Goal: Communication & Community: Answer question/provide support

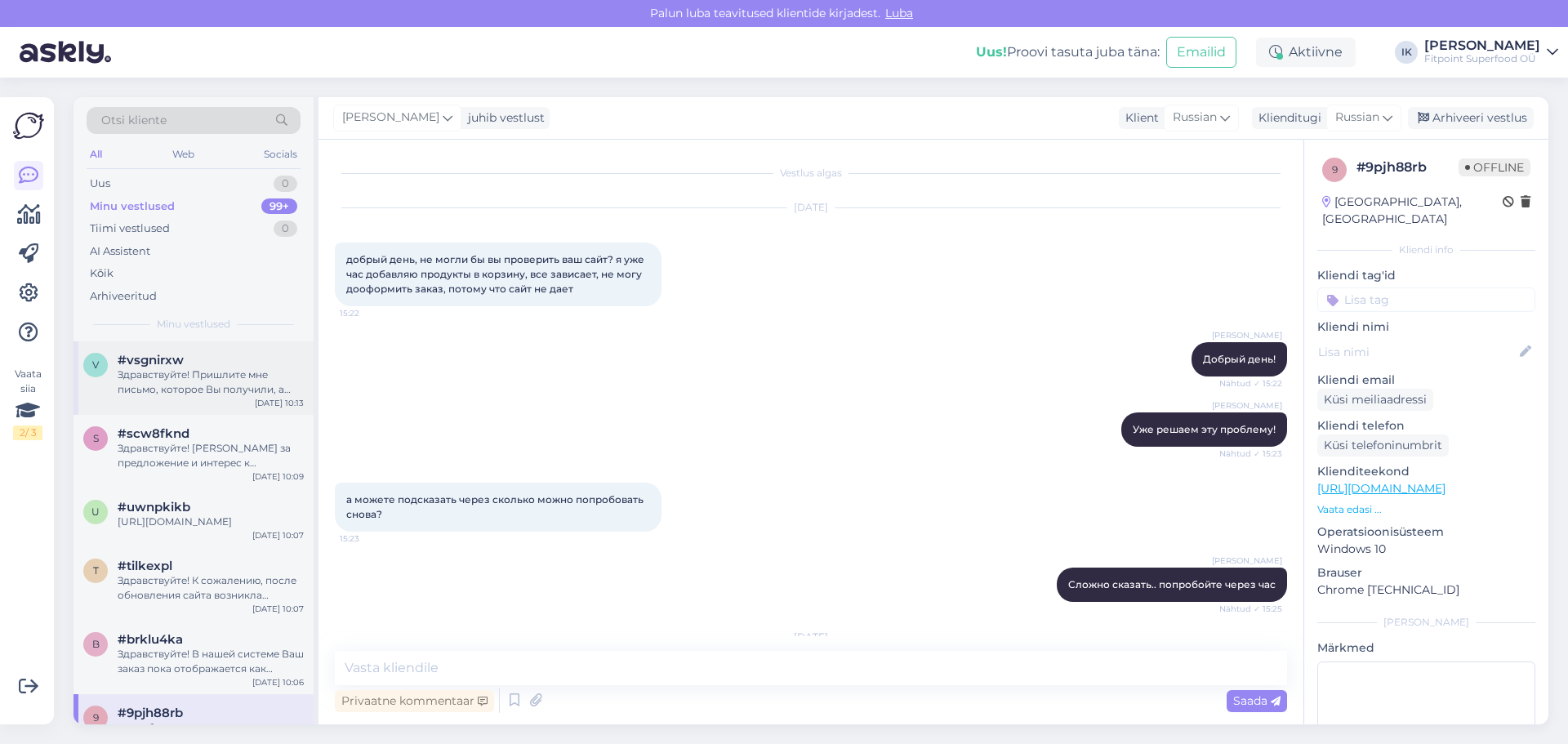
scroll to position [853, 0]
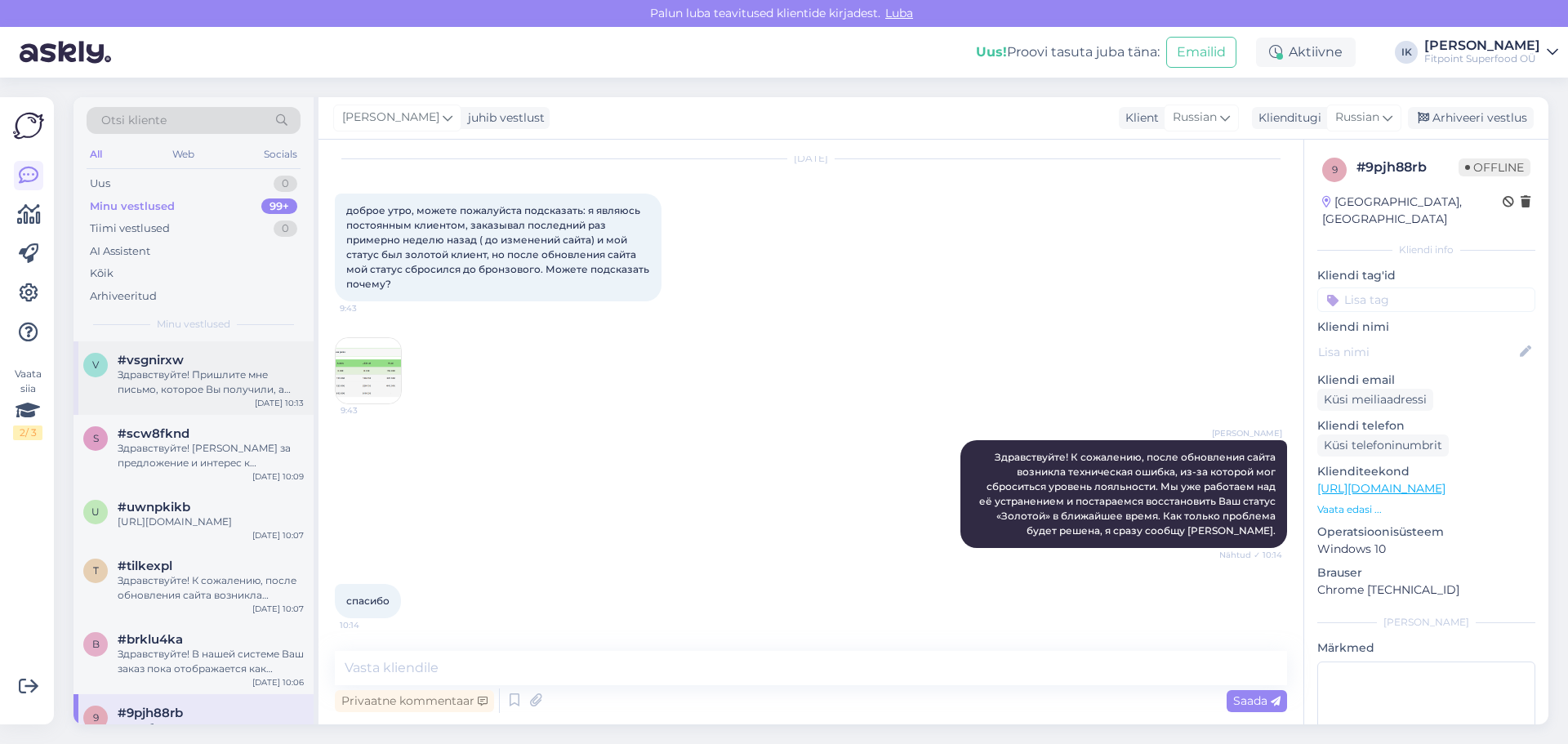
click at [241, 389] on div "Здравствуйте! Пришлите мне письмо, которое Вы получили, а также свою почту, что…" at bounding box center [210, 381] width 186 height 29
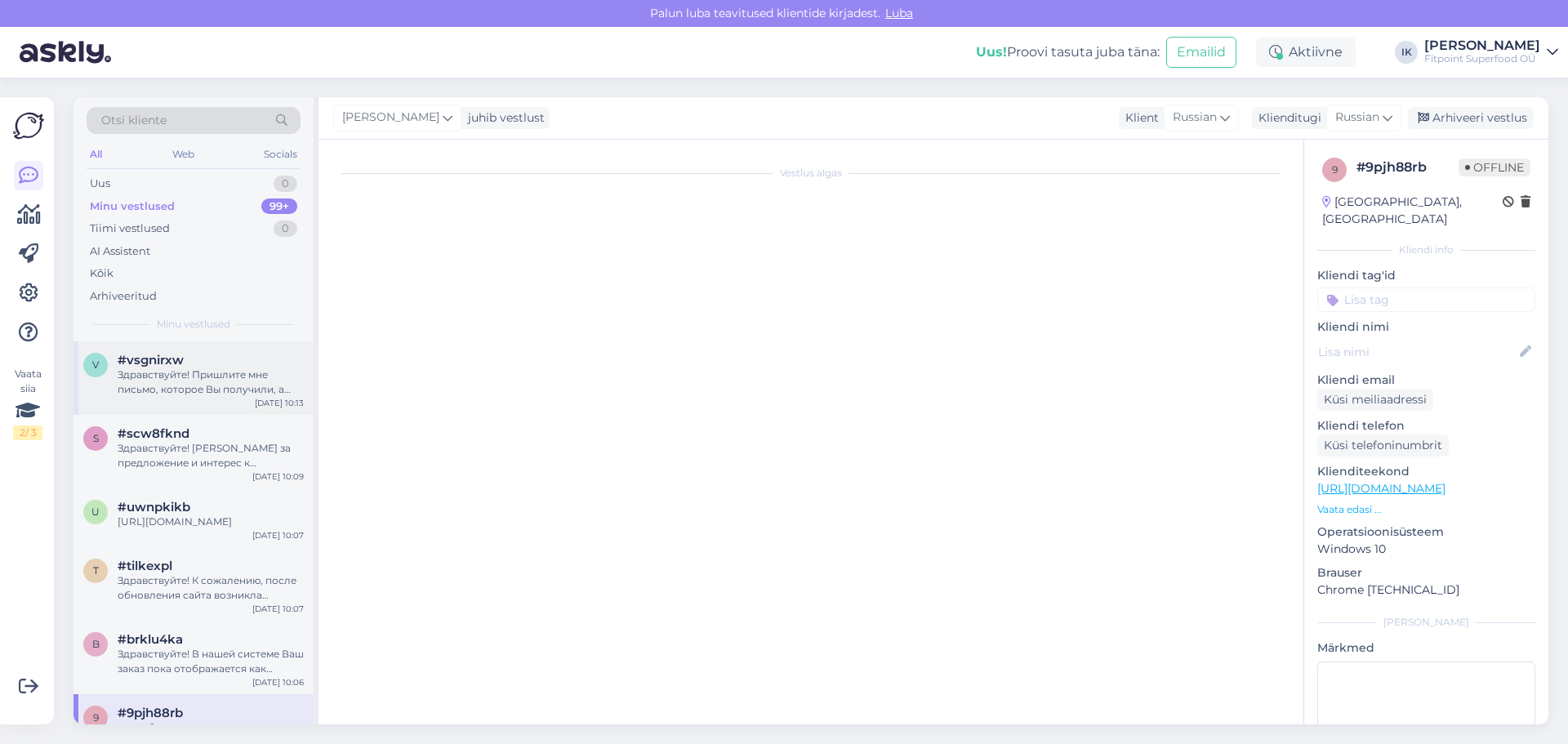
scroll to position [0, 0]
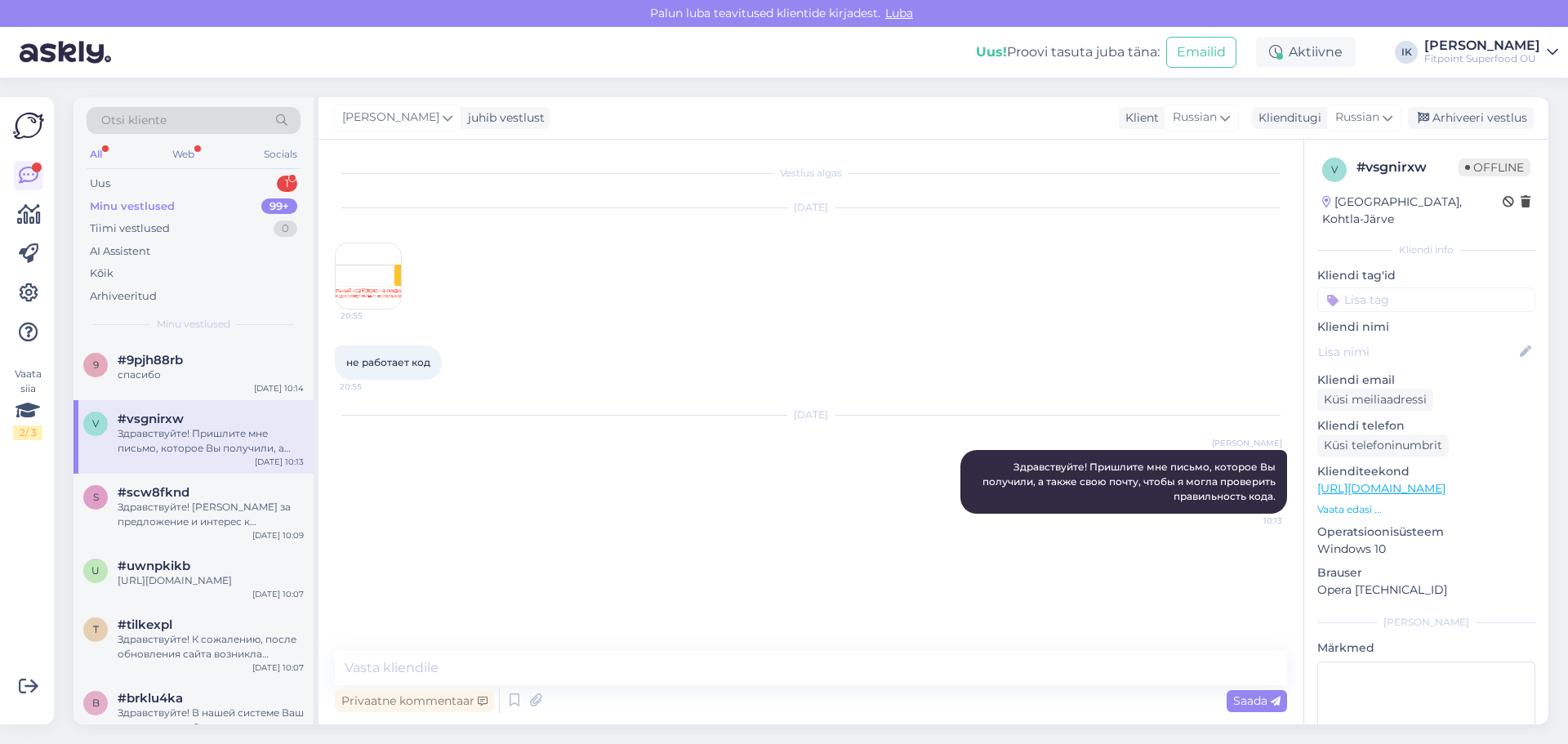
click at [166, 172] on div "Otsi kliente All Web Socials Uus 1 Minu vestlused 99+ Tiimi vestlused 0 AI Assi…" at bounding box center [194, 219] width 240 height 244
click at [167, 183] on div "Uus 1" at bounding box center [194, 183] width 214 height 23
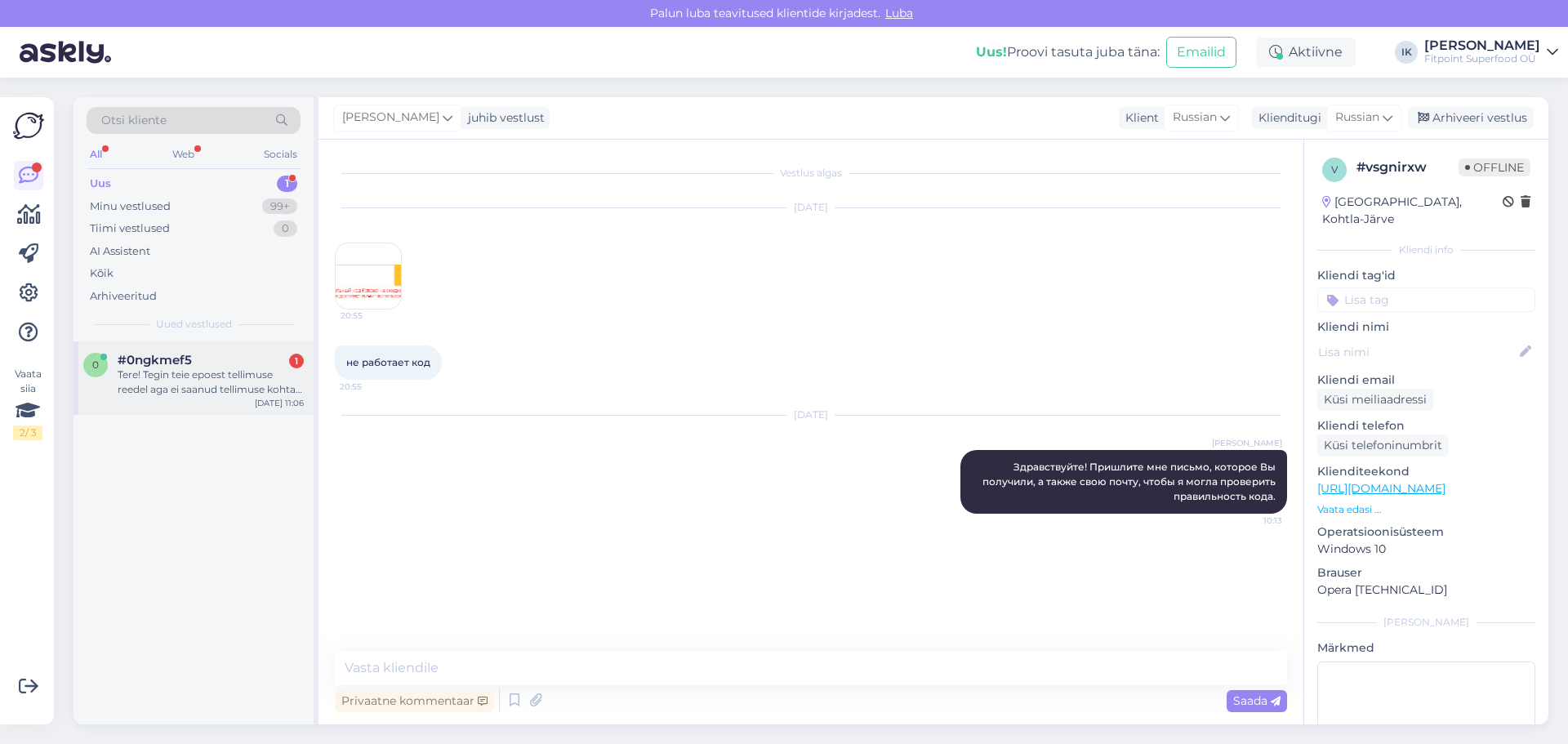
click at [180, 348] on div "0 #0ngkmef5 1 Tere! Tegin teie epoest tellimuse reedel aga ei saanud tellimuse …" at bounding box center [194, 378] width 240 height 74
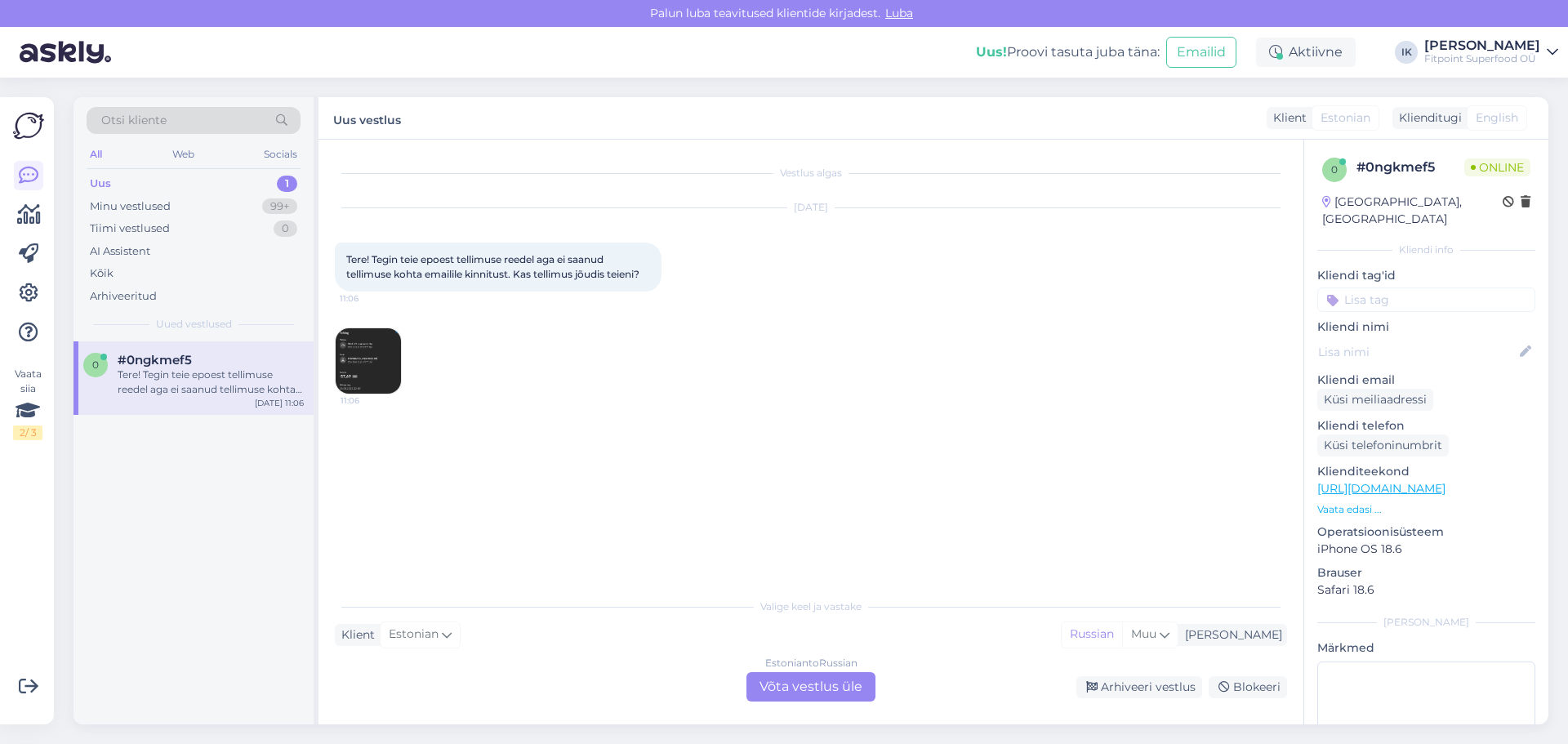
click at [804, 688] on div "Estonian to Russian Võta vestlus üle" at bounding box center [810, 685] width 129 height 29
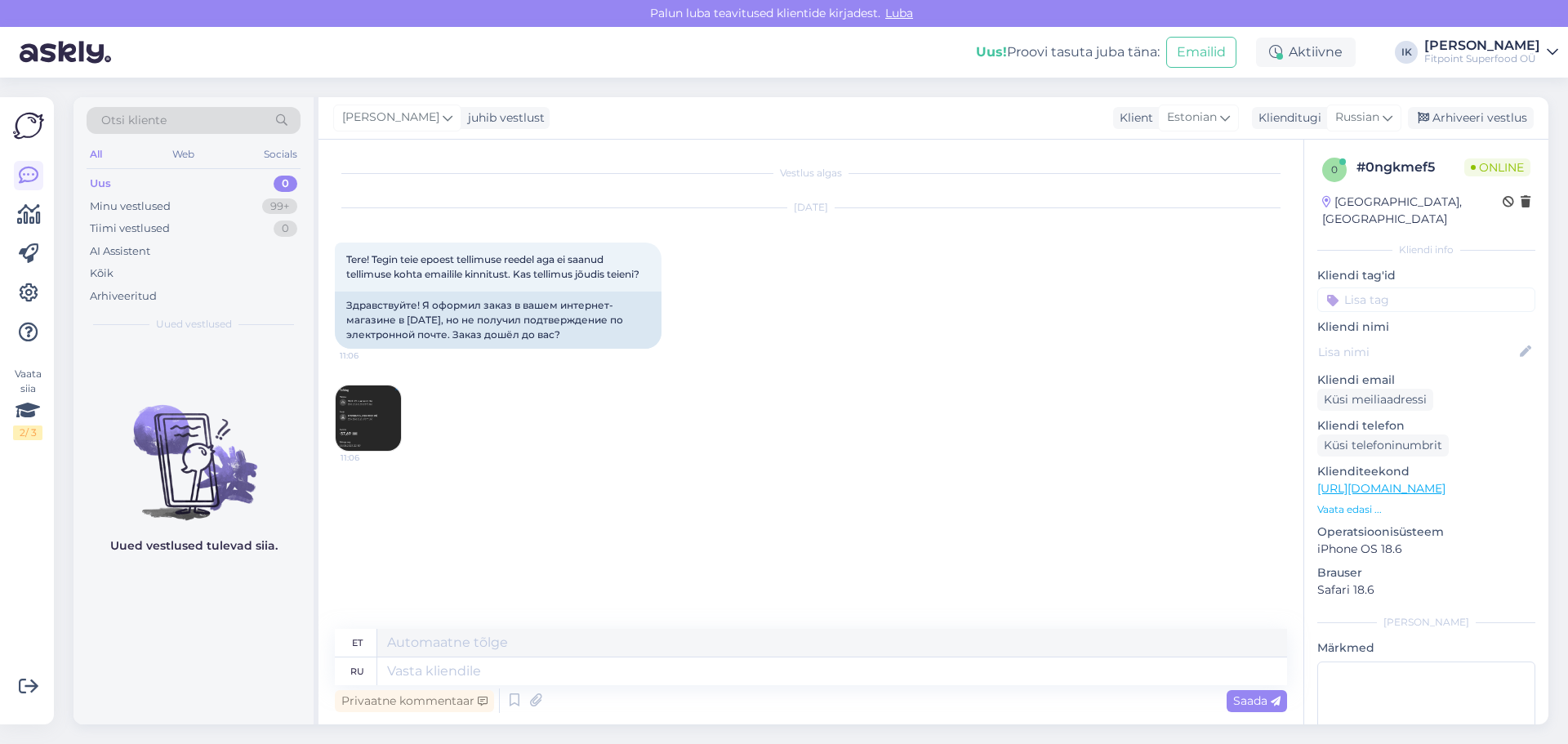
click at [370, 413] on img at bounding box center [367, 417] width 65 height 65
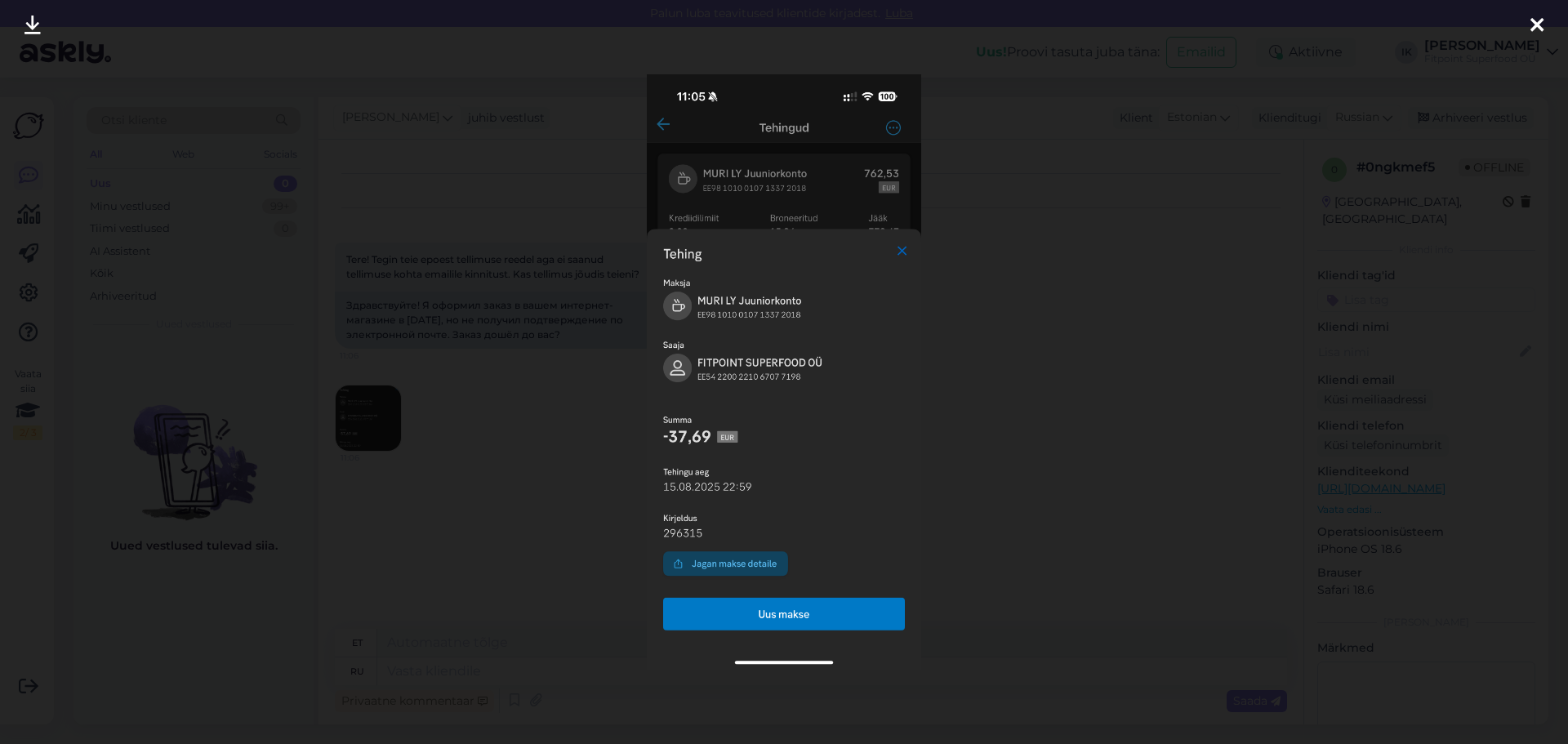
click at [594, 410] on div at bounding box center [784, 372] width 1568 height 744
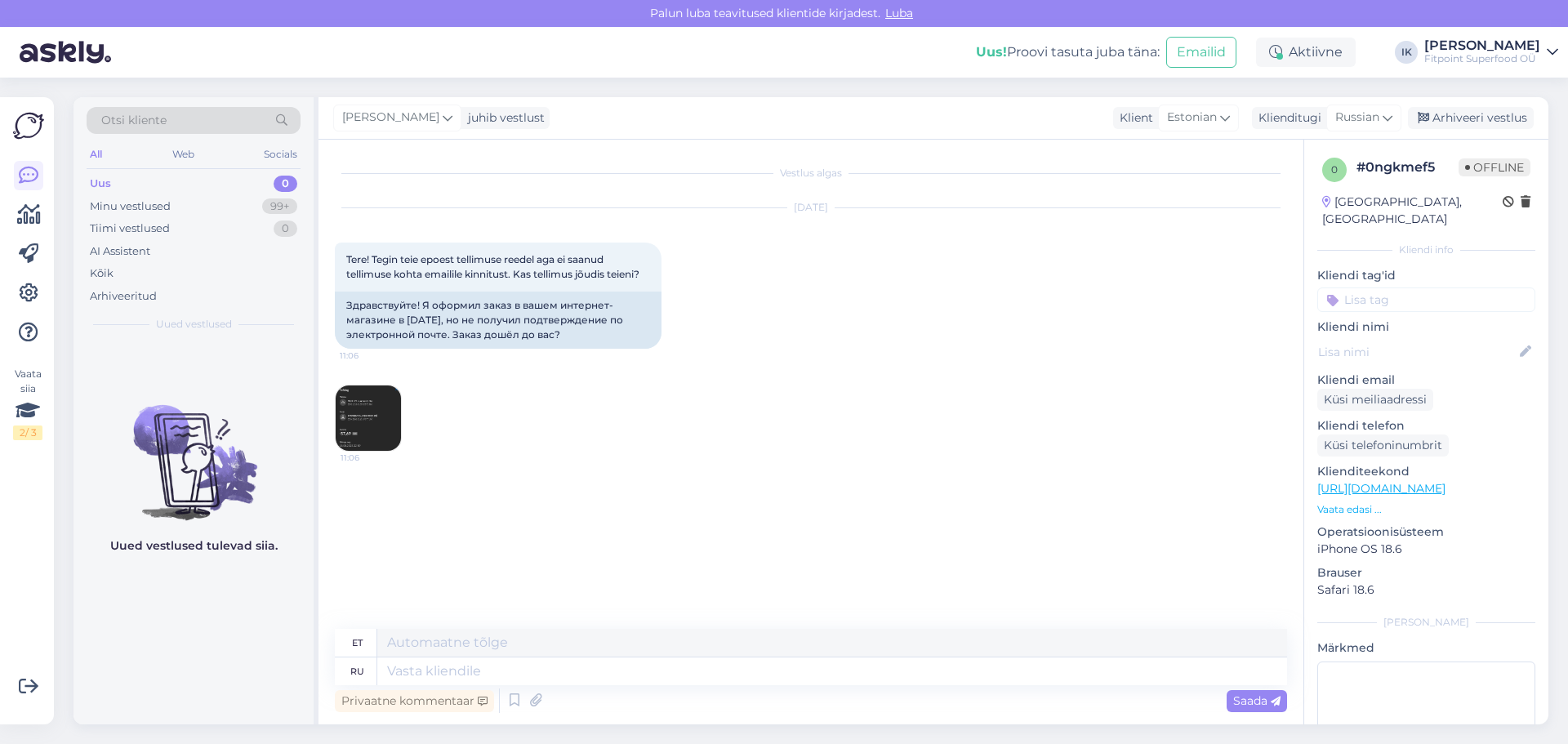
drag, startPoint x: 569, startPoint y: 333, endPoint x: 330, endPoint y: 296, distance: 241.8
click at [330, 296] on div "Vestlus algas [DATE] Tere! Tegin teie epoest tellimuse reedel aga ei saanud tel…" at bounding box center [810, 431] width 985 height 584
copy div "Здравствуйте! Я оформил заказ в вашем интернет-магазине в [DATE], но не получил…"
drag, startPoint x: 1237, startPoint y: 448, endPoint x: 1196, endPoint y: 383, distance: 76.9
click at [1237, 448] on div "[DATE] Tere! Tegin teie epoest tellimuse reedel aga ei saanud tellimuse kohta e…" at bounding box center [810, 330] width 952 height 279
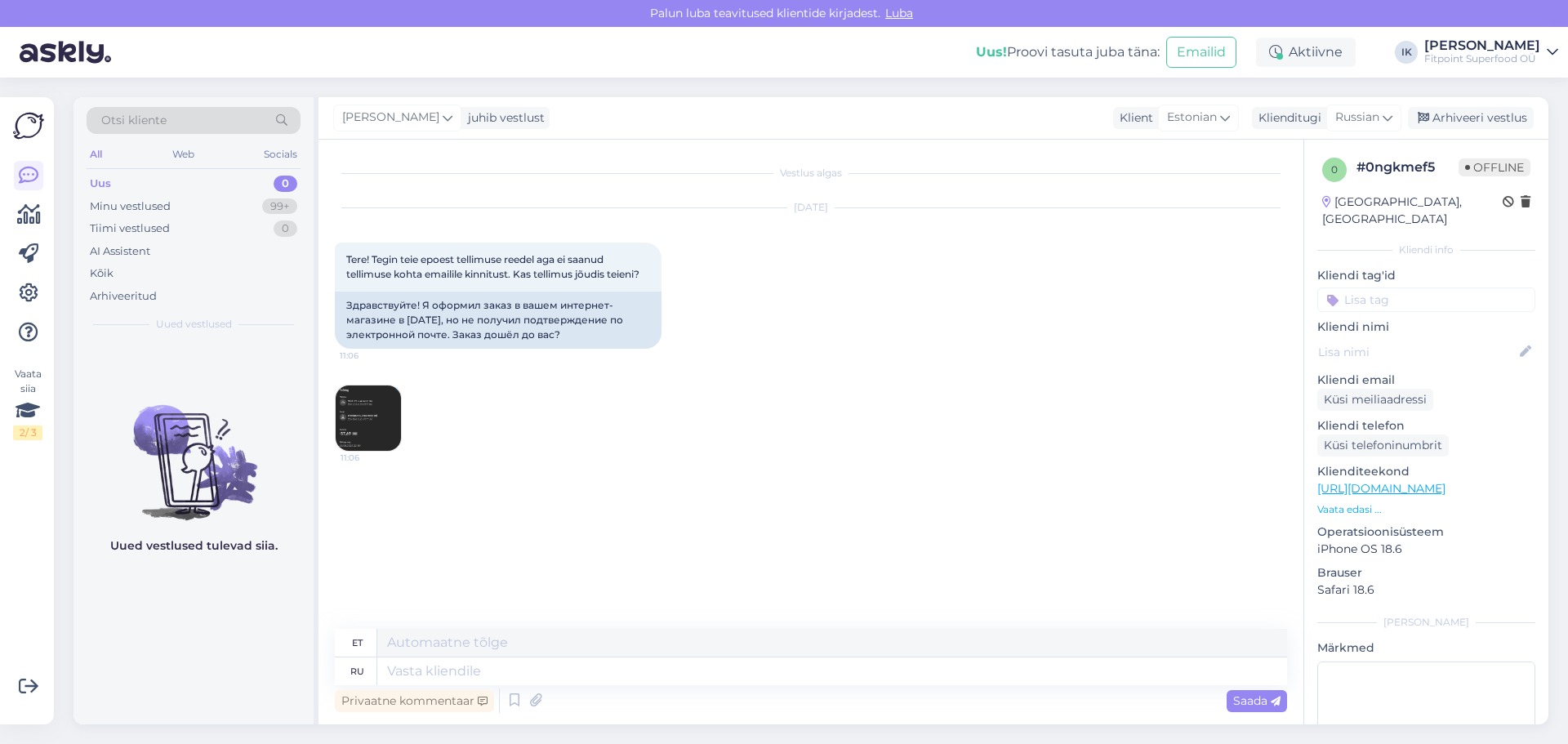
click at [1219, 415] on div "[DATE] Tere! Tegin teie epoest tellimuse reedel aga ei saanud tellimuse kohta e…" at bounding box center [810, 330] width 952 height 279
drag, startPoint x: 1237, startPoint y: 362, endPoint x: 1119, endPoint y: 307, distance: 130.2
click at [1237, 362] on div "[DATE] Tere! Tegin teie epoest tellimuse reedel aga ei saanud tellimuse kohta e…" at bounding box center [810, 330] width 952 height 279
drag, startPoint x: 1284, startPoint y: 415, endPoint x: 1216, endPoint y: 455, distance: 78.9
click at [1284, 415] on div "[DATE] Tere! Tegin teie epoest tellimuse reedel aga ei saanud tellimuse kohta e…" at bounding box center [810, 330] width 952 height 279
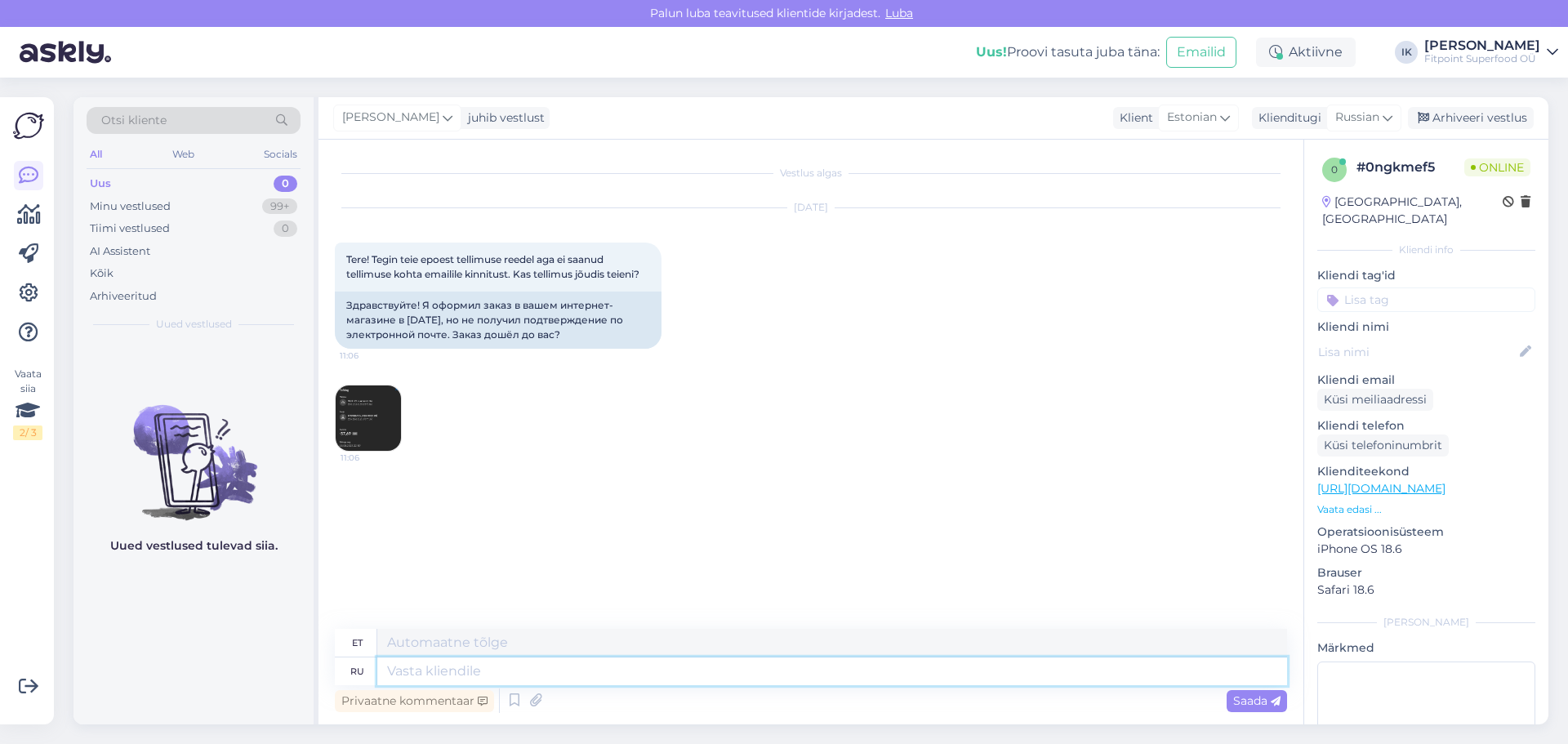
click at [921, 677] on textarea at bounding box center [831, 670] width 910 height 27
paste textarea "Здравствуйте! Спасибо за сообщение. Мы получили ваш заказ. Поскольку он был офо…"
type textarea "Здравствуйте! Спасибо за сообщение. Мы получили ваш заказ. Поскольку он был офо…"
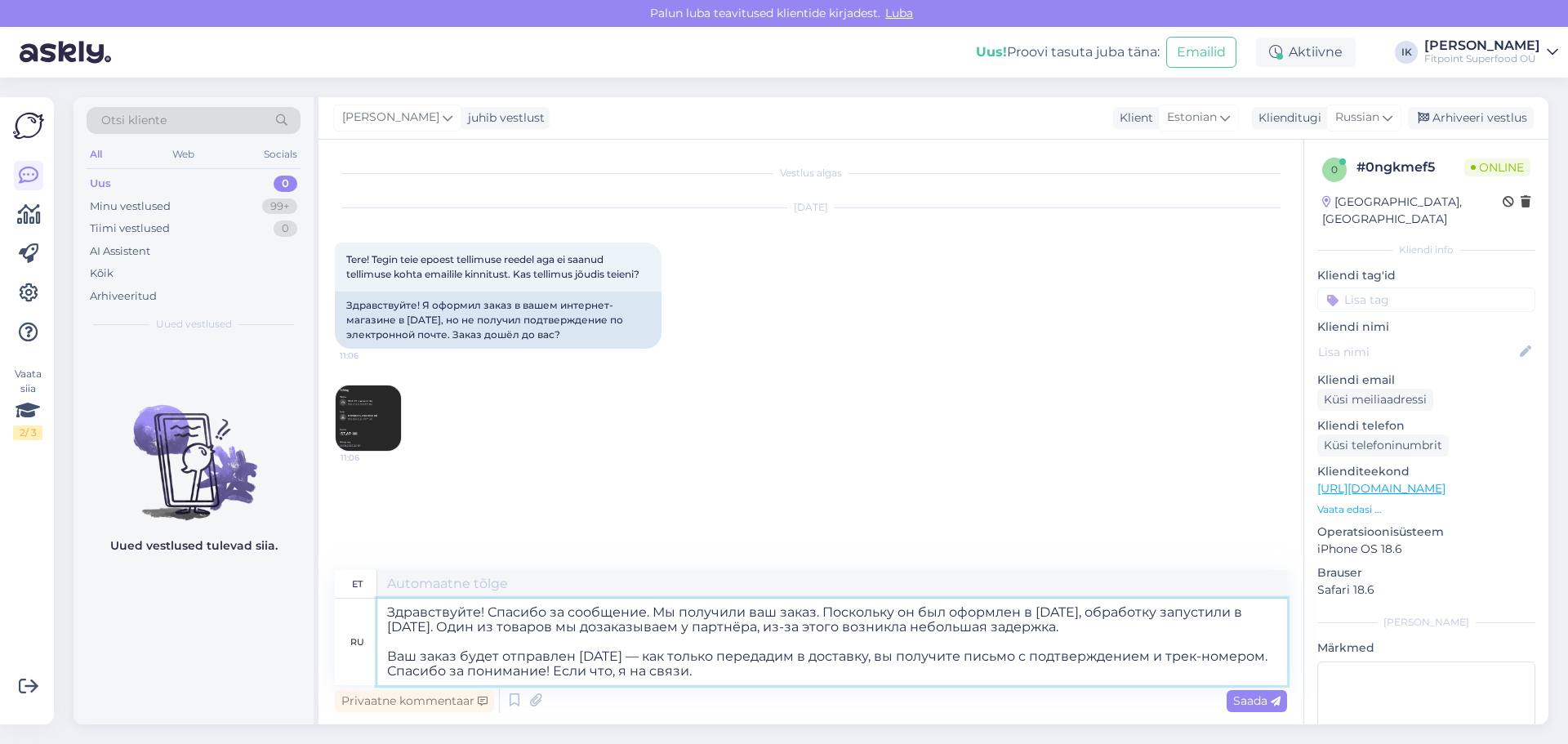
type textarea "Tere! Täname teid sõnumi eest. Oleme teie tellimuse kätte saanud. Kuna see esit…"
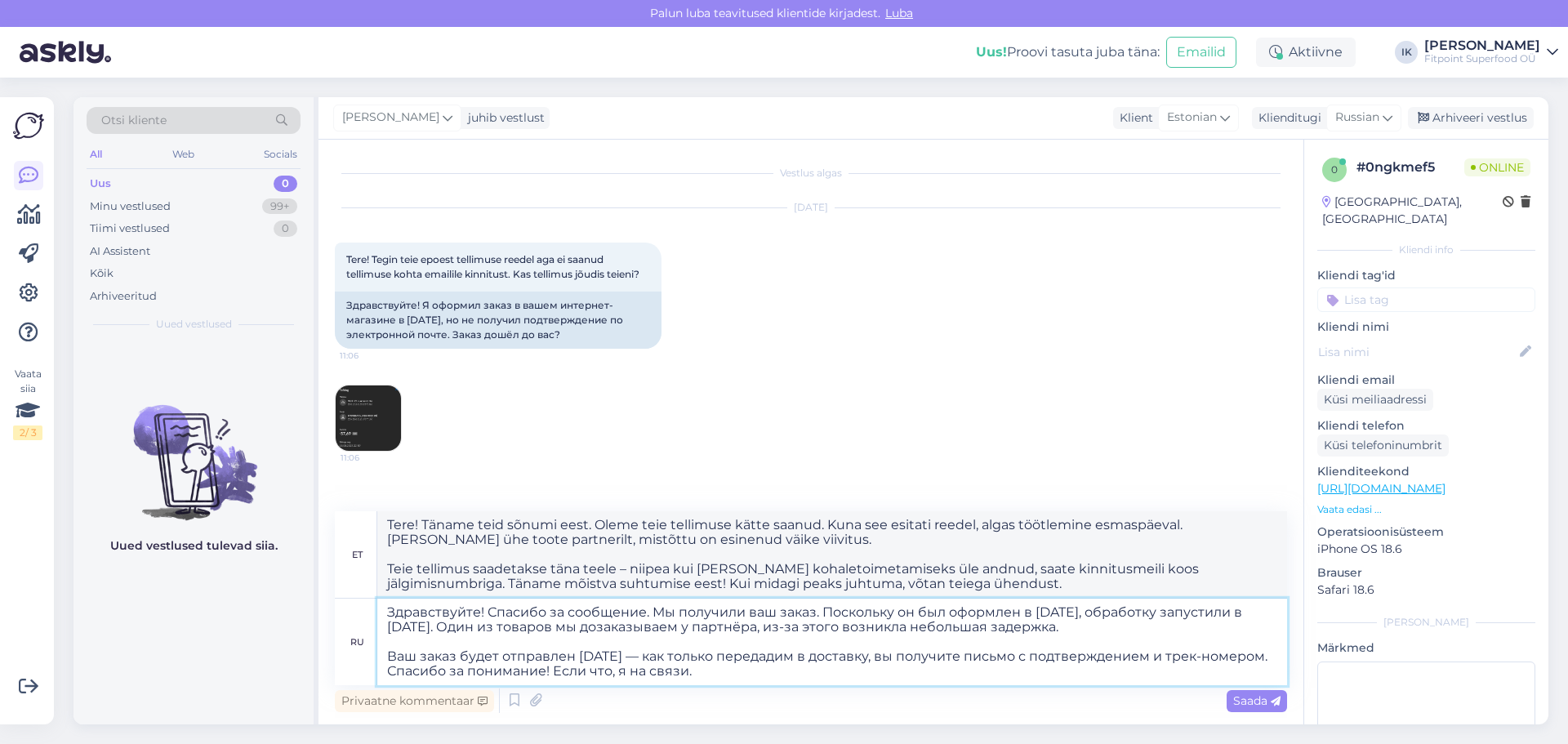
drag, startPoint x: 653, startPoint y: 611, endPoint x: 486, endPoint y: 610, distance: 167.0
click at [486, 610] on textarea "Здравствуйте! Спасибо за сообщение. Мы получили ваш заказ. Поскольку он был офо…" at bounding box center [831, 642] width 910 height 87
type textarea "Здравствуйте! Мы получили ваш заказ. Поскольку он был оформлен в [DATE], обрабо…"
click at [840, 683] on textarea "Здравствуйте! Мы получили ваш заказ. Поскольку он был оформлен в [DATE], обрабо…" at bounding box center [831, 642] width 910 height 87
type textarea "Tere! Oleme teie tellimuse kätte saanud. Kuna see esitati reedel, algas töötlem…"
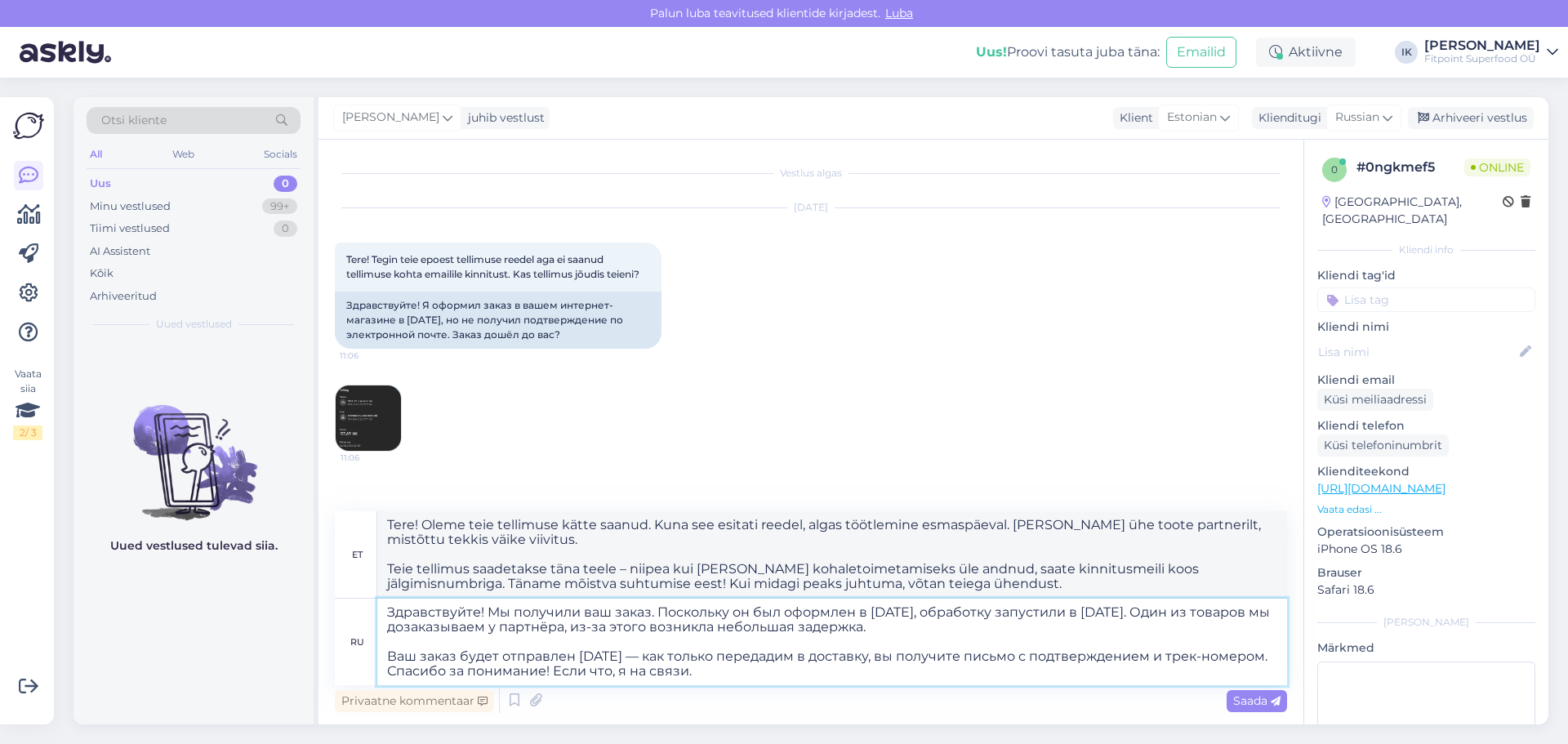
click at [1027, 637] on textarea "Здравствуйте! Мы получили ваш заказ. Поскольку он был оформлен в [DATE], обрабо…" at bounding box center [831, 642] width 910 height 87
drag, startPoint x: 642, startPoint y: 626, endPoint x: 448, endPoint y: 629, distance: 194.0
click at [448, 629] on textarea "Здравствуйте! Мы получили ваш заказ. Поскольку он был оформлен в [DATE], обрабо…" at bounding box center [831, 642] width 910 height 87
drag, startPoint x: 469, startPoint y: 629, endPoint x: 506, endPoint y: 631, distance: 37.1
click at [470, 629] on textarea "Здравствуйте! Мы получили ваш заказ. Поскольку он был оформлен в [DATE], обрабо…" at bounding box center [831, 642] width 910 height 87
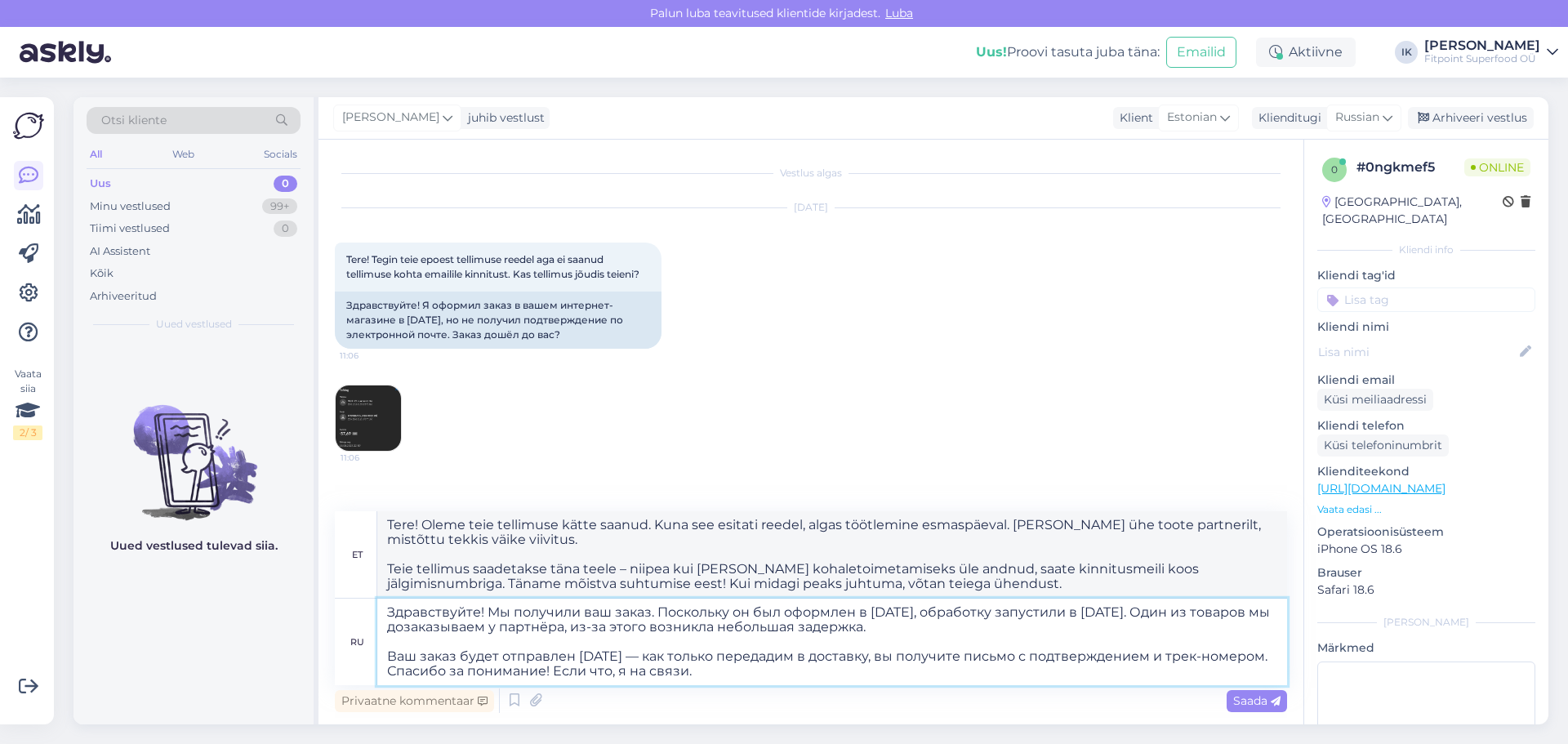
click at [646, 628] on textarea "Здравствуйте! Мы получили ваш заказ. Поскольку он был оформлен в [DATE], обрабо…" at bounding box center [831, 642] width 910 height 87
drag, startPoint x: 646, startPoint y: 628, endPoint x: 469, endPoint y: 630, distance: 177.0
click at [469, 630] on textarea "Здравствуйте! Мы получили ваш заказ. Поскольку он был оформлен в [DATE], обрабо…" at bounding box center [831, 642] width 910 height 87
type textarea "Здравствуйте! Мы получили ваш заказ. Поскольку он был оформлен в [DATE], обрабо…"
type textarea "Tere! Oleme teie tellimuse kätte saanud. Kuna see esitati reedel, alustati tööt…"
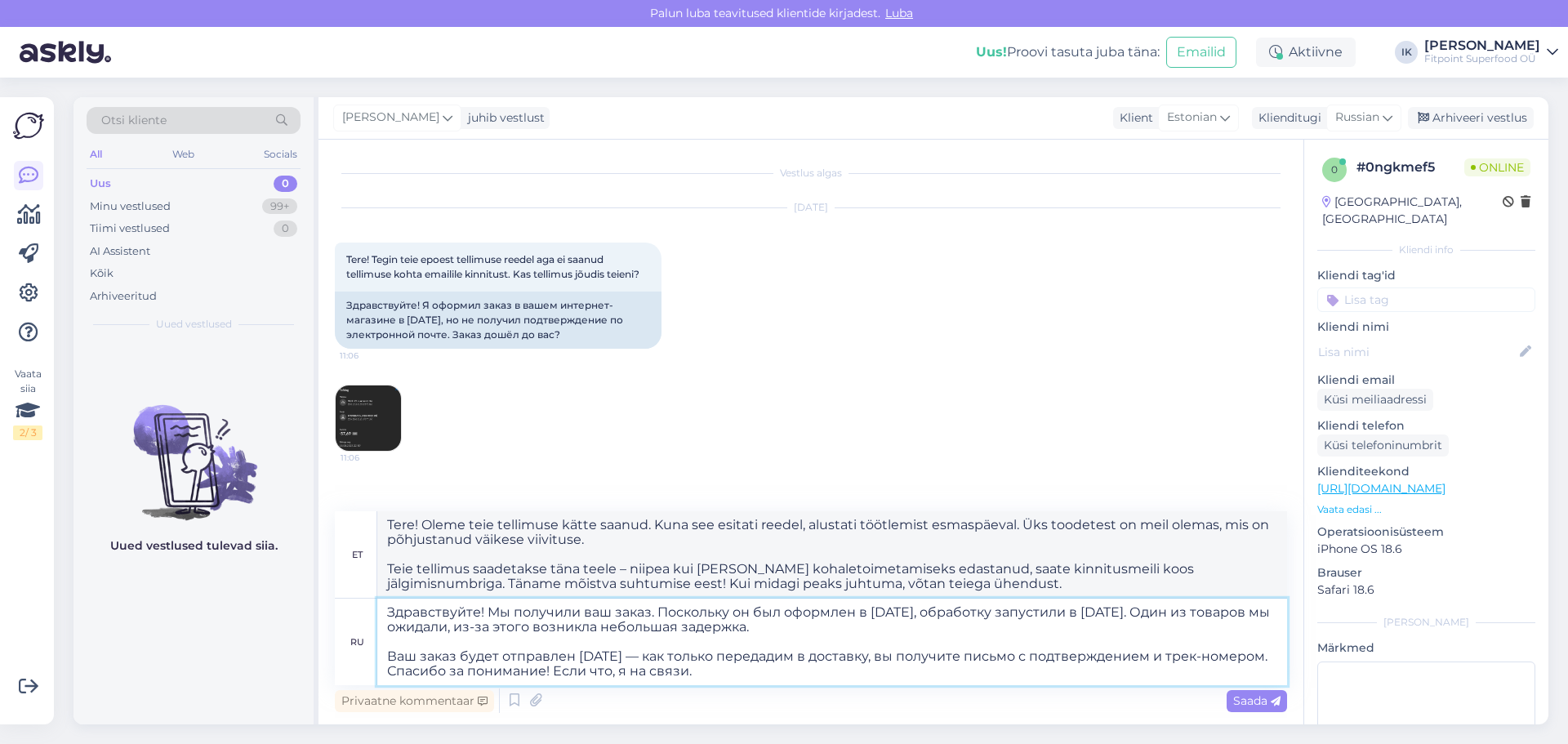
type textarea "Здравствуйте! Мы получили ваш заказ. Поскольку он был оформлен в [DATE], обрабо…"
type textarea "Tere! Oleme teie tellimuse kätte saanud. Kuna see esitati reedel, algas töötlem…"
type textarea "Здравствуйте! Мы получили ваш заказ. Поскольку он был оформлен в [DATE], обрабо…"
type textarea "Tere! Oleme teie tellimuse kätte saanud. Kuna see esitati reedel, algas töötlem…"
type textarea "Здравствуйте! Мы получили ваш заказ. Поскольку он был оформлен в [DATE], обрабо…"
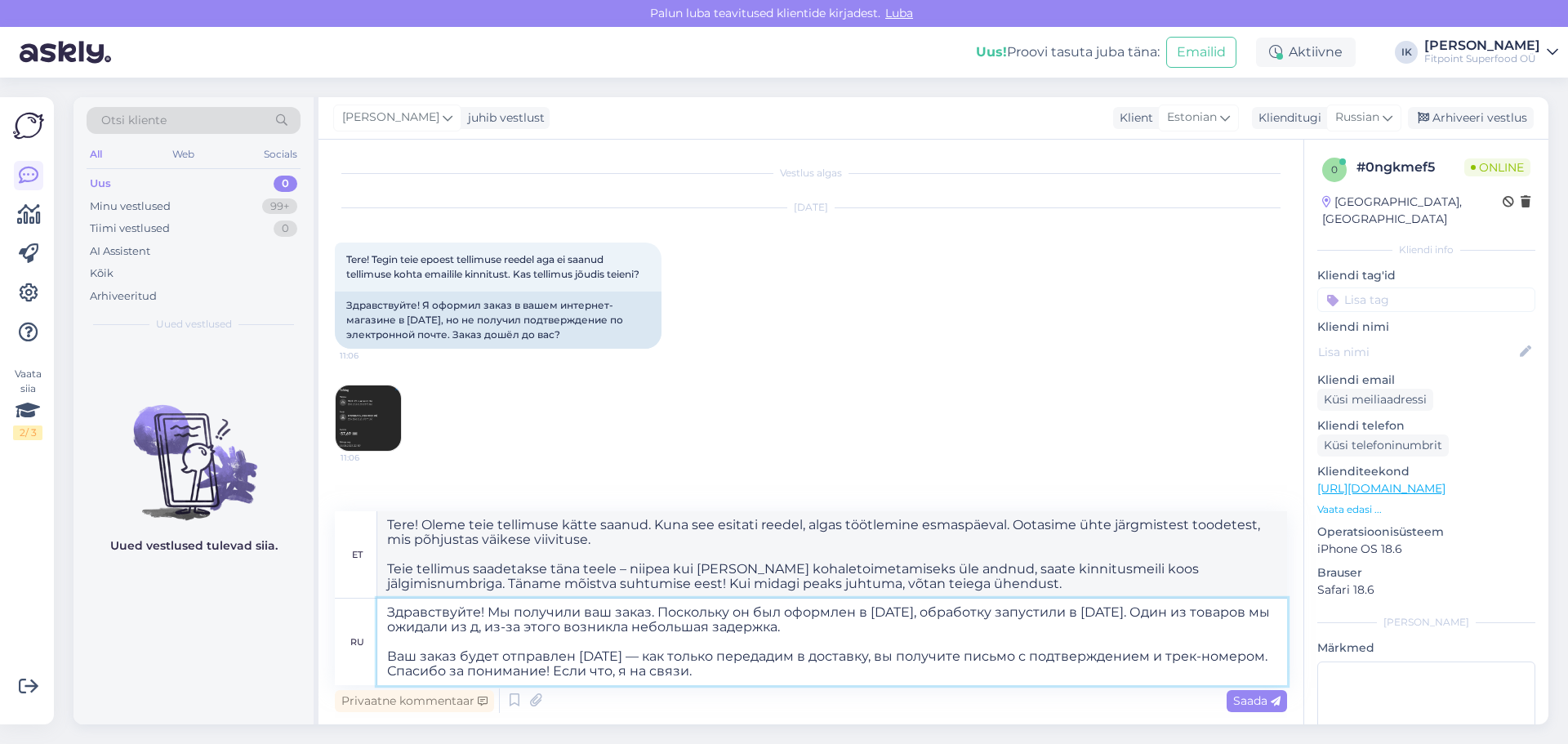
type textarea "Tere! Oleme teie tellimuse kätte saanud. Kuna see esitati reedel, algas töötlem…"
type textarea "Здравствуйте! Мы получили ваш заказ. Поскольку он был оформлен в [DATE], обрабо…"
type textarea "Tere! Oleme teie tellimuse kätte saanud. Kuna see esitati reedel, algas töötlem…"
click at [841, 671] on textarea "Здравствуйте! Мы получили ваш заказ. Поскольку он был оформлен в [DATE], обрабо…" at bounding box center [831, 642] width 910 height 87
drag, startPoint x: 797, startPoint y: 670, endPoint x: 622, endPoint y: 671, distance: 175.0
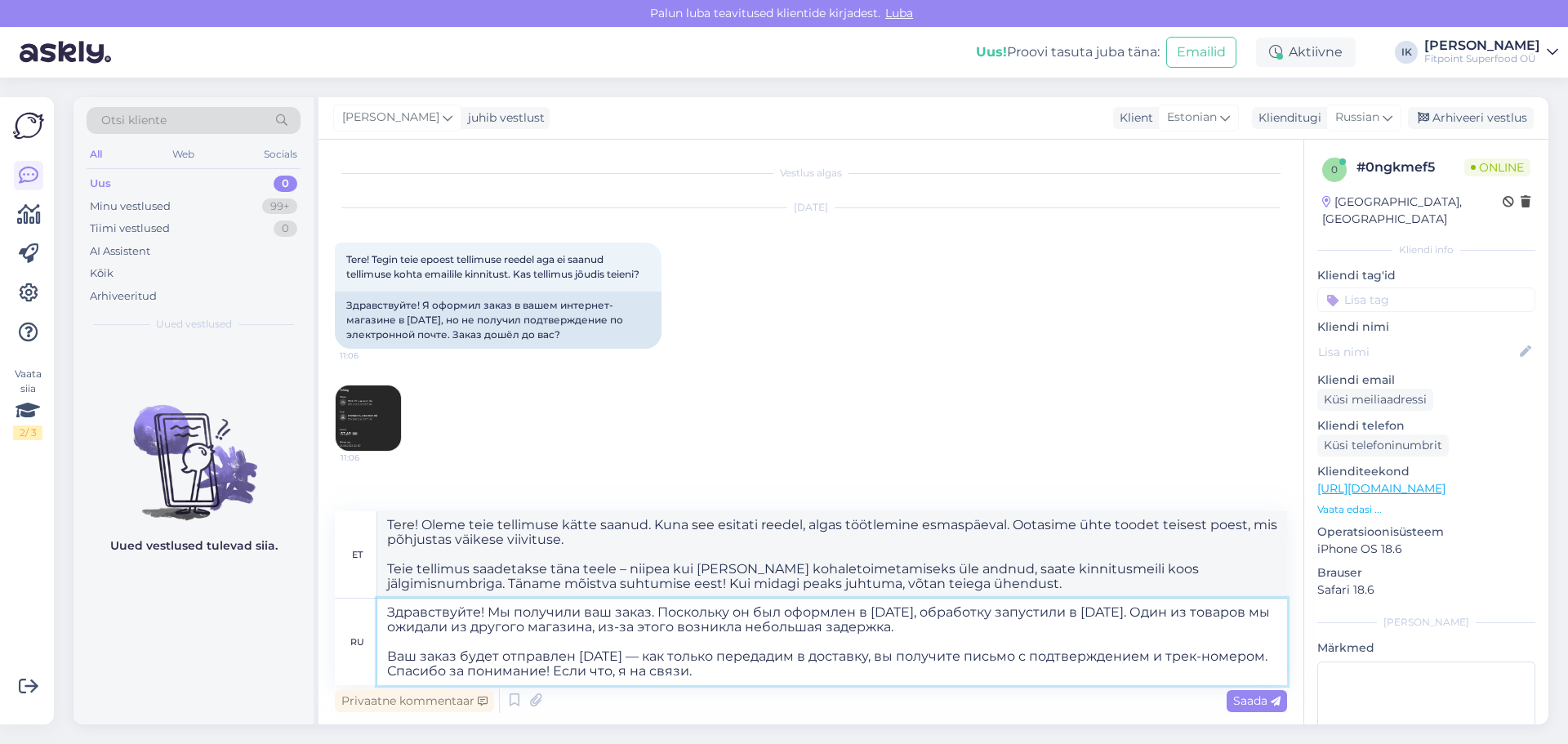
click at [622, 671] on textarea "Здравствуйте! Мы получили ваш заказ. Поскольку он был оформлен в [DATE], обрабо…" at bounding box center [831, 642] width 910 height 87
type textarea "Здравствуйте! Мы получили ваш заказ. Поскольку он был оформлен в [DATE], обрабо…"
type textarea "Tere! Oleme teie tellimuse kätte saanud. Kuna see esitati reedel, algas töötlem…"
type textarea "Здравствуйте! Мы получили ваш заказ. Поскольку он был оформлен в [DATE], обрабо…"
click at [1269, 700] on span "Saada" at bounding box center [1256, 701] width 47 height 15
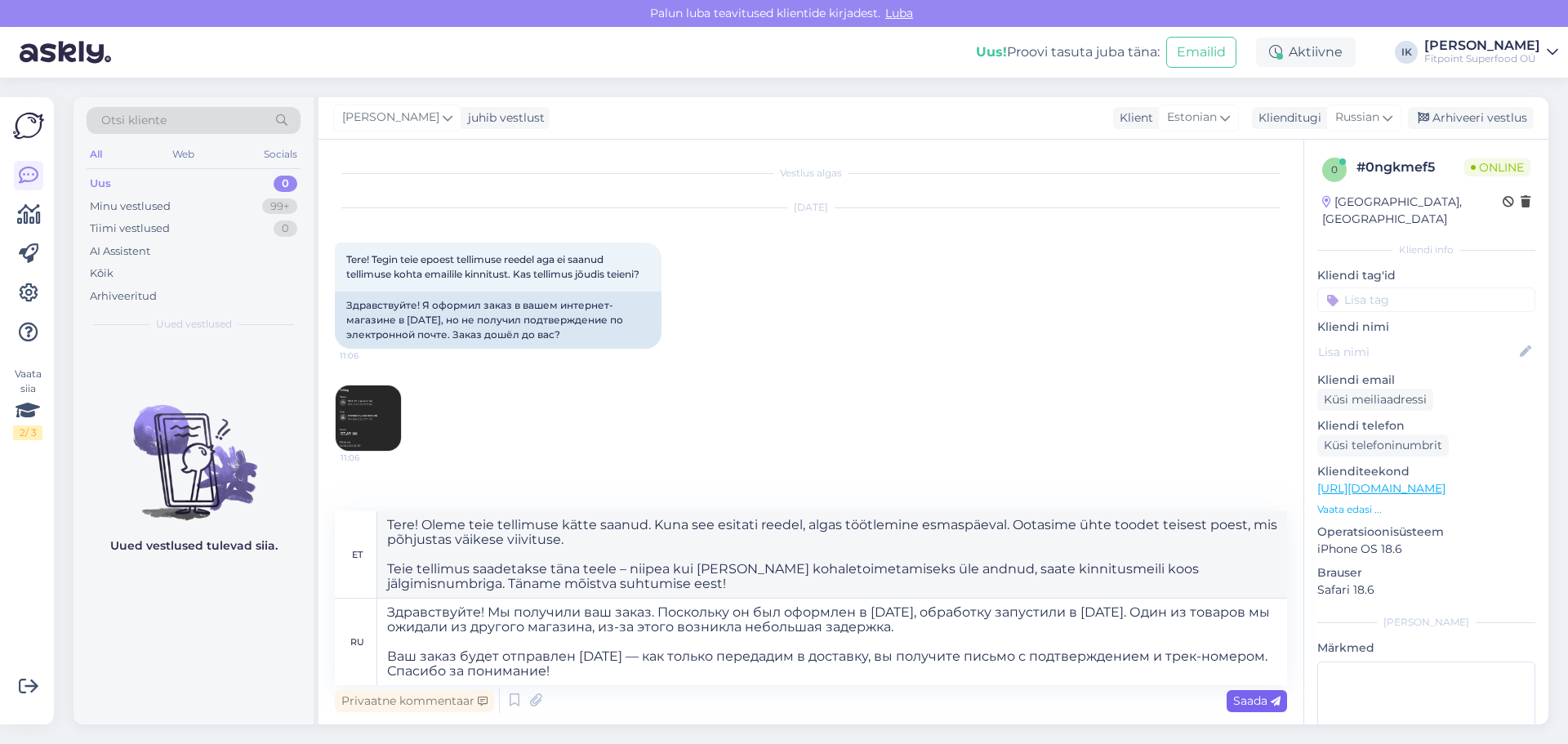
click at [1245, 702] on span "Saada" at bounding box center [1256, 701] width 47 height 15
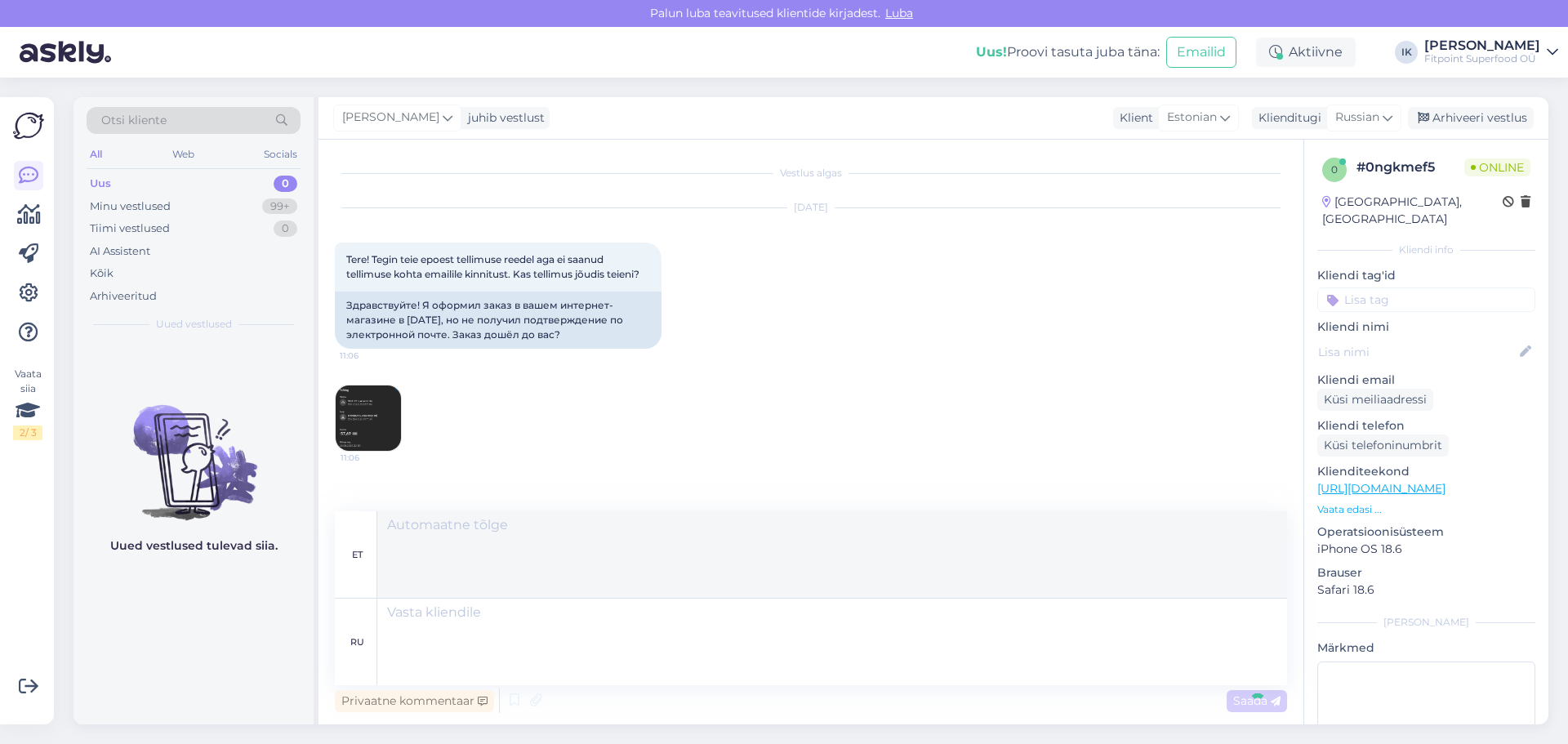
scroll to position [160, 0]
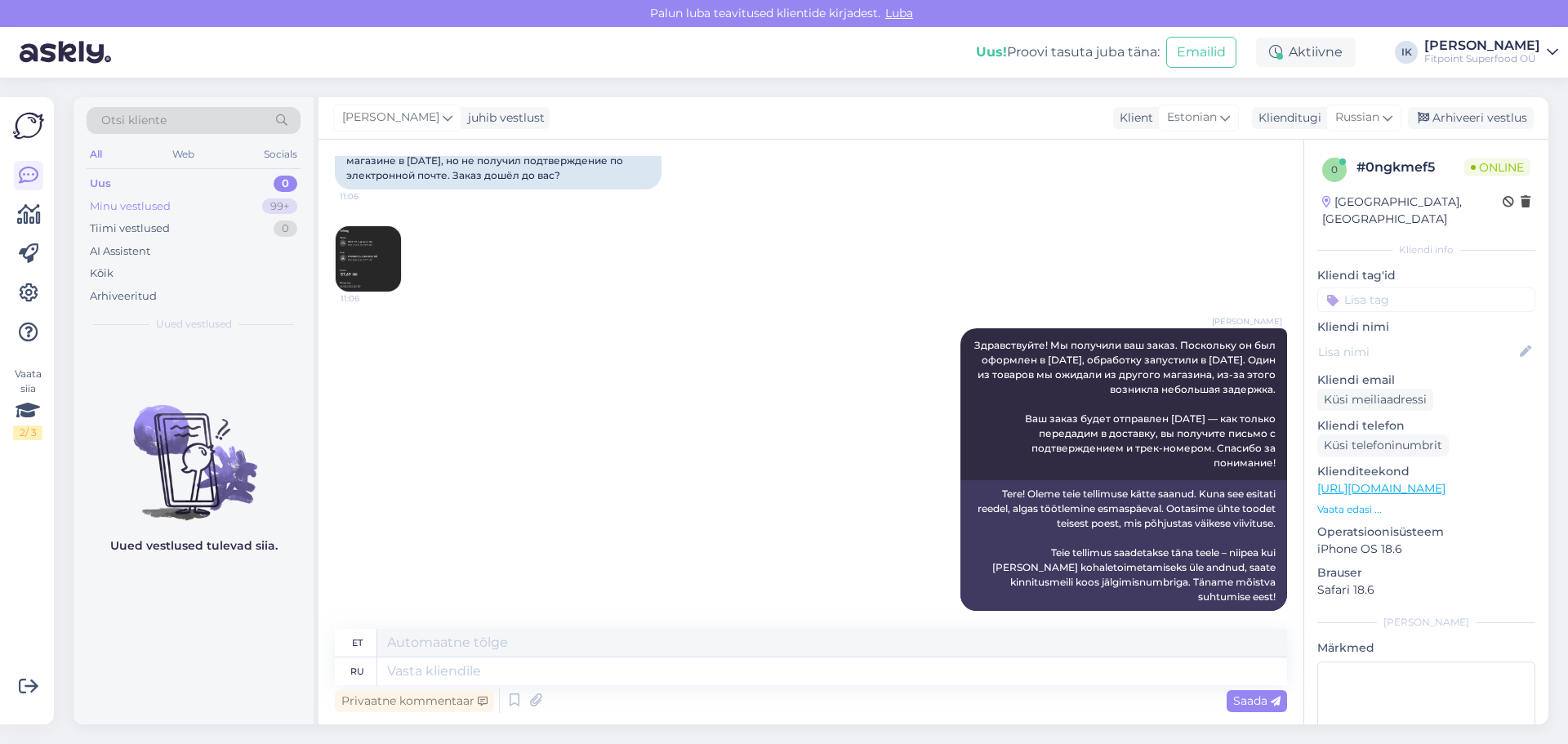
click at [250, 208] on div "Minu vestlused 99+" at bounding box center [194, 207] width 214 height 23
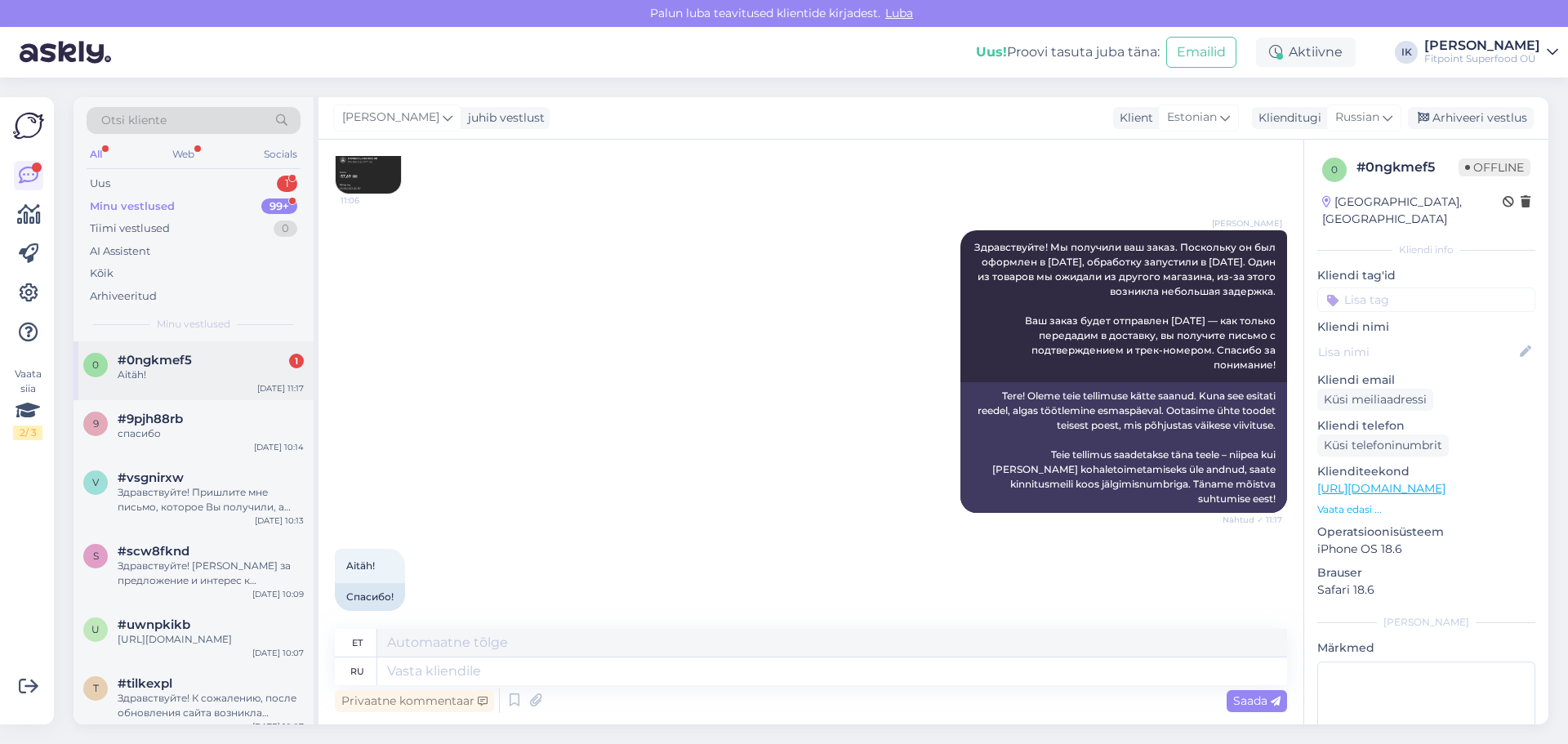
click at [204, 355] on div "#0ngkmef5 1" at bounding box center [210, 360] width 186 height 15
click at [225, 197] on div "Minu vestlused 99+" at bounding box center [194, 207] width 214 height 23
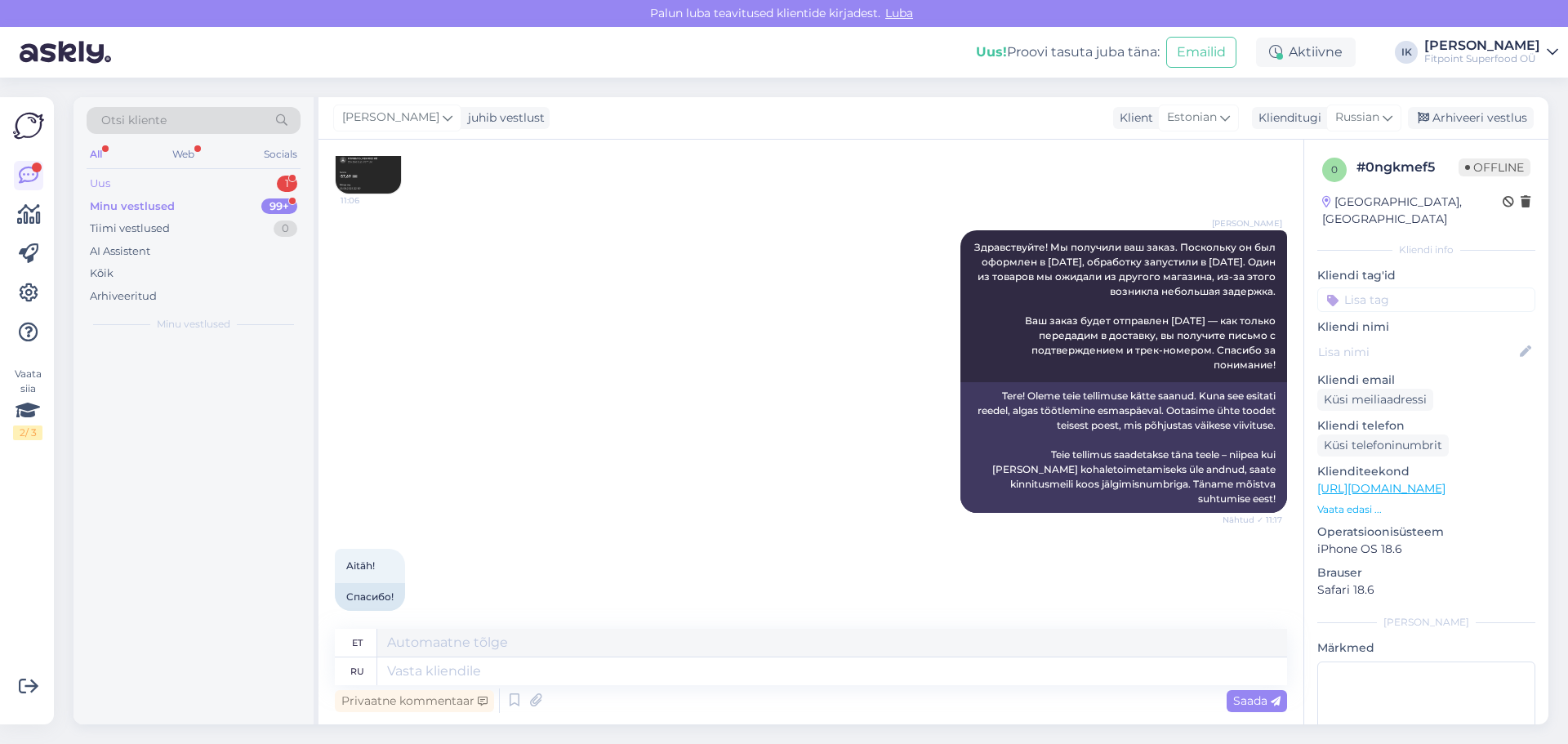
click at [225, 179] on div "Uus 1" at bounding box center [194, 183] width 214 height 23
click at [237, 397] on div "t [EMAIL_ADDRESS][DOMAIN_NAME] 2 Когда заказ будет отправлен #296922? [DATE] 11…" at bounding box center [194, 378] width 240 height 74
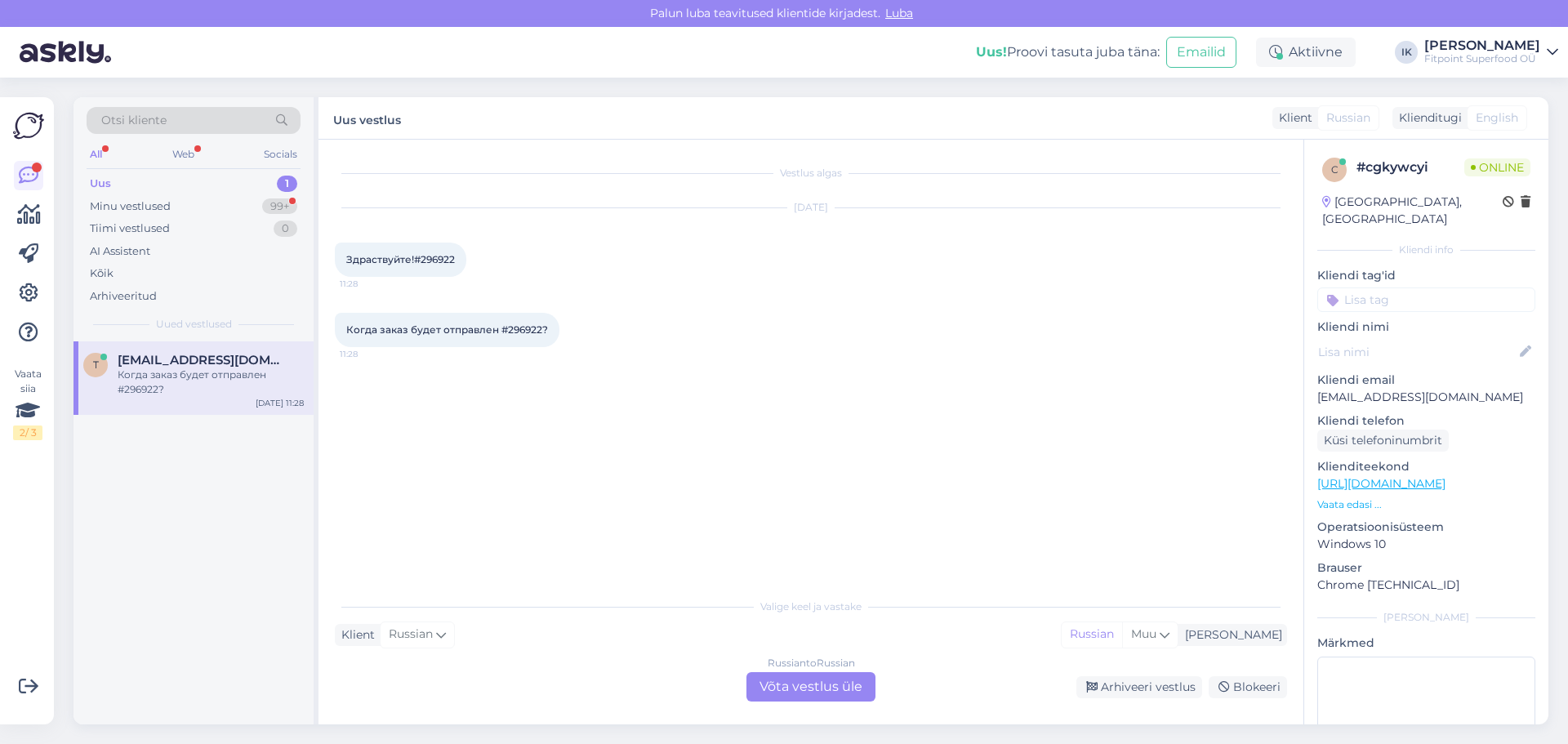
click at [445, 257] on span "Здраствуйте!#296922" at bounding box center [401, 259] width 109 height 12
copy div "296922 11:28"
click at [843, 690] on div "Russian to Russian Võta vestlus üle" at bounding box center [810, 685] width 129 height 29
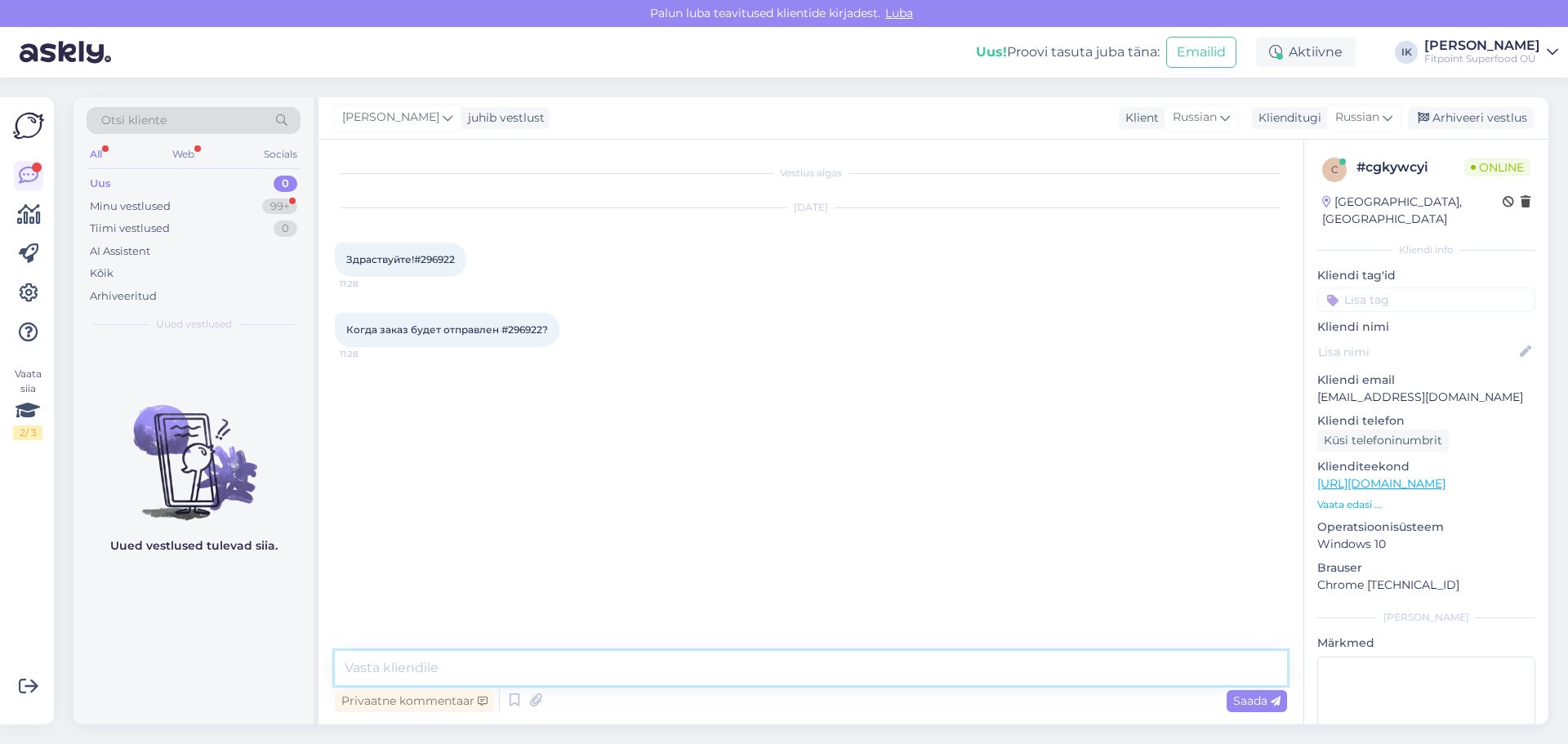
click at [850, 678] on textarea at bounding box center [810, 668] width 952 height 34
click at [855, 679] on textarea "Здравстуйте!" at bounding box center [810, 668] width 952 height 34
click at [398, 668] on textarea "Здравстуйте!" at bounding box center [810, 668] width 952 height 34
click at [566, 678] on textarea "Здравствуйте!" at bounding box center [810, 668] width 952 height 34
click at [585, 659] on textarea "Здравствуйте! Ваш заказ будет выслан [DATE]." at bounding box center [810, 668] width 952 height 34
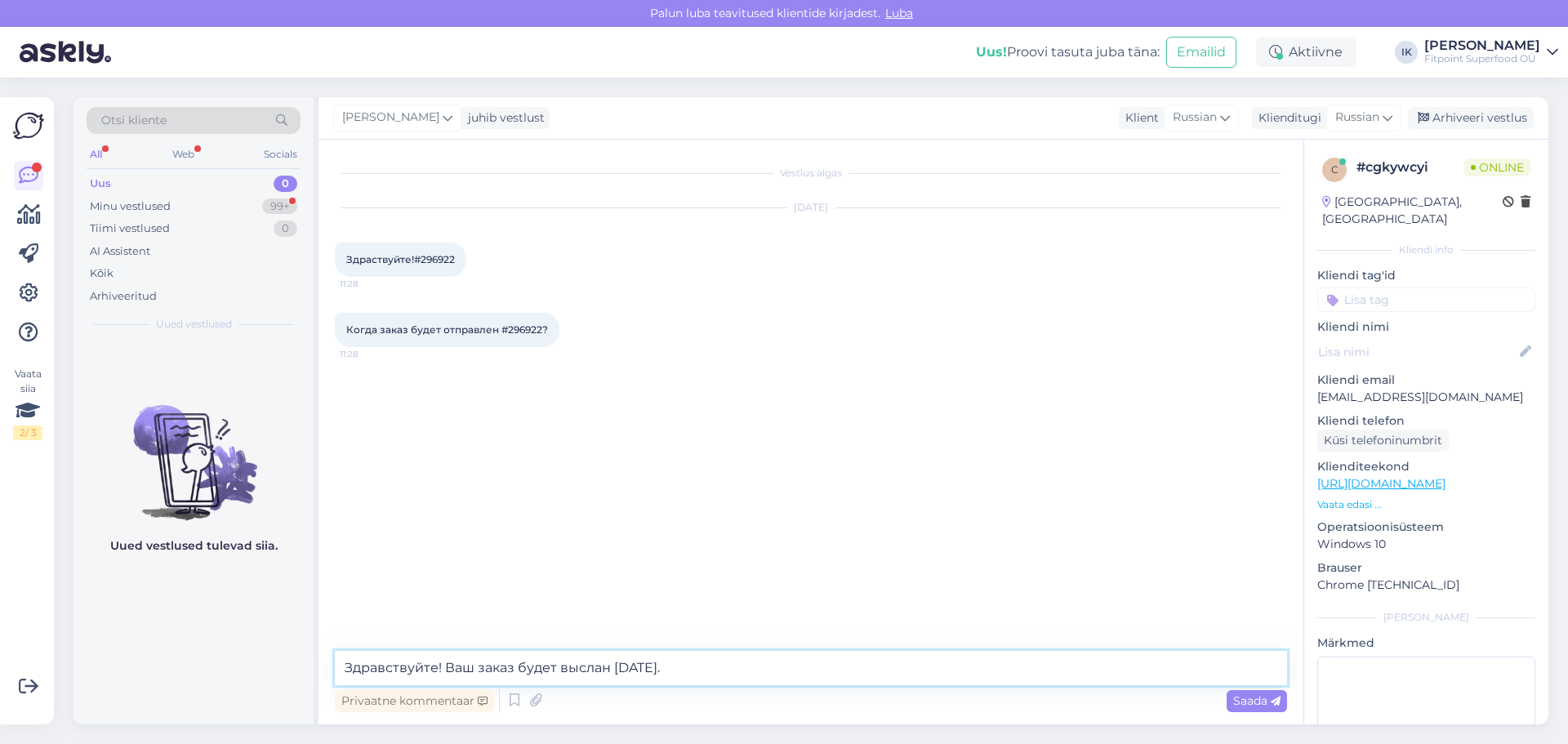
click at [585, 659] on textarea "Здравствуйте! Ваш заказ будет выслан [DATE]." at bounding box center [810, 668] width 952 height 34
click at [765, 658] on textarea "Здравствуйте! Ваш заказ будет отправлен [DATE]." at bounding box center [810, 668] width 952 height 34
type textarea "Здравствуйте! Ваш заказ будет отправлен [DATE]."
click at [1257, 703] on span "Saada" at bounding box center [1256, 701] width 47 height 15
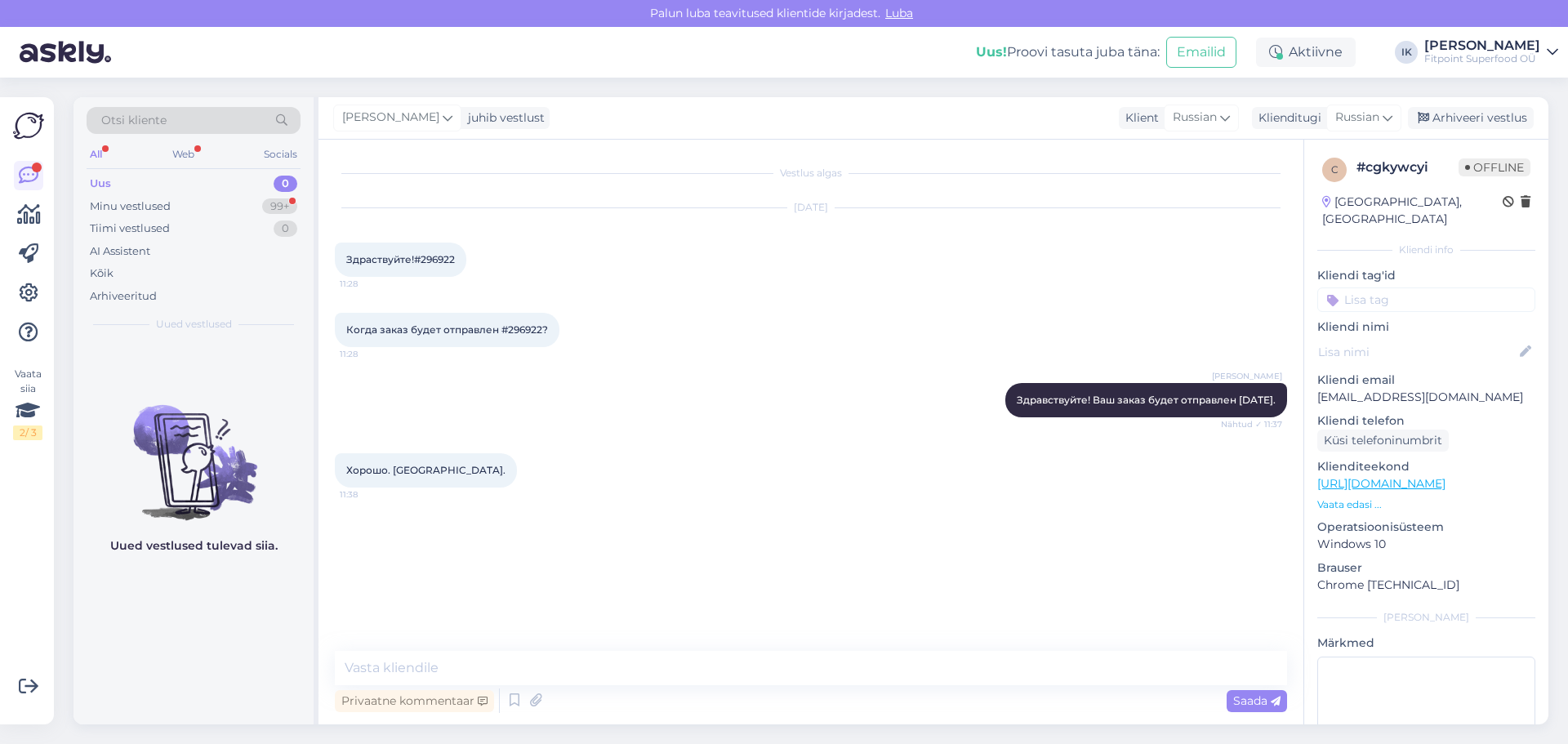
click at [520, 331] on span "Когда заказ будет отправлен #296922?" at bounding box center [448, 329] width 202 height 12
copy span "296922"
click at [247, 206] on div "Minu vestlused 99+" at bounding box center [194, 207] width 214 height 23
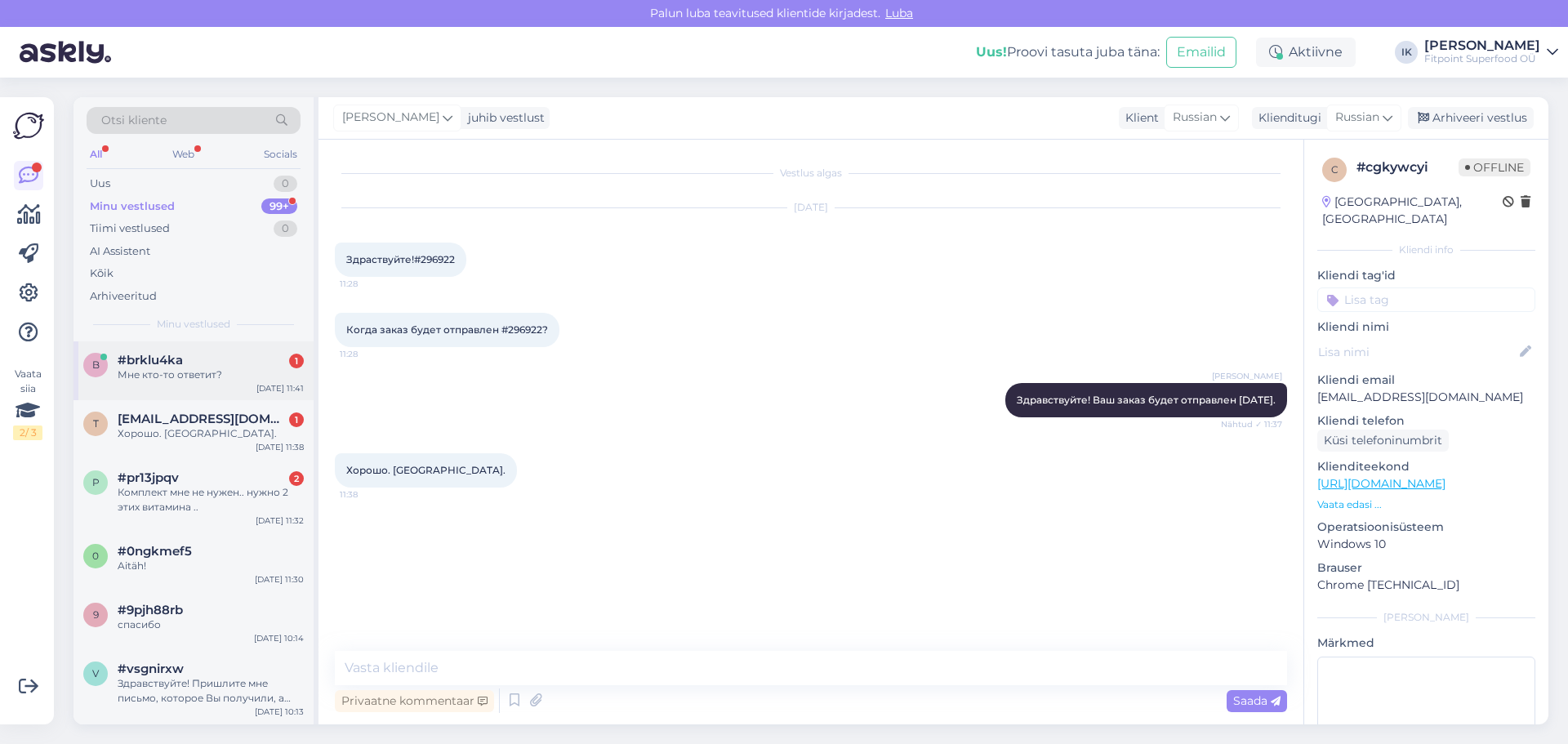
click at [250, 359] on div "#brklu4ka 1" at bounding box center [210, 360] width 186 height 15
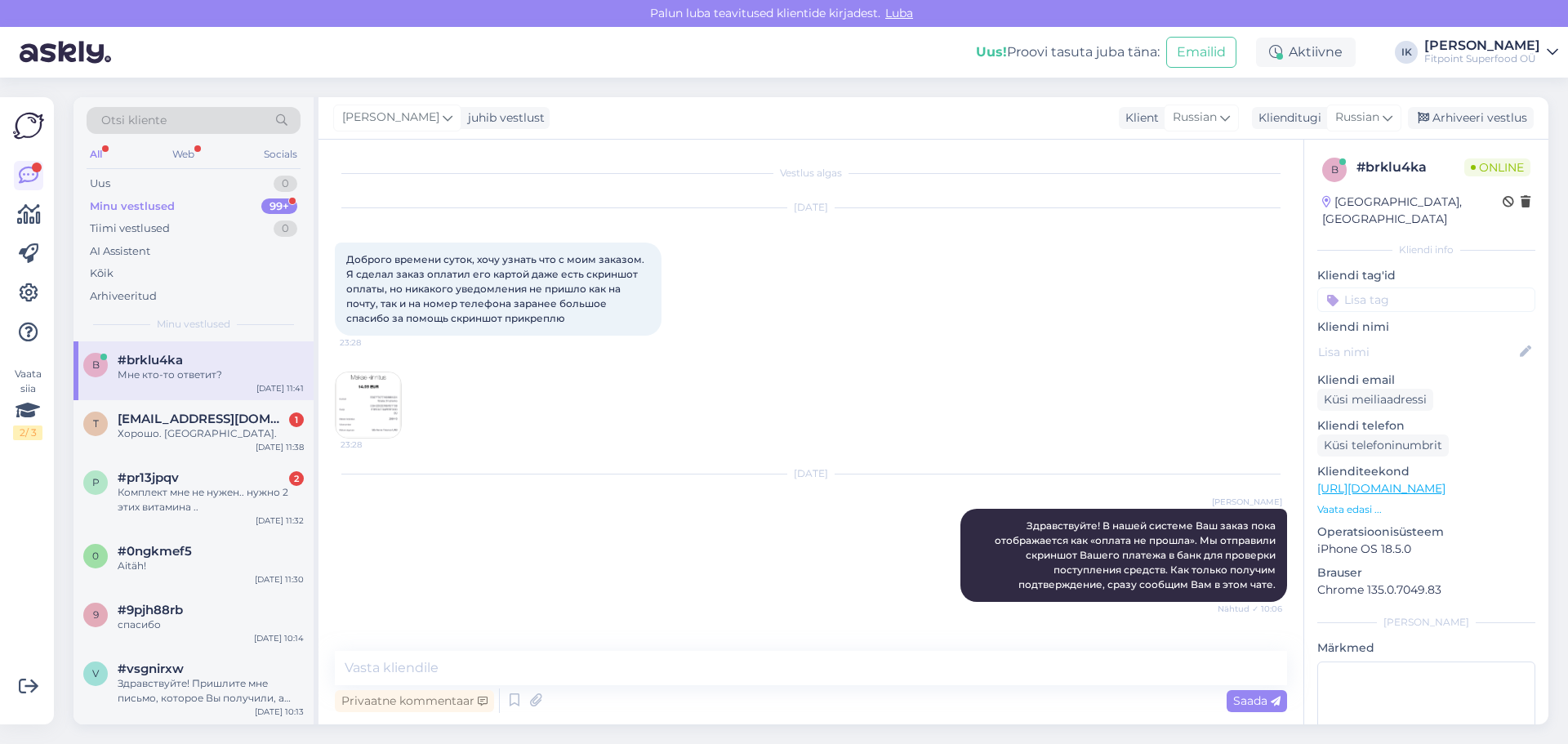
scroll to position [54, 0]
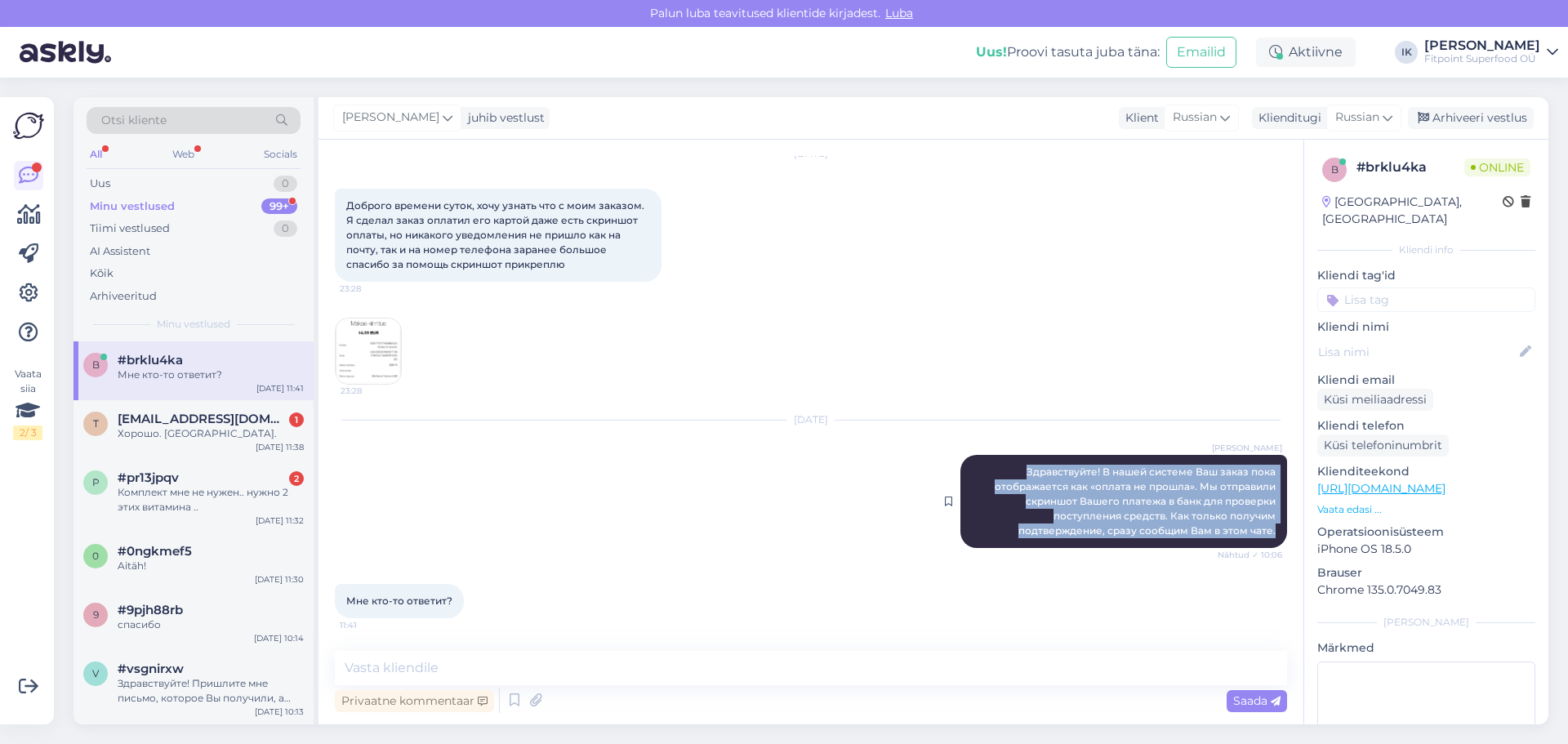
drag, startPoint x: 1269, startPoint y: 532, endPoint x: 992, endPoint y: 458, distance: 286.7
click at [992, 458] on div "[PERSON_NAME] Здравствуйте! В нашей системе Ваш заказ пока отображается как «оп…" at bounding box center [1124, 501] width 327 height 93
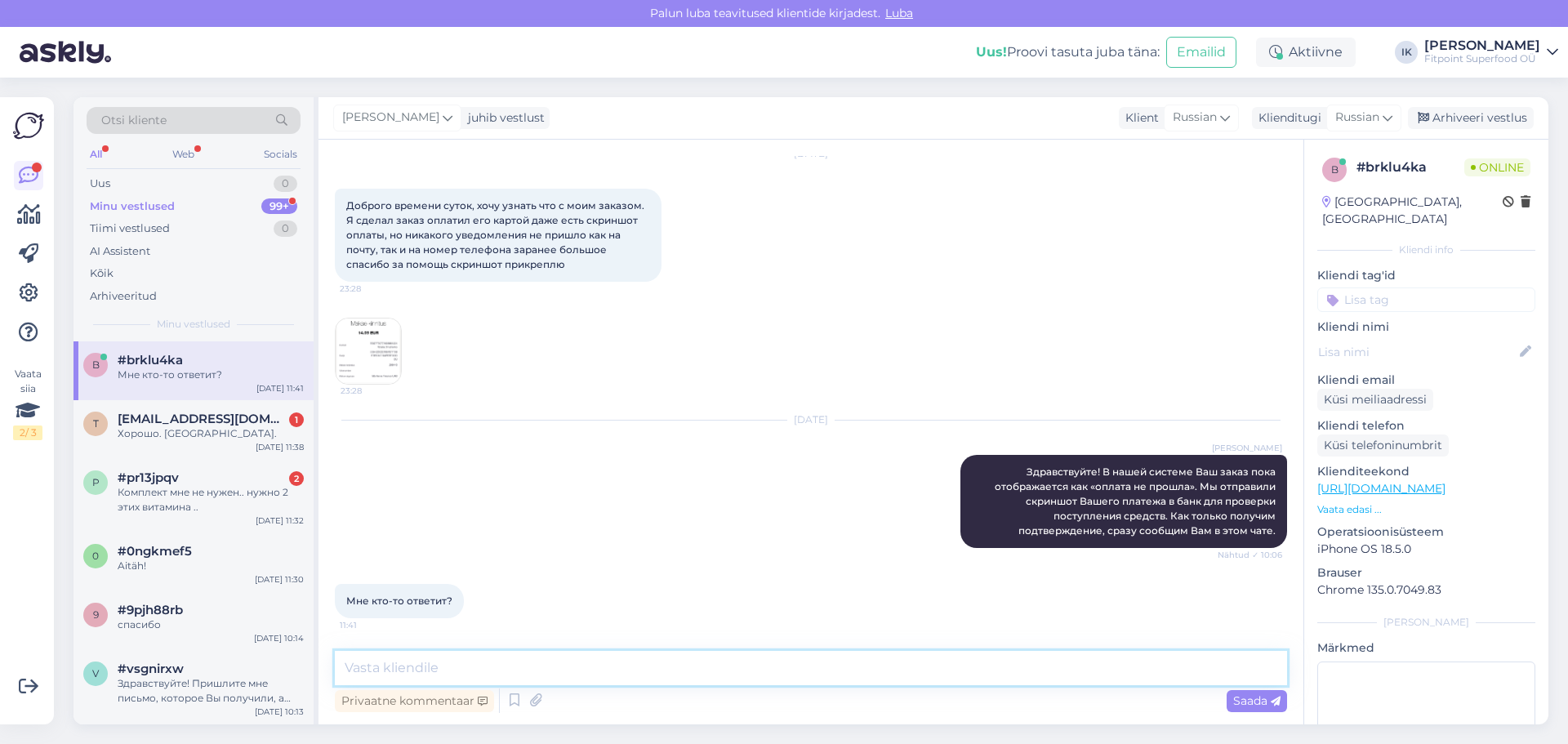
click at [510, 670] on textarea at bounding box center [810, 668] width 952 height 34
drag, startPoint x: 1265, startPoint y: 527, endPoint x: 1160, endPoint y: 516, distance: 105.6
click at [1160, 516] on div "[PERSON_NAME] Здравствуйте! В нашей системе Ваш заказ пока отображается как «оп…" at bounding box center [1124, 501] width 327 height 93
copy span "Как только получим подтверждение, сразу сообщим Вам в этом чате."
click at [664, 665] on textarea "Мы ждем проверки оплаты Вашего заказа." at bounding box center [810, 668] width 952 height 34
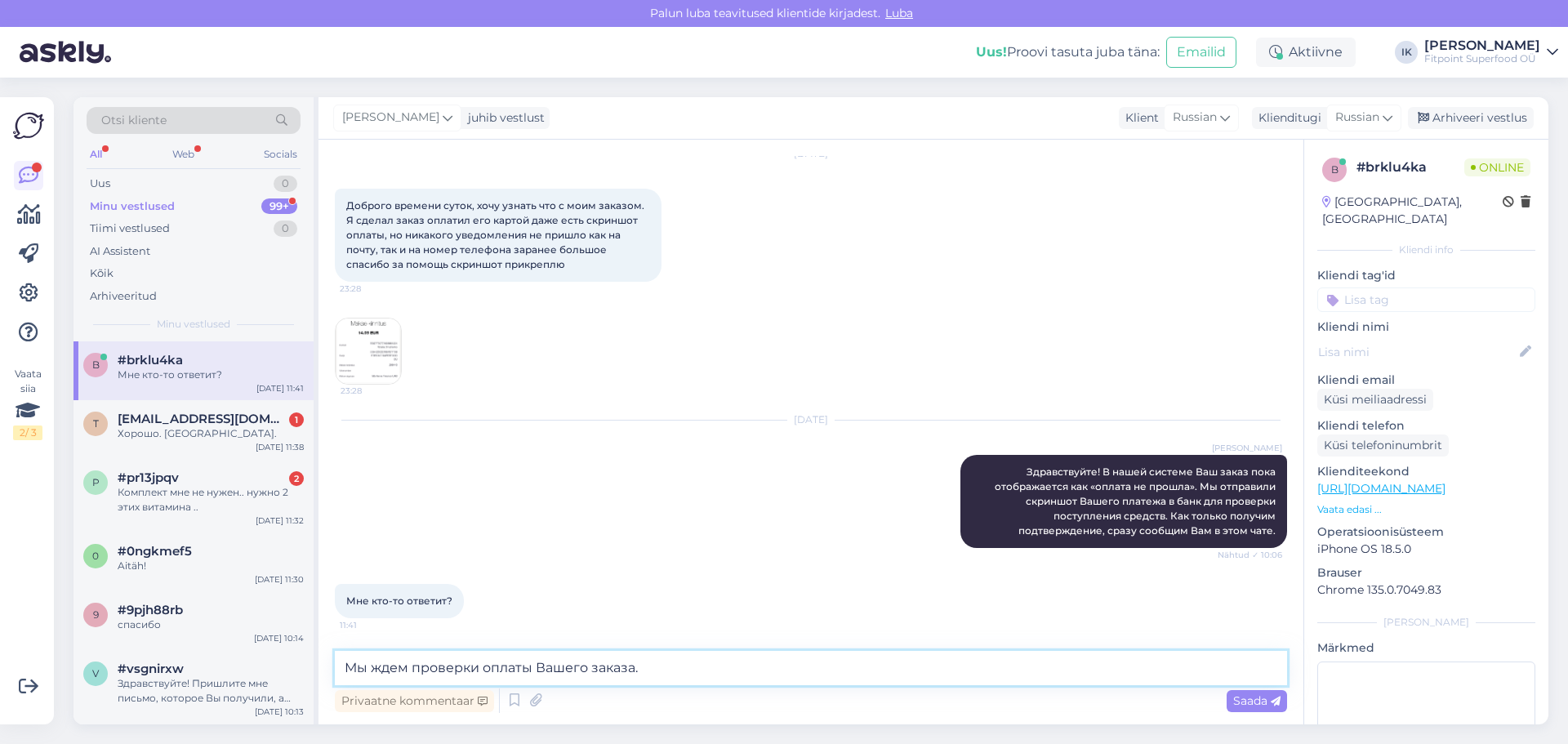
paste textarea "Как только получим подтверждение, сразу сообщим Вам в этом чате."
click at [718, 666] on textarea "Мы ждем проверки оплаты Вашего заказа. Как только получим подтверждение, сразу …" at bounding box center [810, 668] width 952 height 34
drag, startPoint x: 787, startPoint y: 666, endPoint x: 769, endPoint y: 663, distance: 18.2
click at [769, 663] on textarea "Мы ждем проверки оплаты Вашего заказа. Как только я получим подтверждение, сраз…" at bounding box center [810, 668] width 952 height 34
click at [1174, 671] on textarea "Мы ждем проверки оплаты Вашего заказа. Как только я получу подтверждение, сразу…" at bounding box center [810, 668] width 952 height 34
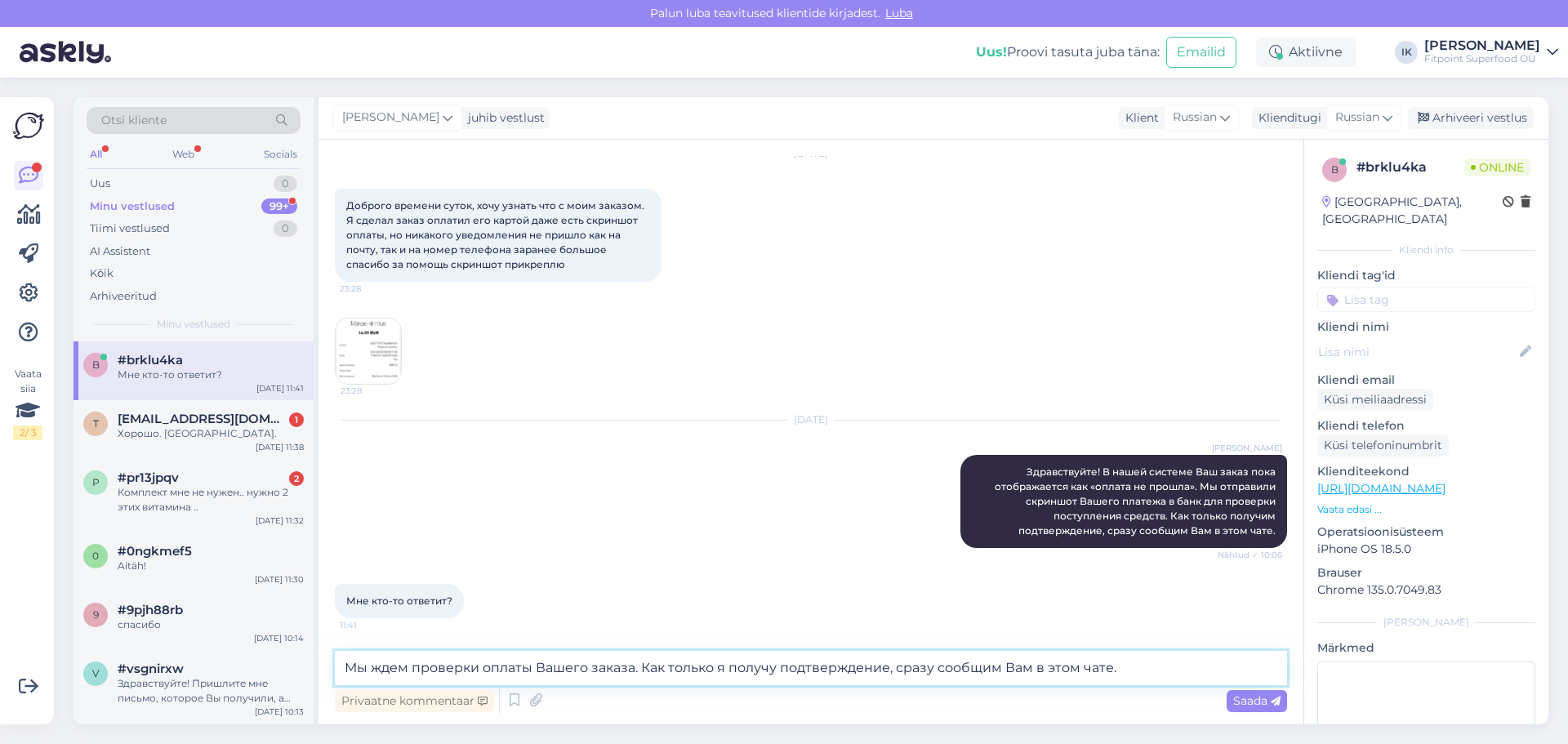
drag, startPoint x: 997, startPoint y: 673, endPoint x: 981, endPoint y: 671, distance: 16.1
click at [981, 671] on textarea "Мы ждем проверки оплаты Вашего заказа. Как только я получу подтверждение, сразу…" at bounding box center [810, 668] width 952 height 34
click at [1177, 657] on textarea "Мы ждем проверки оплаты Вашего заказа. Как только я получу подтверждение, сразу…" at bounding box center [810, 668] width 952 height 34
type textarea "Мы ждем проверки оплаты Вашего заказа. Как только я получу подтверждение, сразу…"
click at [1261, 703] on span "Saada" at bounding box center [1256, 701] width 47 height 15
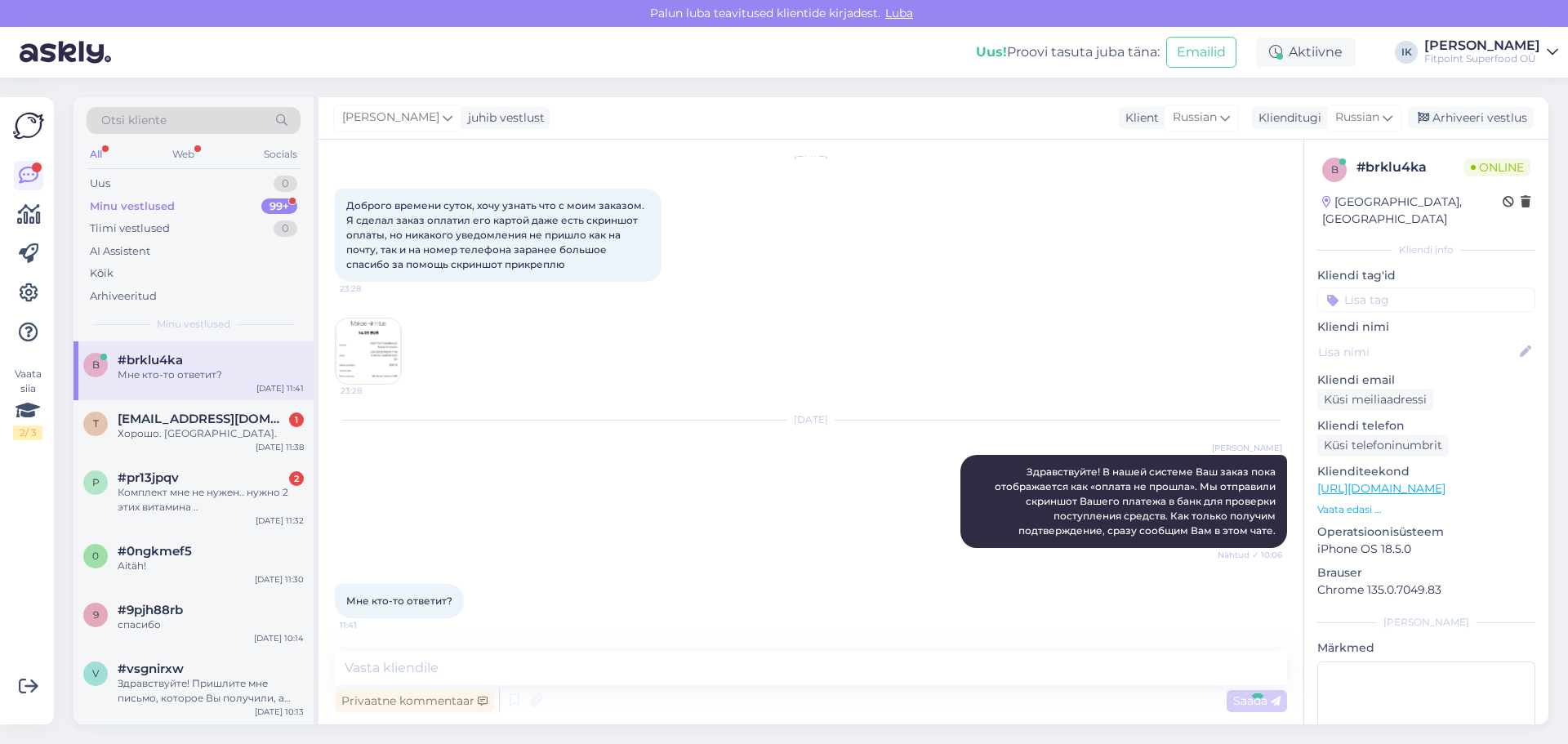
scroll to position [139, 0]
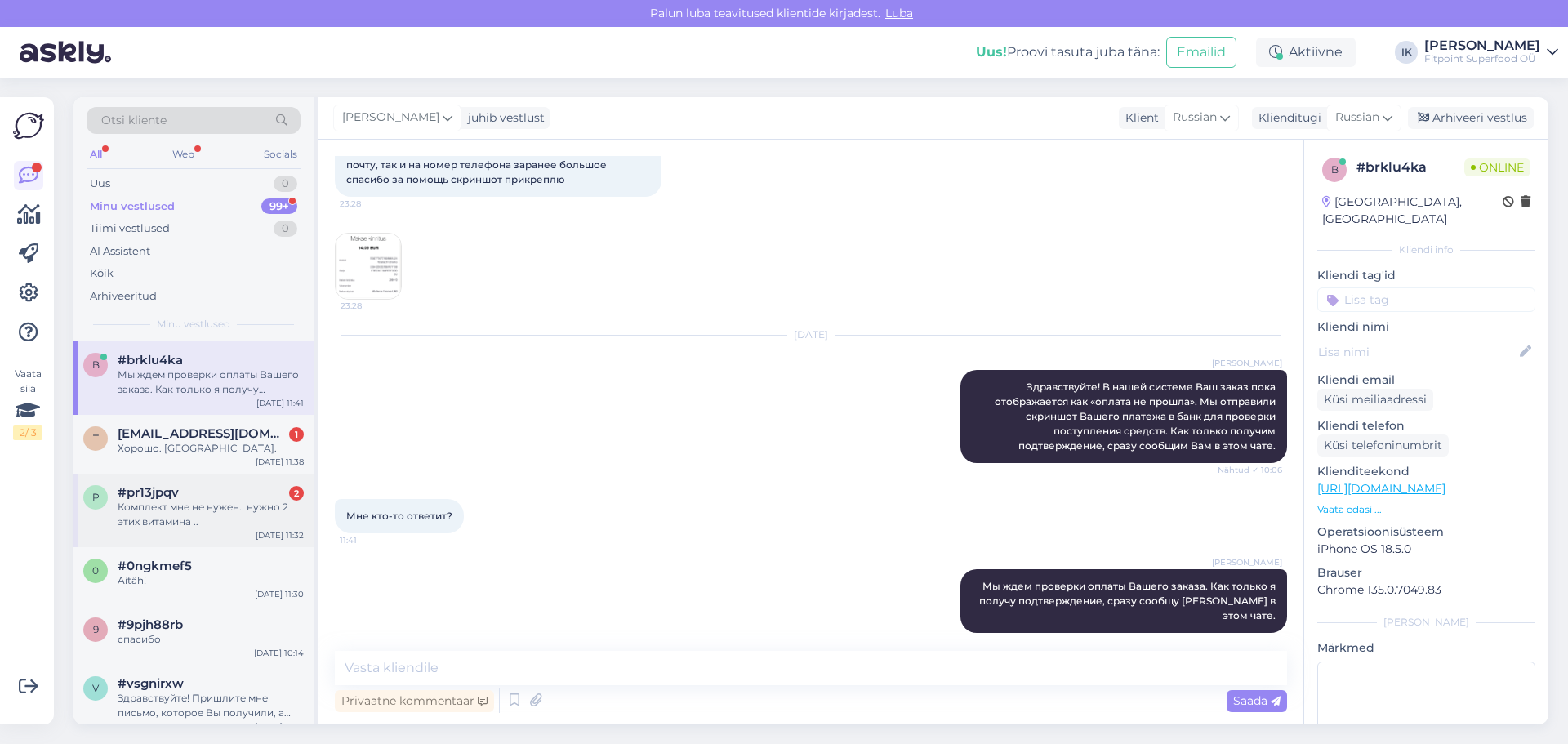
click at [276, 520] on div "Комплект мне не нужен.. нужно 2 этих витамина .." at bounding box center [210, 514] width 186 height 29
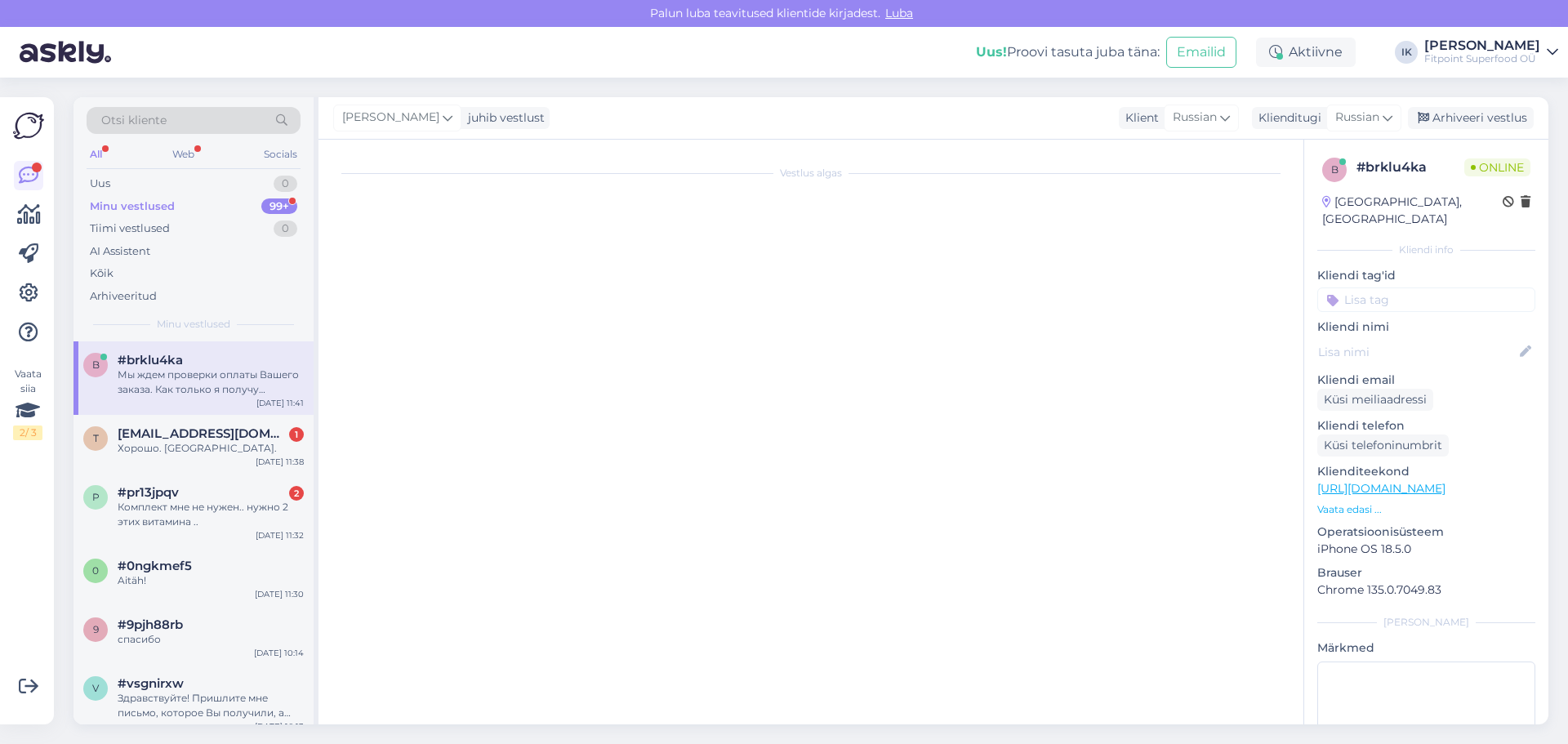
scroll to position [1709, 0]
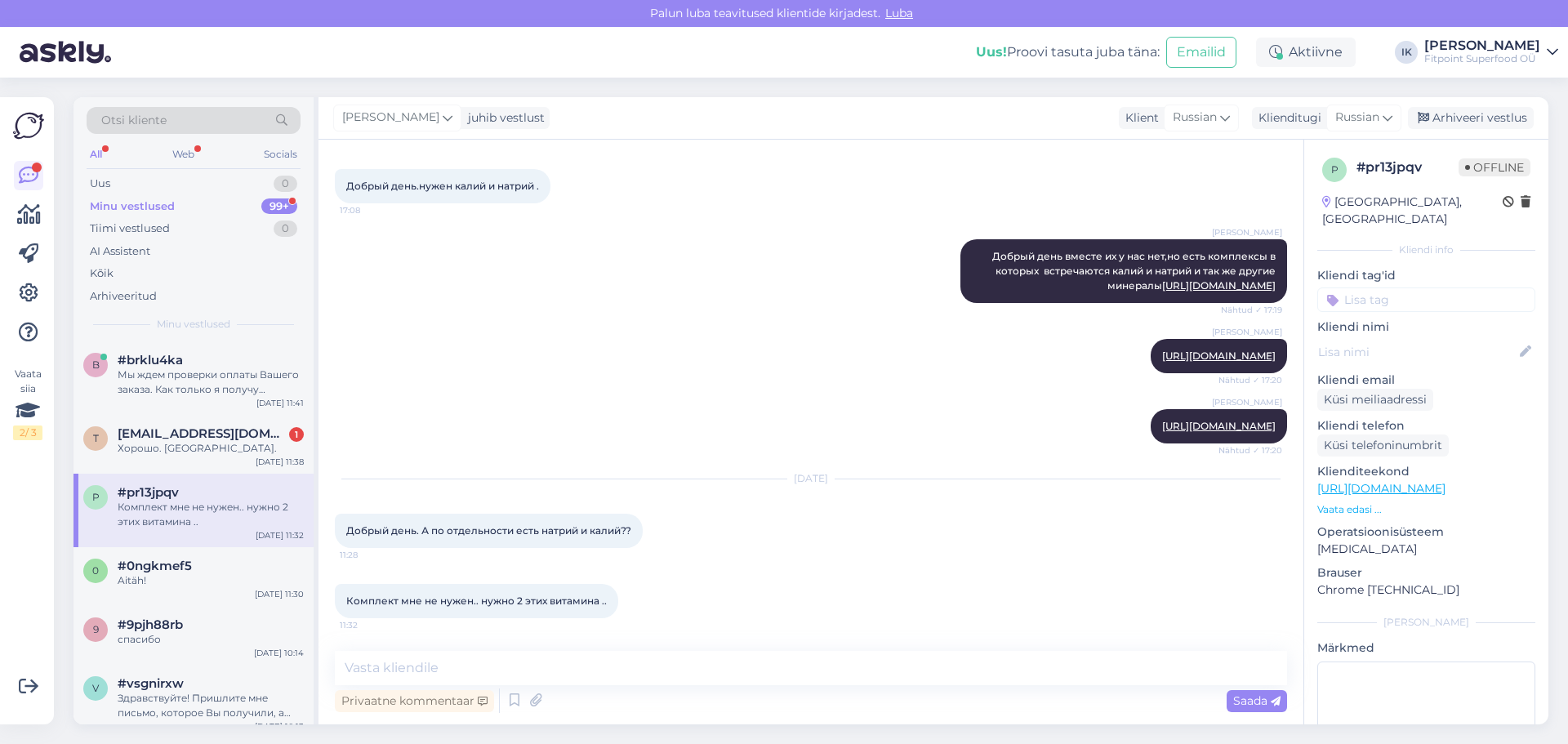
click at [1354, 481] on link "[URL][DOMAIN_NAME]" at bounding box center [1381, 488] width 128 height 15
click at [701, 696] on div "Privaatne kommentaar Saada" at bounding box center [810, 700] width 952 height 31
click at [698, 671] on textarea at bounding box center [810, 668] width 952 height 34
drag, startPoint x: 811, startPoint y: 654, endPoint x: 1029, endPoint y: 671, distance: 218.7
click at [822, 661] on textarea "Здравствуйте! Вот отдельно калий" at bounding box center [810, 668] width 952 height 34
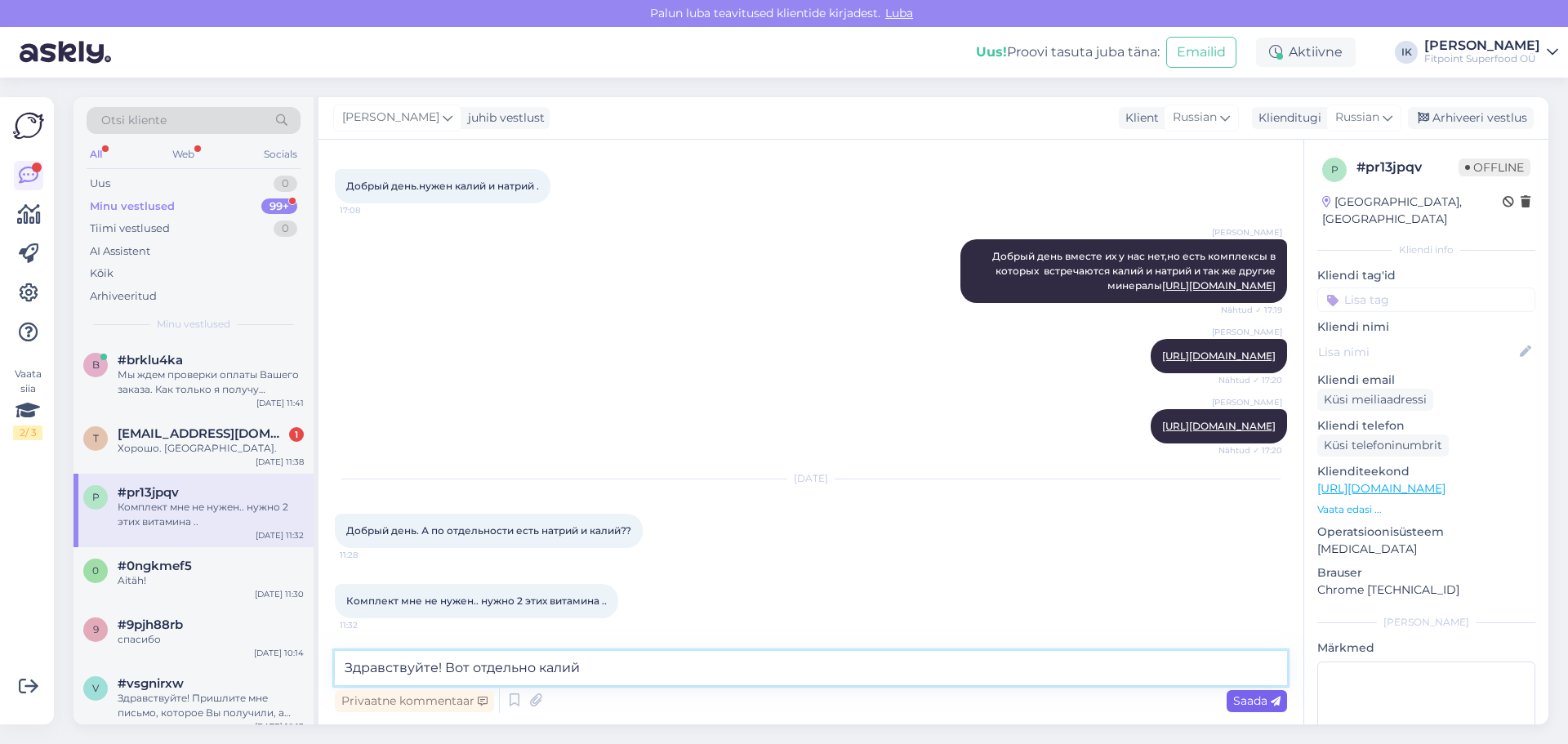
type textarea "Здравствуйте! Вот отдельно калий"
click at [1245, 702] on span "Saada" at bounding box center [1256, 701] width 47 height 15
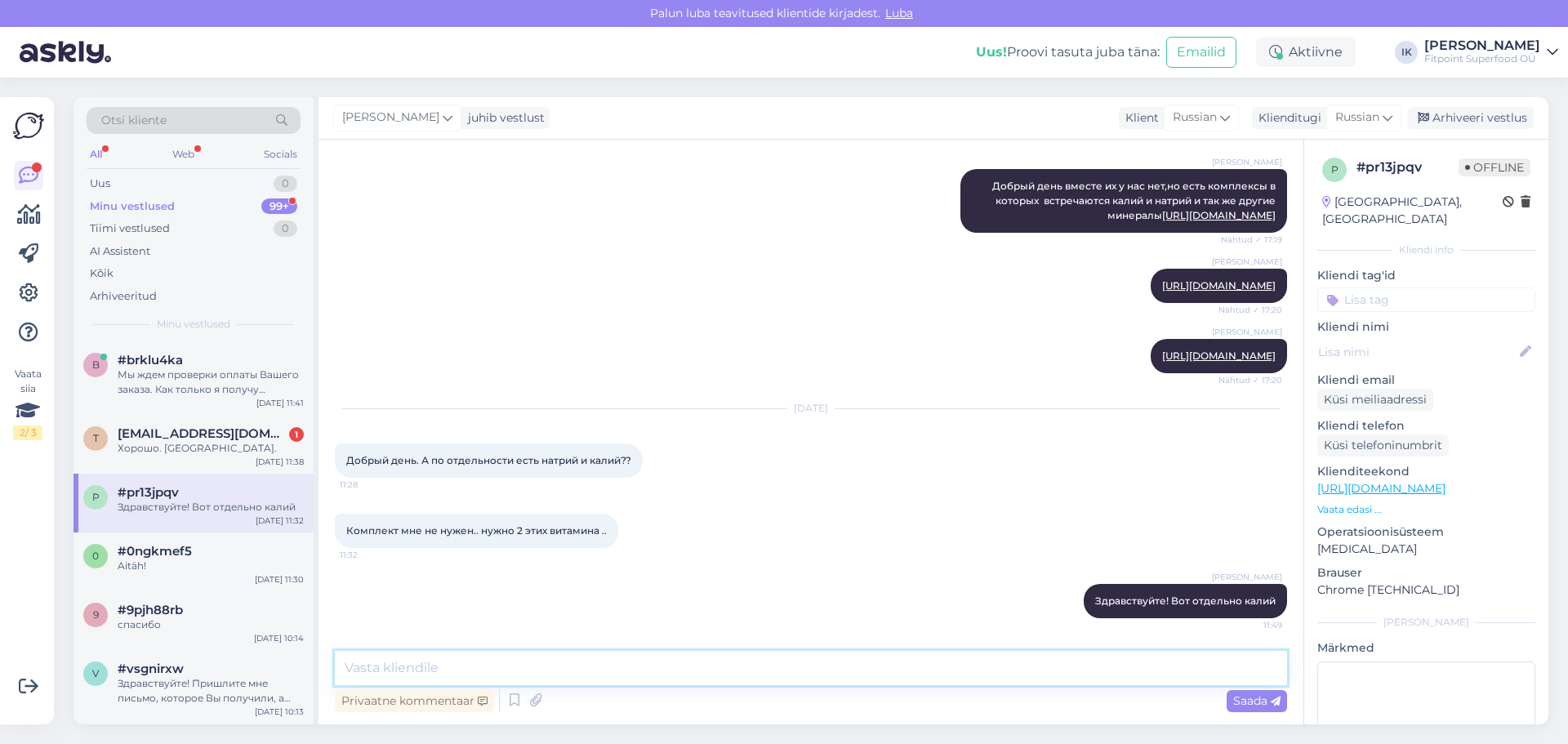
click at [890, 668] on textarea at bounding box center [810, 668] width 952 height 34
paste textarea "[URL][DOMAIN_NAME]"
type textarea "[URL][DOMAIN_NAME]"
click at [1265, 702] on span "Saada" at bounding box center [1256, 701] width 47 height 15
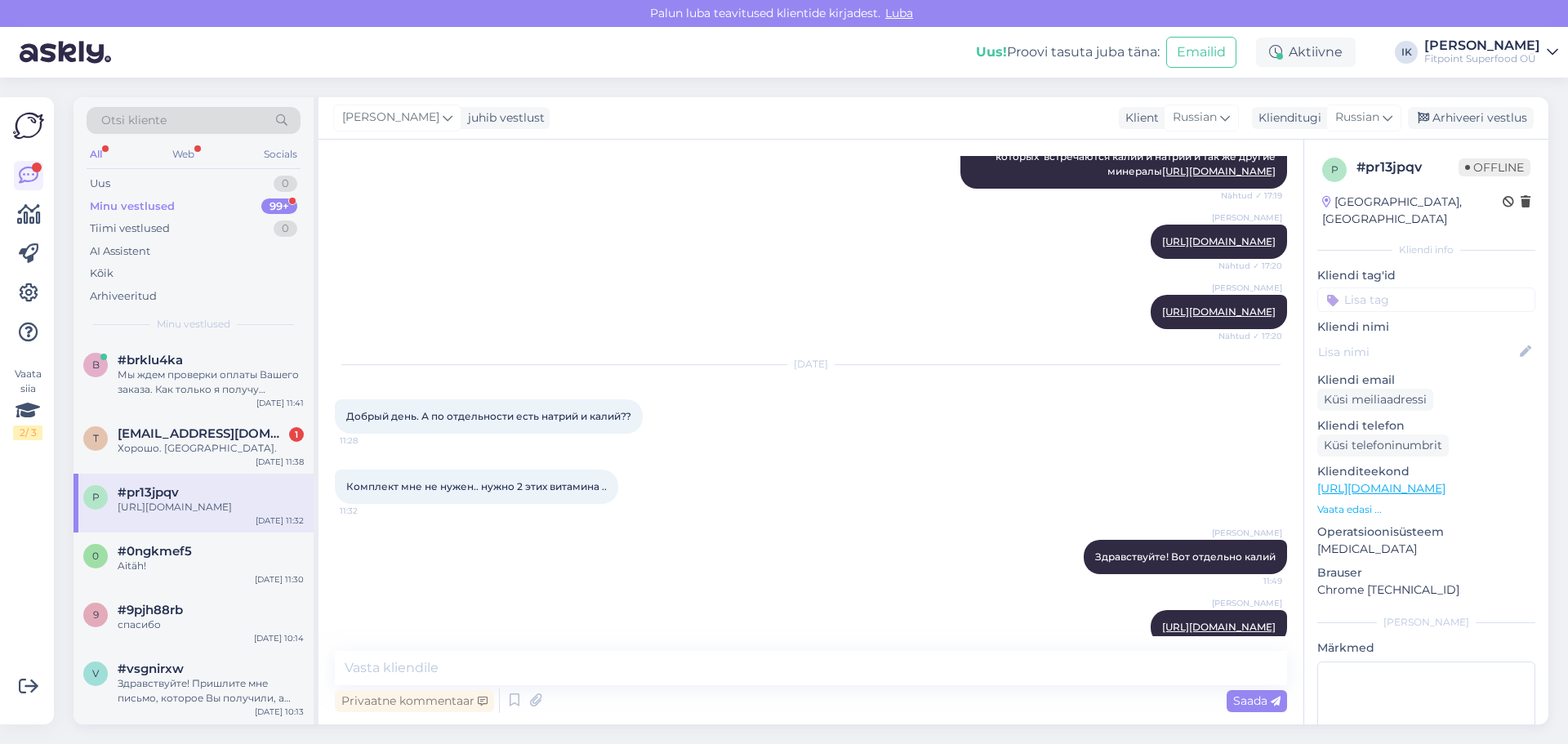
scroll to position [1850, 0]
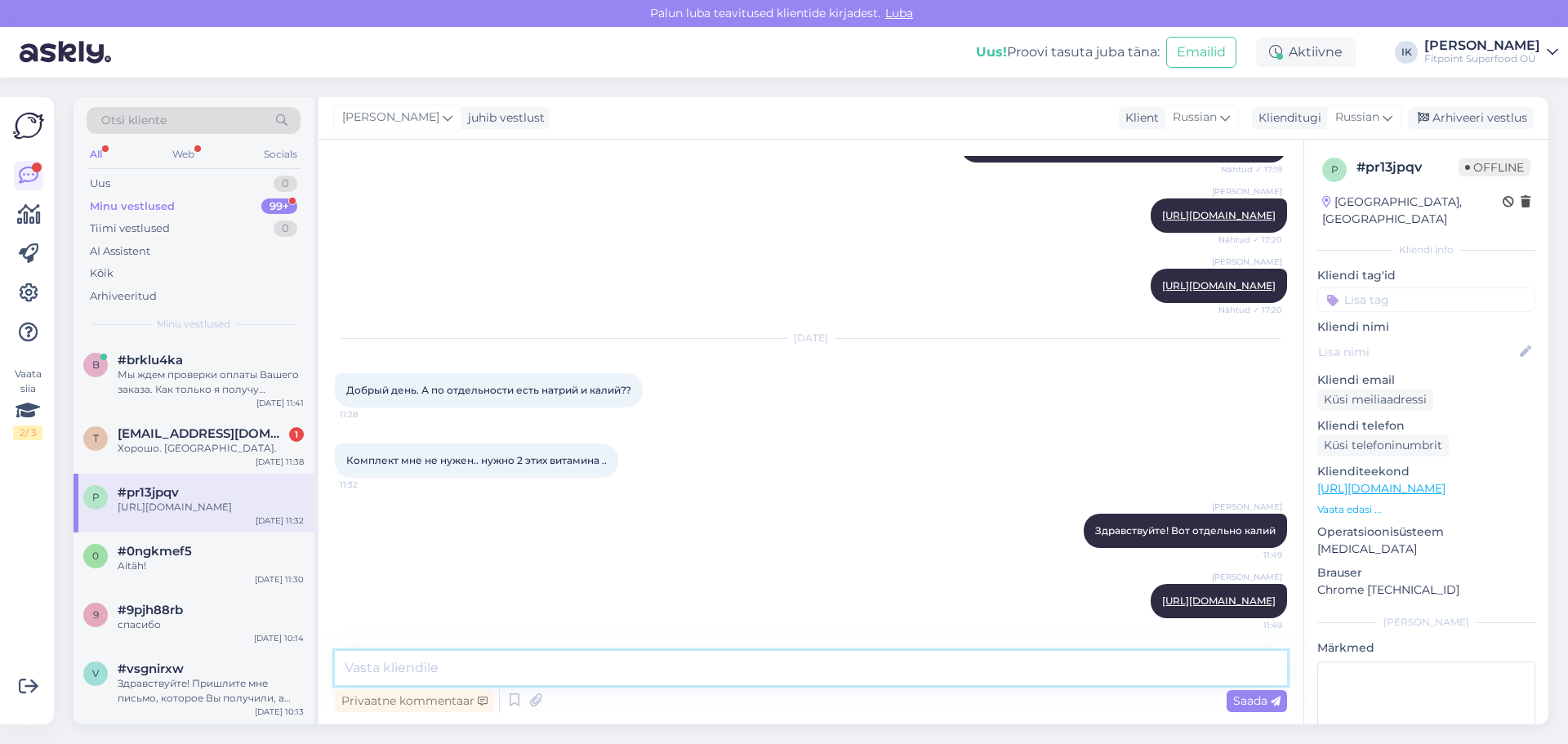
click at [670, 678] on textarea at bounding box center [810, 668] width 952 height 34
type textarea "d"
type textarea "[PERSON_NAME]"
type textarea "А ниже ссылка на натрий"
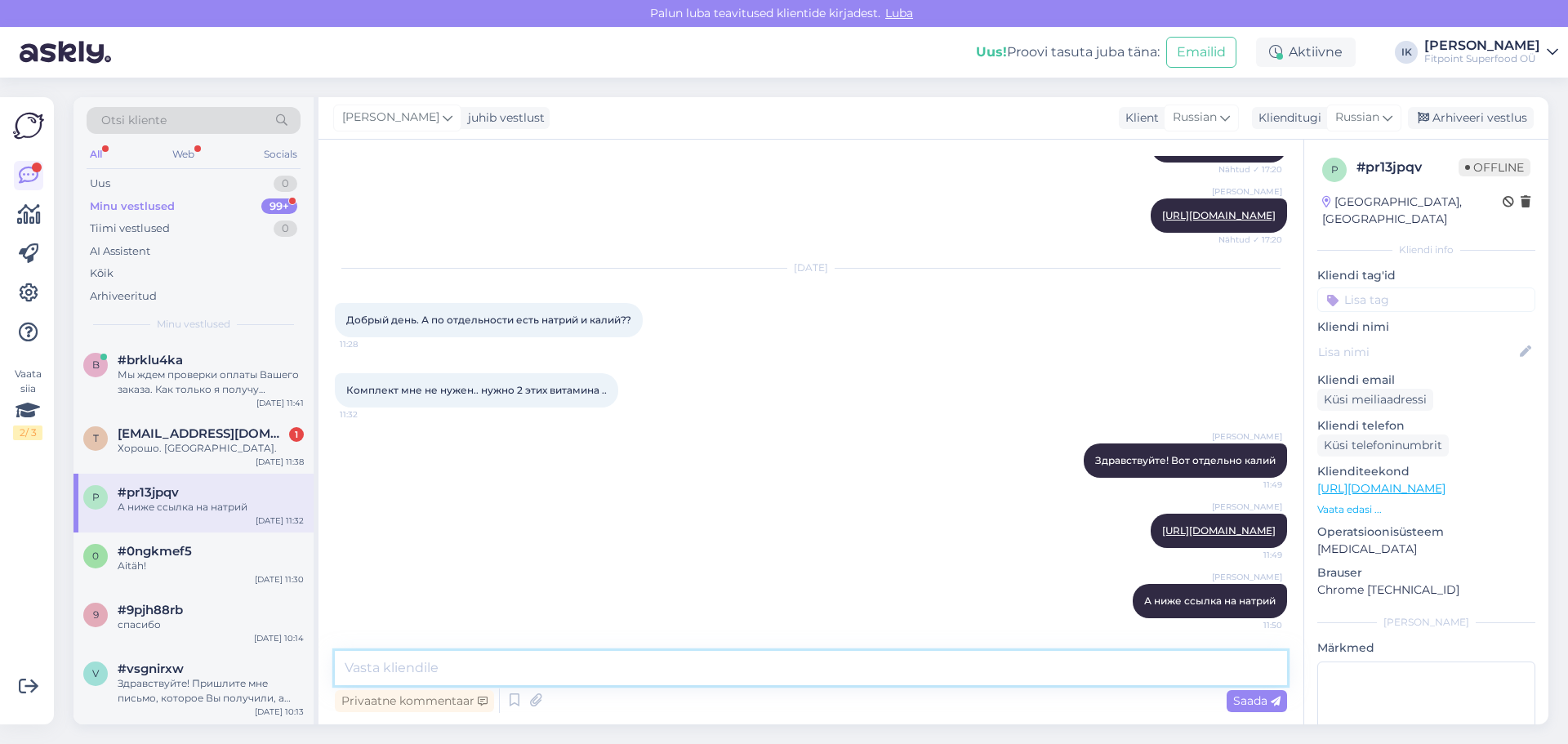
paste textarea "[URL][DOMAIN_NAME][PERSON_NAME]"
type textarea "[URL][DOMAIN_NAME][PERSON_NAME]"
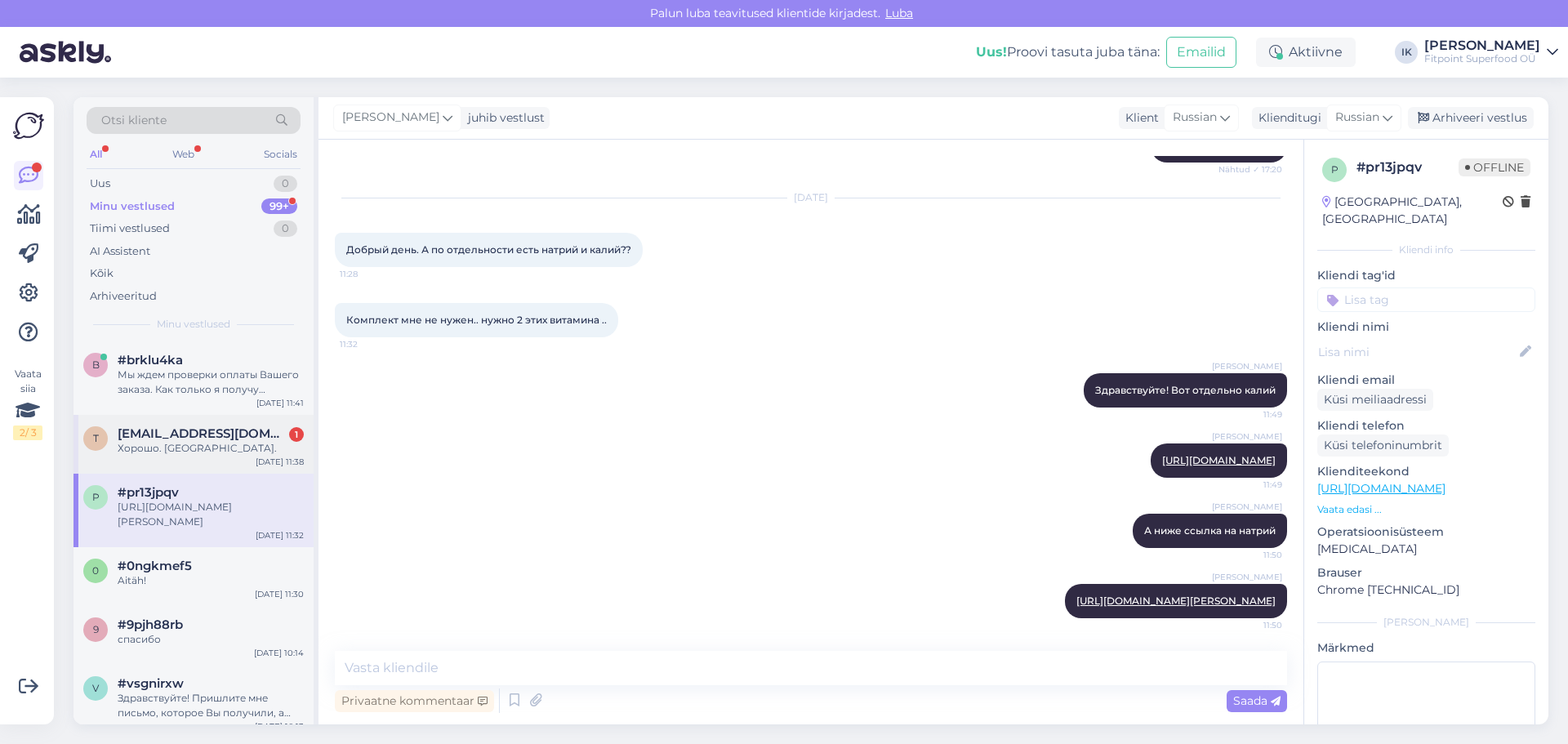
click at [244, 441] on div "Хорошо. [GEOGRAPHIC_DATA]." at bounding box center [210, 448] width 186 height 15
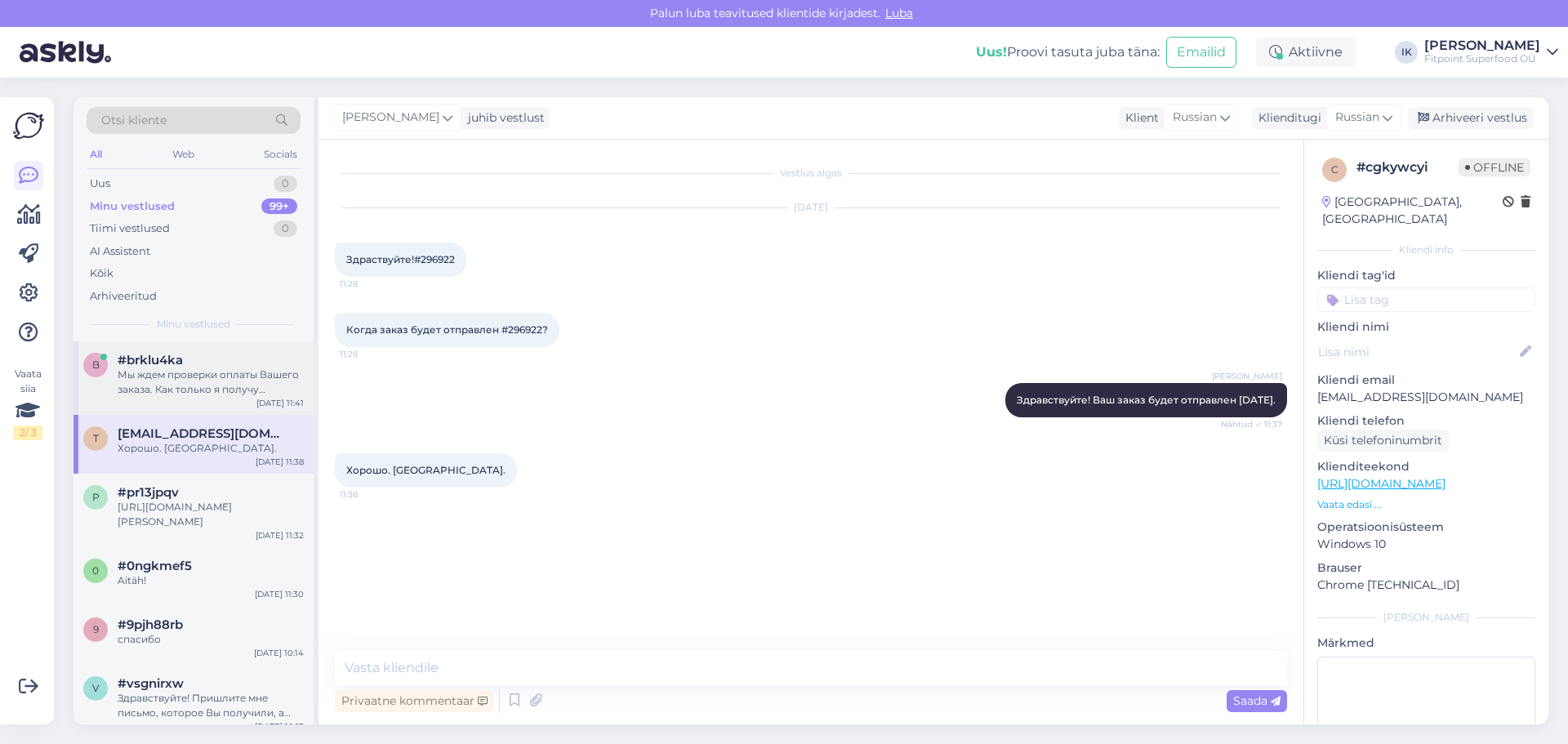
click at [260, 381] on div "Мы ждем проверки оплаты Вашего заказа. Как только я получу подтверждение, сразу…" at bounding box center [210, 381] width 186 height 29
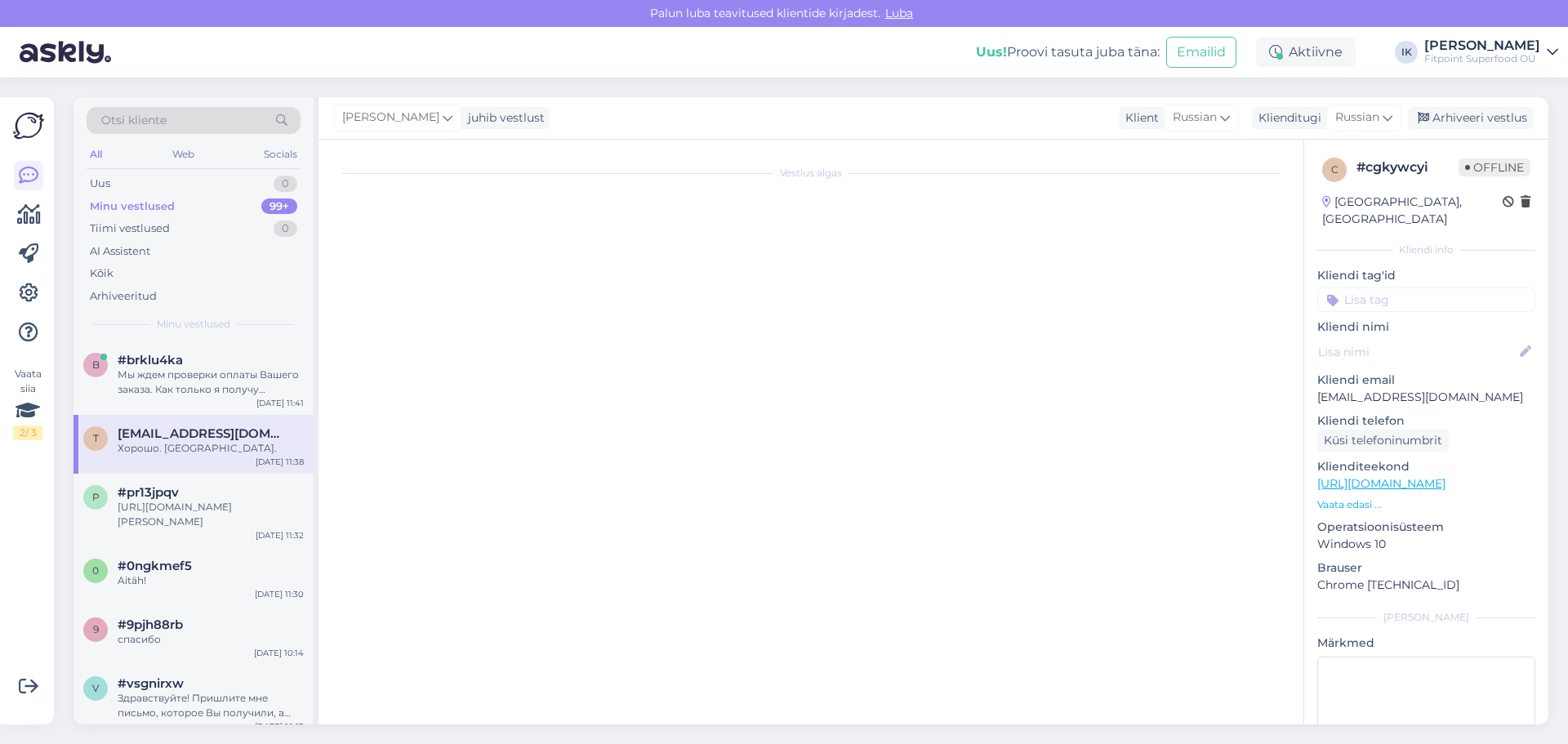
scroll to position [139, 0]
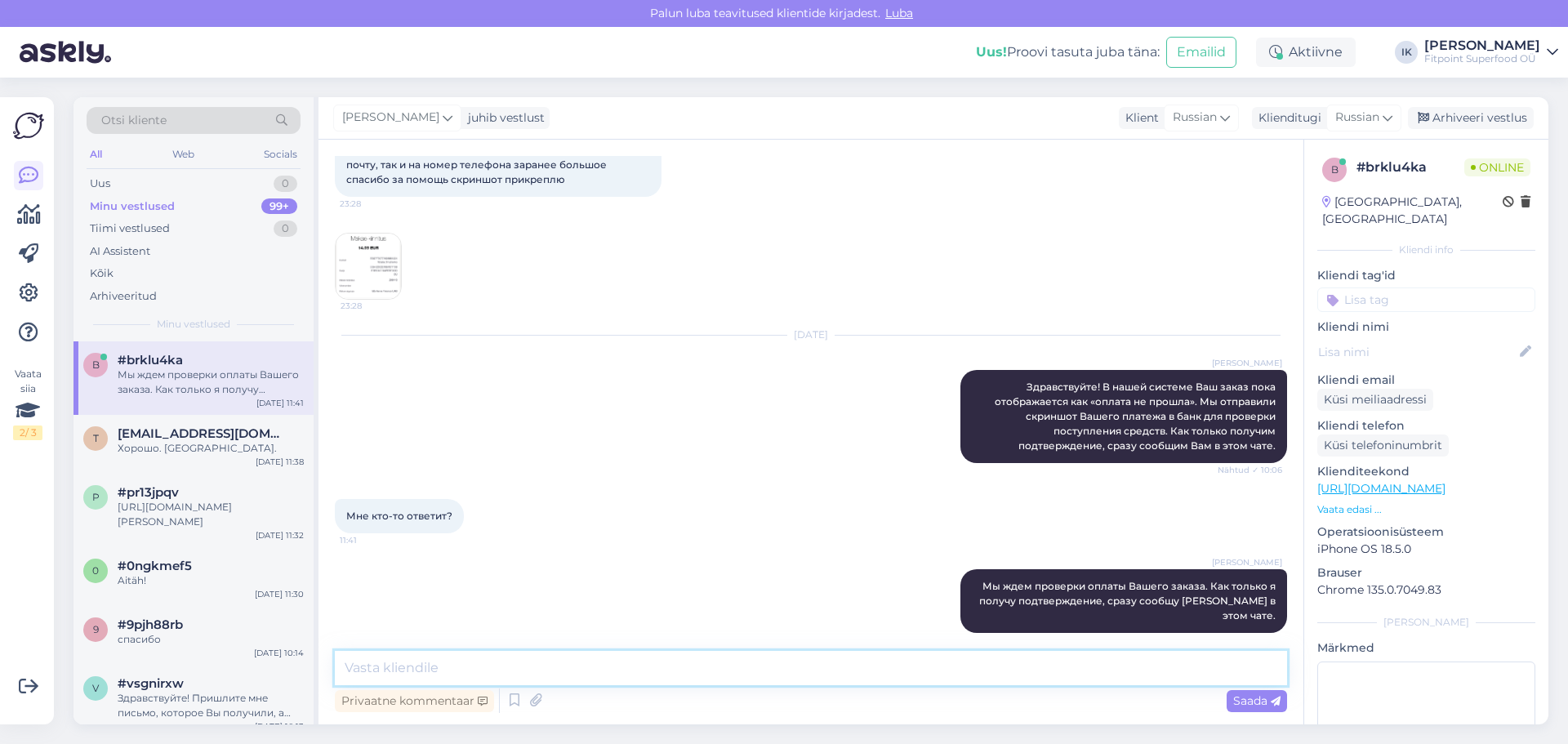
click at [539, 678] on textarea at bounding box center [810, 668] width 952 height 34
type textarea "Я получила ответ - Ваш платеж не прошел."
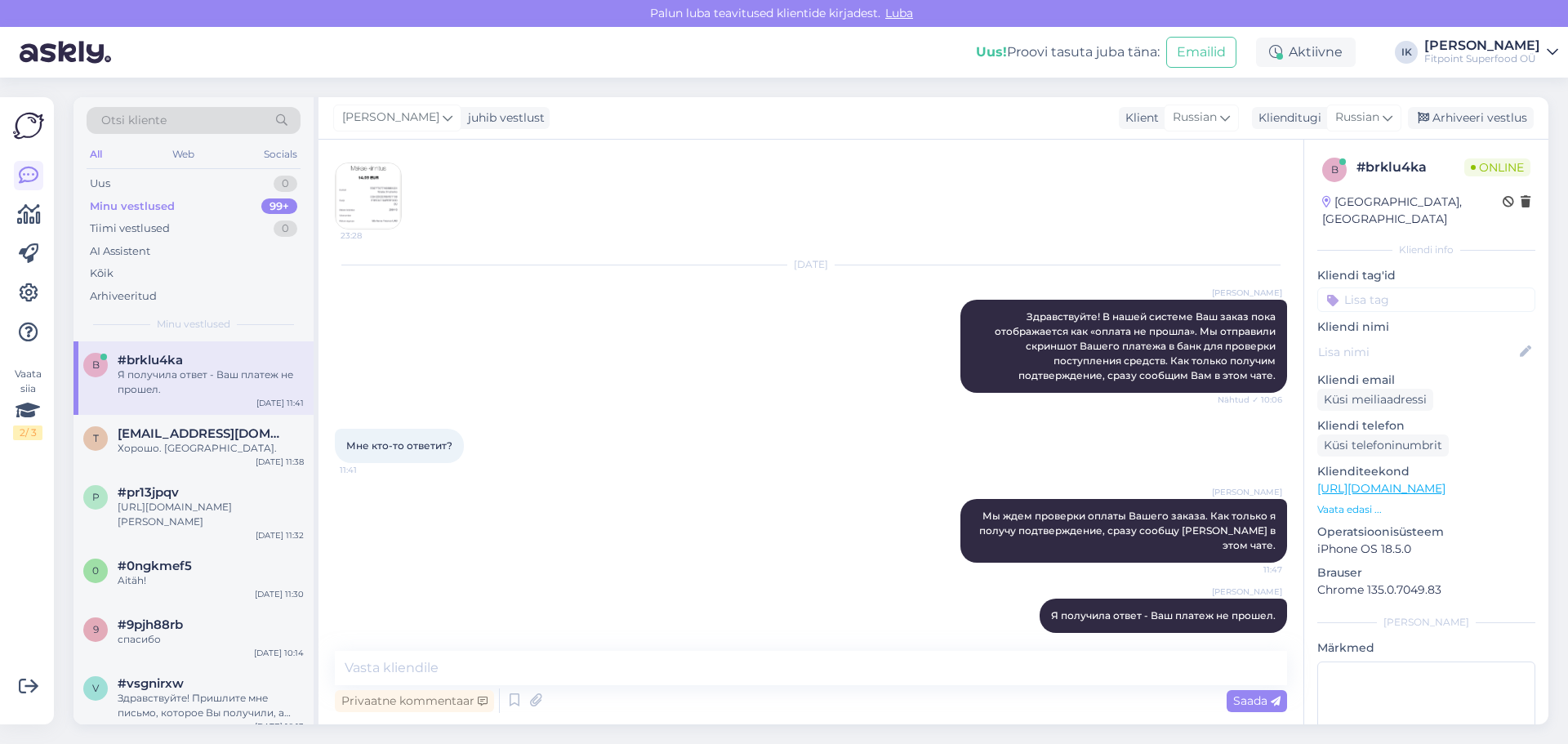
click at [684, 502] on div "[PERSON_NAME] Мы ждем проверки оплаты Вашего заказа. Как только я получу подтве…" at bounding box center [810, 530] width 952 height 99
click at [371, 202] on img at bounding box center [367, 195] width 65 height 65
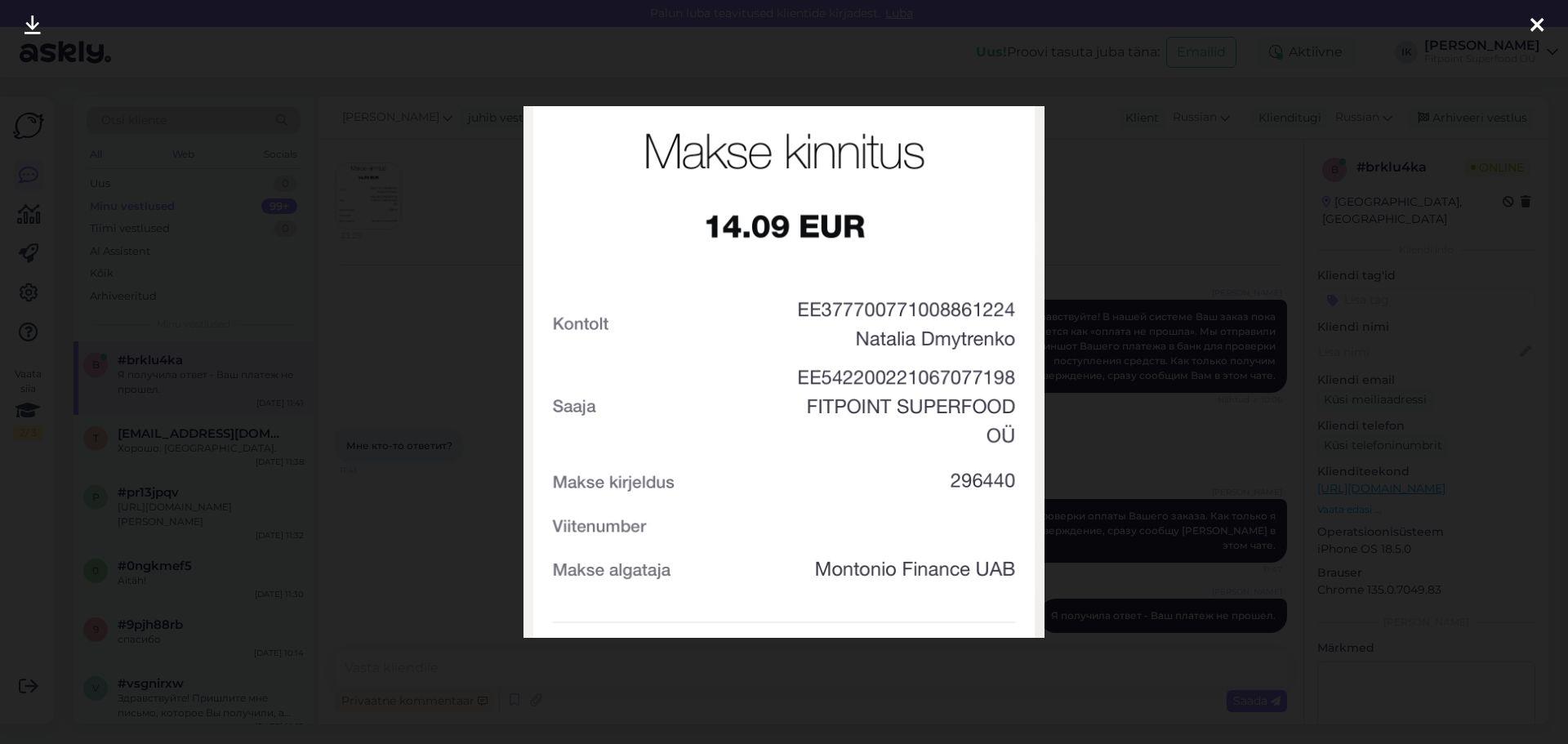
click at [1185, 334] on div at bounding box center [784, 372] width 1568 height 744
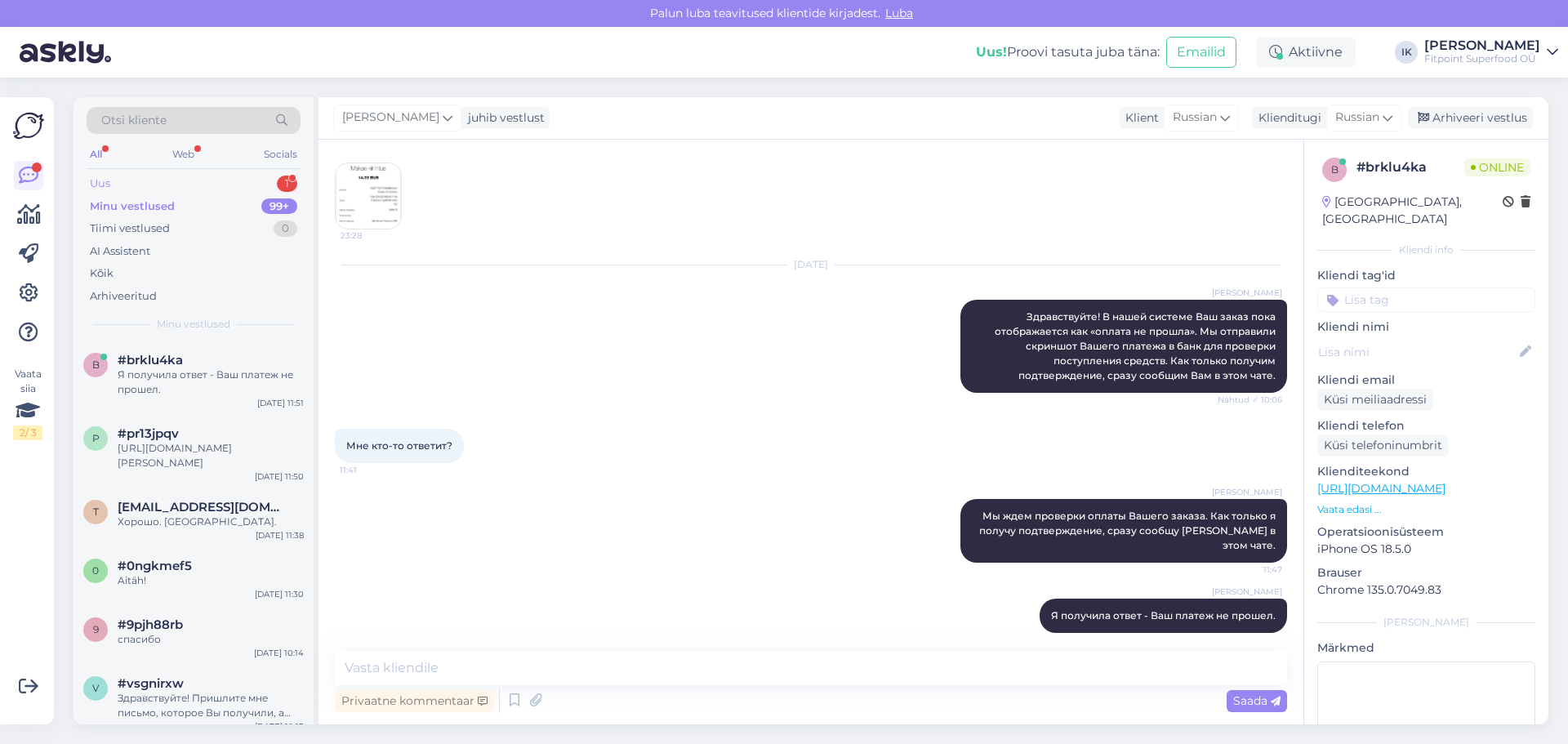
click at [205, 180] on div "Uus 1" at bounding box center [194, 183] width 214 height 23
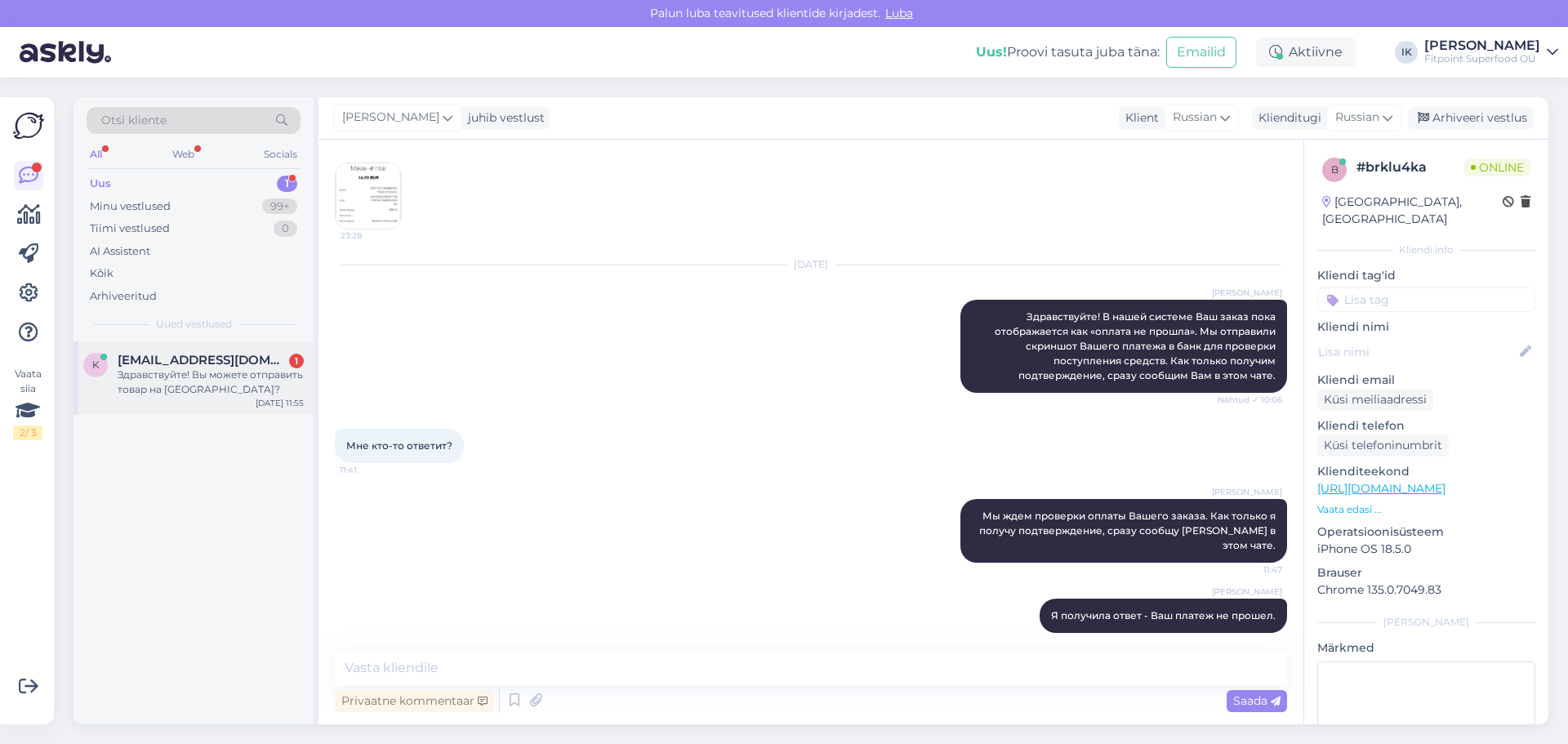
click at [220, 361] on span "[EMAIL_ADDRESS][DOMAIN_NAME]" at bounding box center [202, 360] width 170 height 15
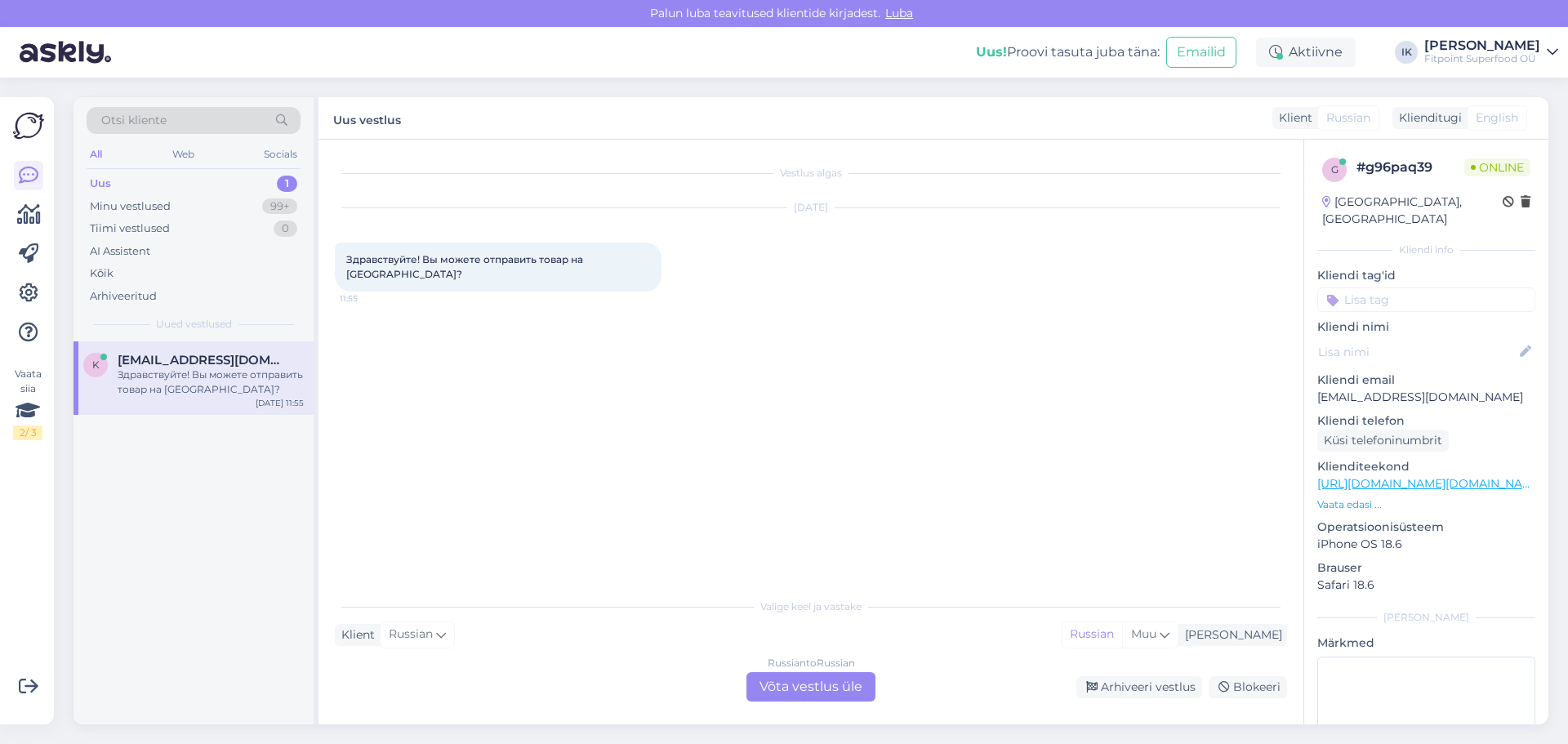
click at [781, 677] on div "Russian to Russian Võta vestlus üle" at bounding box center [810, 685] width 129 height 29
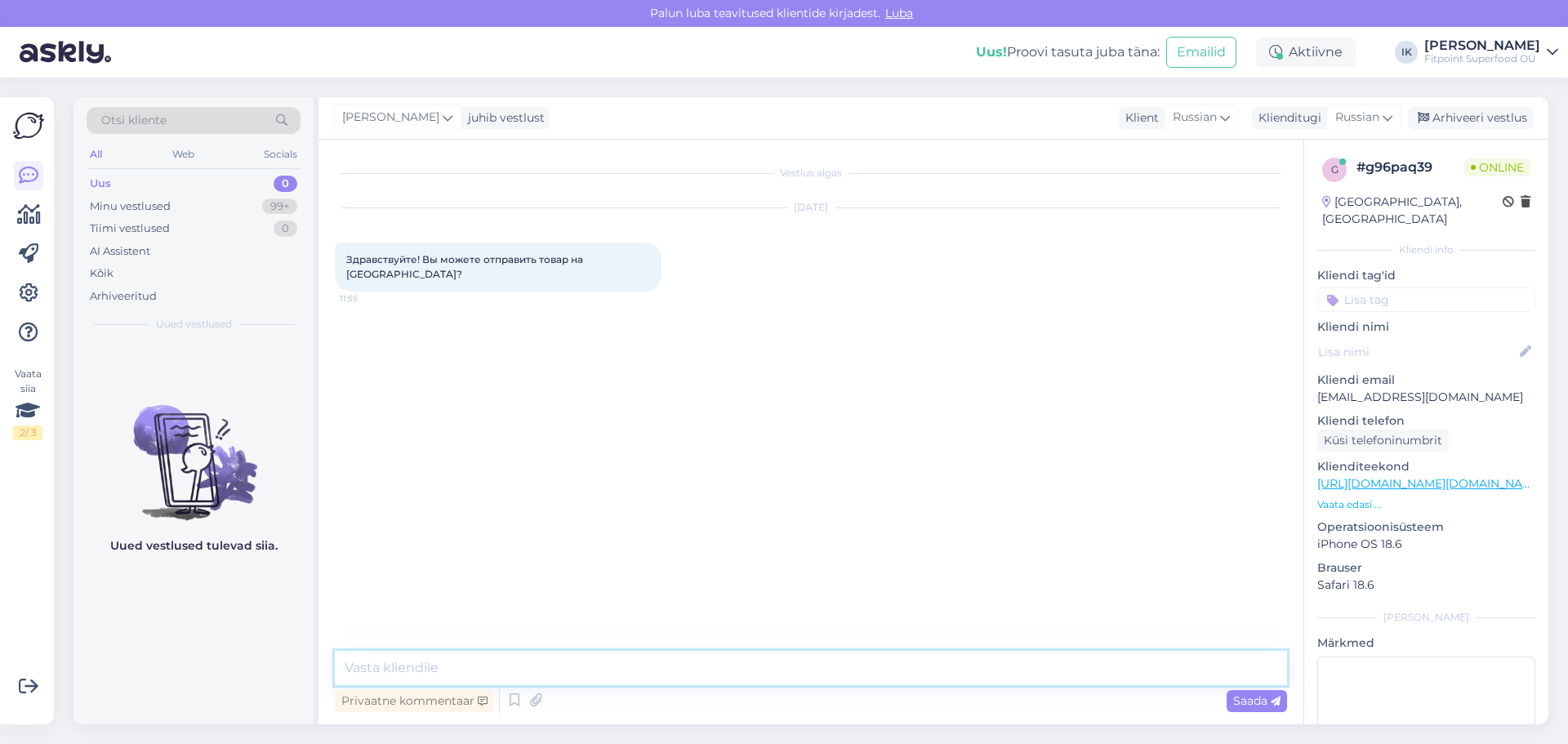
click at [788, 676] on textarea at bounding box center [810, 668] width 952 height 34
click at [539, 671] on textarea "Здравствуйте! К сожалению,нет" at bounding box center [810, 668] width 952 height 34
click at [591, 671] on textarea "Здравствуйте! К сожалению, нет" at bounding box center [810, 668] width 952 height 34
type textarea "Здравствуйте! К сожалению, нет."
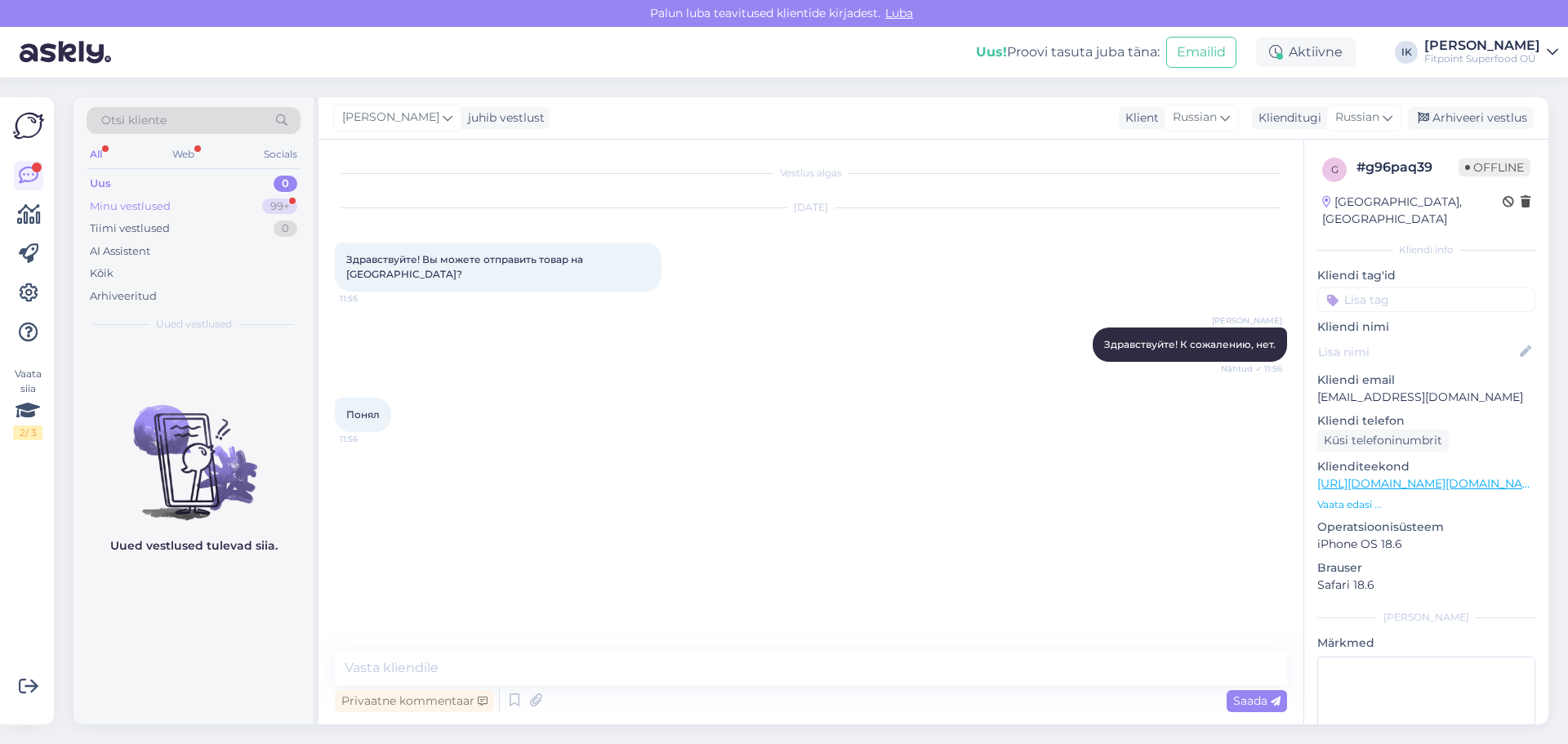
click at [200, 213] on div "Minu vestlused 99+" at bounding box center [194, 207] width 214 height 23
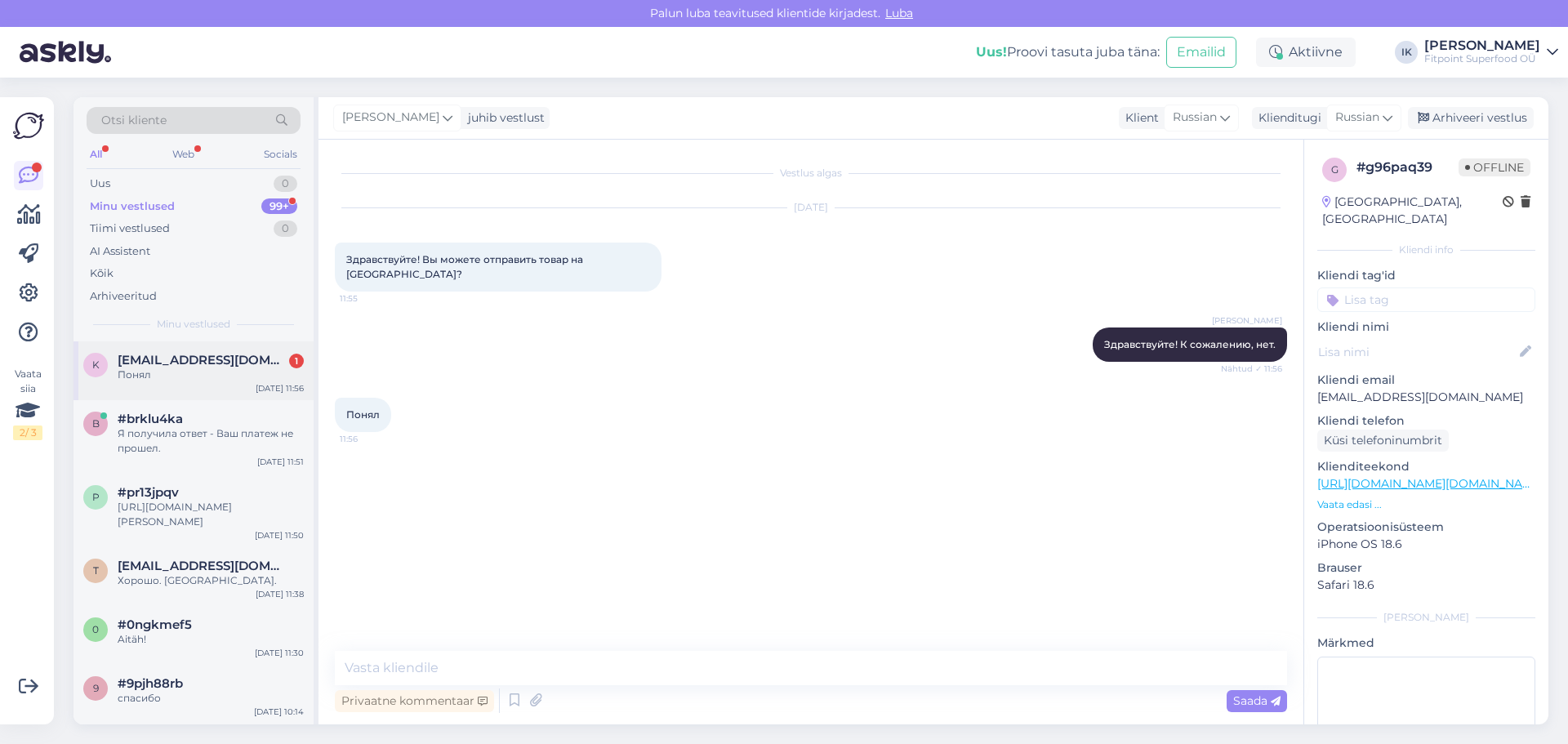
click at [239, 368] on div "Понял" at bounding box center [210, 375] width 186 height 15
click at [268, 175] on div "Uus 1" at bounding box center [194, 183] width 214 height 23
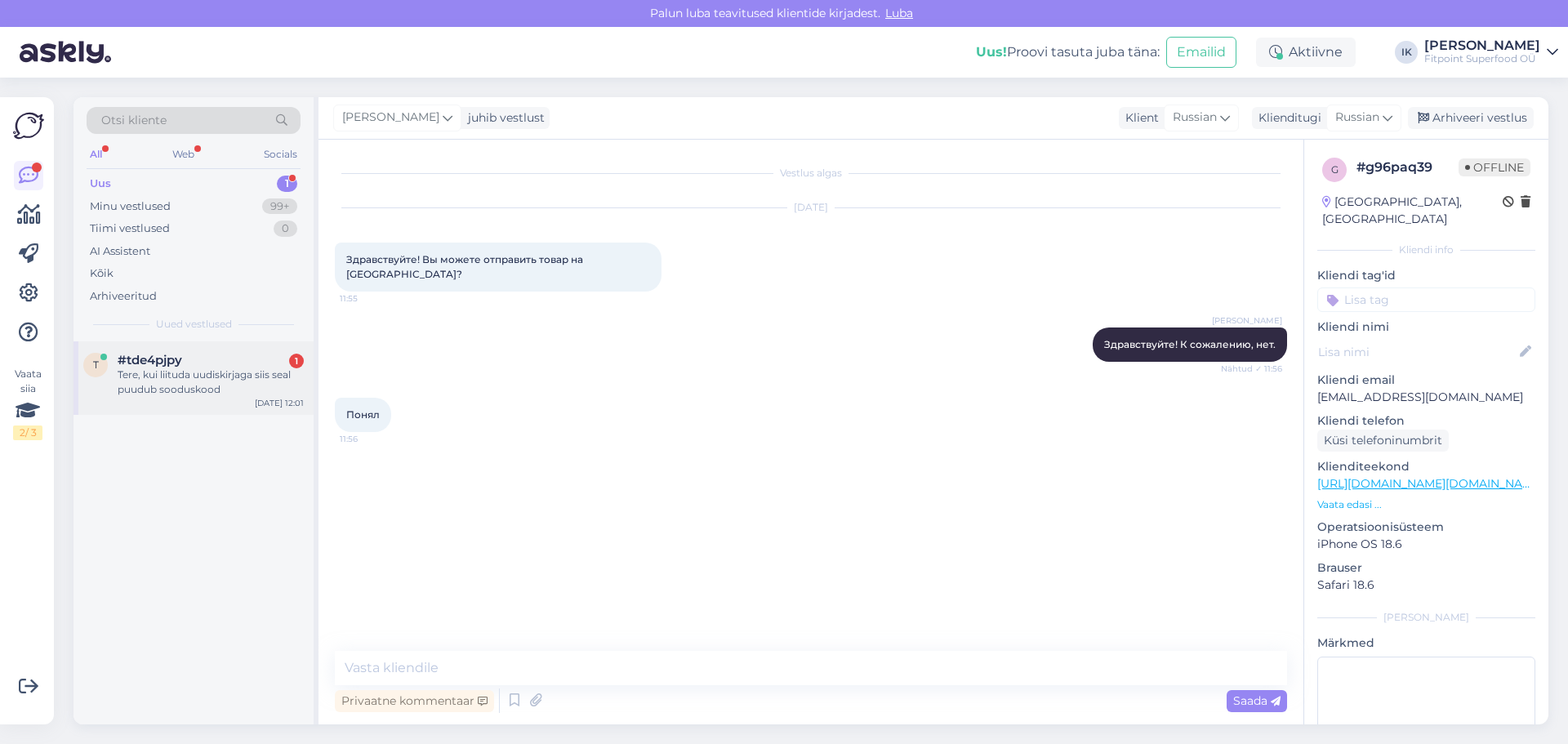
click at [226, 364] on div "#tde4pjpy 1" at bounding box center [210, 360] width 186 height 15
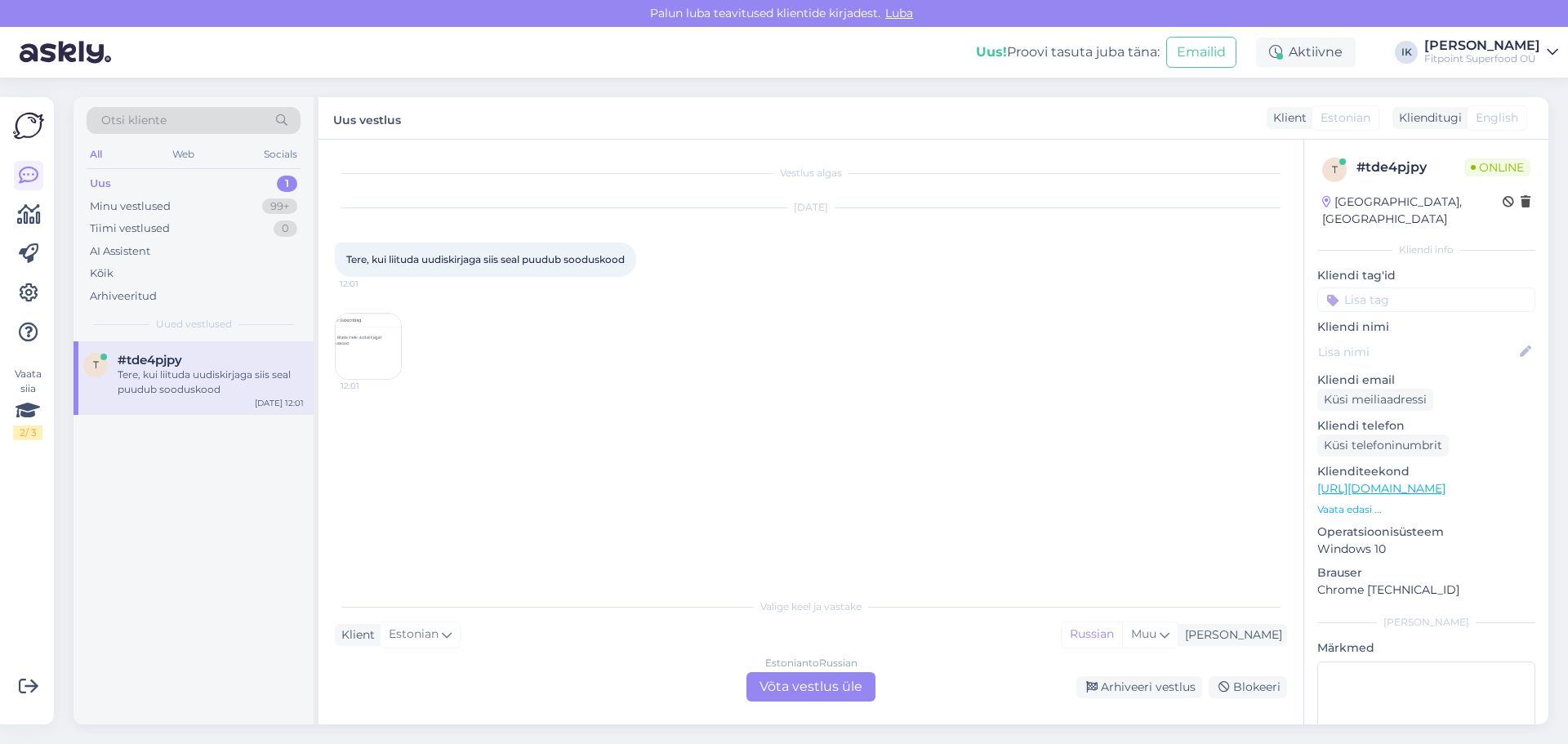
click at [332, 347] on div "Vestlus algas [DATE] Tere, kui liituda uudiskirjaga siis seal puudub sooduskood…" at bounding box center [810, 431] width 985 height 584
click at [341, 347] on img at bounding box center [367, 346] width 65 height 65
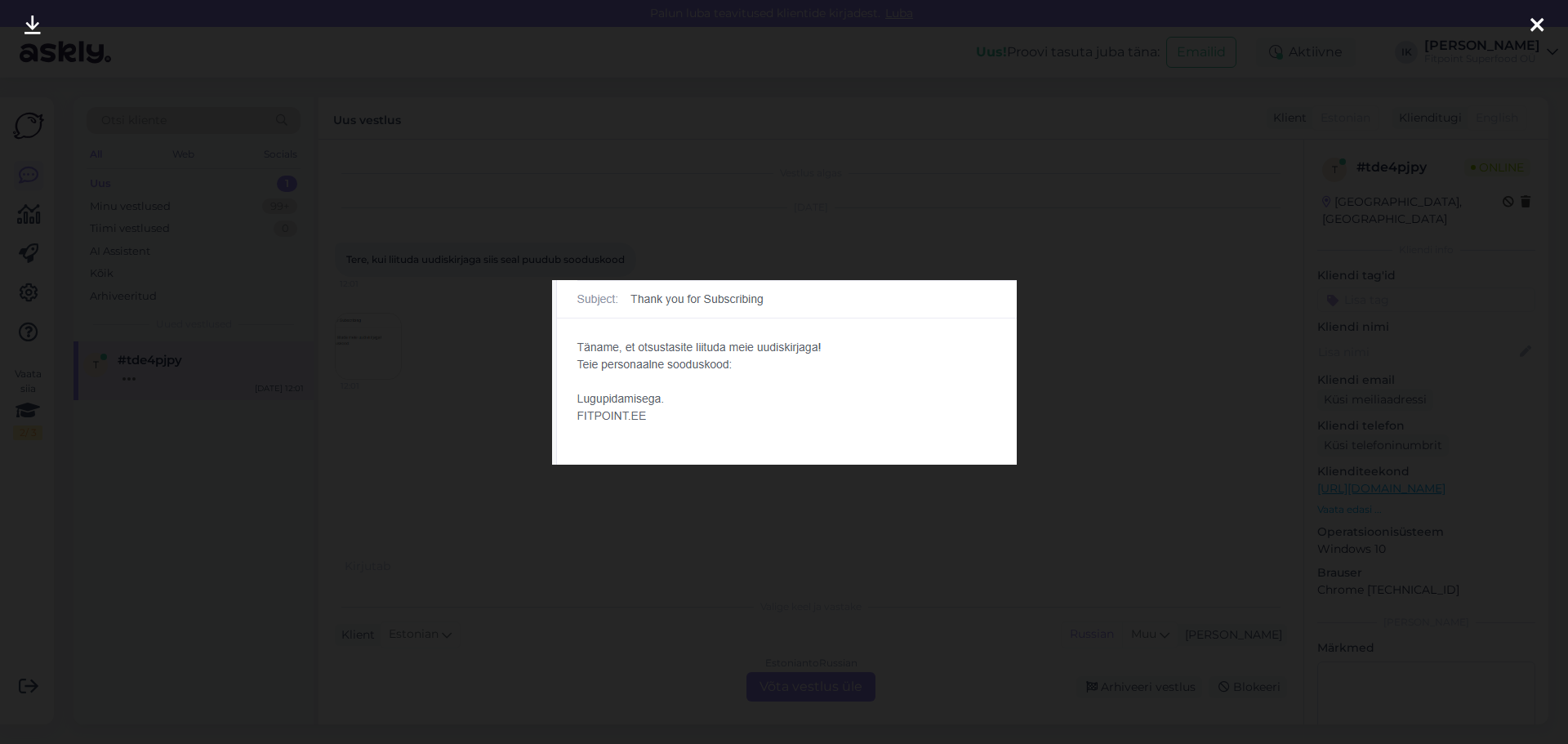
click at [853, 599] on div at bounding box center [784, 372] width 1568 height 744
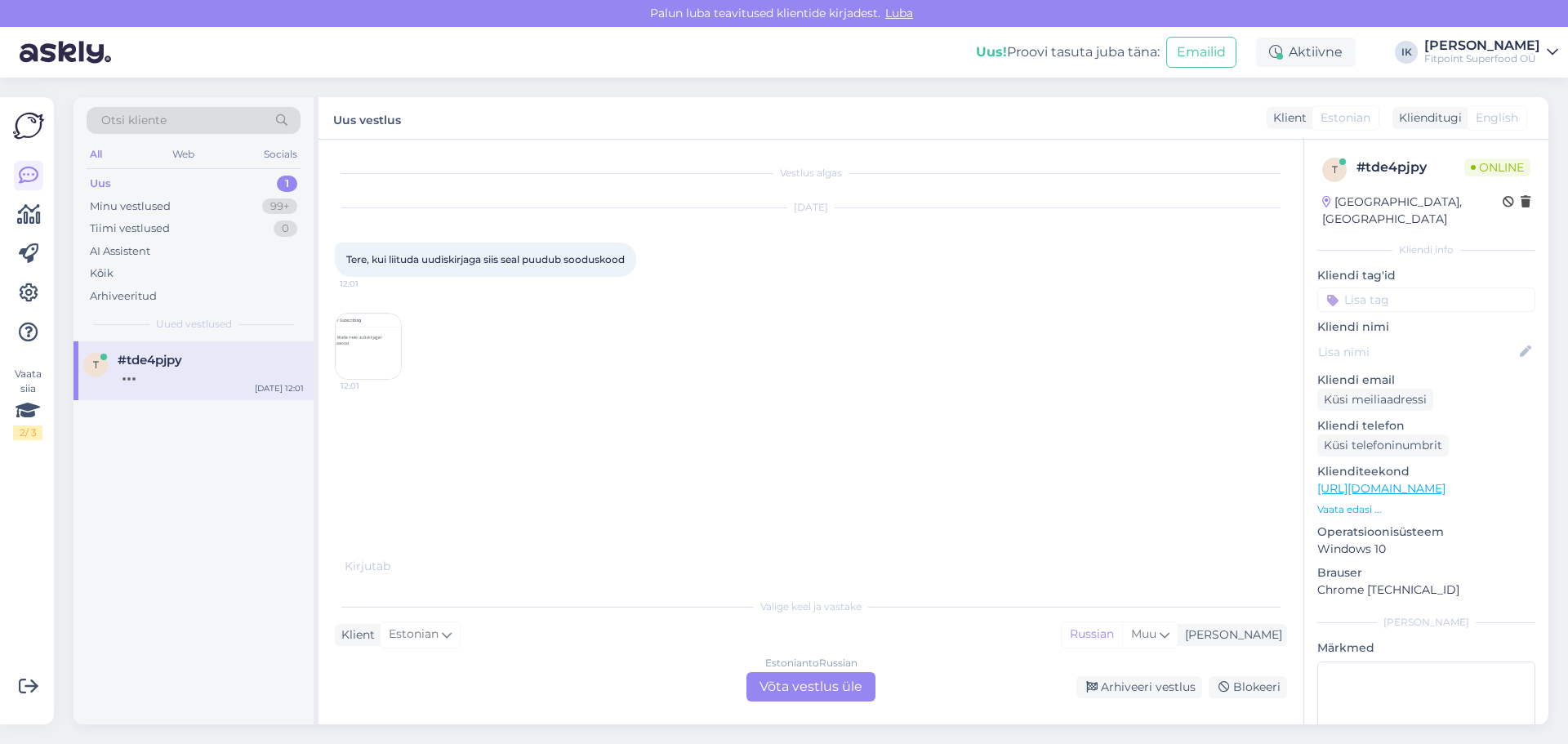
click at [372, 341] on img at bounding box center [367, 346] width 65 height 65
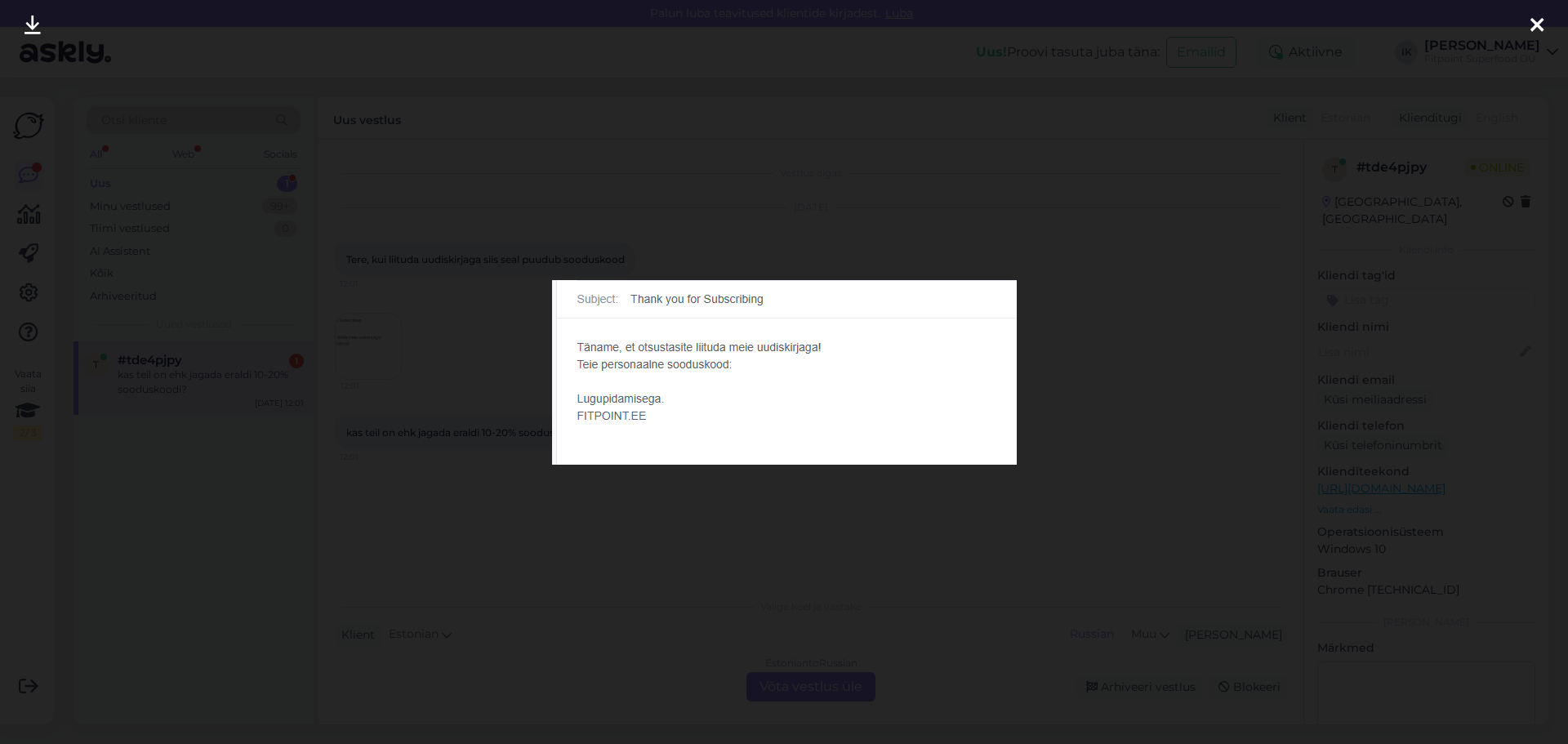
click at [415, 347] on div at bounding box center [784, 372] width 1568 height 744
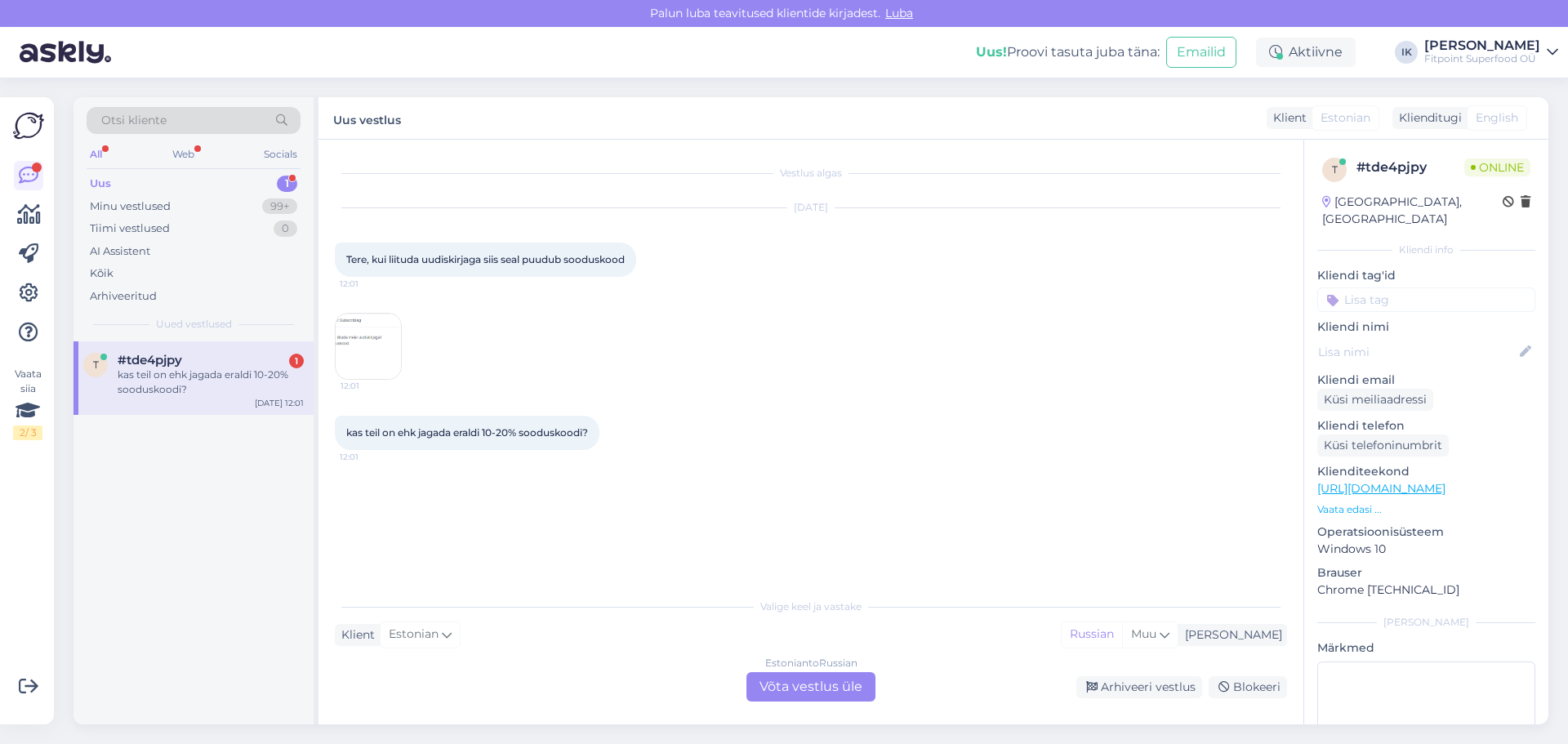
click at [827, 689] on div "Estonian to Russian Võta vestlus üle" at bounding box center [810, 685] width 129 height 29
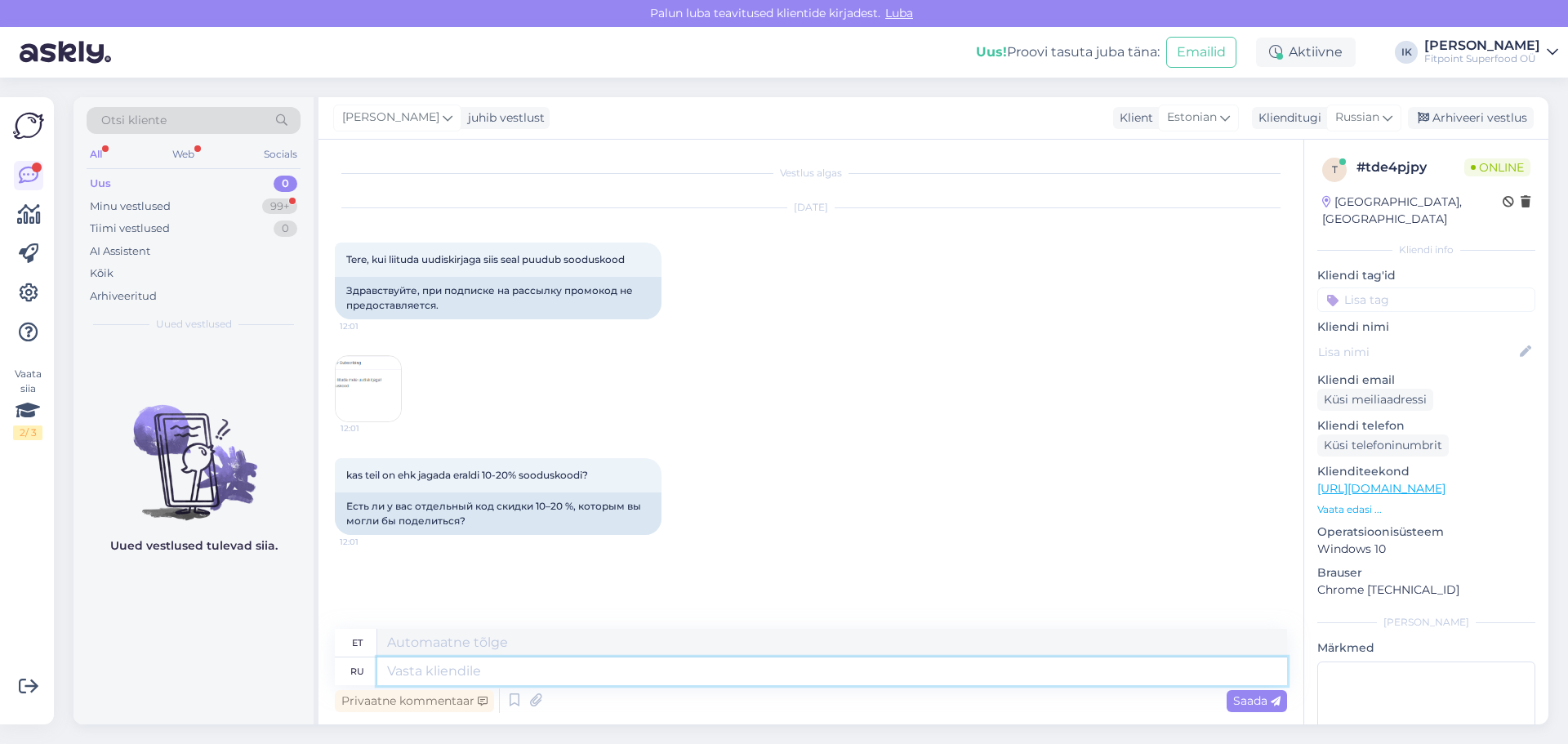
click at [626, 678] on textarea at bounding box center [831, 670] width 910 height 27
type textarea "Здравствуйте!"
type textarea "Tere!"
type textarea "Здравствуйте! В с"
type textarea "Tere! Sisse"
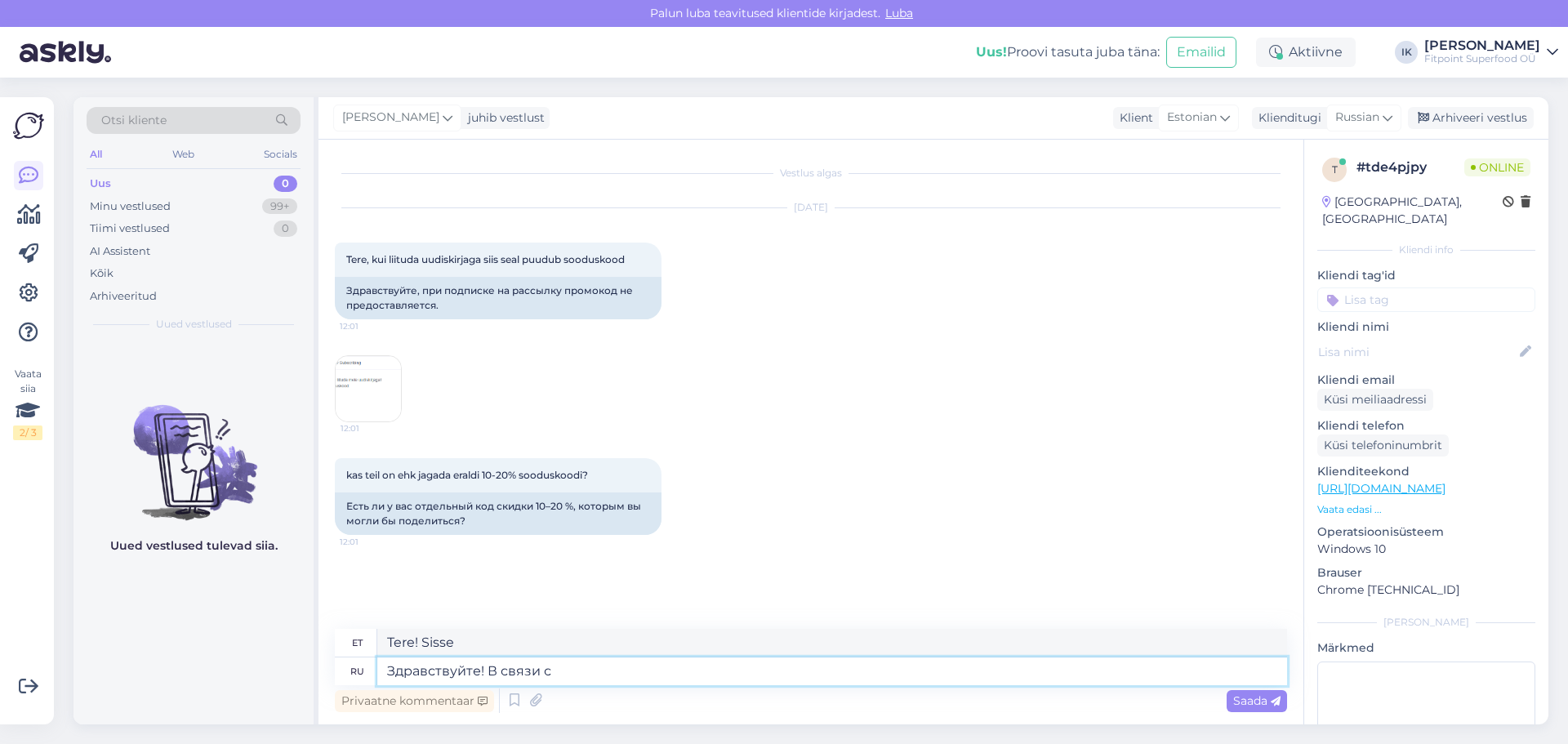
type textarea "Здравствуйте! В связи с"
type textarea "Tere! Seoses"
type textarea "Здравствуйте! В связи с"
click at [183, 208] on div "Minu vestlused 99+" at bounding box center [194, 207] width 214 height 23
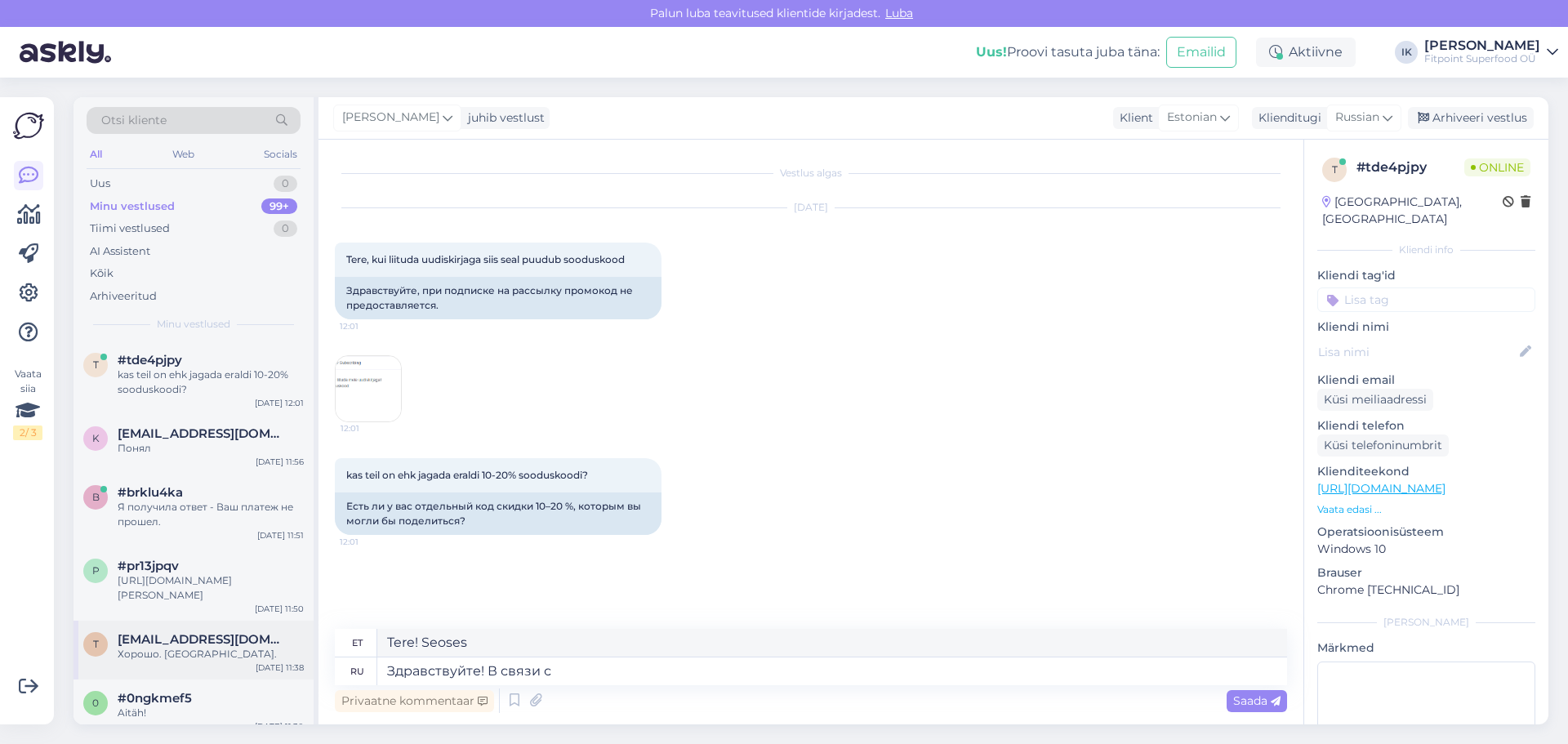
scroll to position [81, 0]
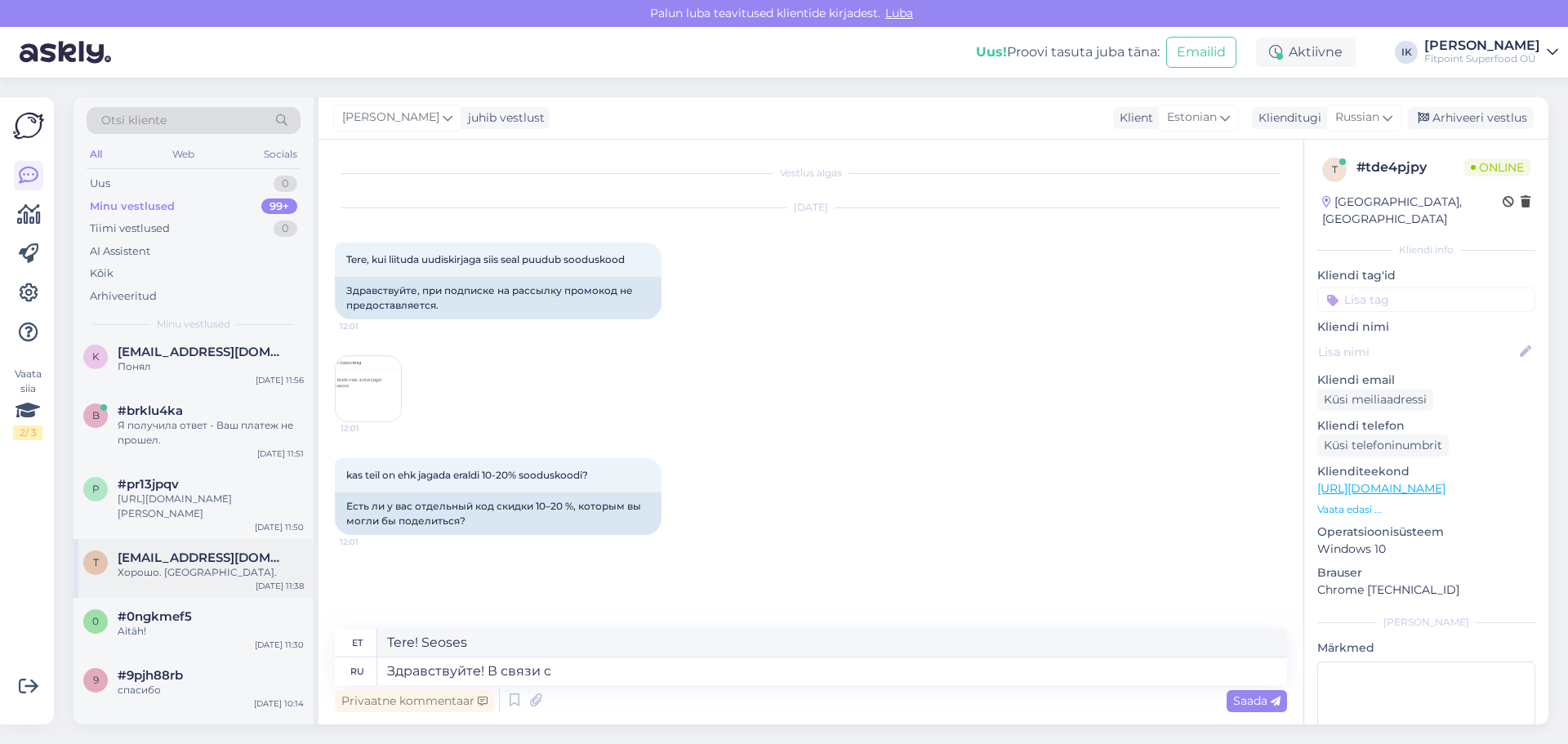
click at [246, 573] on div "Хорошо. [GEOGRAPHIC_DATA]." at bounding box center [210, 572] width 186 height 15
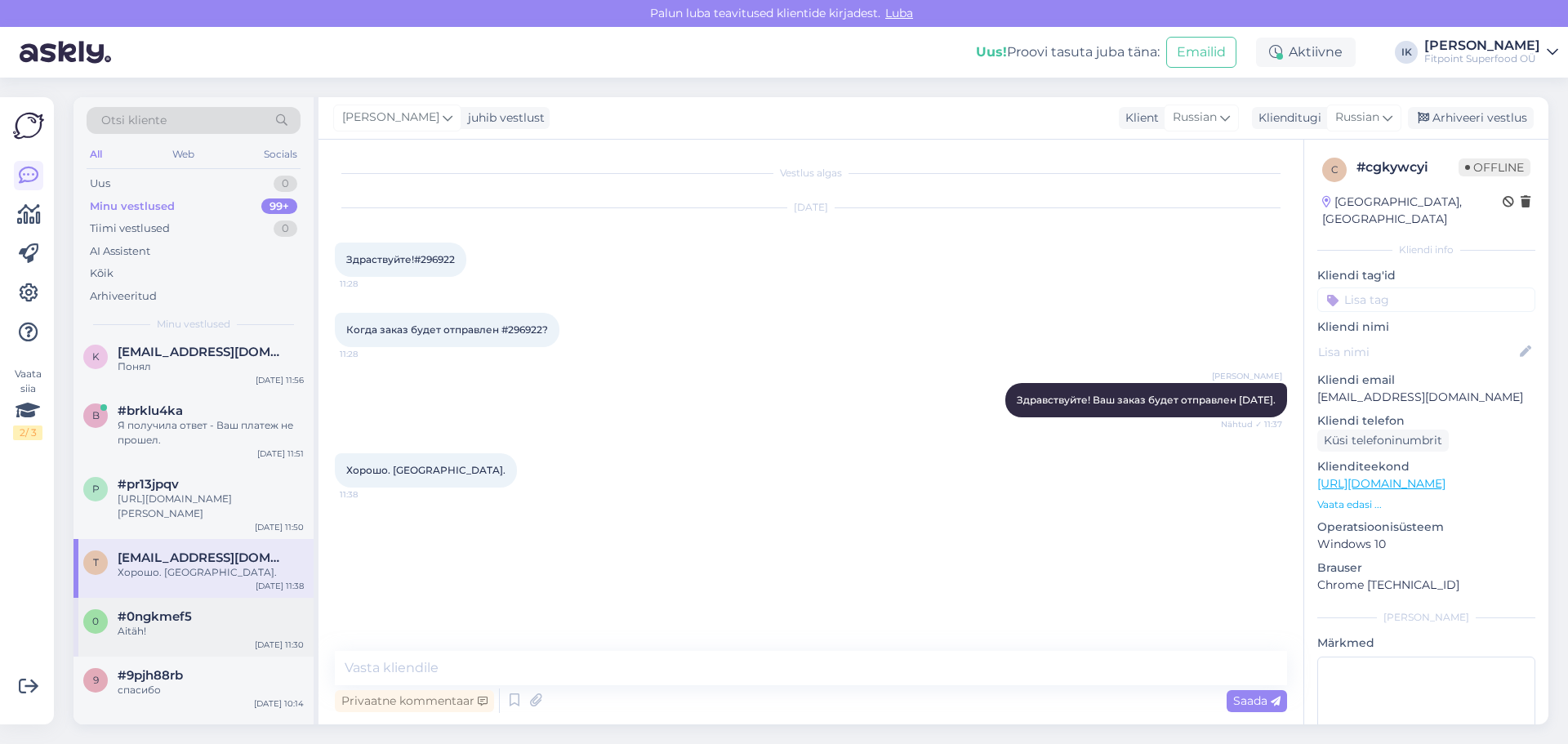
click at [243, 612] on div "#0ngkmef5" at bounding box center [210, 617] width 186 height 15
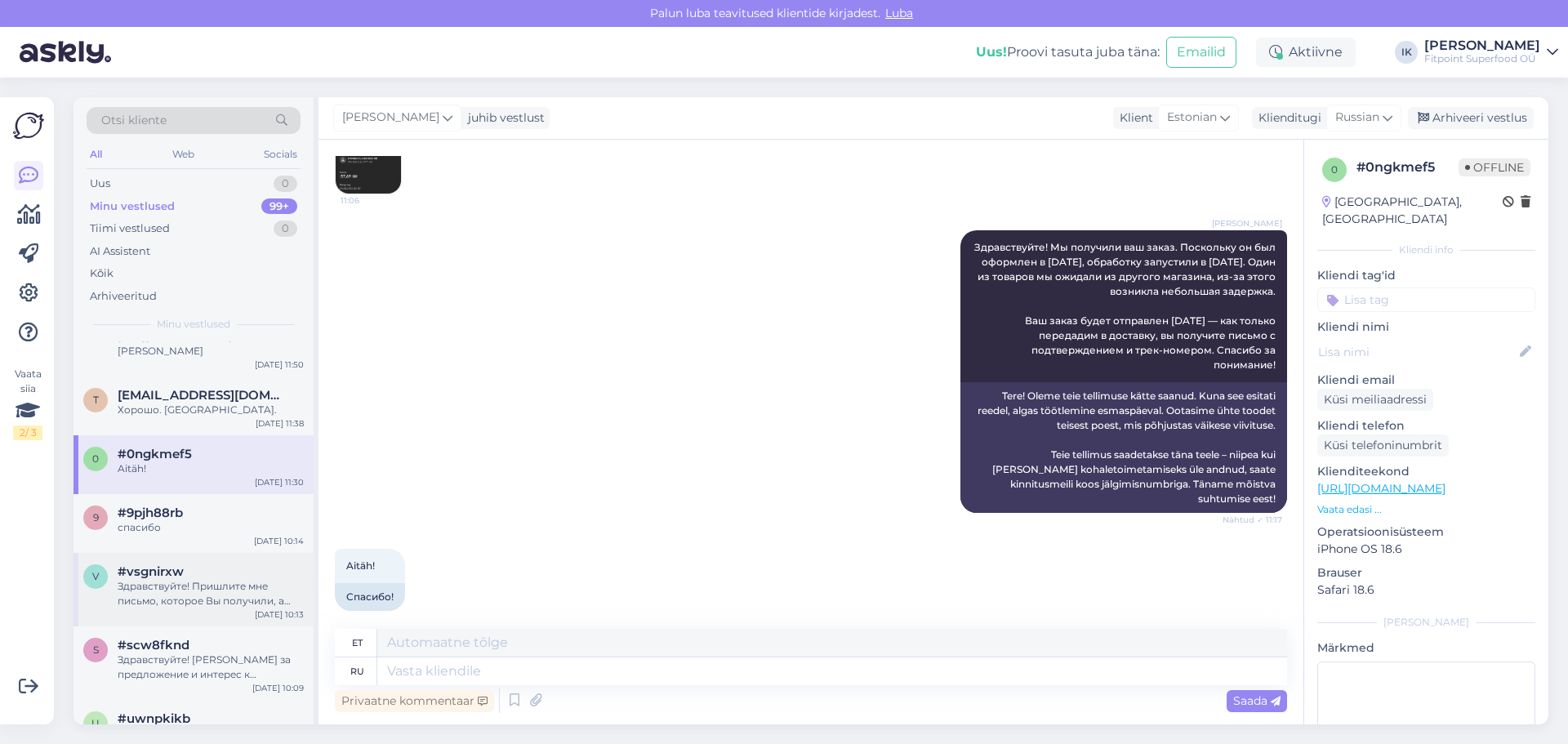
scroll to position [245, 0]
click at [230, 520] on div "спасибо" at bounding box center [210, 527] width 186 height 15
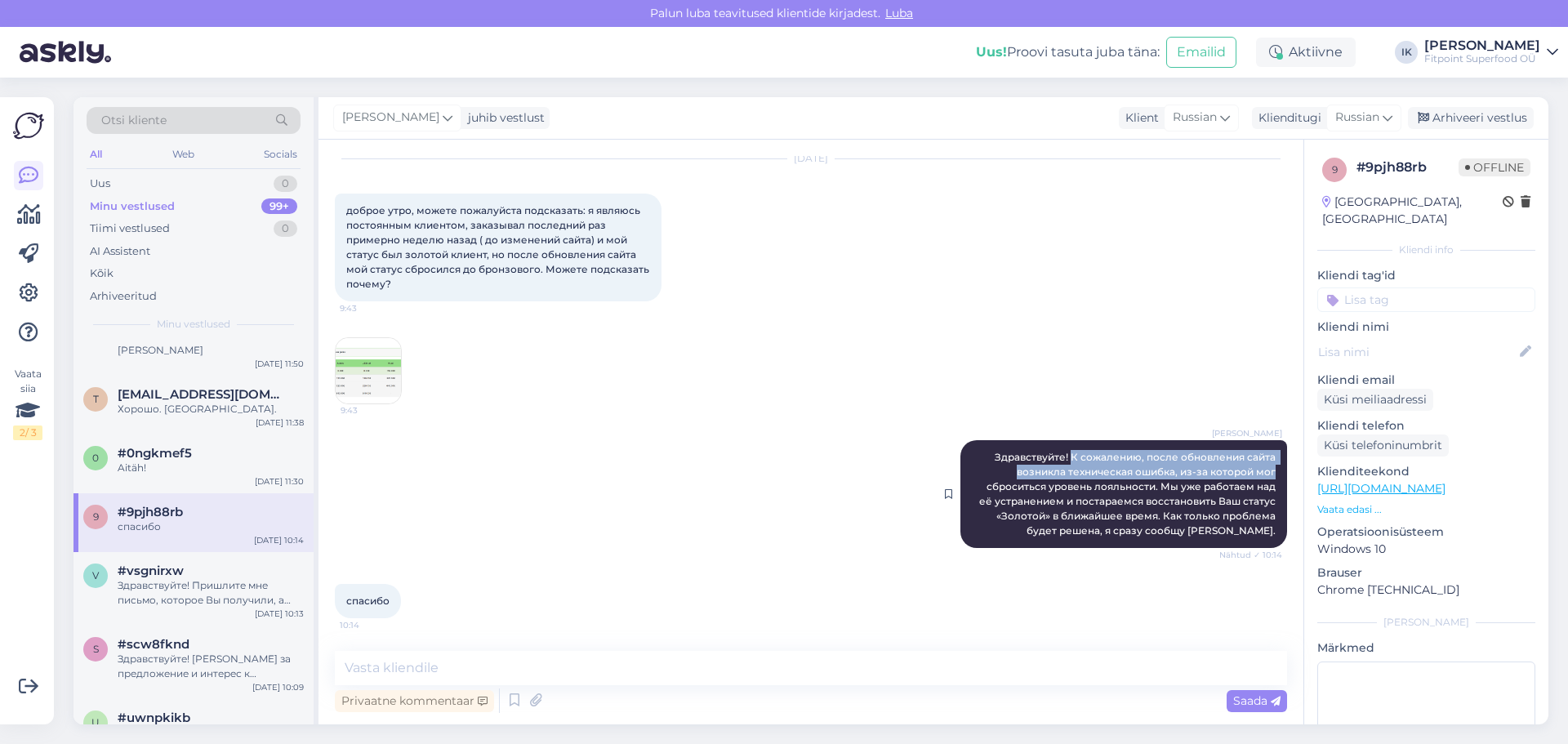
drag, startPoint x: 1264, startPoint y: 469, endPoint x: 1062, endPoint y: 448, distance: 203.1
click at [1062, 448] on div "[PERSON_NAME] Здравствуйте! К сожалению, после обновления сайта возникла технич…" at bounding box center [1124, 494] width 327 height 108
copy span "К сожалению, после обновления сайта возникла техническая ошибка, из-за которой …"
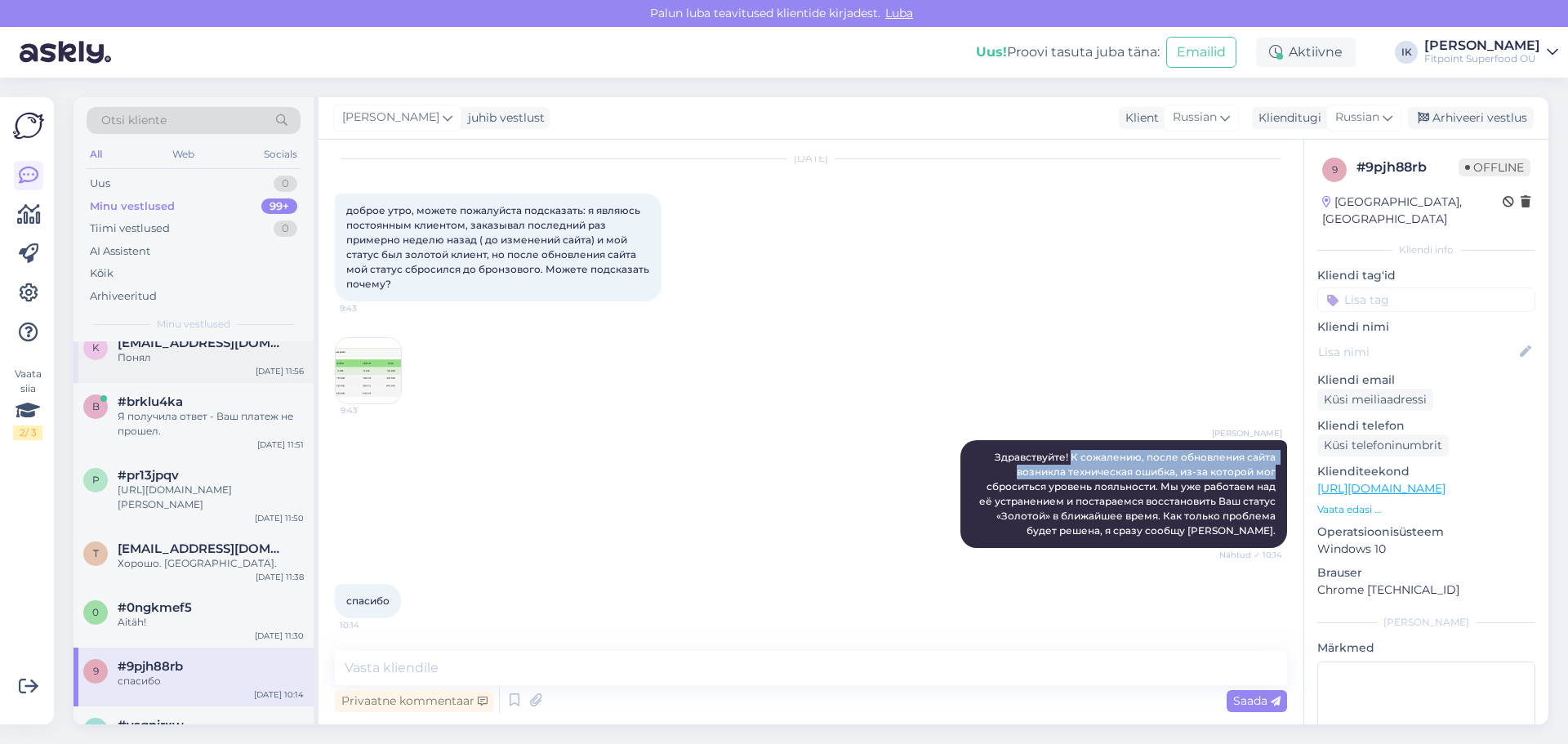
scroll to position [0, 0]
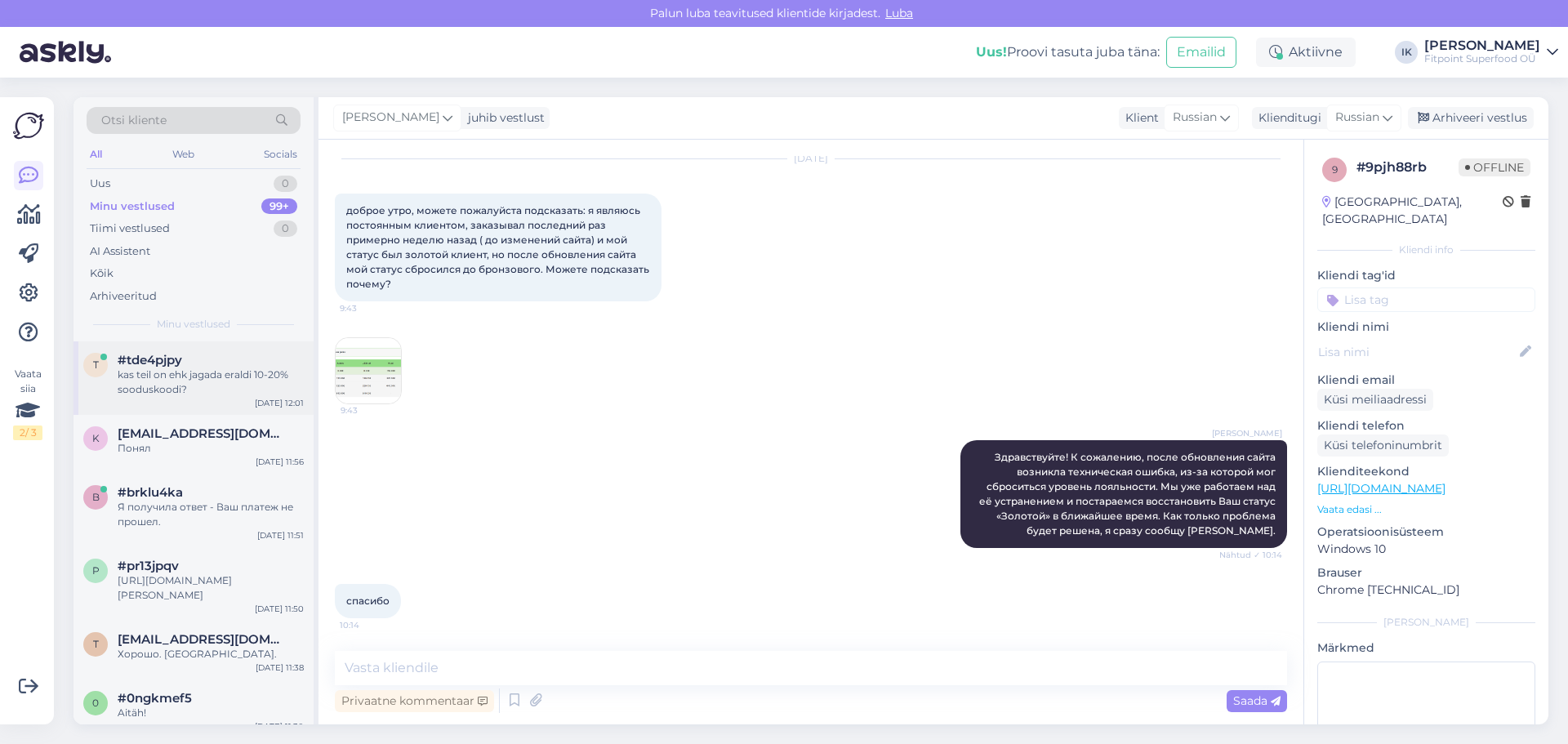
click at [236, 382] on div "kas teil on ehk jagada eraldi 10-20% sooduskoodi?" at bounding box center [210, 381] width 186 height 29
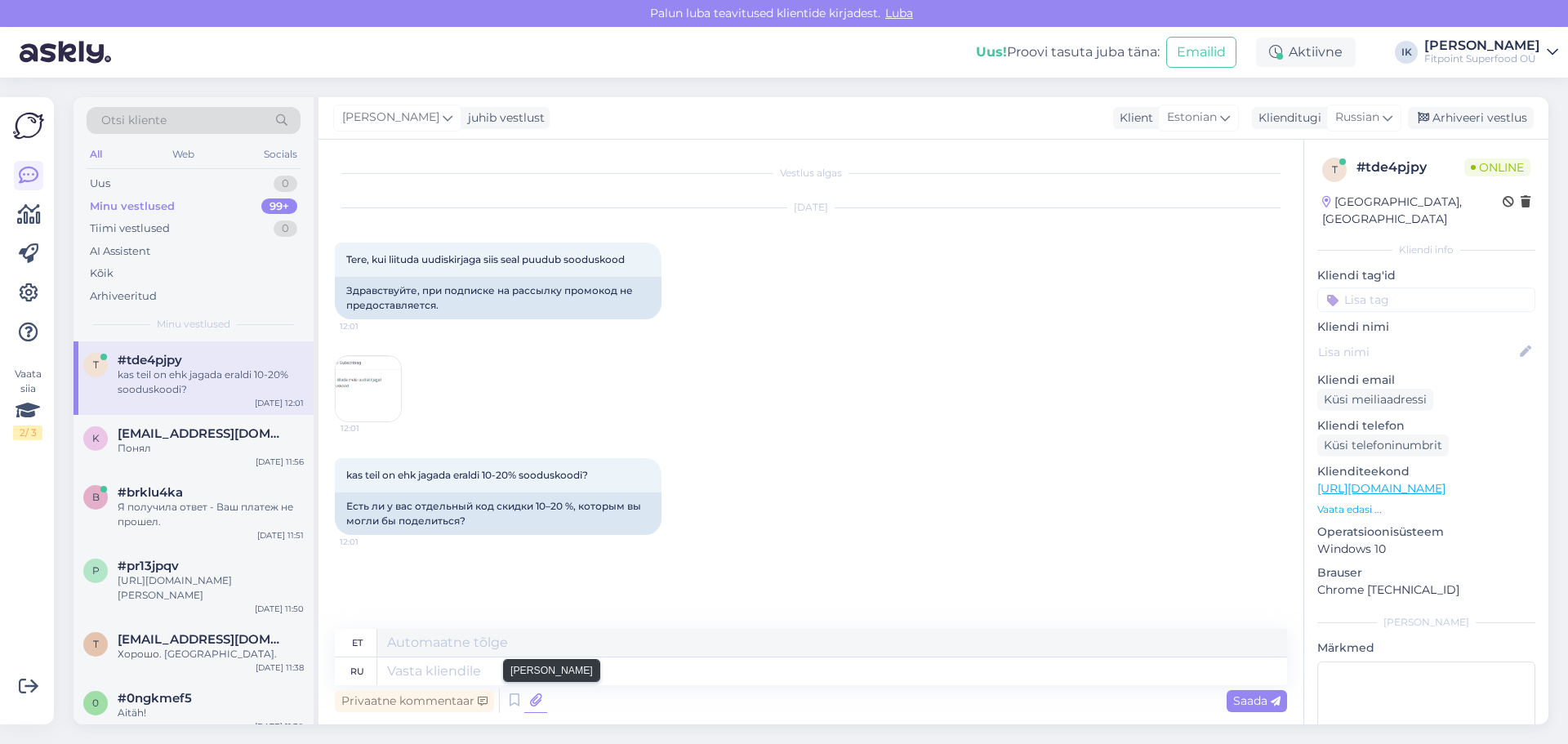
click at [539, 691] on icon at bounding box center [536, 701] width 23 height 25
click at [724, 666] on textarea at bounding box center [831, 670] width 910 height 27
paste textarea "К сожалению, после обновления сайта возникла техническая ошибка, из-за которой …"
type textarea "К сожалению, после обновления сайта возникла техническая ошибка, из-за которой …"
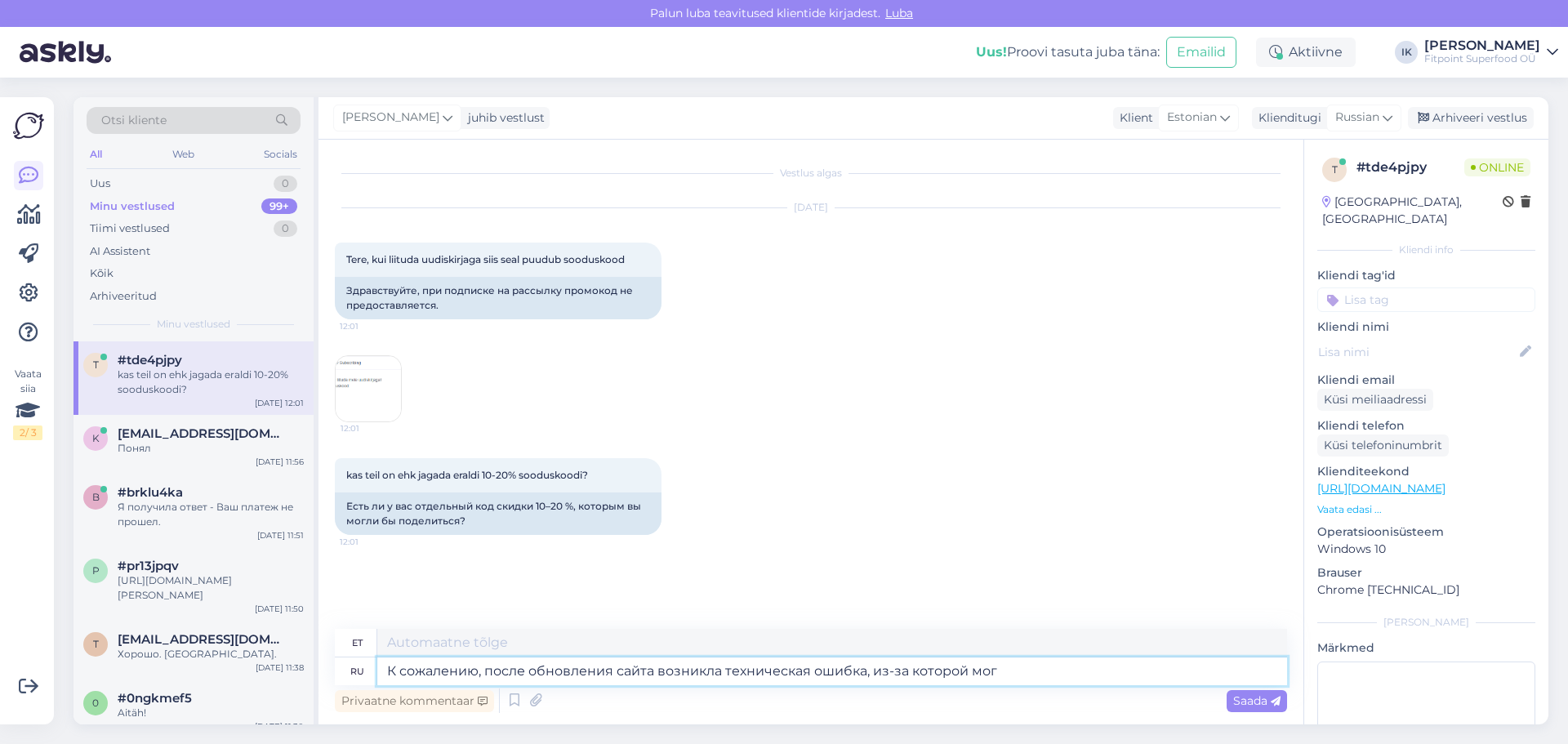
click at [394, 660] on textarea "К сожалению, после обновления сайта возникла техническая ошибка, из-за которой …" at bounding box center [831, 670] width 910 height 27
type textarea "Kahjuks tekkis pärast saidi uuendamist tehniline viga, mille tõttu see ei saanud"
click at [387, 660] on textarea "К сожалению, после обновления сайта возникла техническая ошибка, из-за которой …" at bounding box center [831, 670] width 910 height 27
type textarea "Здравствуйте! К сожалению, после обновления сайта возникла техническая ошибка, …"
type textarea "Tere! Kahjuks tekkis pärast saidi uuendamist tehniline viga, mille tõttu see ei…"
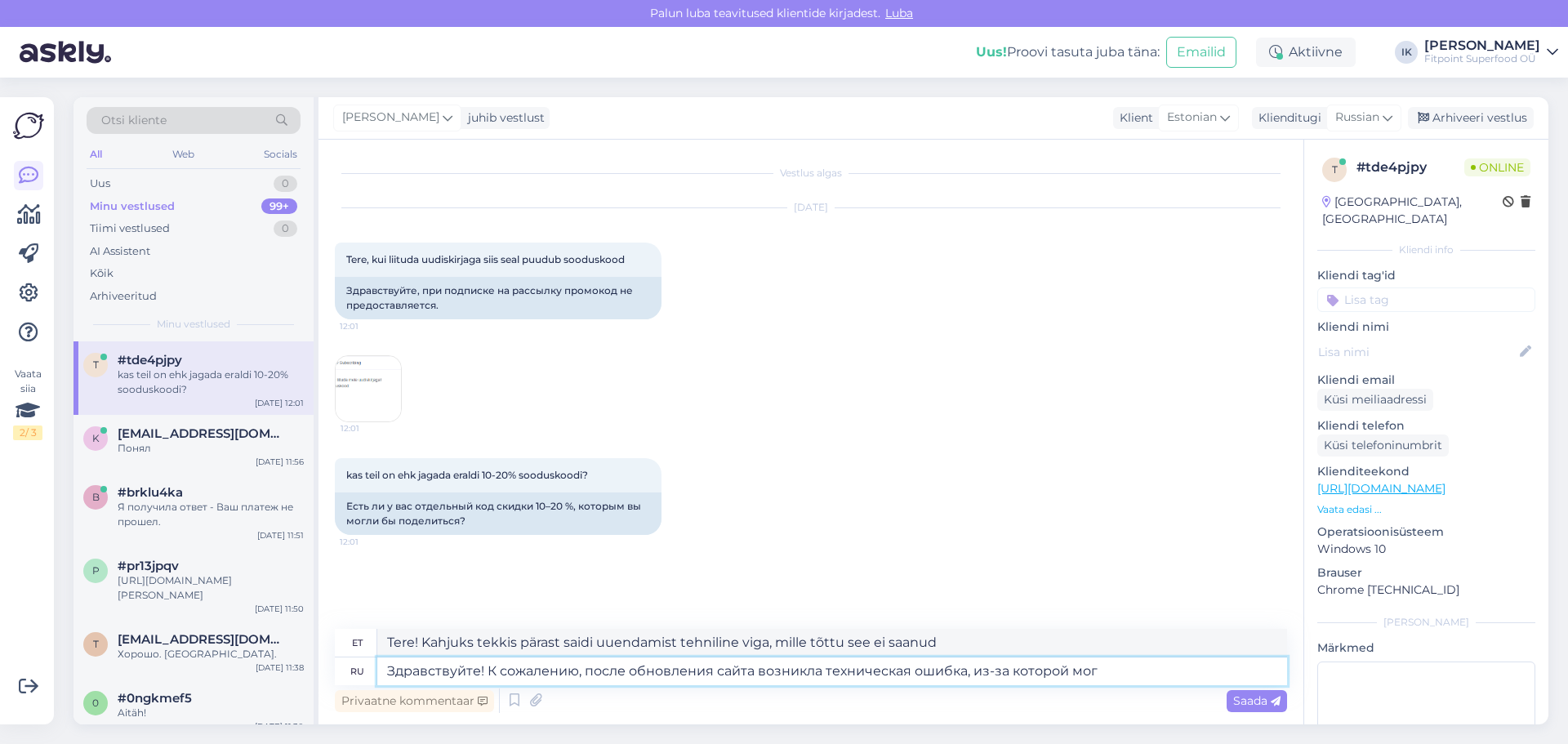
drag, startPoint x: 1127, startPoint y: 671, endPoint x: 972, endPoint y: 673, distance: 155.0
click at [972, 673] on textarea "Здравствуйте! К сожалению, после обновления сайта возникла техническая ошибка, …" at bounding box center [831, 670] width 910 height 27
click at [1124, 661] on textarea "Здравствуйте! К сожалению, после обновления сайта возникла техническая ошибка, …" at bounding box center [831, 670] width 910 height 27
drag, startPoint x: 1106, startPoint y: 674, endPoint x: 1072, endPoint y: 678, distance: 34.2
click at [1072, 678] on textarea "Здравствуйте! К сожалению, после обновления сайта возникла техническая ошибка, …" at bounding box center [831, 670] width 910 height 27
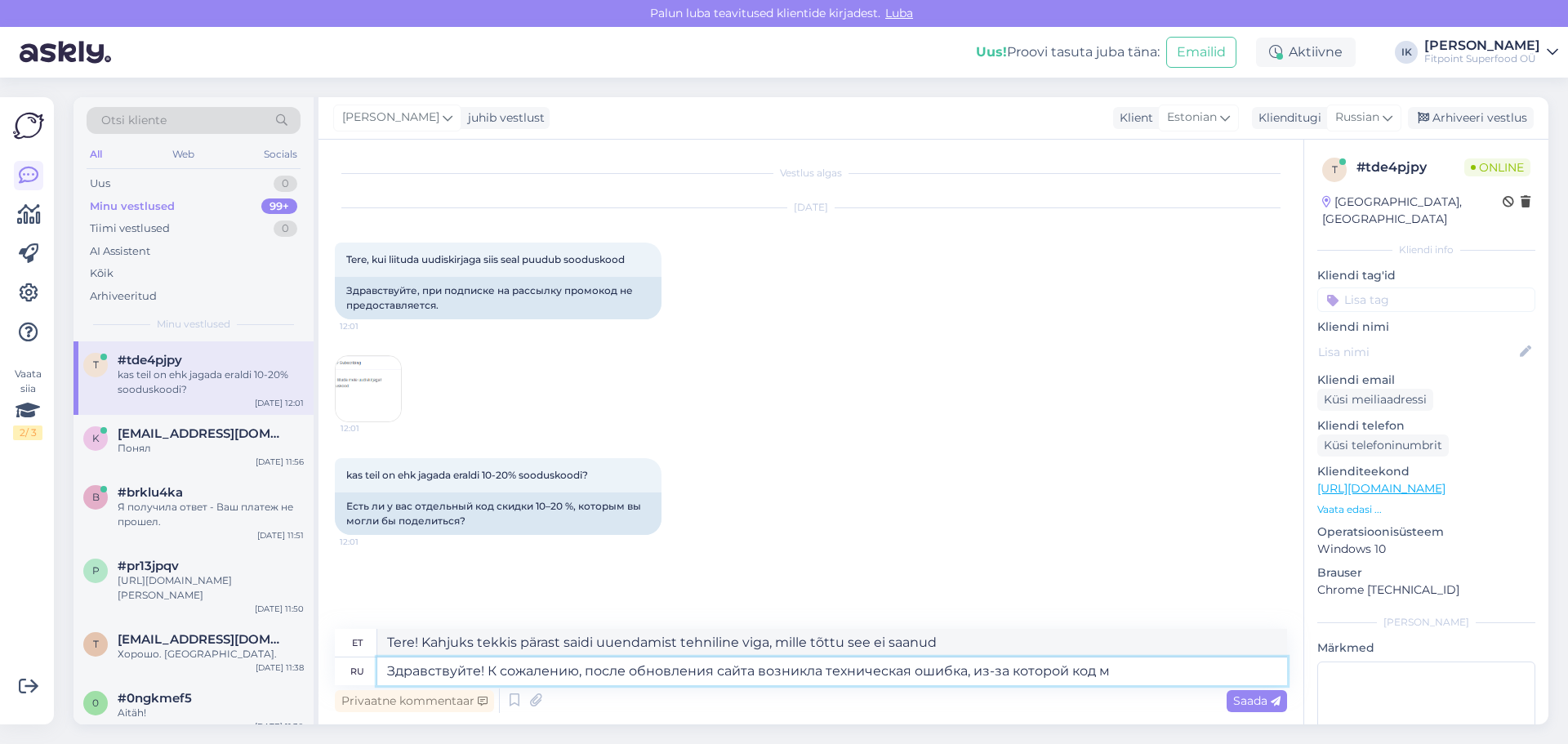
type textarea "Здравствуйте! К сожалению, после обновления сайта возникла техническая ошибка, …"
type textarea "Tere! Kahjuks tekkis pärast saidi värskendamist tehniline viga, mille tõttu kood"
type textarea "Здравствуйте! К сожалению, после обновления сайта возникла техническая ошибка, …"
type textarea "Tere! Kahjuks tekkis pärast saidi värskendamist tehniline viga, mille tõttu koo…"
type textarea "Здравствуйте! К сожалению, после обновления сайта возникла техническая ошибка, …"
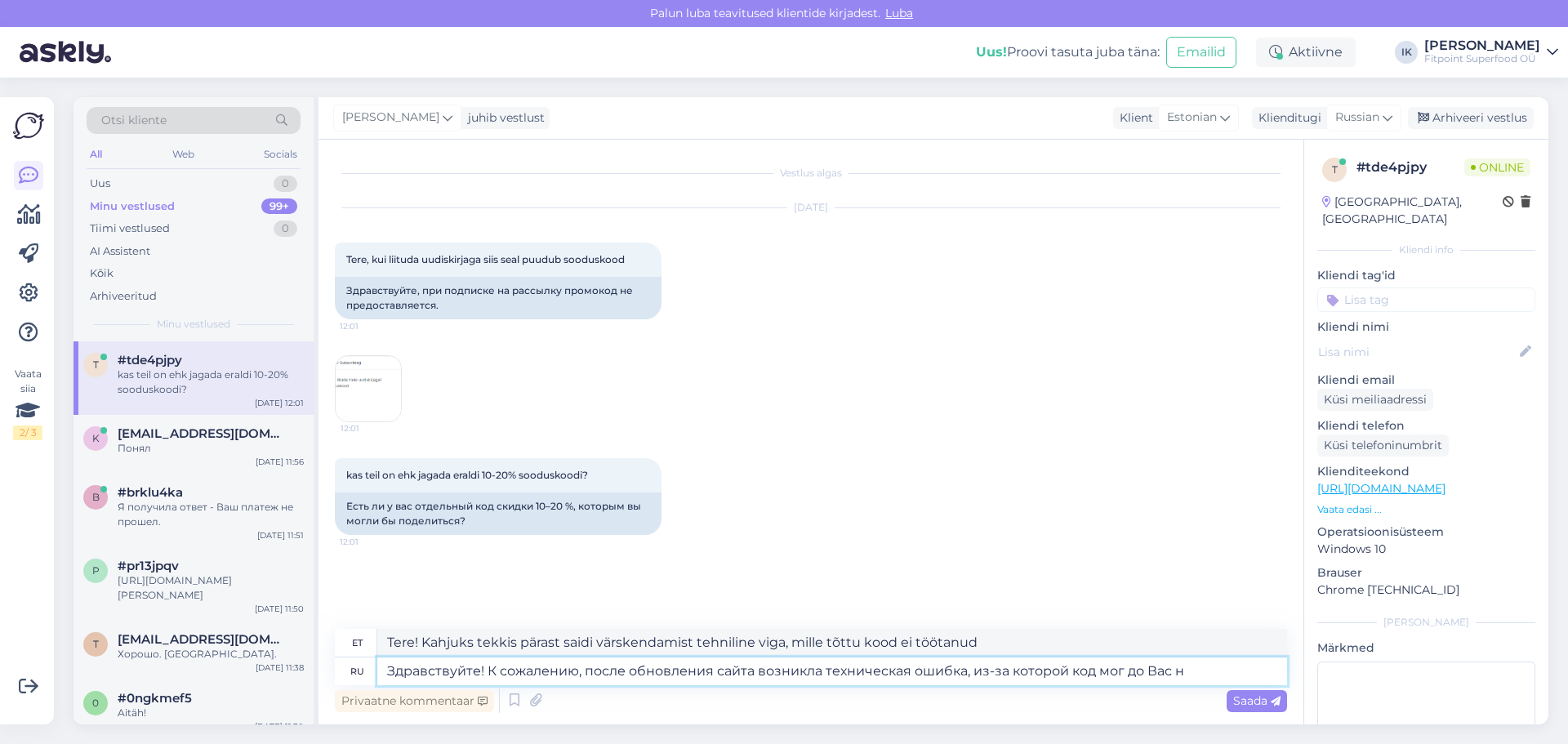
type textarea "Tere! Kahjuks tekkis pärast saidi uuendamist tehniline viga, mille tõttu kood e…"
type textarea "Здравствуйте! К сожалению, после обновления сайта возникла техническая ошибка, …"
type textarea "Tere! Kahjuks tekkis pärast saidi uuendamist tehniline viga, mille tõttu kood e…"
type textarea "Здравствуйте! К сожалению, после обновления сайта возникла техническая ошибка, …"
type textarea "Tere! Kahjuks tekkis pärast lehe uuendamist tehniline viga, mille tõttu kood ei…"
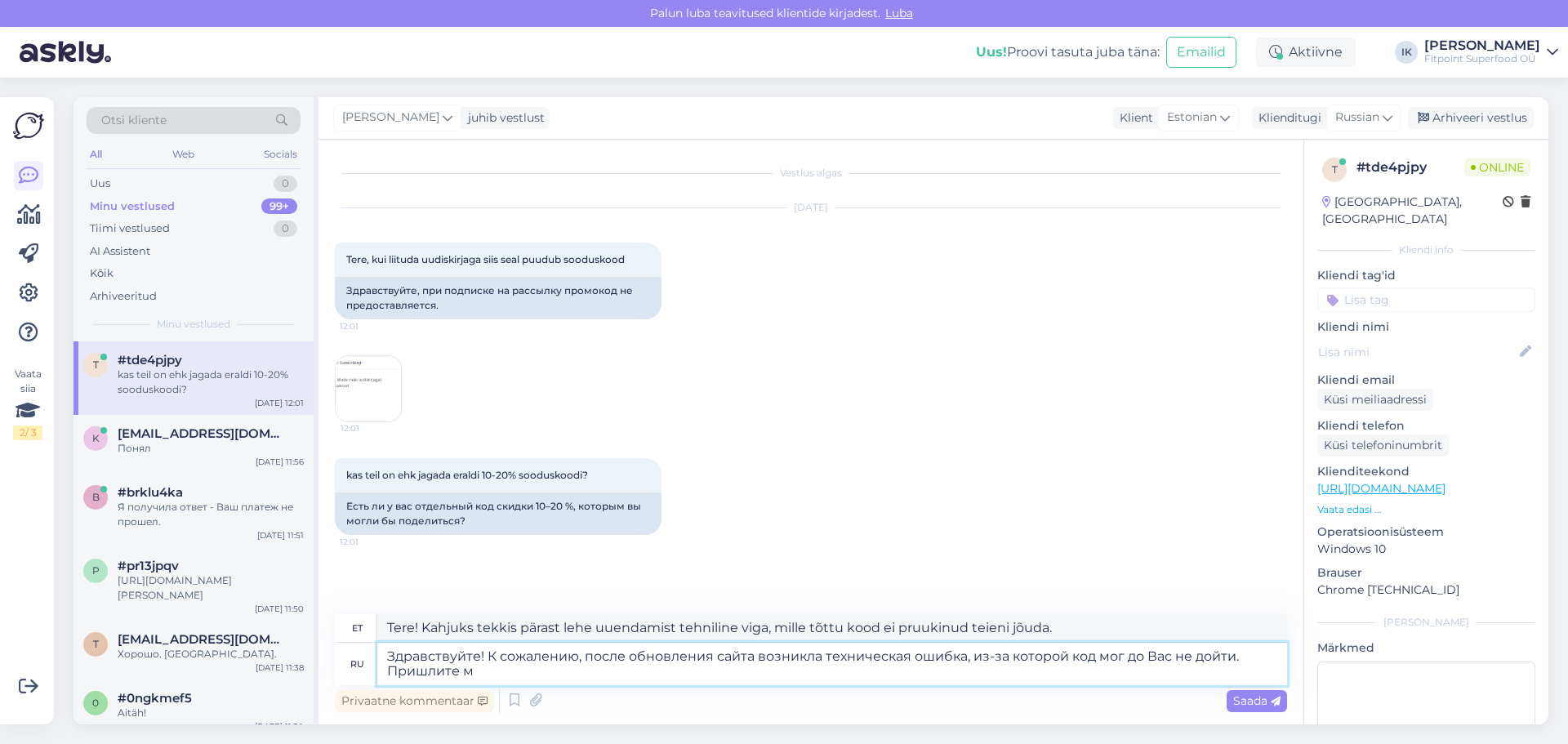
type textarea "Здравствуйте! К сожалению, после обновления сайта возникла техническая ошибка, …"
type textarea "Tere! Kahjuks tekkis pärast lehe uuendamist tehniline viga, mille tõttu kood ei…"
type textarea "Здравствуйте! К сожалению, после обновления сайта возникла техническая ошибка, …"
type textarea "Tere! Kahjuks tekkis pärast lehe uuendamist tehniline viga, mille tõttu kood ei…"
type textarea "Здравствуйте! К сожалению, после обновления сайта возникла техническая ошибка, …"
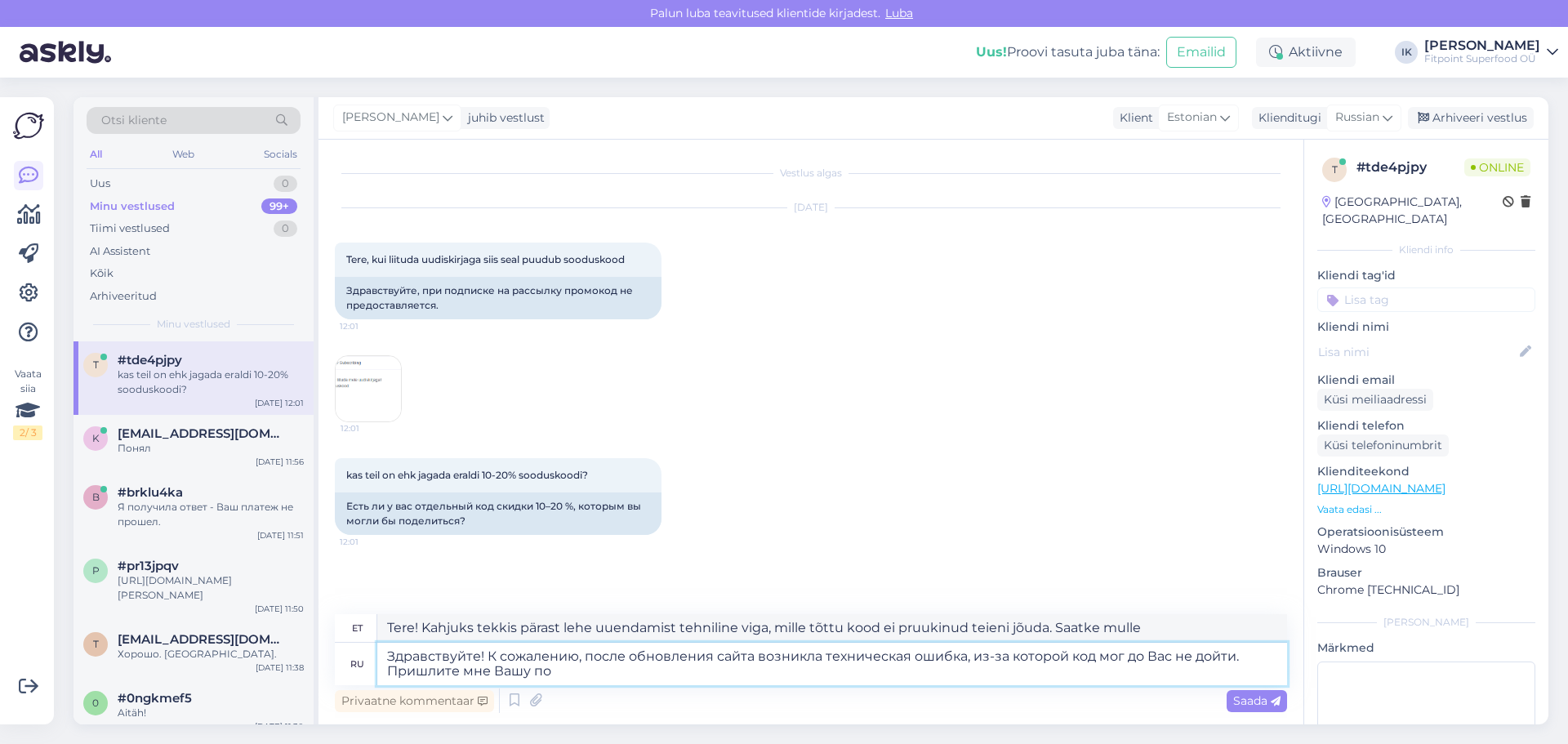
type textarea "Tere! Kahjuks tekkis pärast lehe uuendamist tehniline viga, mille tõttu kood ei…"
type textarea "Здравствуйте! К сожалению, после обновления сайта возникла техническая ошибка, …"
type textarea "Tere! Kahjuks tekkis pärast lehe uuendamist tehniline viga, mille tõttu kood ei…"
type textarea "Здравствуйте! К сожалению, после обновления сайта возникла техническая ошибка, …"
type textarea "Tere! Kahjuks tekkis pärast lehe uuendamist tehniline viga, mille tõttu kood ei…"
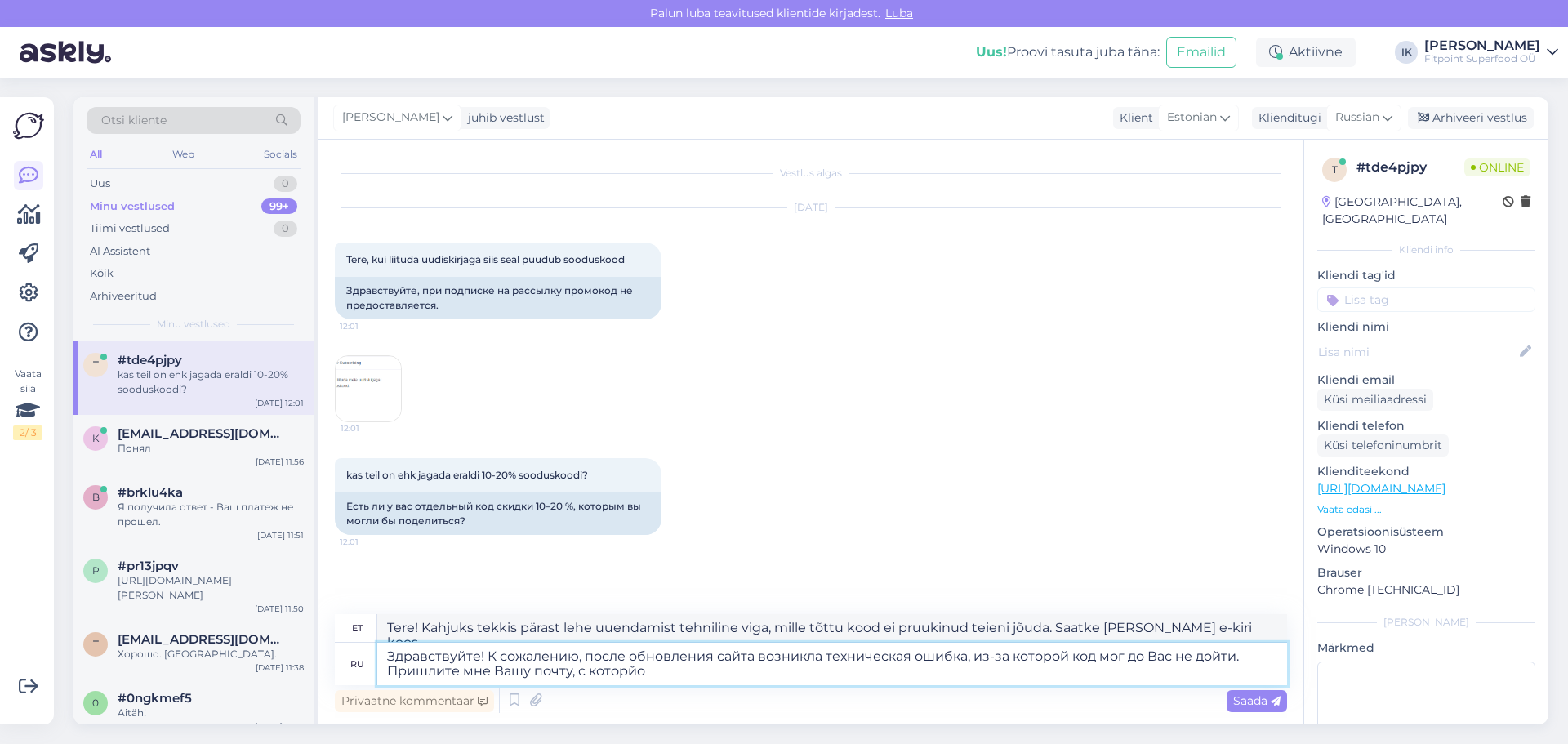
type textarea "Здравствуйте! К сожалению, после обновления сайта возникла техническая ошибка, …"
type textarea "Tere! Kahjuks tekkis pärast lehe uuendamist tehniline viga, mille tõttu kood ei…"
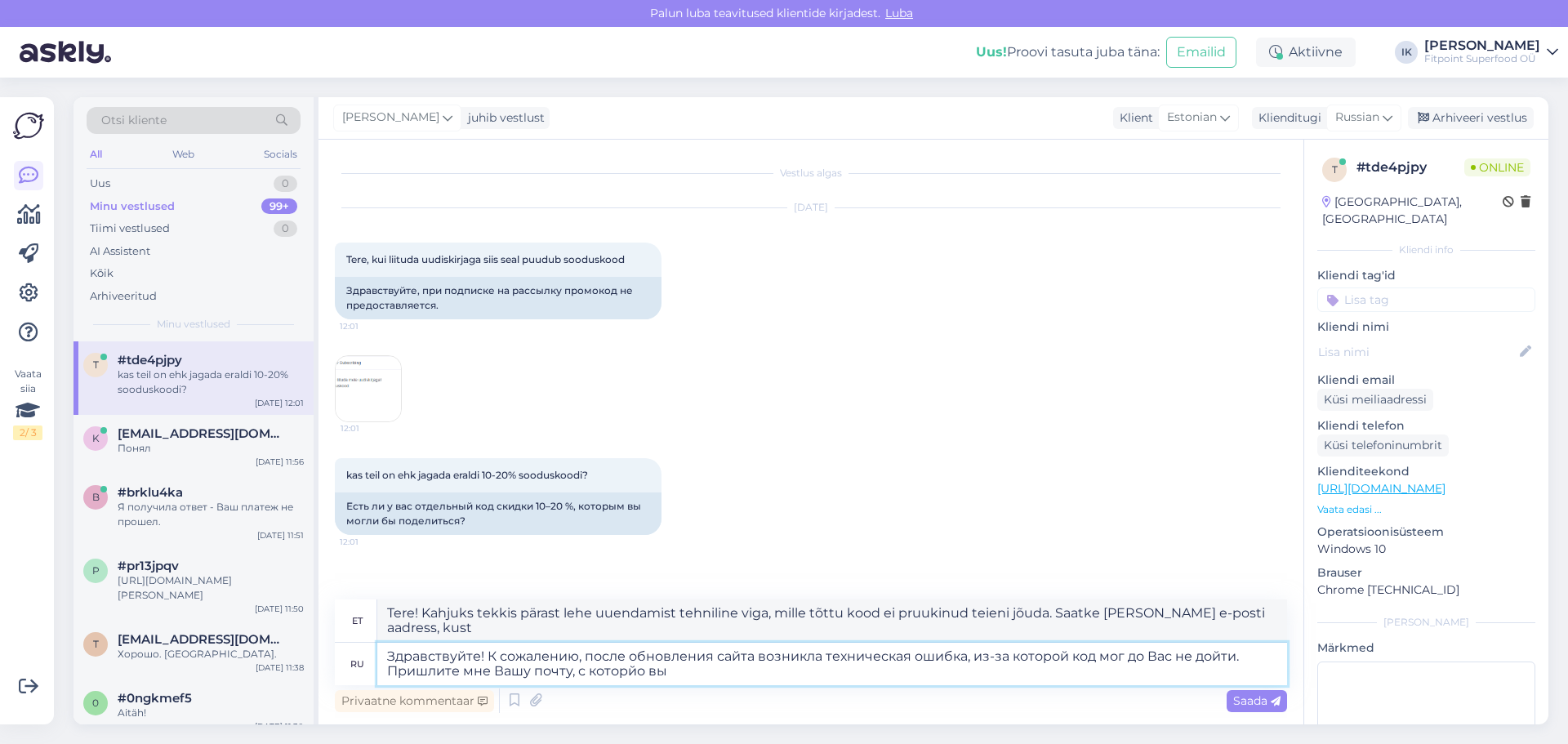
type textarea "Здравствуйте! К сожалению, после обновления сайта возникла техническая ошибка, …"
type textarea "Tere! Kahjuks tekkis pärast lehe uuendamist tehniline viga, mille tõttu kood ei…"
type textarea "Здравствуйте! К сожалению, после обновления сайта возникла техническая ошибка, …"
type textarea "Tere! Kahjuks tekkis pärast lehe uuendamist tehniline viga, mille tõttu kood ei…"
type textarea "Здравствуйте! К сожалению, после обновления сайта возникла техническая ошибка, …"
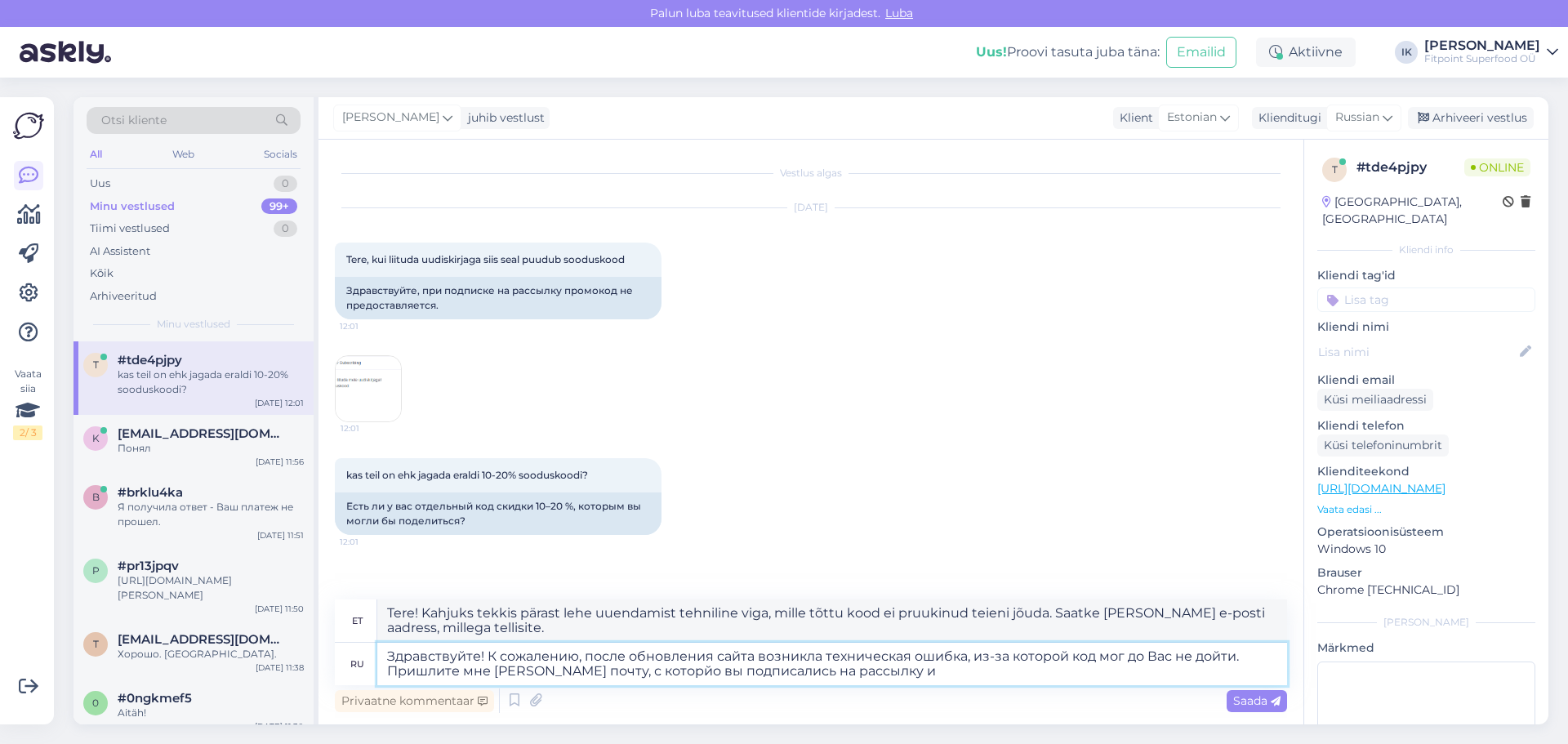
type textarea "Tere! Kahjuks tekkis pärast lehe uuendamist tehniline viga, mille tõttu kood ei…"
type textarea "Здравствуйте! К сожалению, после обновления сайта возникла техническая ошибка, …"
type textarea "Tere! Kahjuks tekkis pärast lehe uuendamist tehniline viga, mille tõttu kood ei…"
type textarea "Здравствуйте! К сожалению, после обновления сайта возникла техническая ошибка, …"
type textarea "Tere! Kahjuks tekkis pärast lehe uuendamist tehniline viga, mille tõttu kood ei…"
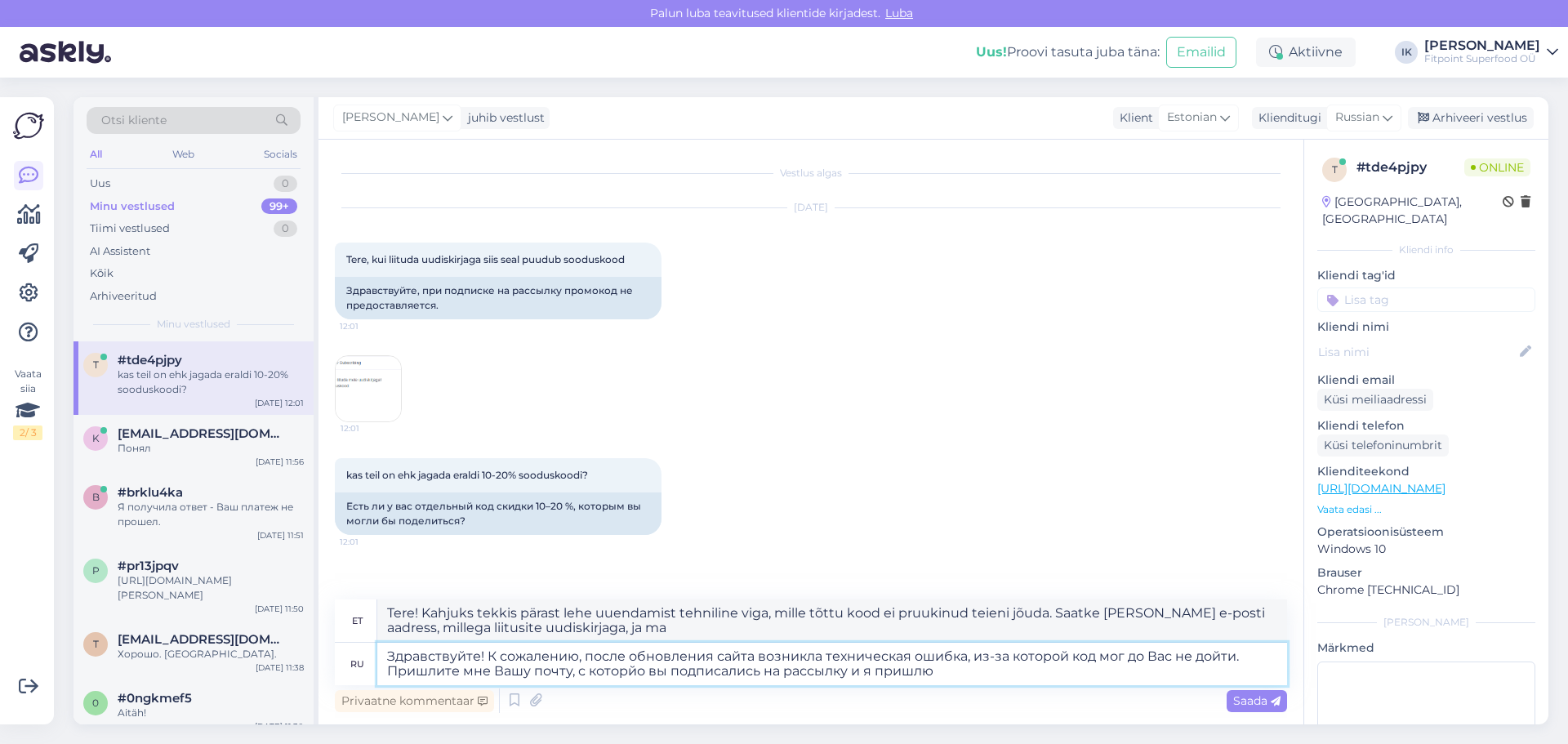
type textarea "Здравствуйте! К сожалению, после обновления сайта возникла техническая ошибка, …"
type textarea "Tere! Kahjuks tekkis pärast lehe uuendamist tehniline viga, mille tõttu kood ei…"
type textarea "Здравствуйте! К сожалению, после обновления сайта возникла техническая ошибка, …"
type textarea "Tere! Kahjuks tekkis pärast lehe uuendamist tehniline viga, mille tõttu kood ei…"
type textarea "Здравствуйте! К сожалению, после обновления сайта возникла техническая ошибка, …"
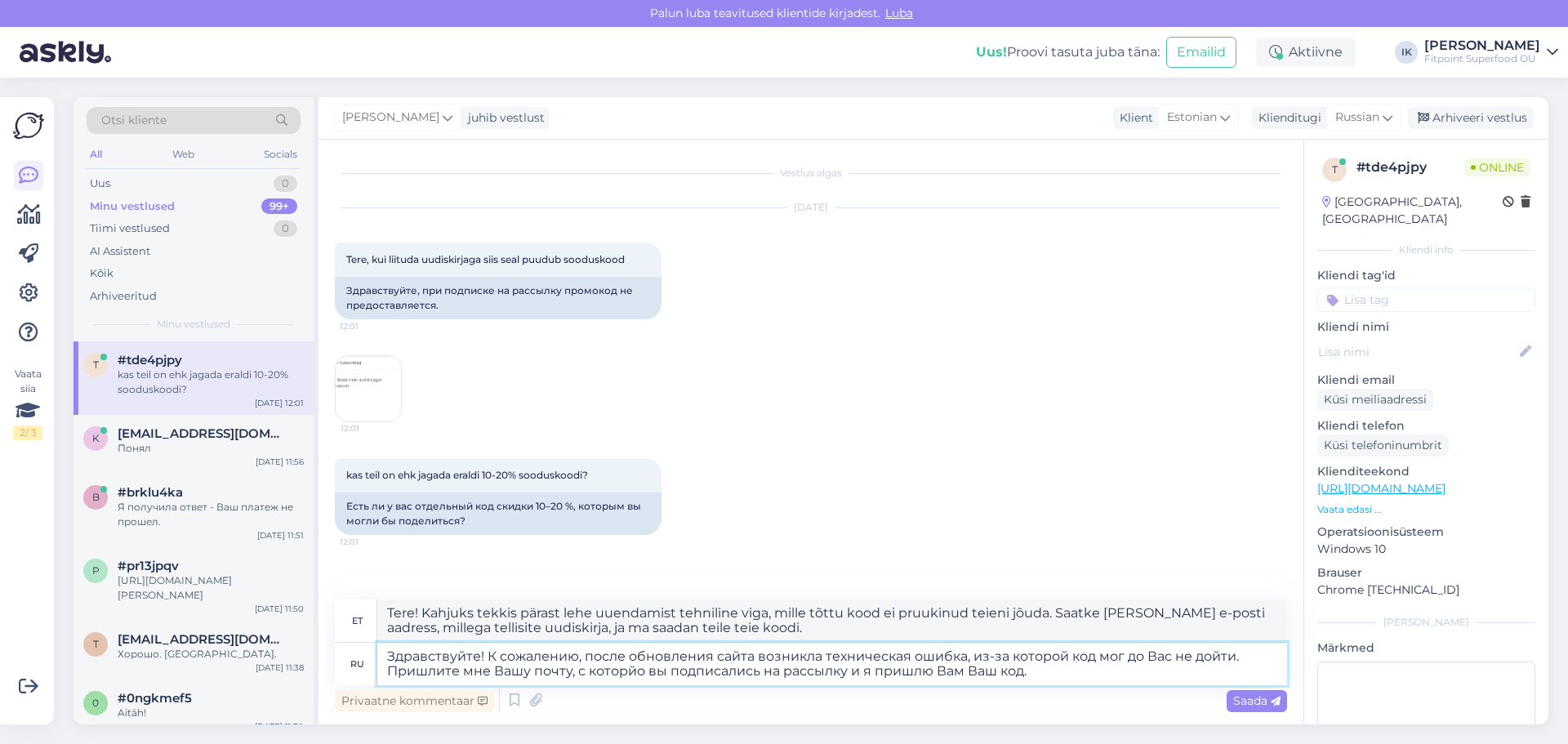
click at [1064, 666] on textarea "Здравствуйте! К сожалению, после обновления сайта возникла техническая ошибка, …" at bounding box center [831, 663] width 910 height 42
type textarea "Tere! Kahjuks tekkis pärast lehe uuendamist tehniline viga, mille tõttu kood ei…"
type textarea "Здравствуйте! К сожалению, после обновления сайта возникла техническая ошибка, …"
click at [1243, 699] on span "Saada" at bounding box center [1256, 701] width 47 height 15
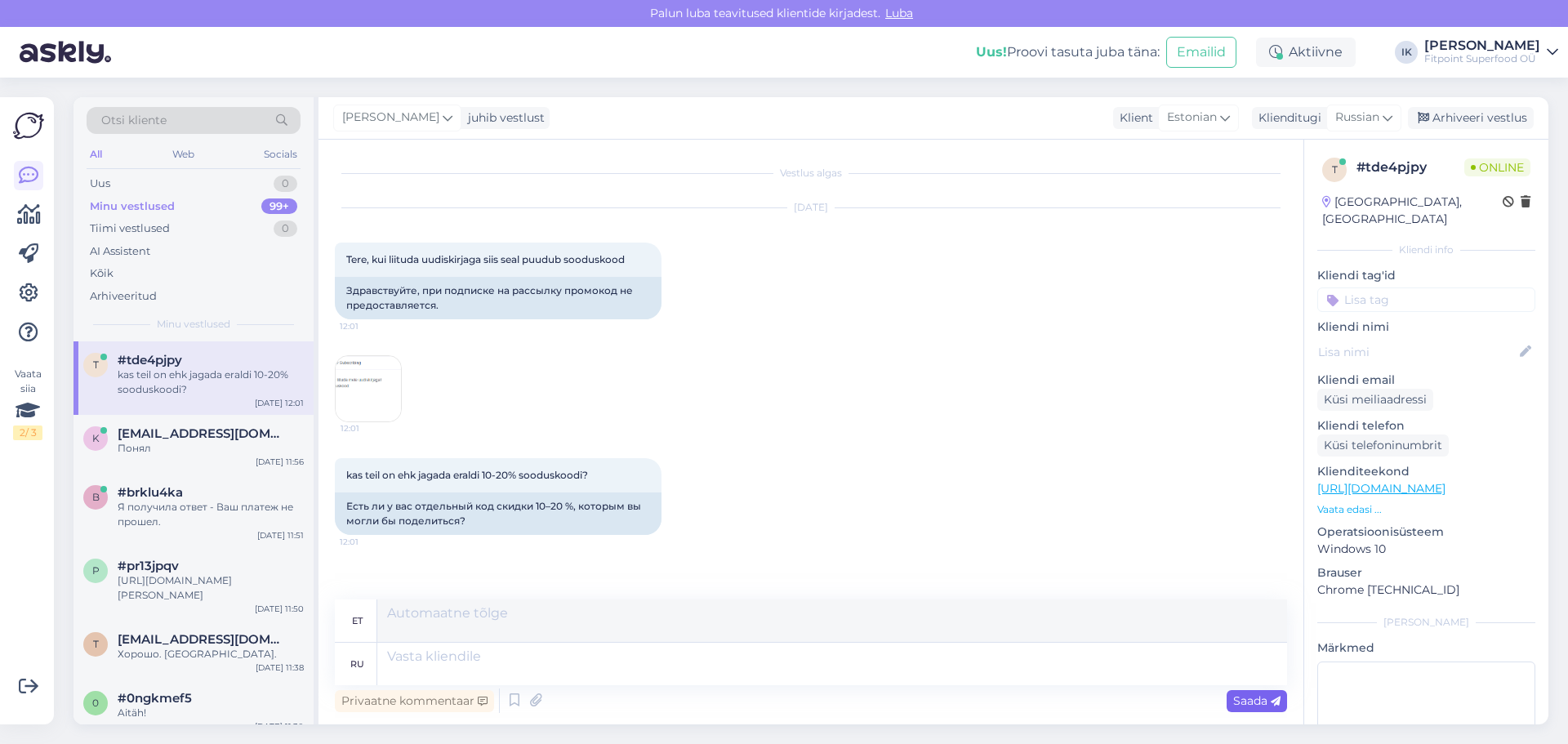
scroll to position [125, 0]
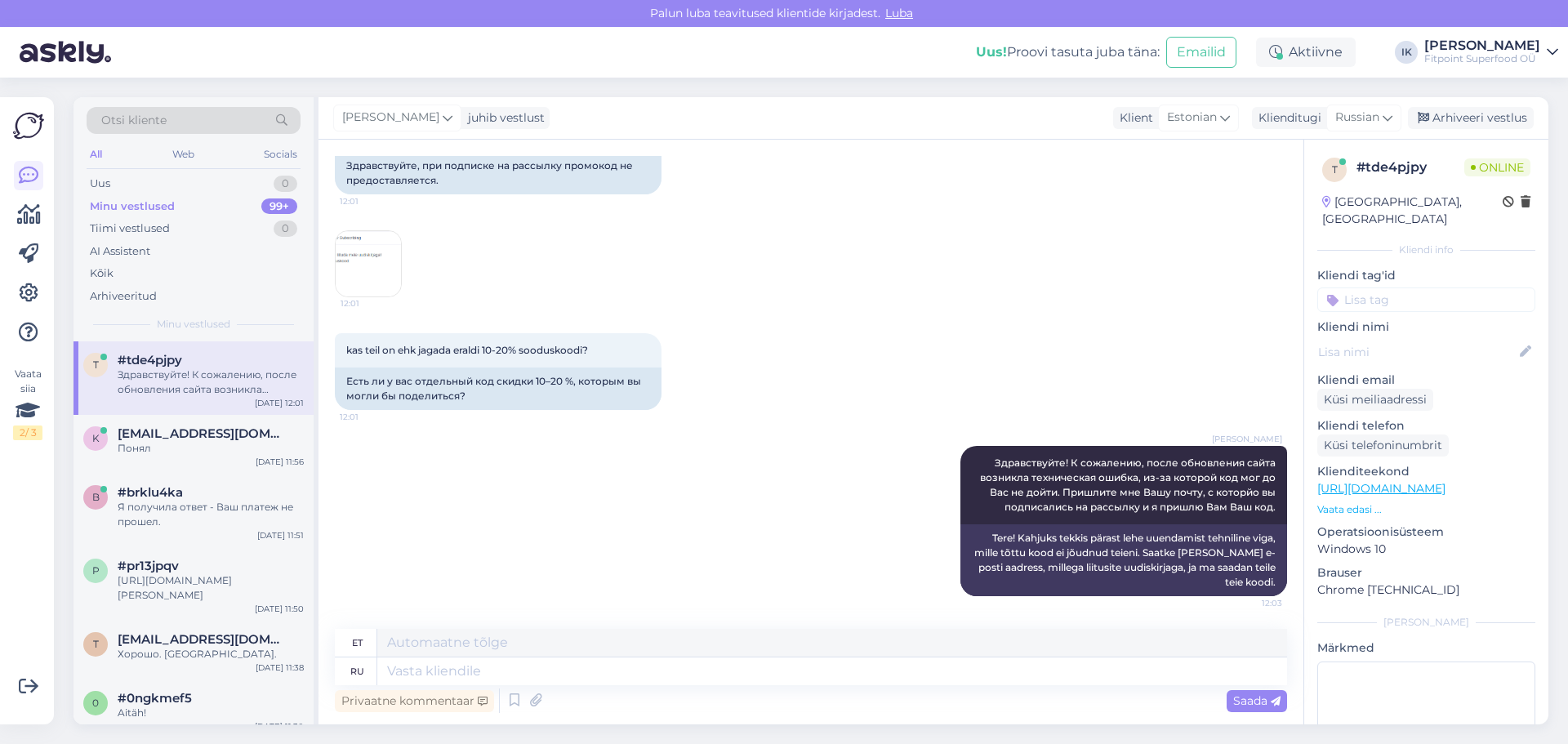
click at [367, 235] on img at bounding box center [367, 263] width 65 height 65
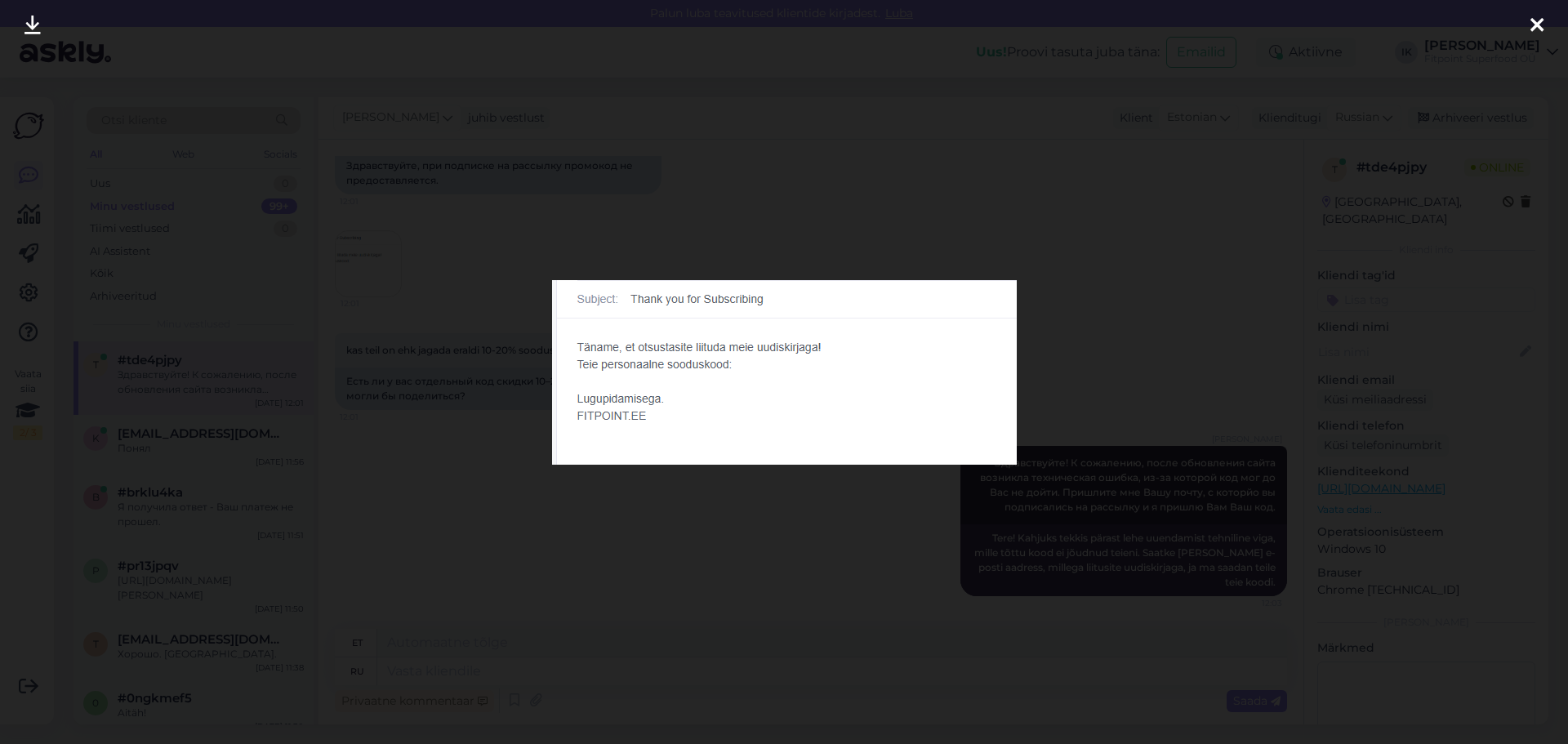
click at [718, 560] on div at bounding box center [784, 372] width 1568 height 744
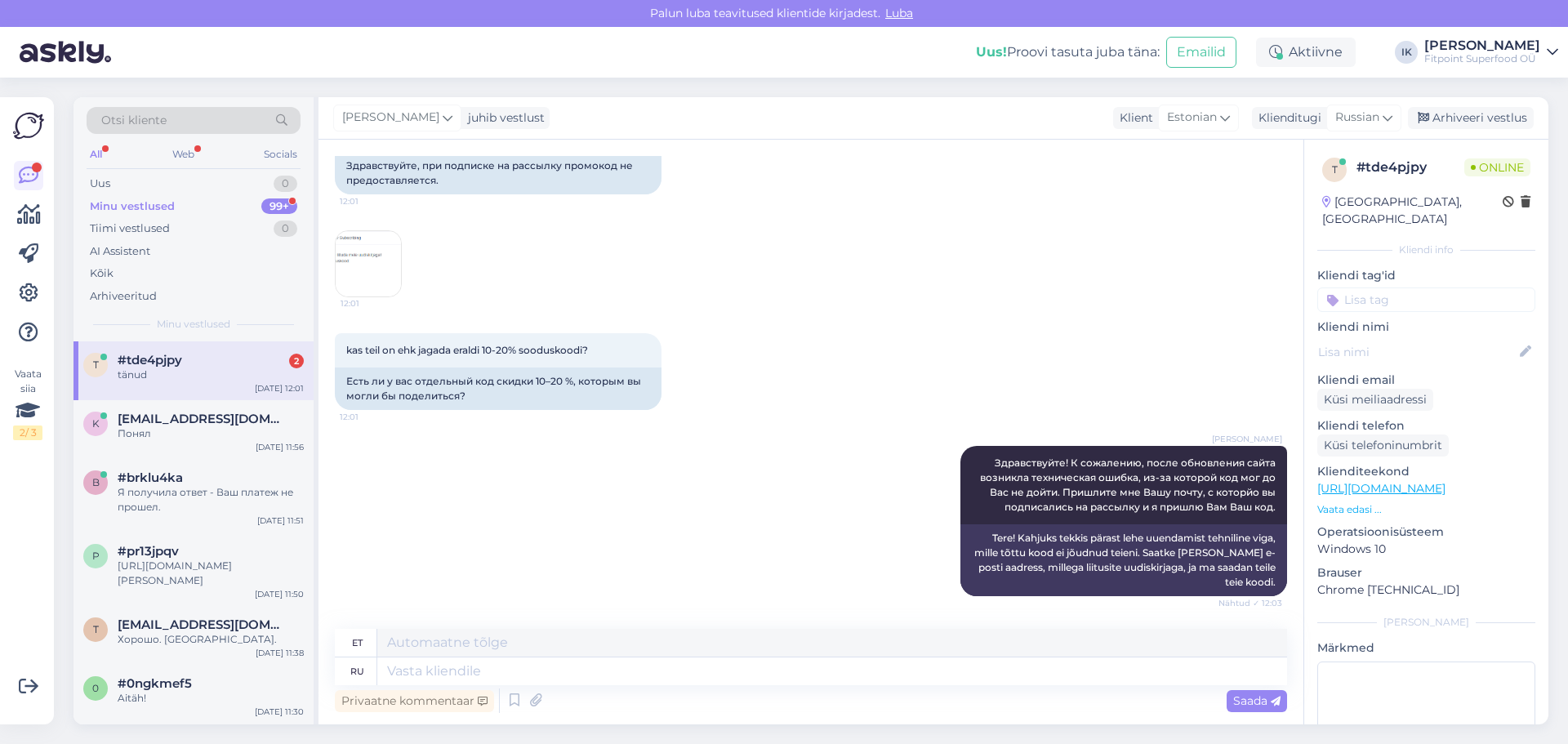
scroll to position [321, 0]
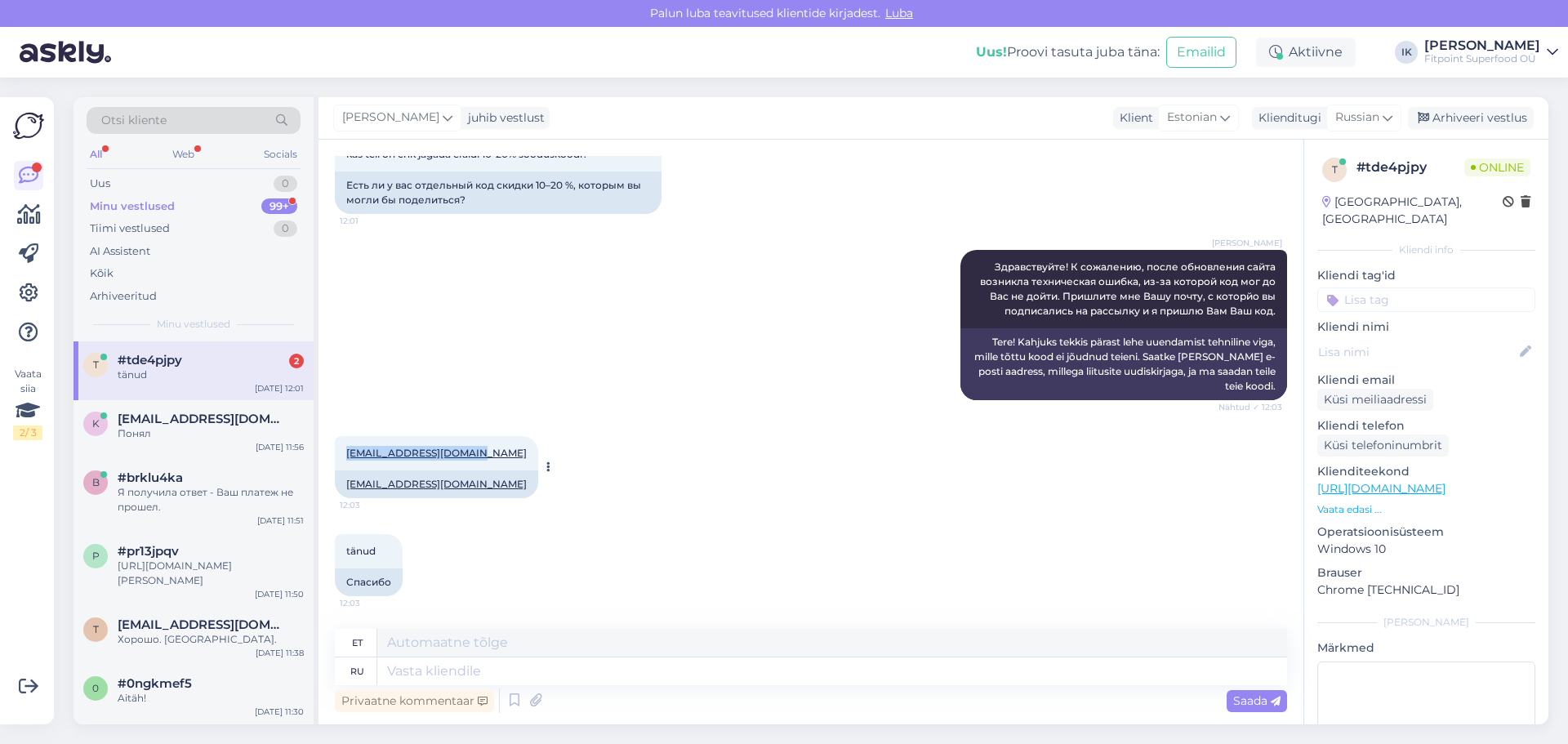
drag, startPoint x: 487, startPoint y: 448, endPoint x: 346, endPoint y: 452, distance: 141.1
click at [346, 452] on div "[EMAIL_ADDRESS][DOMAIN_NAME] 12:03" at bounding box center [435, 453] width 203 height 34
copy link "[EMAIL_ADDRESS][DOMAIN_NAME]"
click at [511, 334] on div "[PERSON_NAME] Здравствуйте! К сожалению, после обновления сайта возникла технич…" at bounding box center [810, 325] width 952 height 186
click at [226, 208] on div "Minu vestlused 99+" at bounding box center [194, 207] width 214 height 23
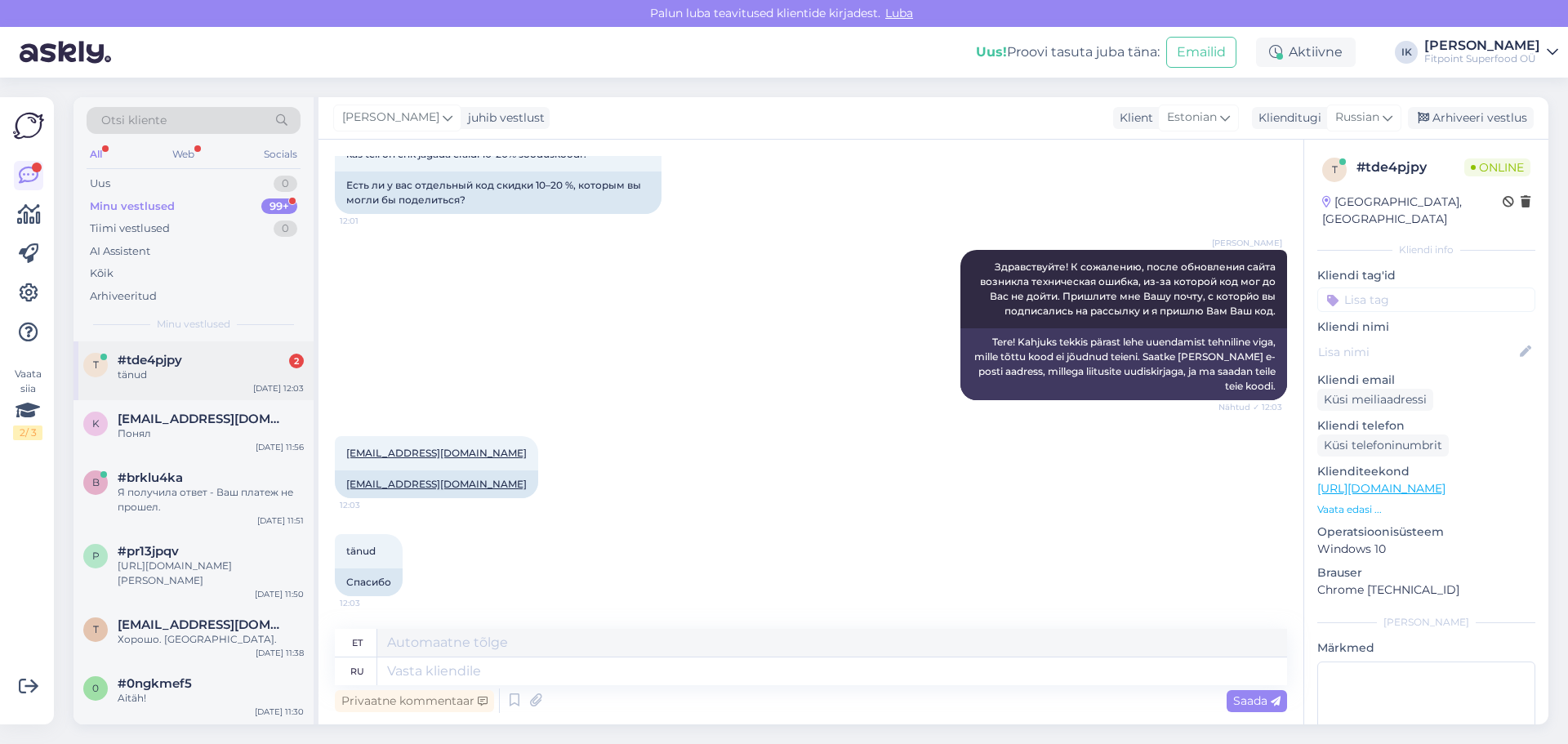
click at [275, 358] on div "#tde4pjpy 2" at bounding box center [210, 360] width 186 height 15
click at [531, 300] on div "[PERSON_NAME] Здравствуйте! К сожалению, после обновления сайта возникла технич…" at bounding box center [810, 325] width 952 height 186
click at [209, 467] on div "b #brklu4ka Я получила ответ - Ваш платеж не прошел. [DATE] 11:51" at bounding box center [194, 496] width 240 height 74
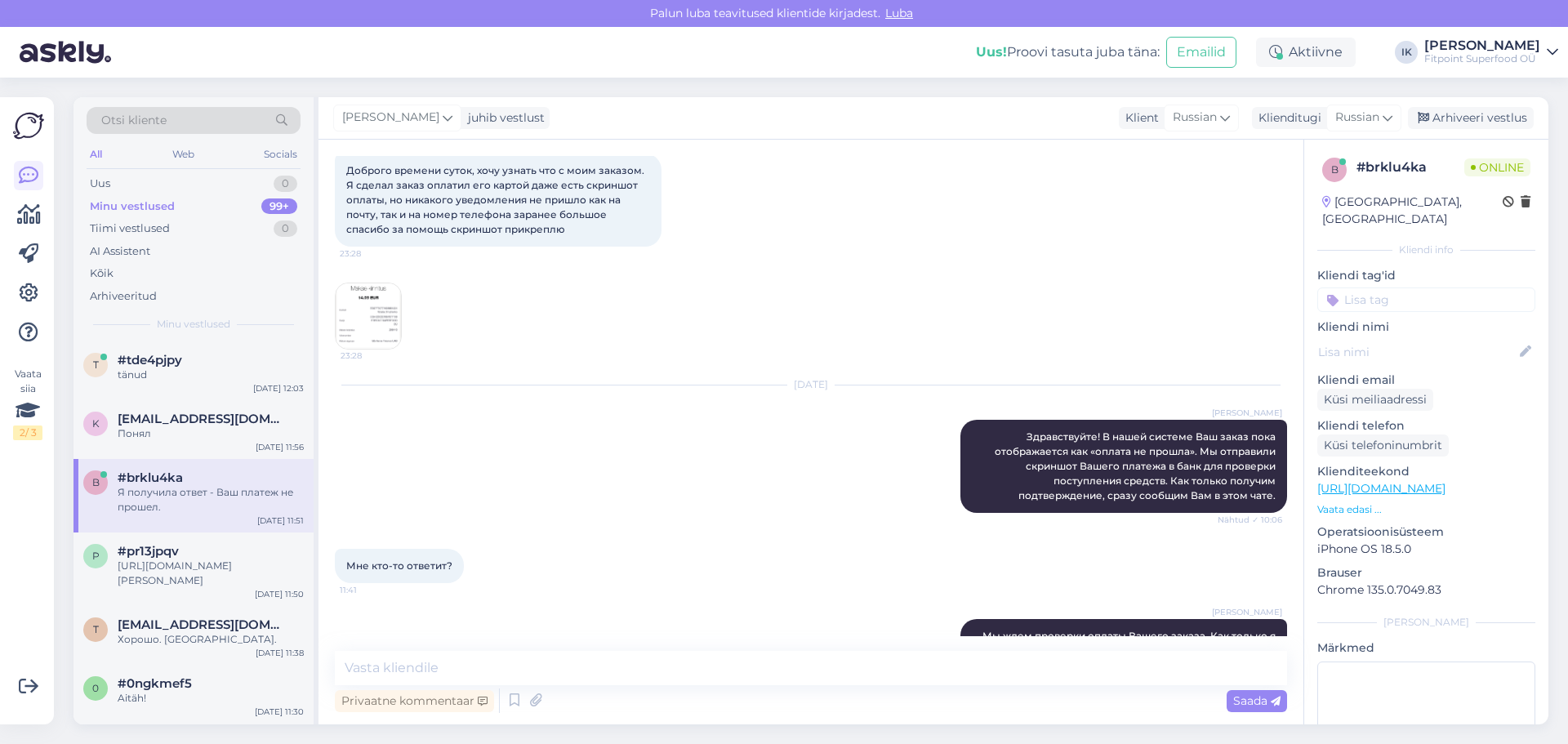
scroll to position [0, 0]
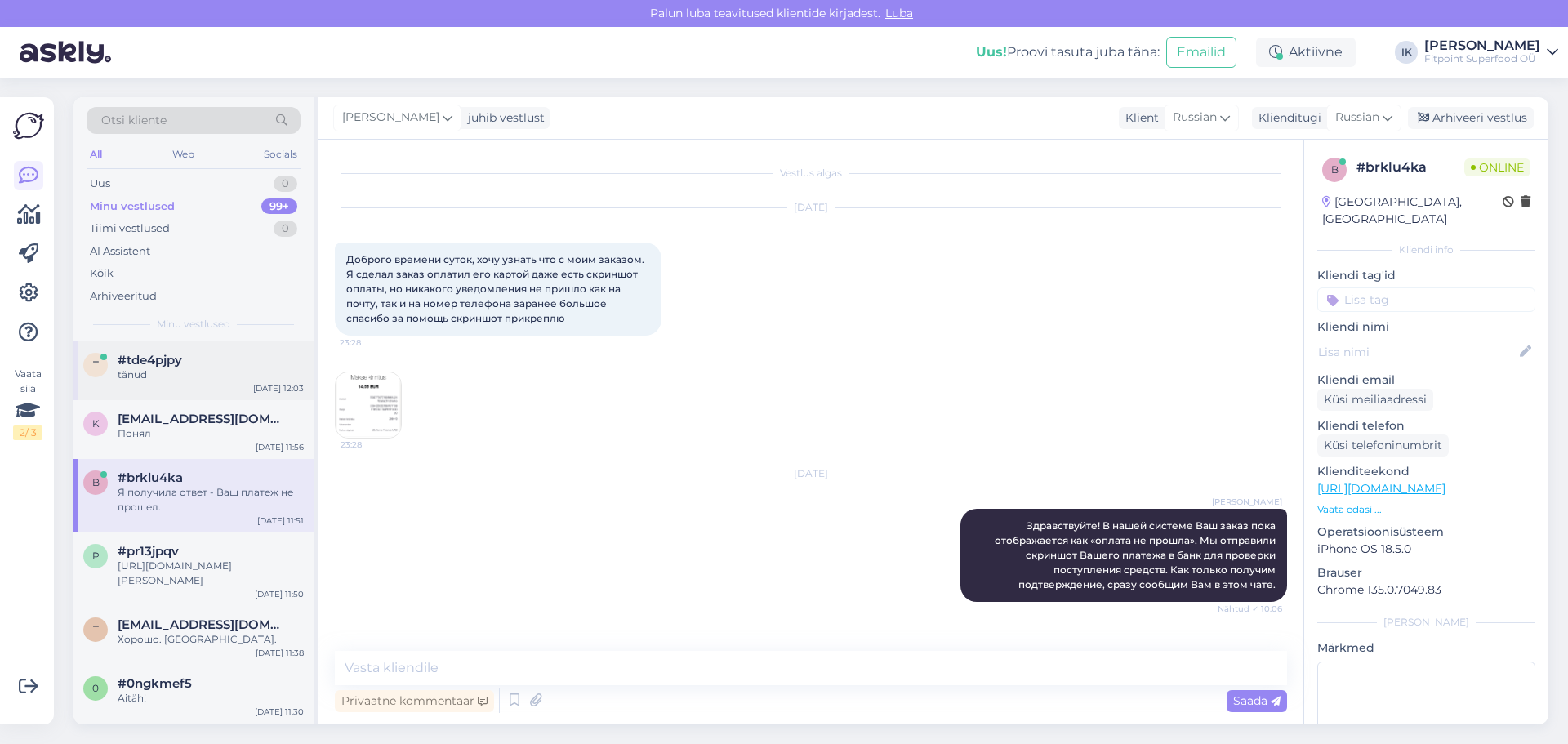
click at [203, 372] on div "tänud" at bounding box center [210, 375] width 186 height 15
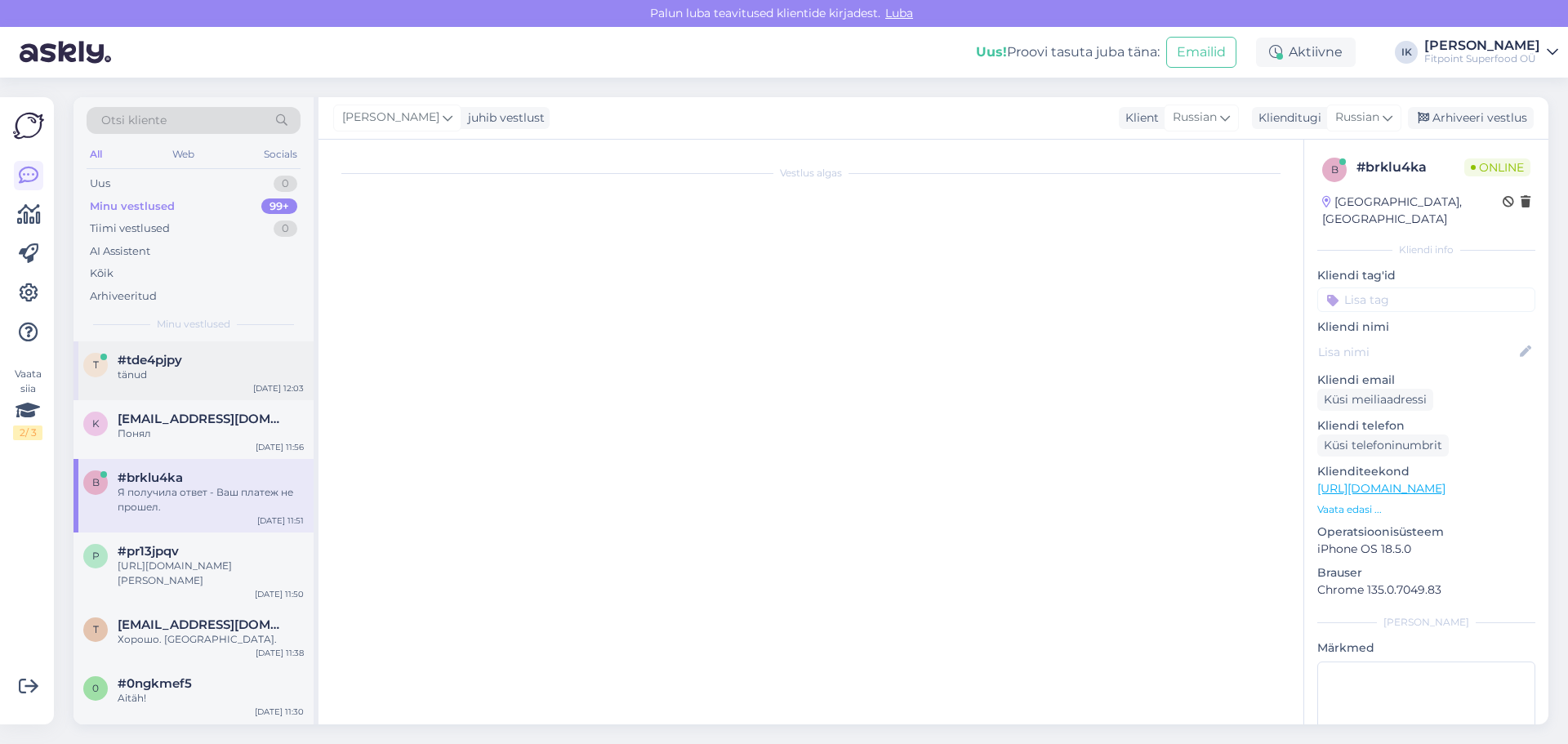
scroll to position [321, 0]
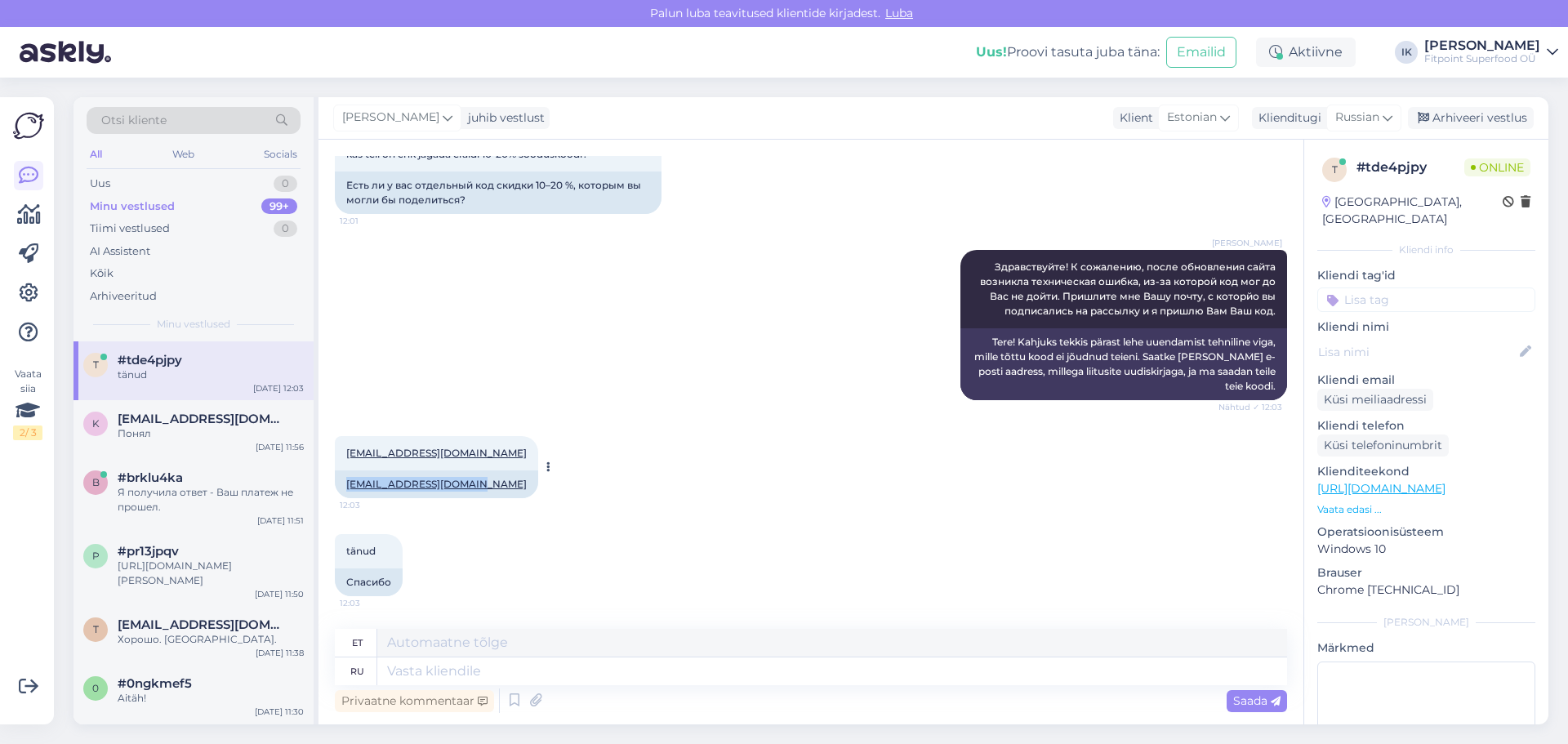
drag, startPoint x: 491, startPoint y: 483, endPoint x: 338, endPoint y: 479, distance: 153.1
click at [338, 479] on div "[EMAIL_ADDRESS][DOMAIN_NAME]" at bounding box center [435, 483] width 203 height 27
copy link "[EMAIL_ADDRESS][DOMAIN_NAME]"
click at [818, 352] on div "[PERSON_NAME] Здравствуйте! К сожалению, после обновления сайта возникла технич…" at bounding box center [810, 325] width 952 height 186
click at [110, 184] on div "Uus" at bounding box center [100, 183] width 21 height 16
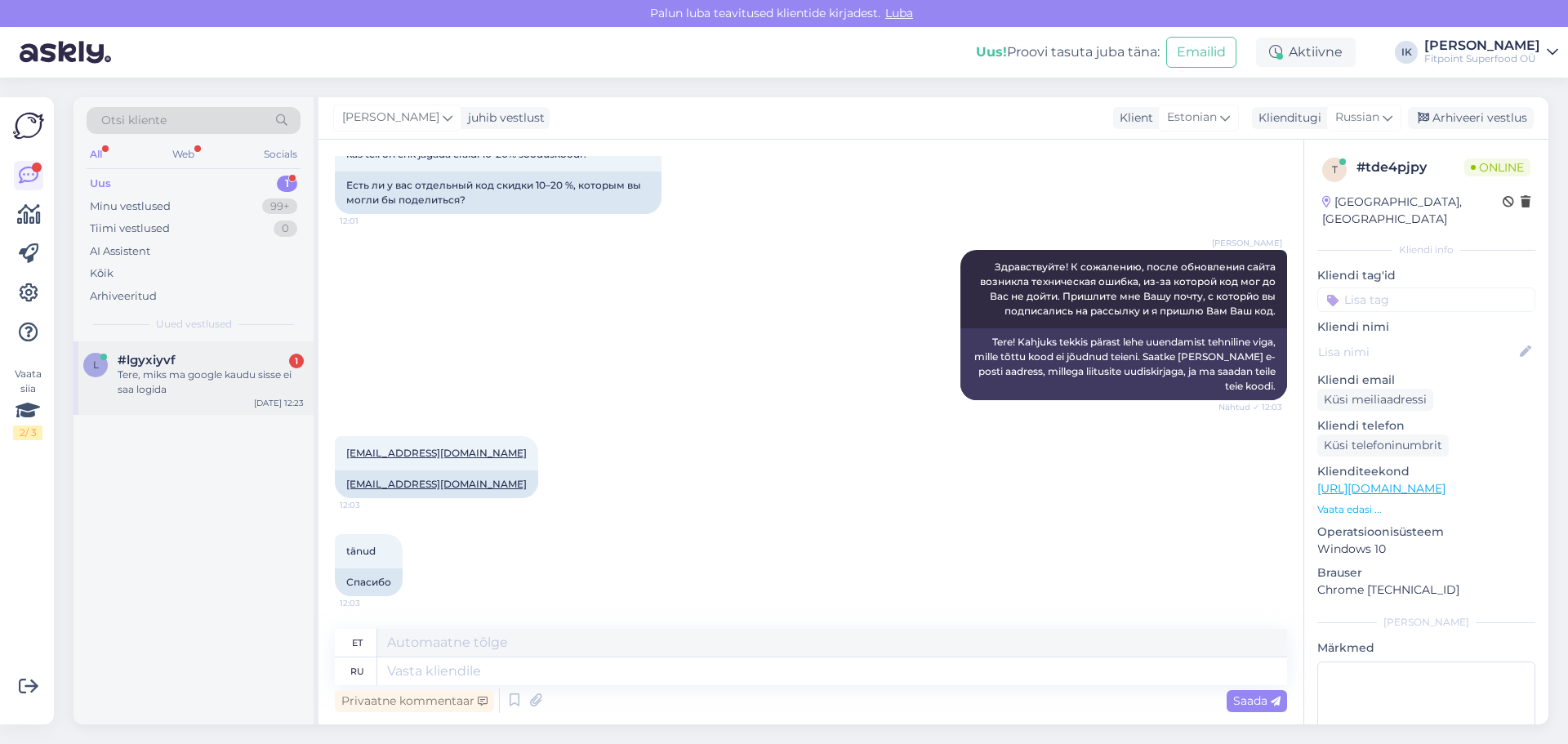
click at [235, 393] on div "Tere, miks ma google kaudu sisse ei saa logida" at bounding box center [210, 381] width 186 height 29
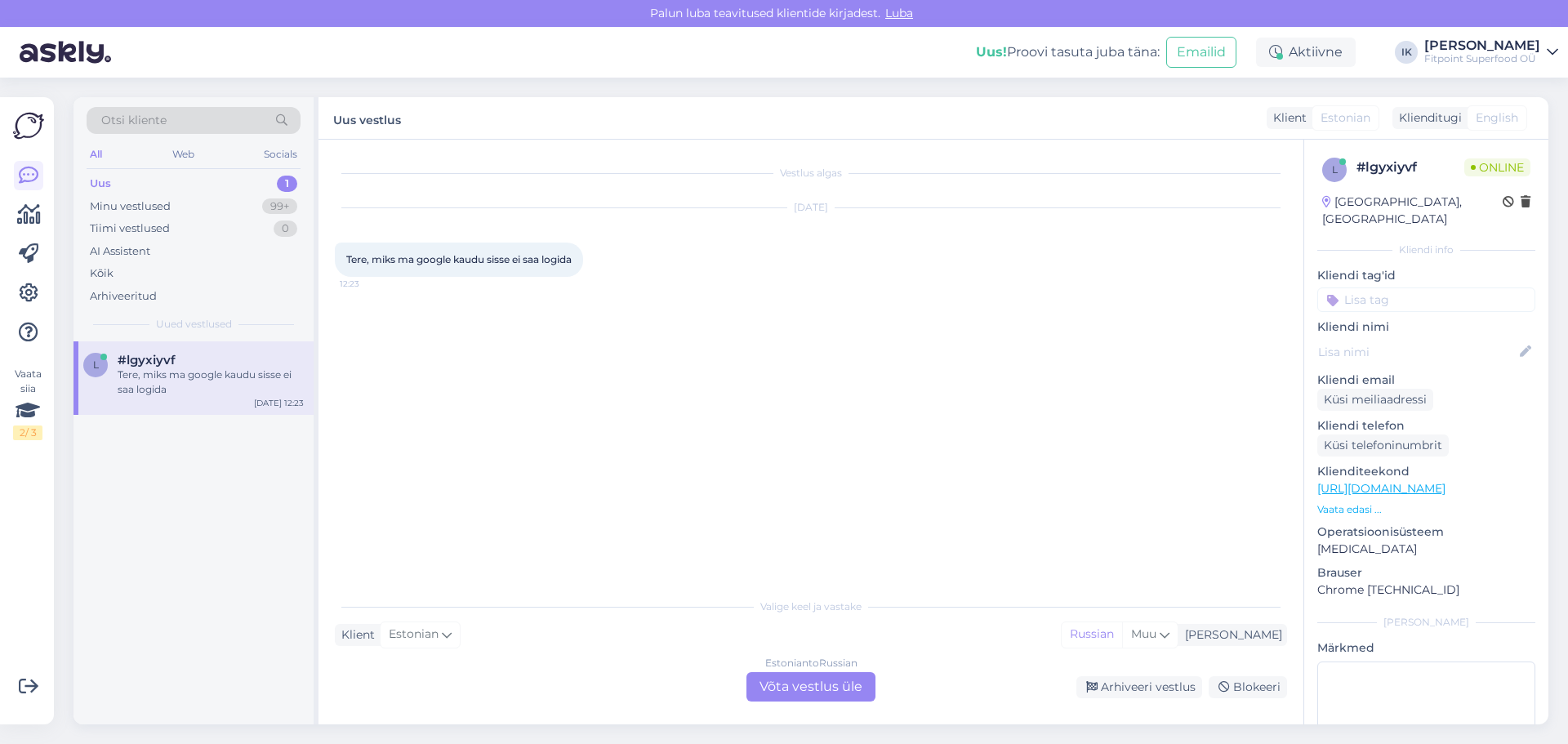
click at [808, 684] on div "Estonian to Russian Võta vestlus üle" at bounding box center [810, 685] width 129 height 29
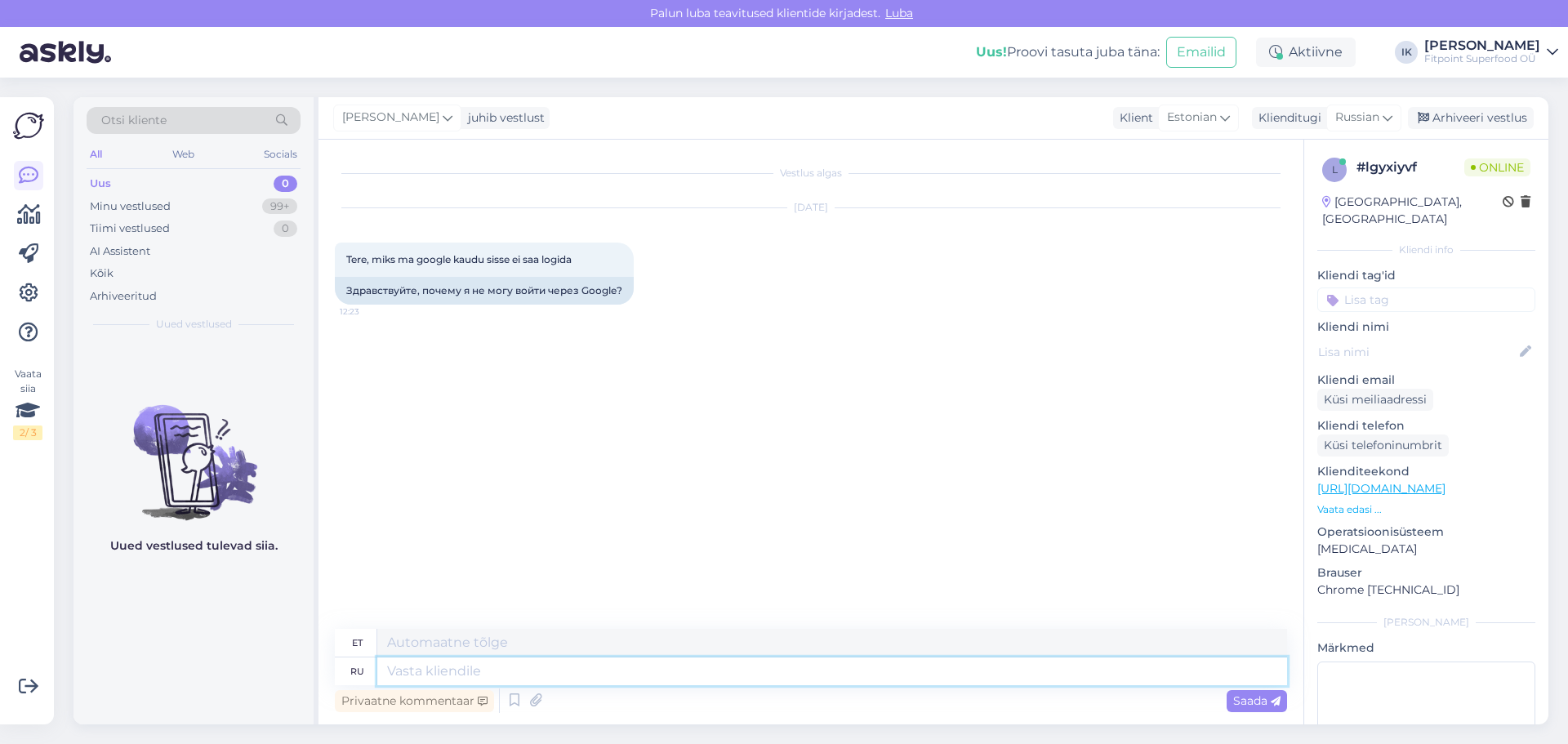
click at [435, 666] on textarea at bounding box center [831, 670] width 910 height 27
type textarea "Здрпавс"
type textarea "Tere"
click at [494, 671] on textarea "Здрпавс" at bounding box center [831, 670] width 910 height 27
drag, startPoint x: 494, startPoint y: 671, endPoint x: 365, endPoint y: 672, distance: 129.0
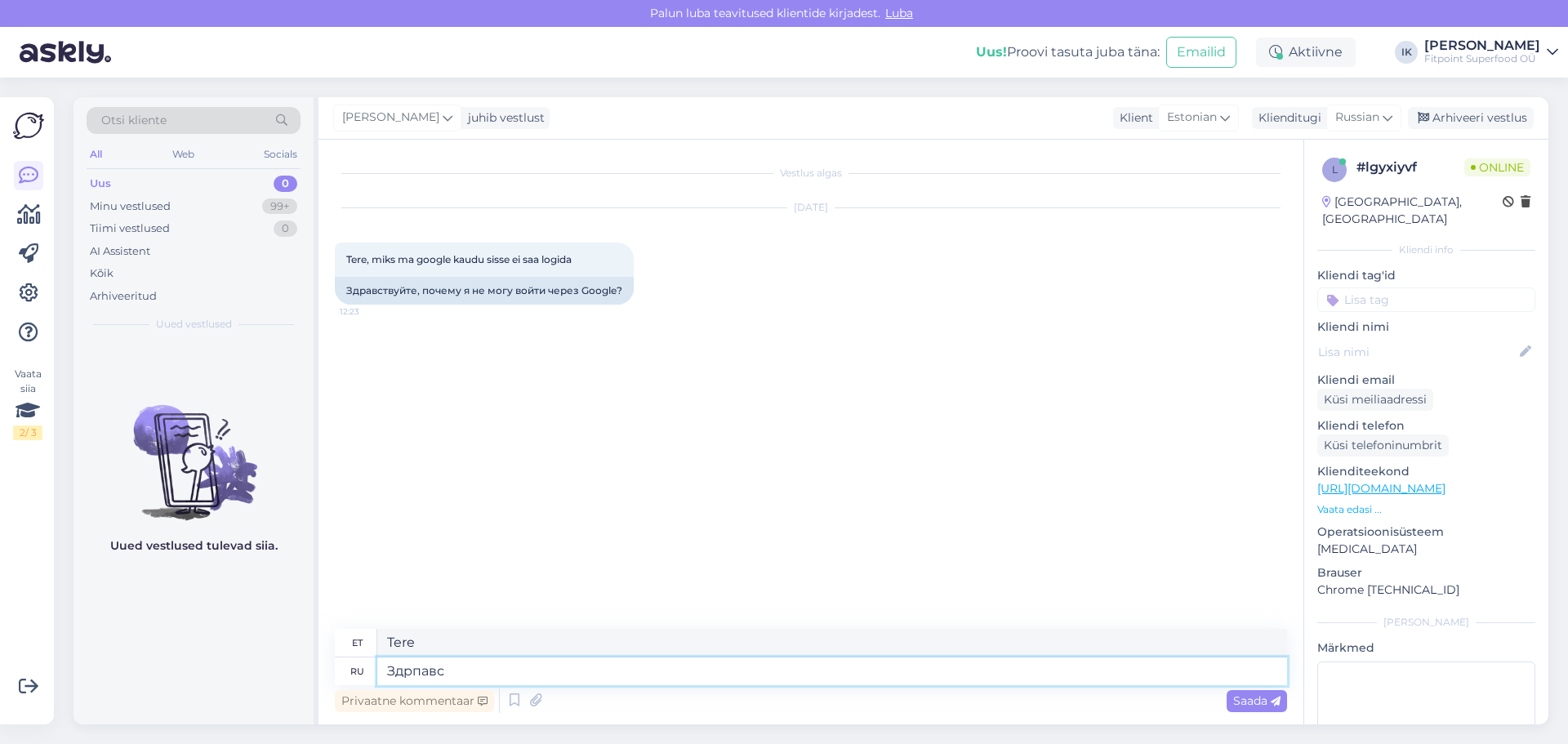
click at [365, 672] on div "ru Здрпавс" at bounding box center [810, 670] width 952 height 27
click at [523, 667] on textarea "Здрпавс" at bounding box center [831, 670] width 910 height 27
drag, startPoint x: 623, startPoint y: 286, endPoint x: 349, endPoint y: 310, distance: 275.0
click at [349, 304] on div "Tere, miks ma google kaudu sisse ei saa logida 12:23 Здравствуйте, почему я не …" at bounding box center [484, 274] width 298 height 62
copy div "Здравствуйте, почему я не могу войти через Google?"
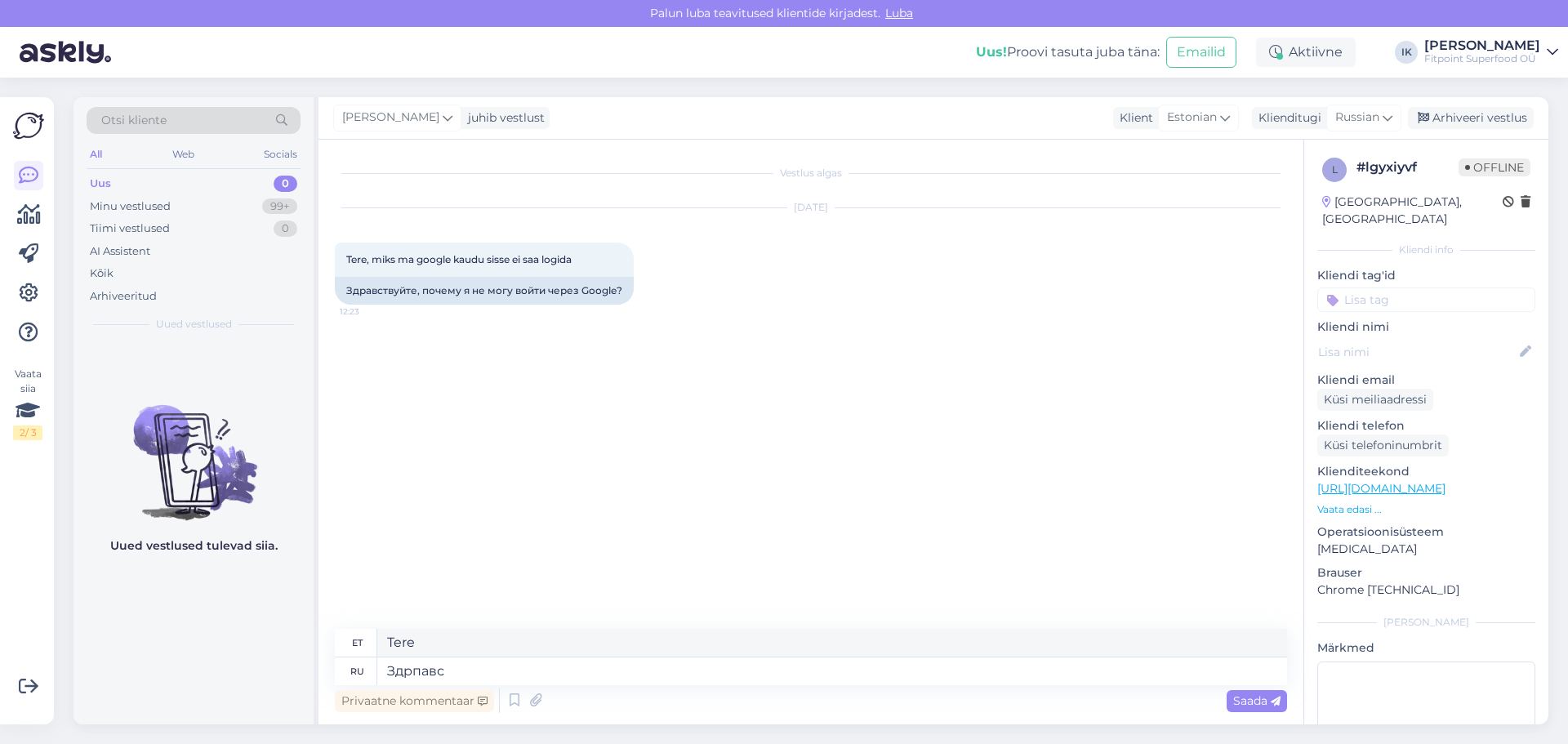
click at [1253, 458] on div "Vestlus algas [DATE] Tere, miks ma google kaudu sisse ei saa logida 12:23 Здрав…" at bounding box center [818, 384] width 967 height 458
click at [605, 670] on textarea "Здрпавс" at bounding box center [831, 670] width 910 height 27
type textarea "Здравствуйте!"
type textarea "Tere!"
type textarea "Здравствуйте! В с"
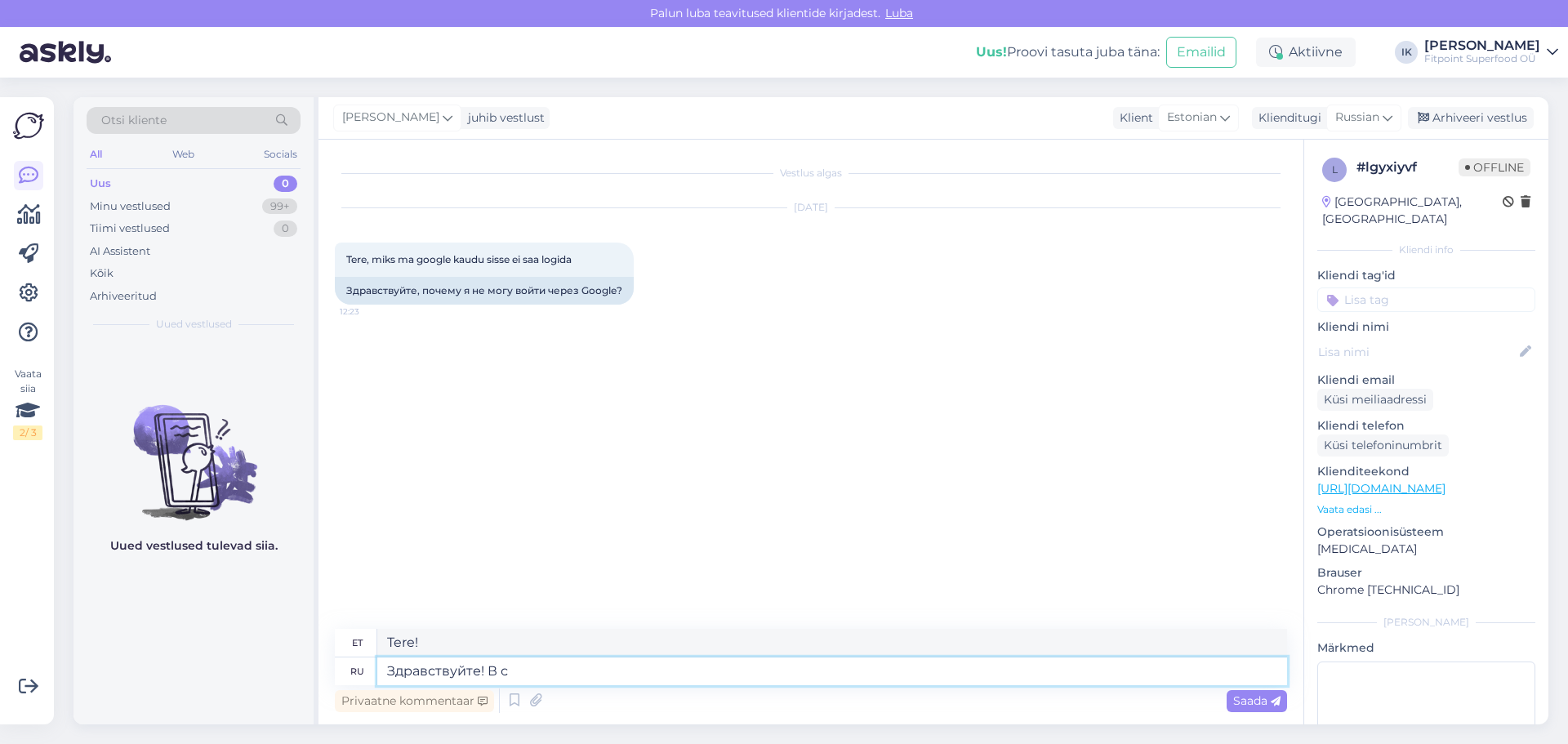
type textarea "Tere! Sisse"
type textarea "Здравствуйте! В связи с"
type textarea "Tere! Ühenduses"
type textarea "Здравствуйте! В связи с о"
type textarea "Tere! Seoses"
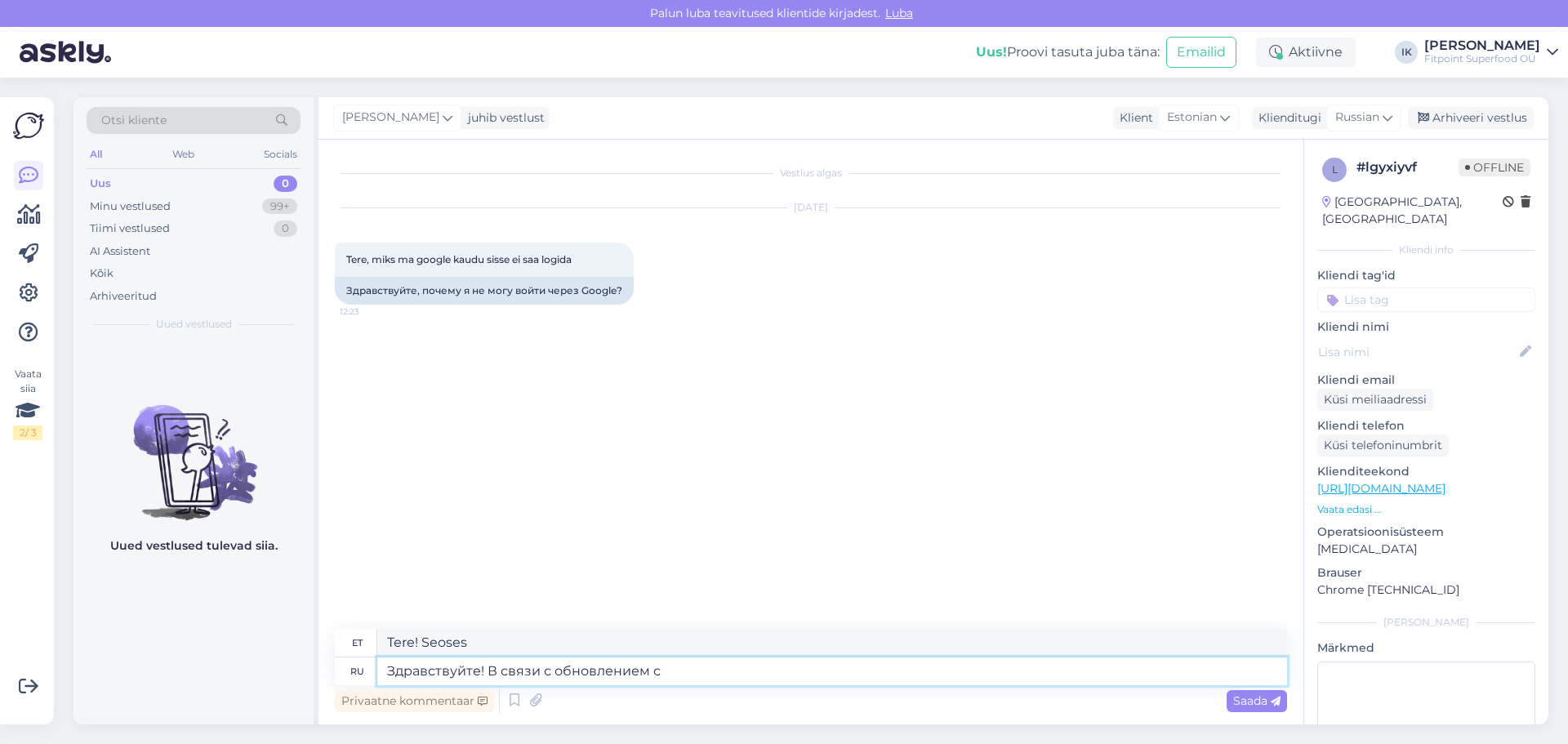
type textarea "Здравствуйте! В связи с обновлением са"
type textarea "Tere! Uuenduse tõttu"
type textarea "Здравствуйте! В связи с обновлением сайта"
type textarea "Tere! [PERSON_NAME] saidi uuendamisega"
type textarea "Здравствуйте! В связи с обновлением сайта, на"
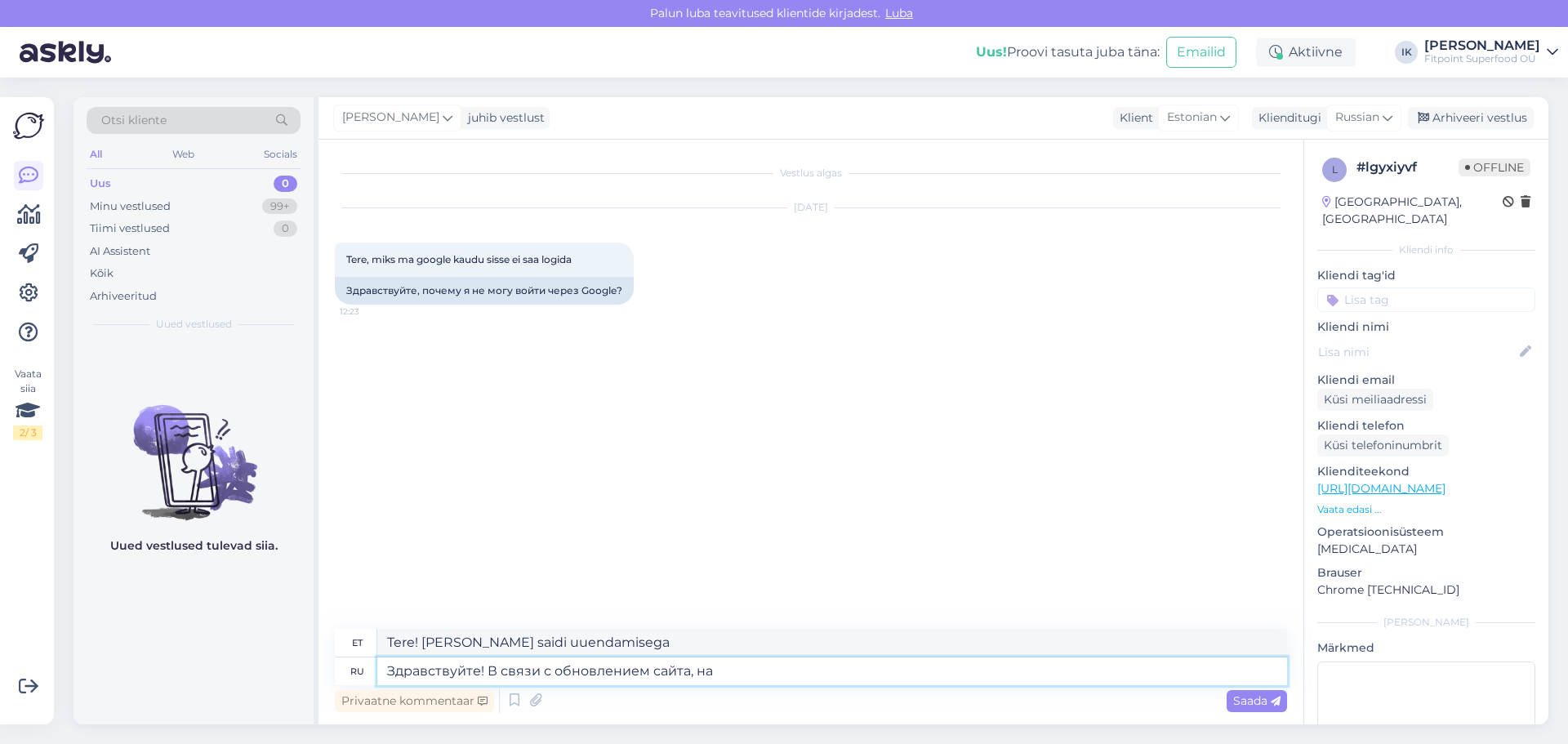
type textarea "Tere! Seoses veebilehe uuendamisega,"
click at [742, 670] on textarea "Здравствуйте! В связи с обновлением сайта, на" at bounding box center [831, 670] width 910 height 27
type textarea "Здравствуйте! В связи с обновлением сайта, на данный м"
type textarea "Tere! [PERSON_NAME] saidi uuendamisega, praegusel ajal"
type textarea "Здравствуйте! В связи с обновлением сайта, на данный момент э"
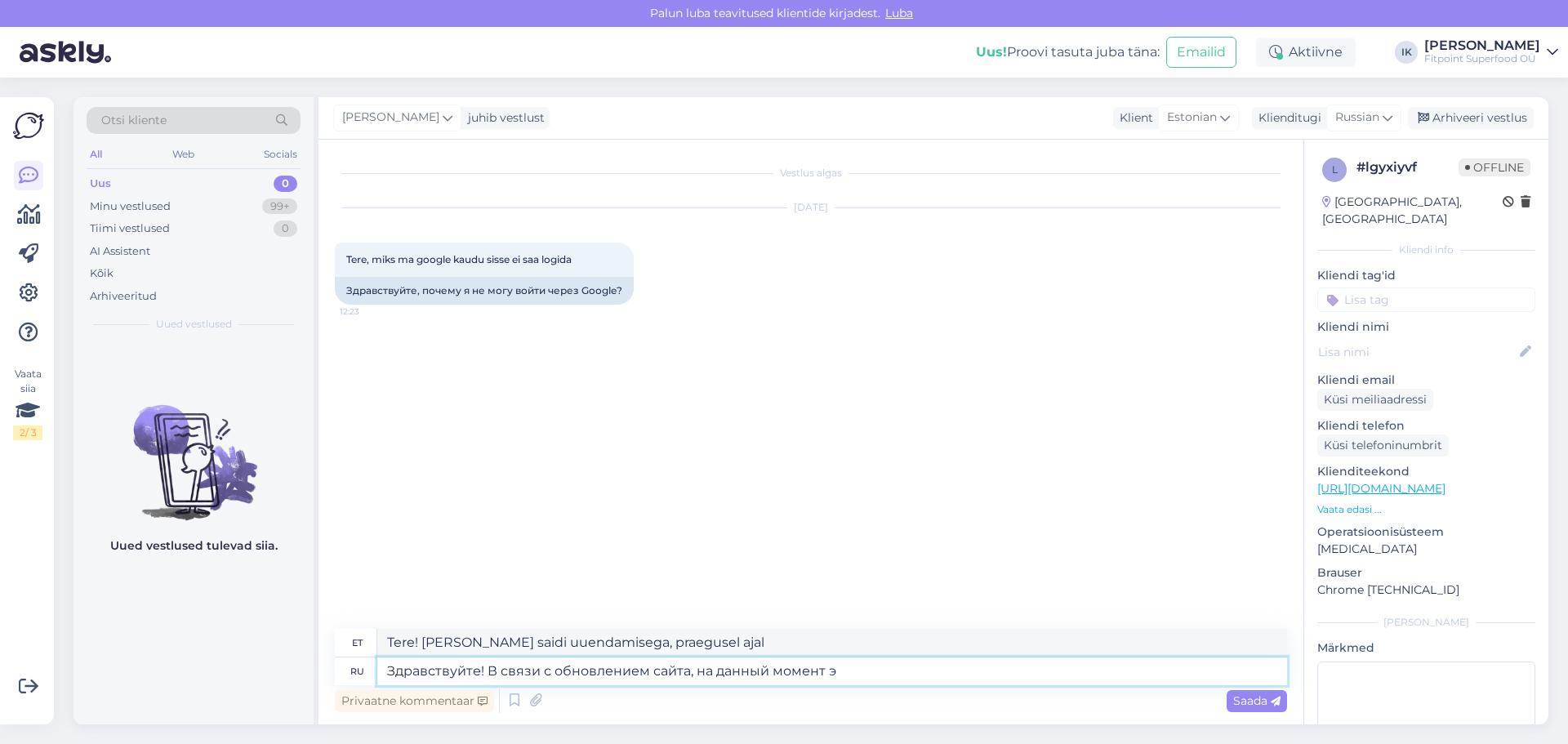
type textarea "Tere! Seoses lehe uuendamisega hetkel"
type textarea "Здравствуйте! В связи с обновлением сайта, на данный момент эта"
type textarea "Tere! [PERSON_NAME] saidi uuendamisega on see hetkel"
type textarea "Здравствуйте! В связи с обновлением сайта, на данный момент эта функи"
type textarea "Tere! [PERSON_NAME] saidi uuendamisega pole see funktsioon hetkel saadaval."
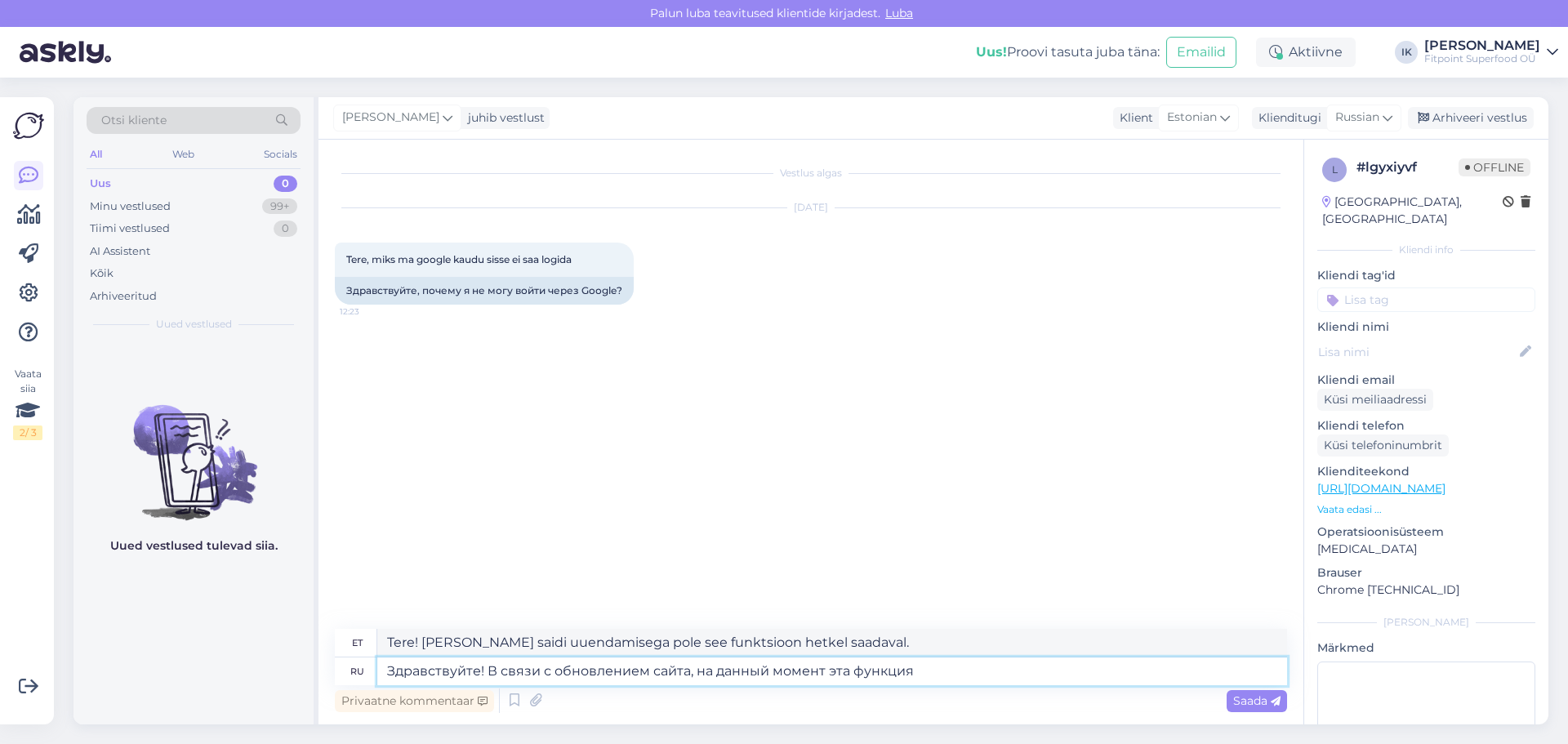
type textarea "Здравствуйте! В связи с обновлением сайта, на данный момент эта функция н"
type textarea "Tere! [PERSON_NAME] saidi uuendamisega on see funktsioon hetkel keelatud."
type textarea "Здравствуйте! В связи с обновлением сайта, на данный момент эта функция не ра"
type textarea "Tere! [PERSON_NAME] saidi uuendamisega pole see funktsioon hetkel saadaval."
type textarea "Здравствуйте! В связи с обновлением сайта, на данный момент эта функция не рабо…"
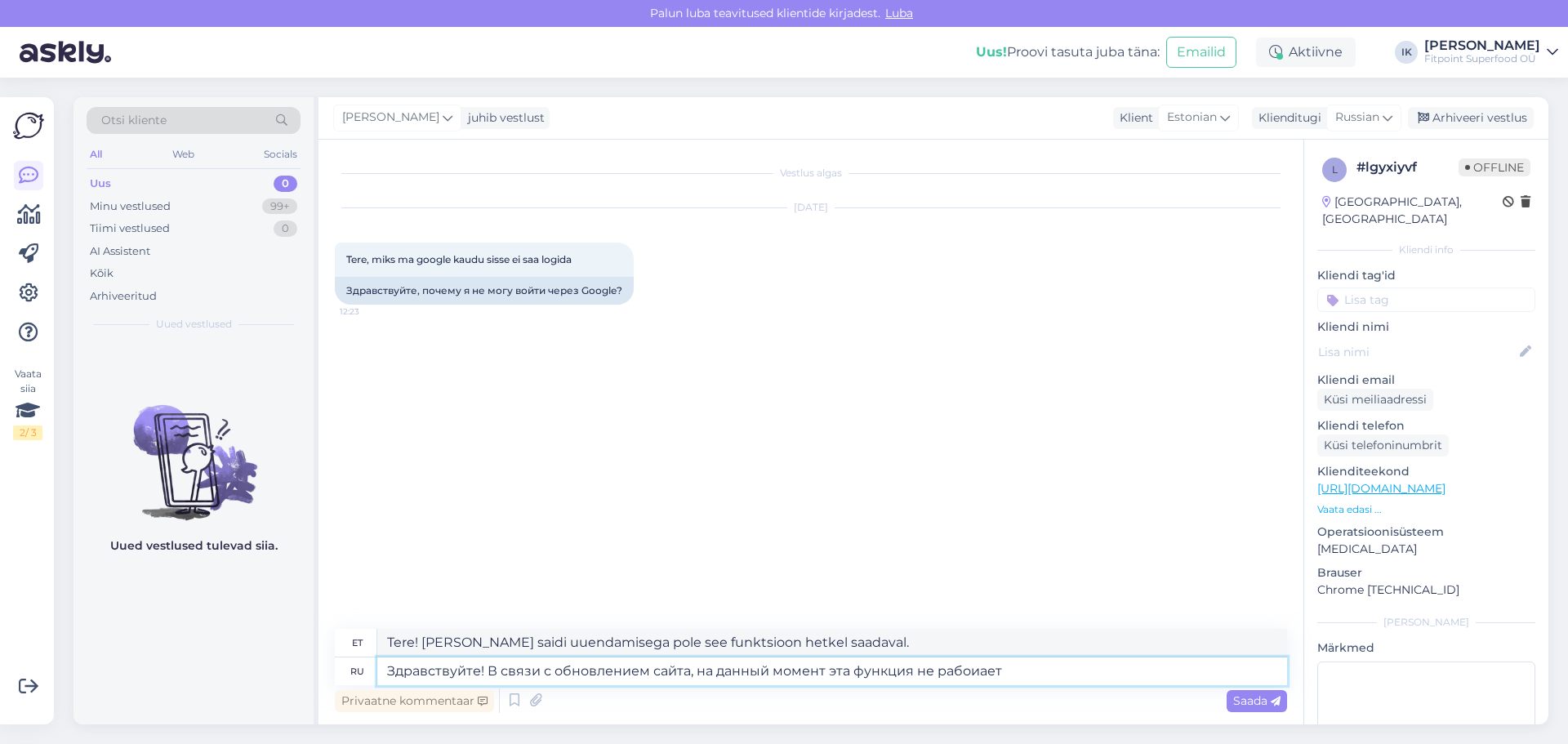
type textarea "Tere! [PERSON_NAME] saidi uuendamisega see funktsioon hetkel ei tööta."
type textarea "Здравствуйте! В связи с обновлением сайта, на данный момент эта функция не рабо…"
type textarea "Tere! [PERSON_NAME] saidi uuendamisega see funktsioon hetkel ei tööta. See"
type textarea "Здравствуйте! В связи с обновлением сайта, на данный момент эта функция не рабо…"
type textarea "Tere! [PERSON_NAME] saidi uuendamisega see funktsioon hetkel ei tööta. See hakk…"
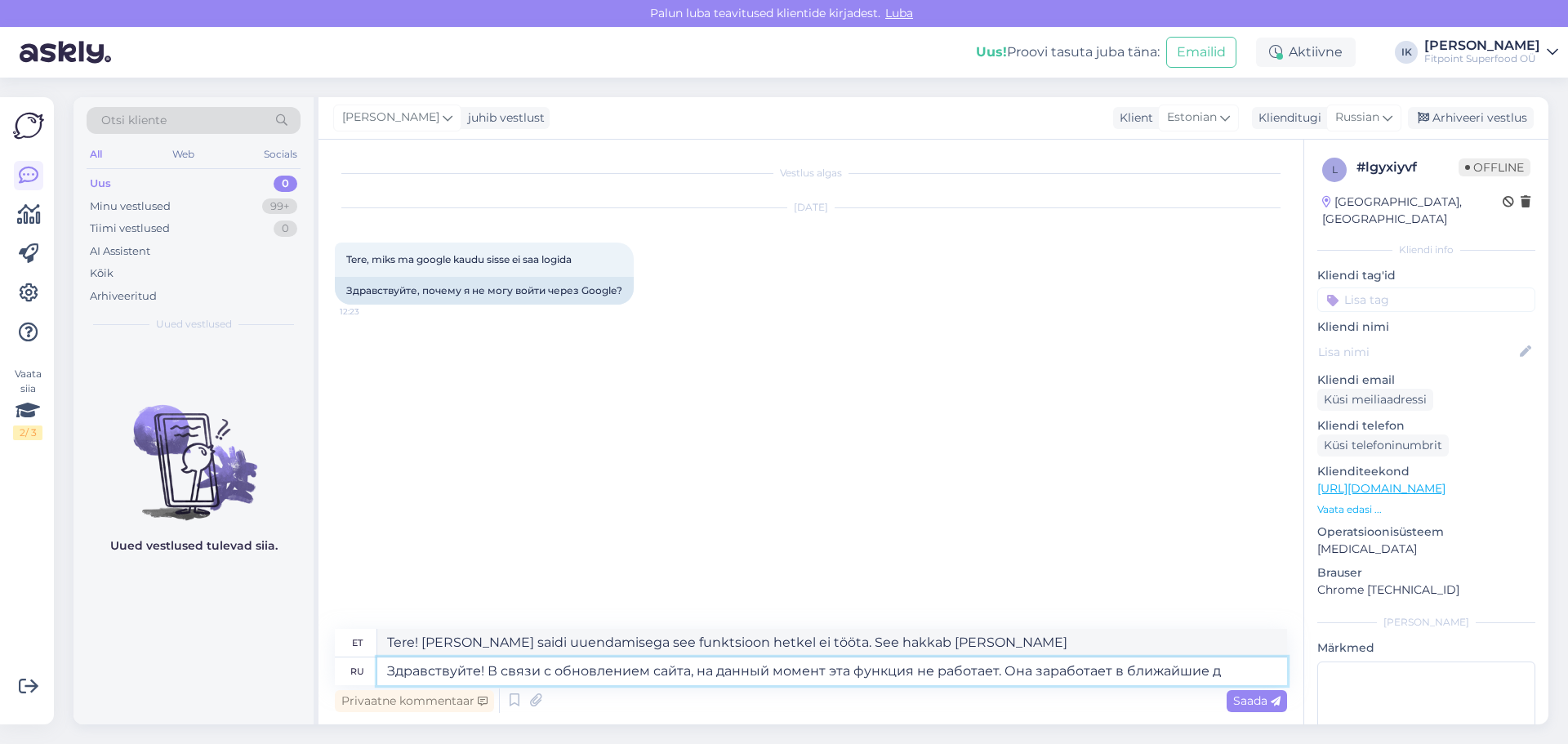
type textarea "Здравствуйте! В связи с обновлением сайта, на данный момент эта функция не рабо…"
type textarea "Tere! [PERSON_NAME] saidi uuendamisega see funktsioon hetkel ei tööta. See taas…"
type textarea "Здравствуйте! В связи с обновлением сайта, на данный момент эта функция не рабо…"
type textarea "Tere! [PERSON_NAME] saidi uuendamisega see funktsioon hetkel ei tööta. See tööt…"
type textarea "Здравствуйте! В связи с обновлением сайта, на данный момент эта функция не рабо…"
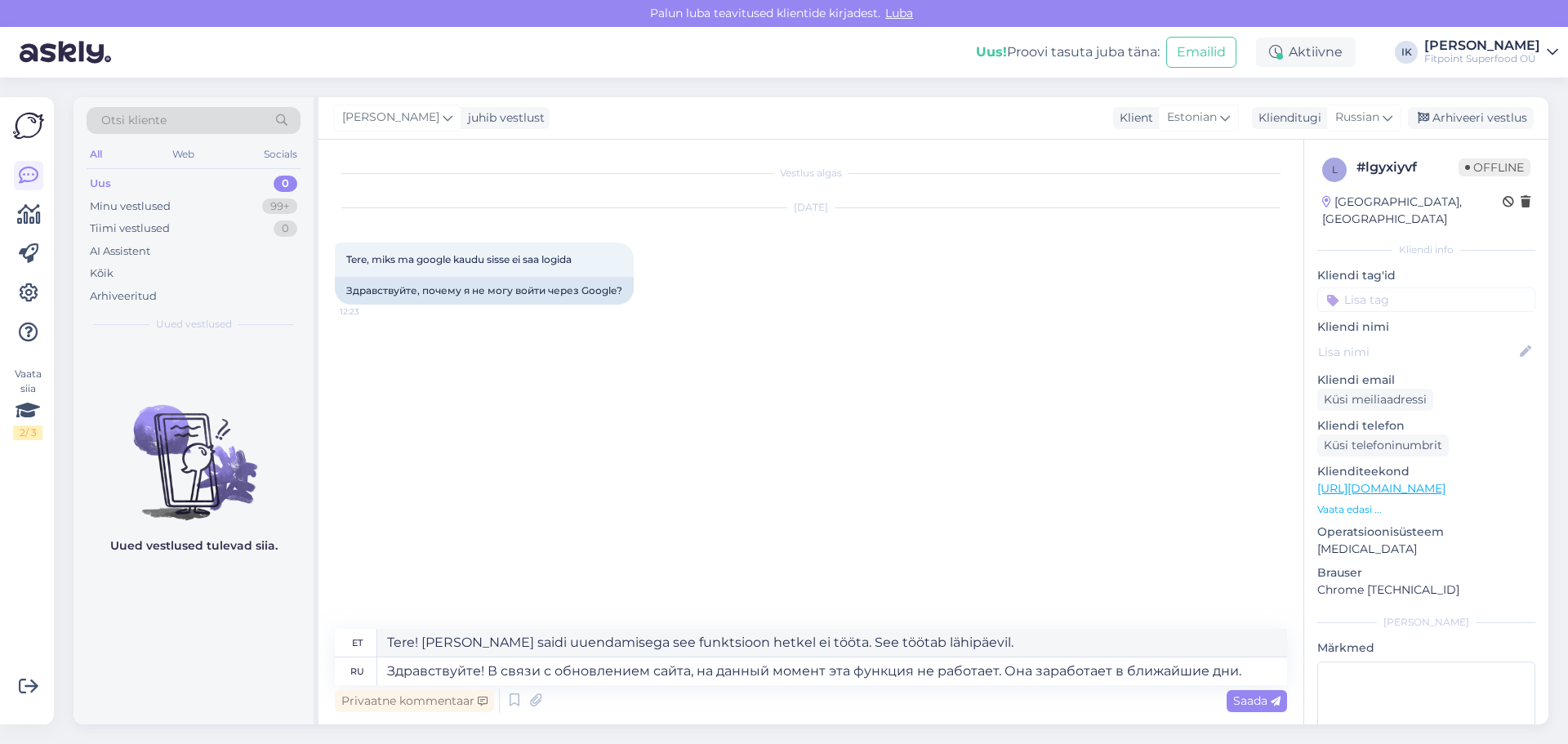
click at [1208, 686] on div "Privaatne kommentaar Saada" at bounding box center [810, 700] width 952 height 31
click at [1249, 708] on div "Saada" at bounding box center [1257, 701] width 60 height 22
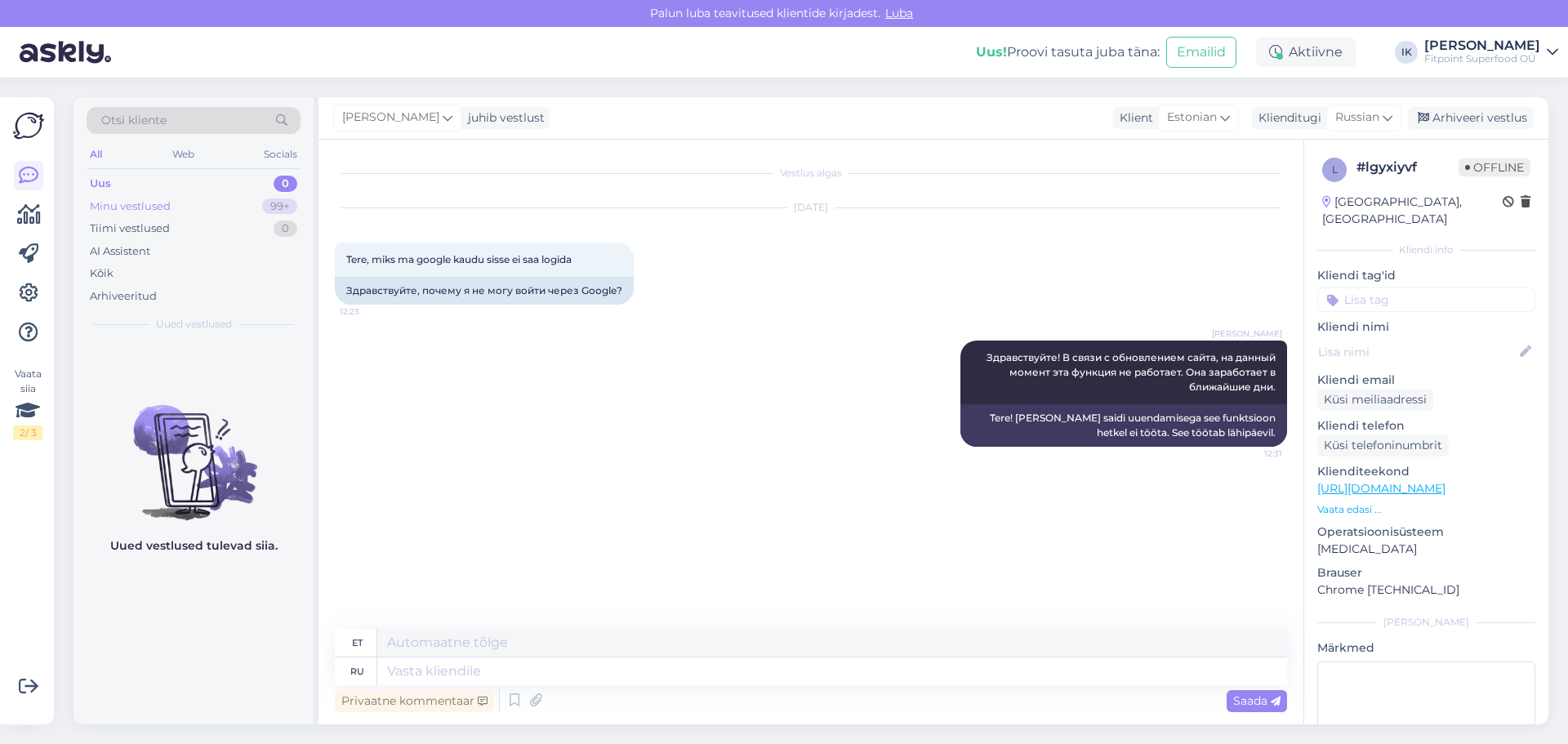
click at [225, 204] on div "Minu vestlused 99+" at bounding box center [194, 207] width 214 height 23
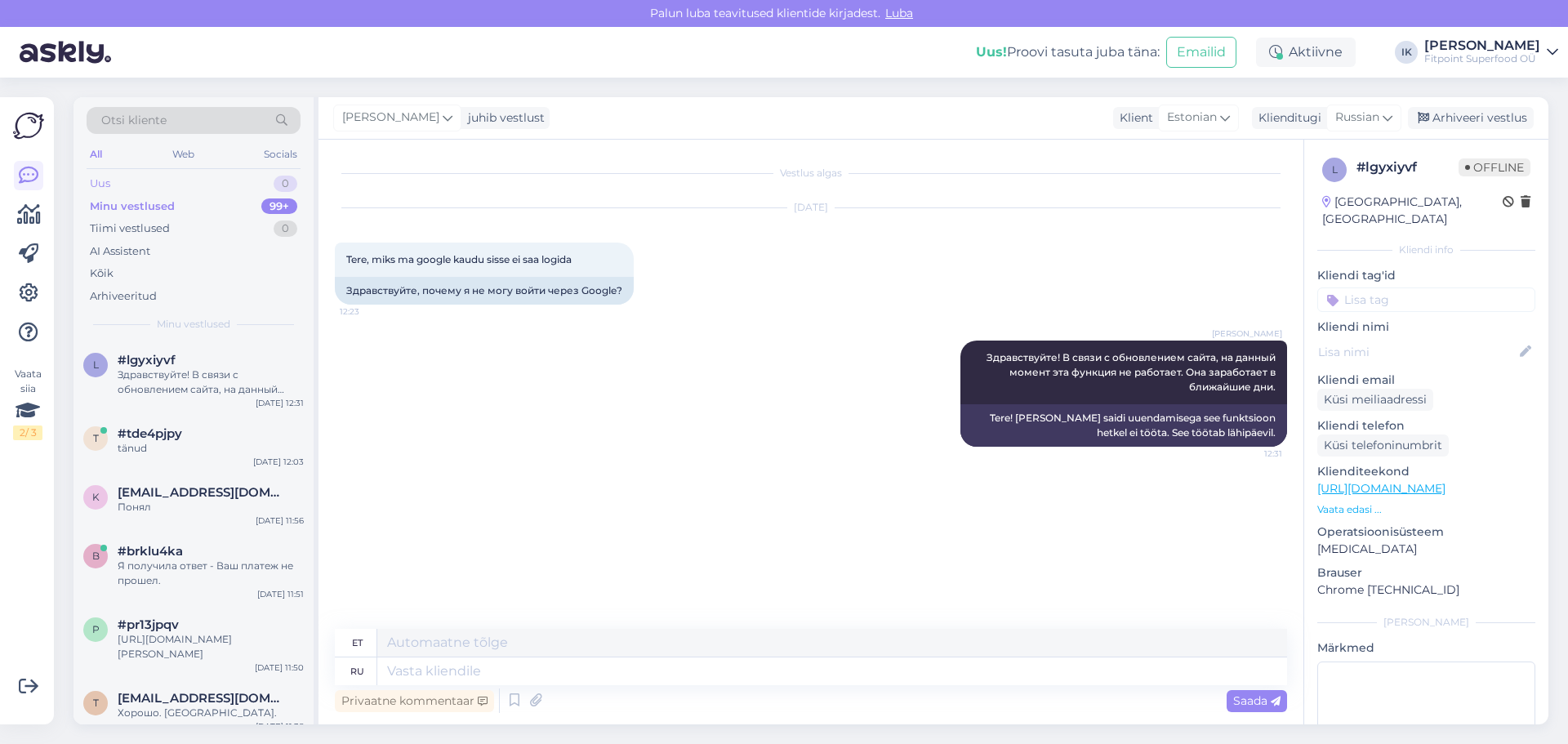
click at [226, 178] on div "Uus 0" at bounding box center [194, 183] width 214 height 23
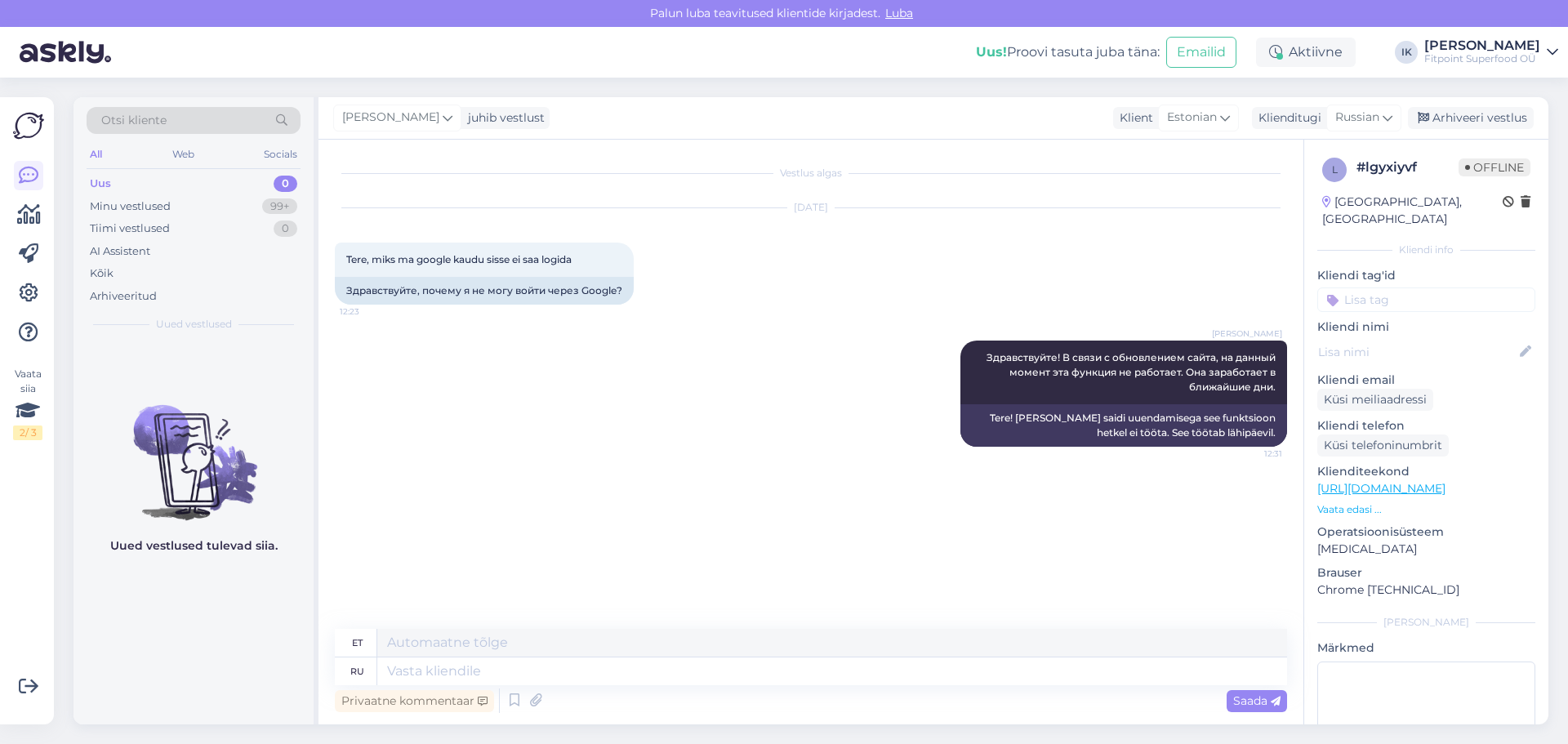
click at [575, 448] on div "[PERSON_NAME] Здравствуйте! В связи с обновлением сайта, на данный момент эта ф…" at bounding box center [810, 393] width 952 height 142
click at [793, 425] on div "[PERSON_NAME] Здравствуйте! В связи с обновлением сайта, на данный момент эта ф…" at bounding box center [810, 393] width 952 height 142
click at [218, 204] on div "Minu vestlused 99+" at bounding box center [194, 207] width 214 height 23
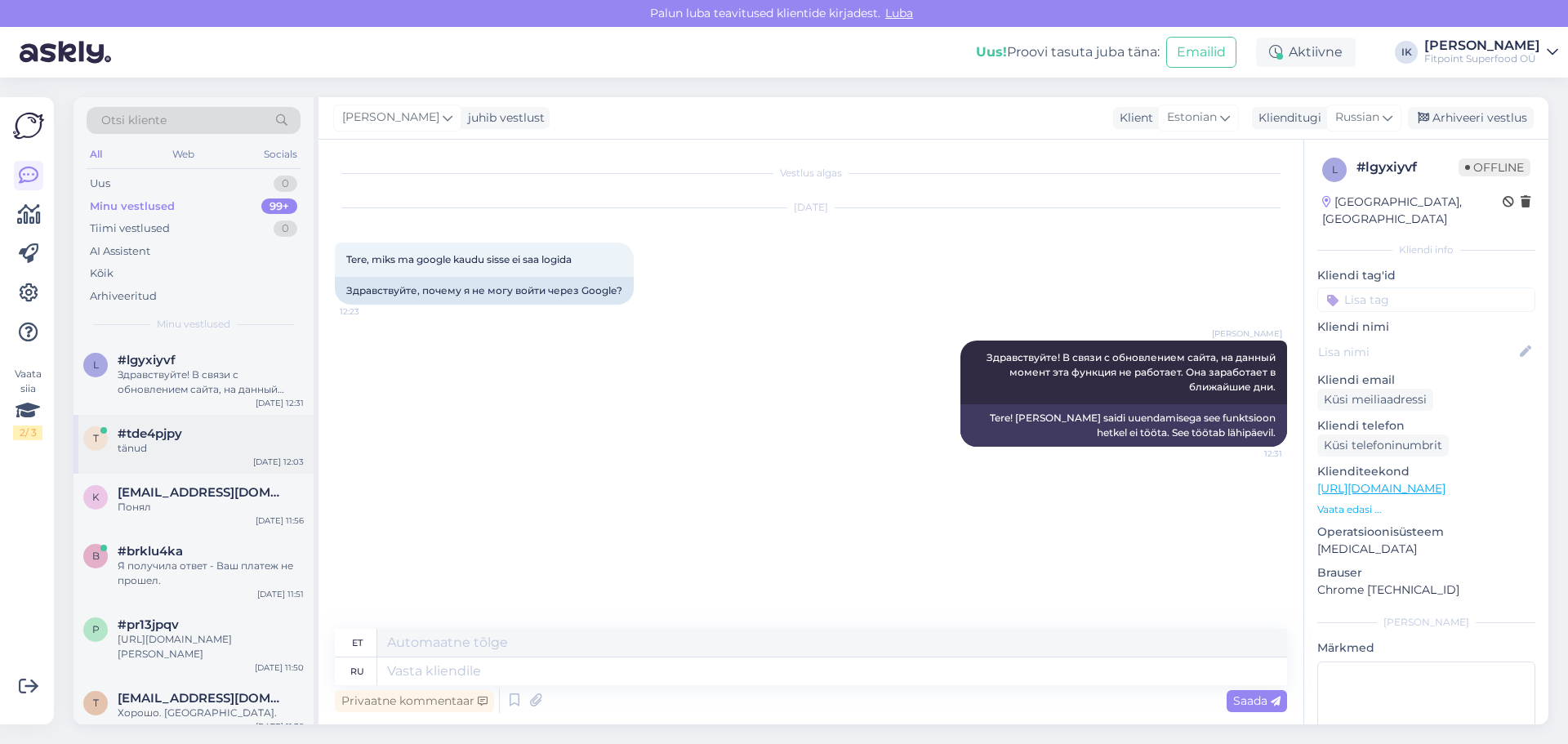
click at [198, 438] on div "#tde4pjpy" at bounding box center [210, 433] width 186 height 15
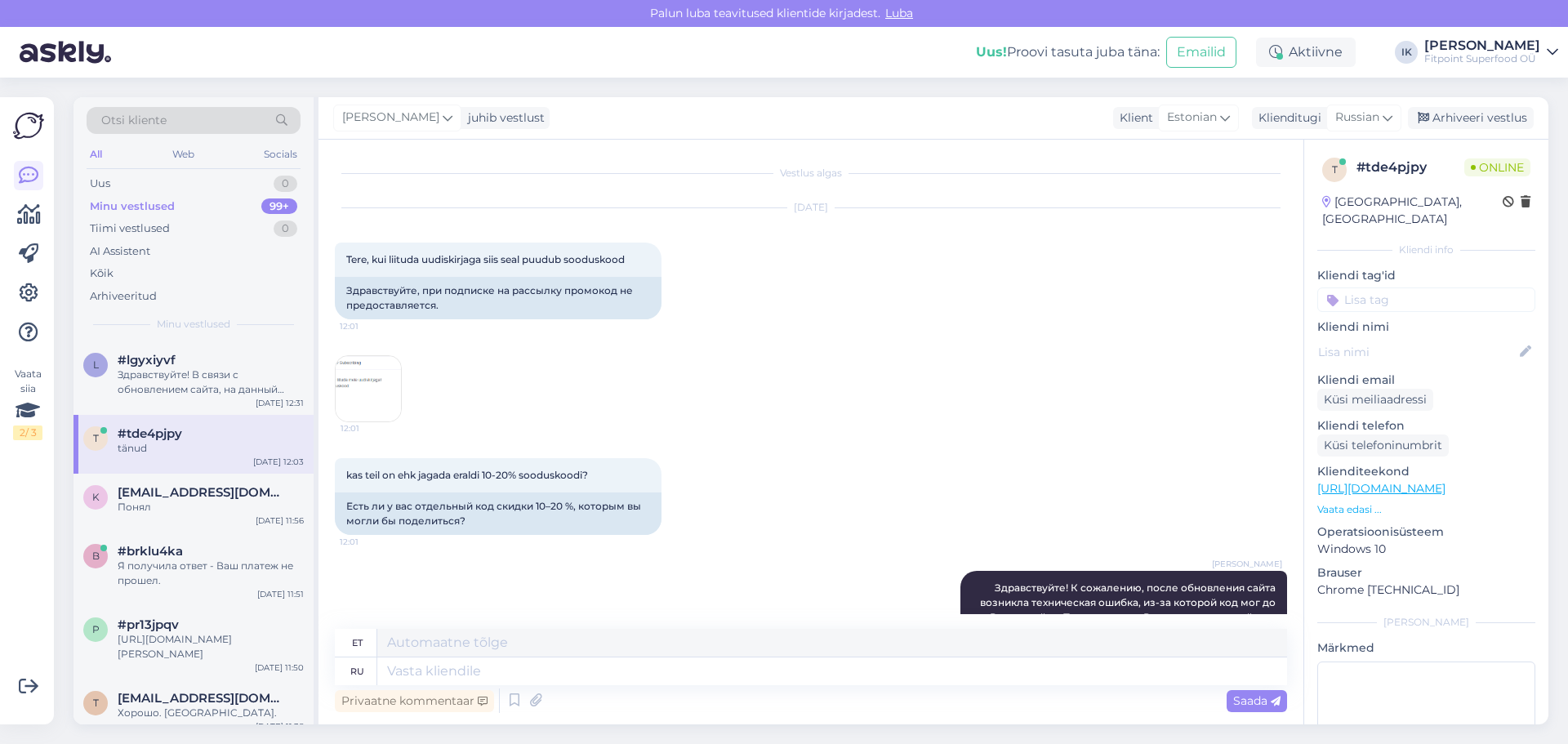
scroll to position [321, 0]
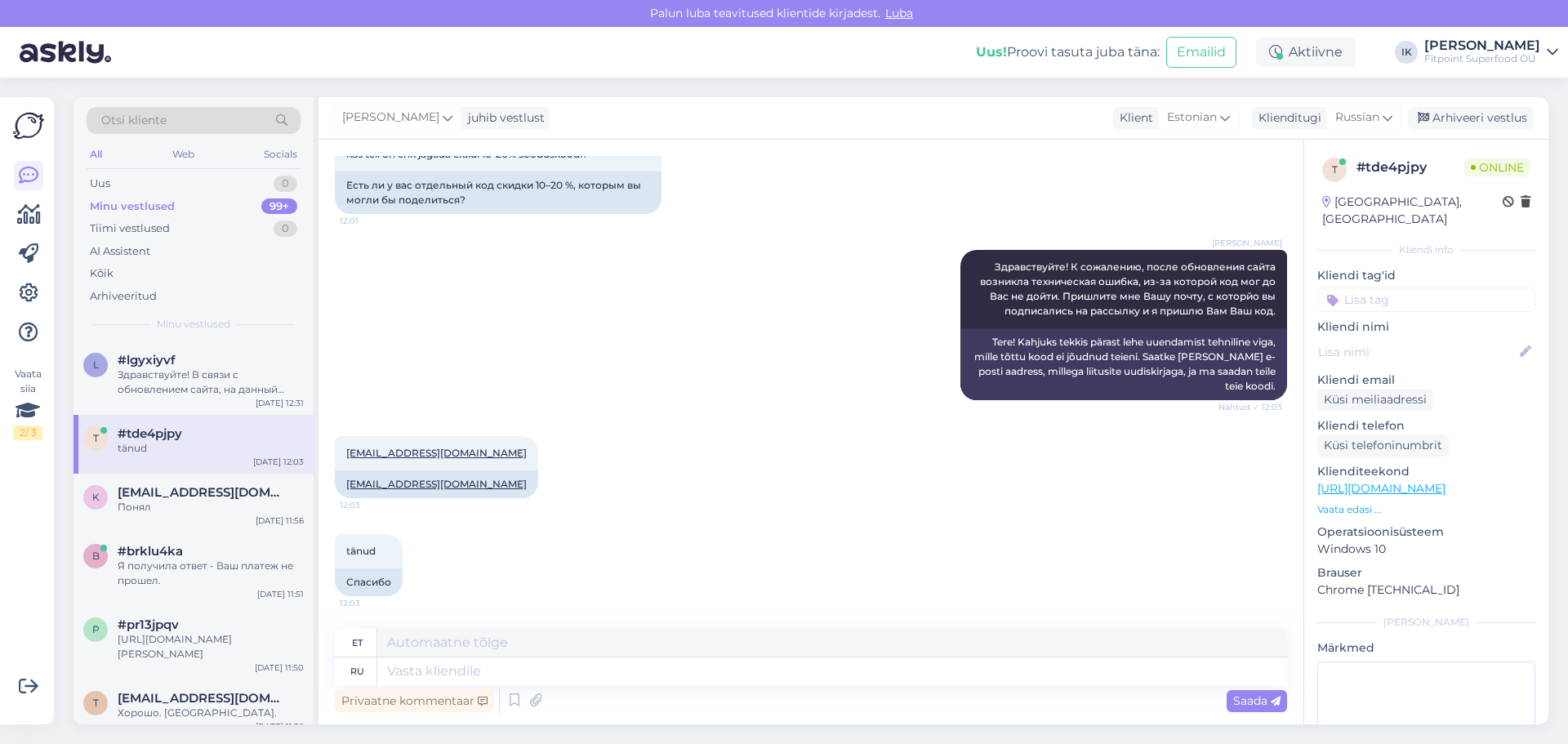
click at [659, 331] on div "[PERSON_NAME] Здравствуйте! К сожалению, после обновления сайта возникла технич…" at bounding box center [810, 325] width 952 height 186
click at [520, 678] on textarea at bounding box center [831, 670] width 910 height 27
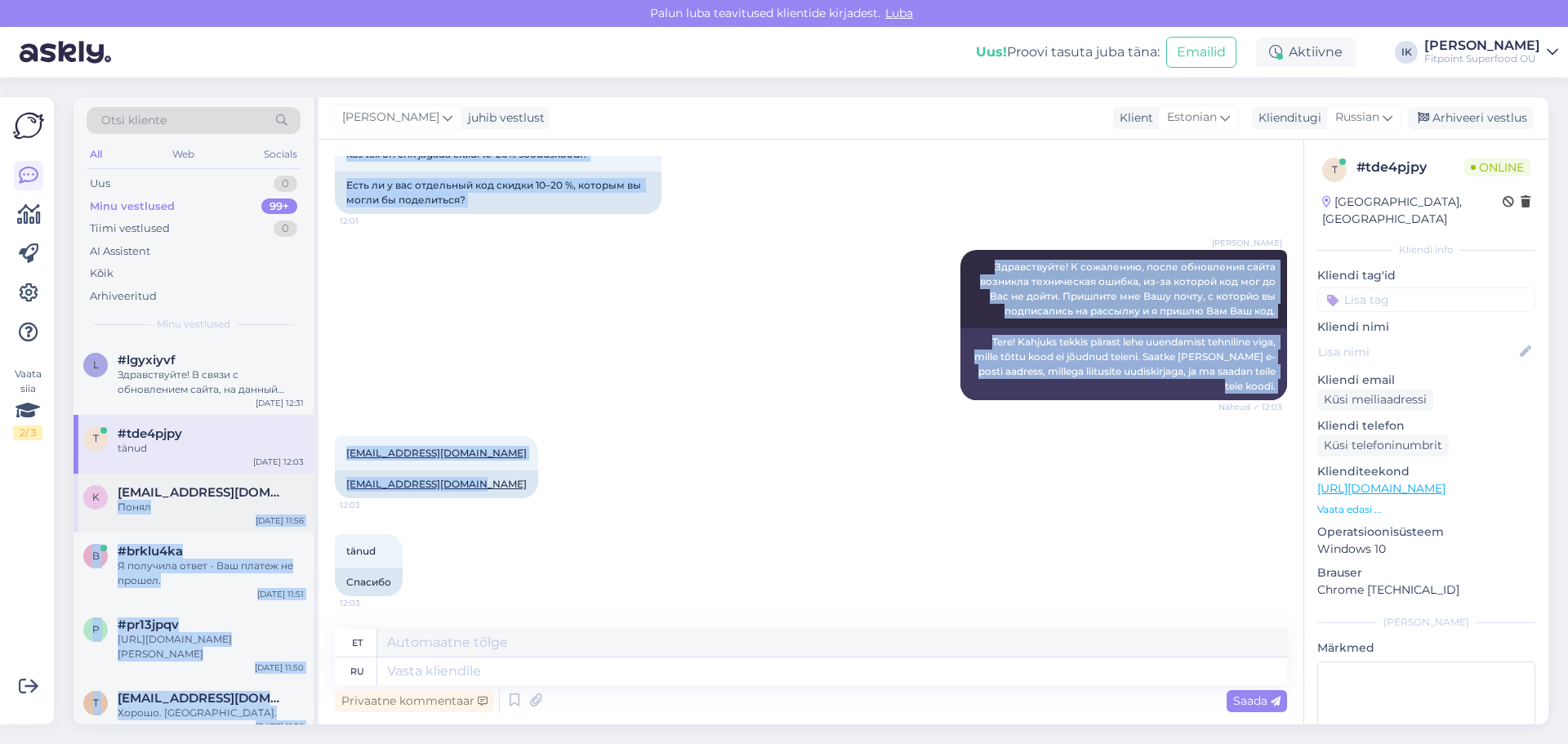
drag, startPoint x: 488, startPoint y: 480, endPoint x: 307, endPoint y: 479, distance: 181.0
click at [307, 479] on div "Otsi kliente All Web Socials Uus 0 Minu vestlused 99+ Tiimi vestlused 0 AI Assi…" at bounding box center [810, 411] width 1474 height 627
click at [551, 489] on div "[EMAIL_ADDRESS][DOMAIN_NAME] 12:03 [EMAIL_ADDRESS][DOMAIN_NAME]" at bounding box center [810, 467] width 952 height 98
drag, startPoint x: 487, startPoint y: 481, endPoint x: 310, endPoint y: 482, distance: 177.0
click at [310, 482] on div "Otsi kliente All Web Socials Uus 0 Minu vestlused 99+ Tiimi vestlused 0 AI Assi…" at bounding box center [810, 411] width 1474 height 627
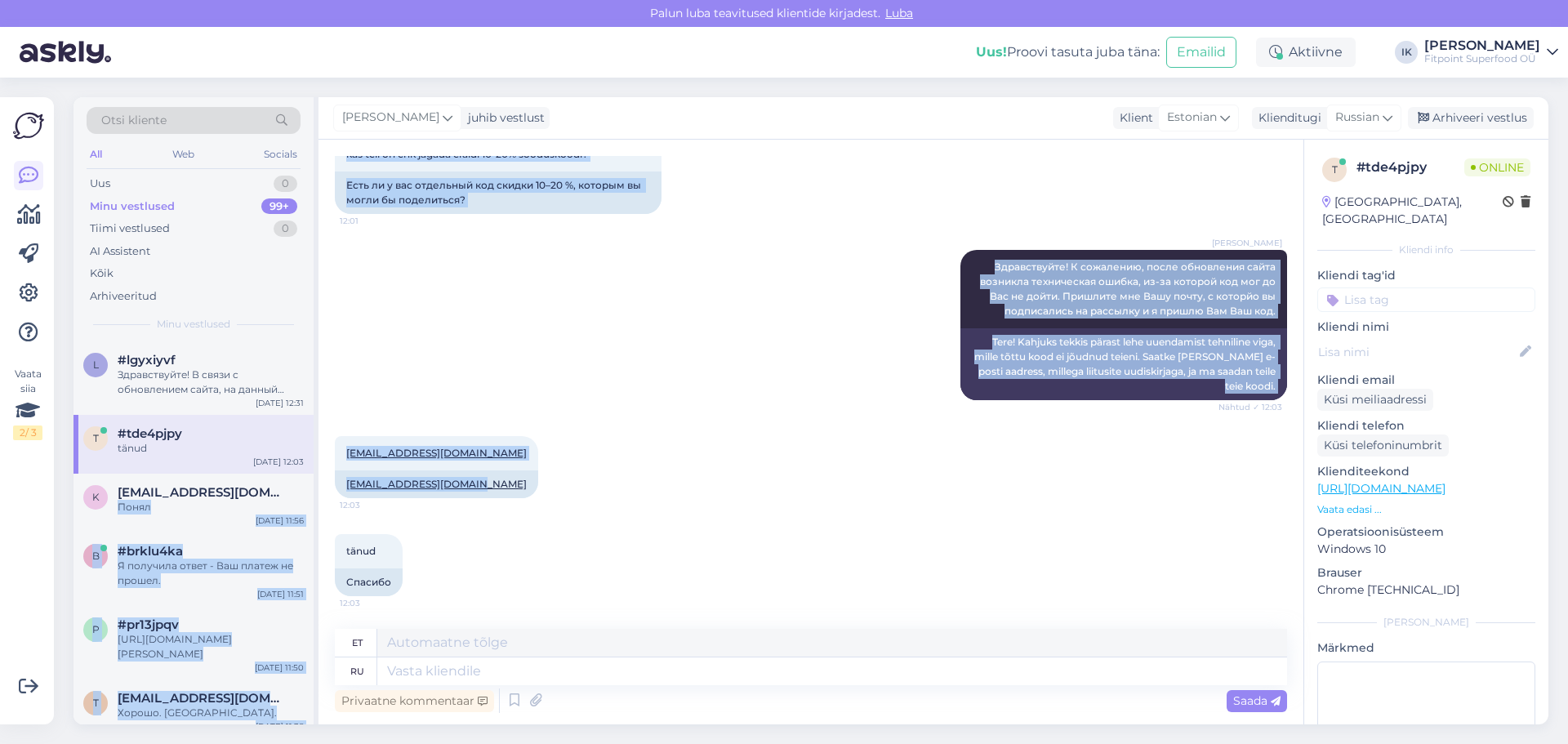
click at [549, 489] on div "[EMAIL_ADDRESS][DOMAIN_NAME] 12:03 [EMAIL_ADDRESS][DOMAIN_NAME]" at bounding box center [810, 467] width 952 height 98
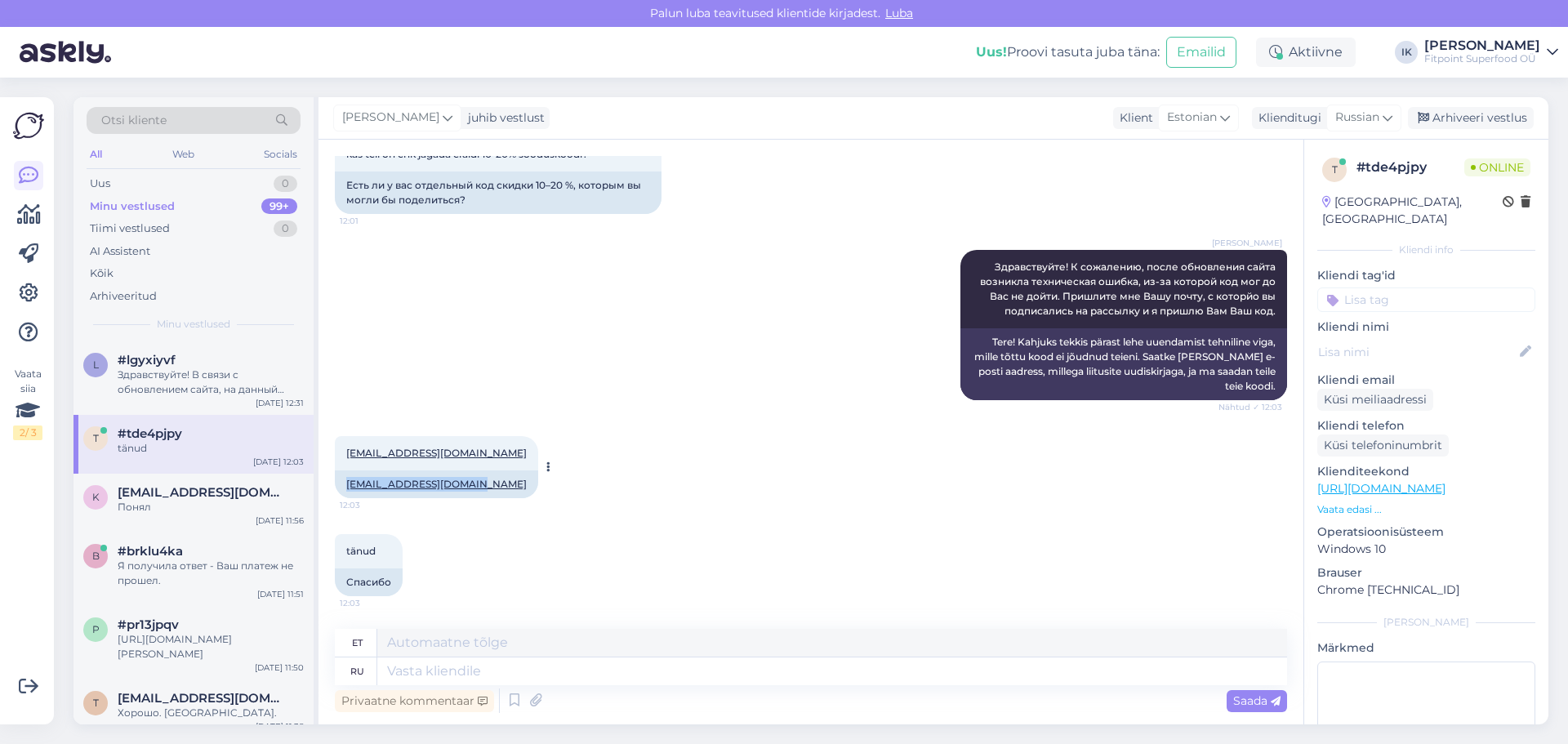
drag, startPoint x: 488, startPoint y: 484, endPoint x: 341, endPoint y: 483, distance: 147.0
click at [341, 483] on div "[EMAIL_ADDRESS][DOMAIN_NAME]" at bounding box center [435, 483] width 203 height 27
copy link "[EMAIL_ADDRESS][DOMAIN_NAME]"
click at [489, 668] on textarea at bounding box center [831, 670] width 910 height 27
type textarea "Извиняюсь"
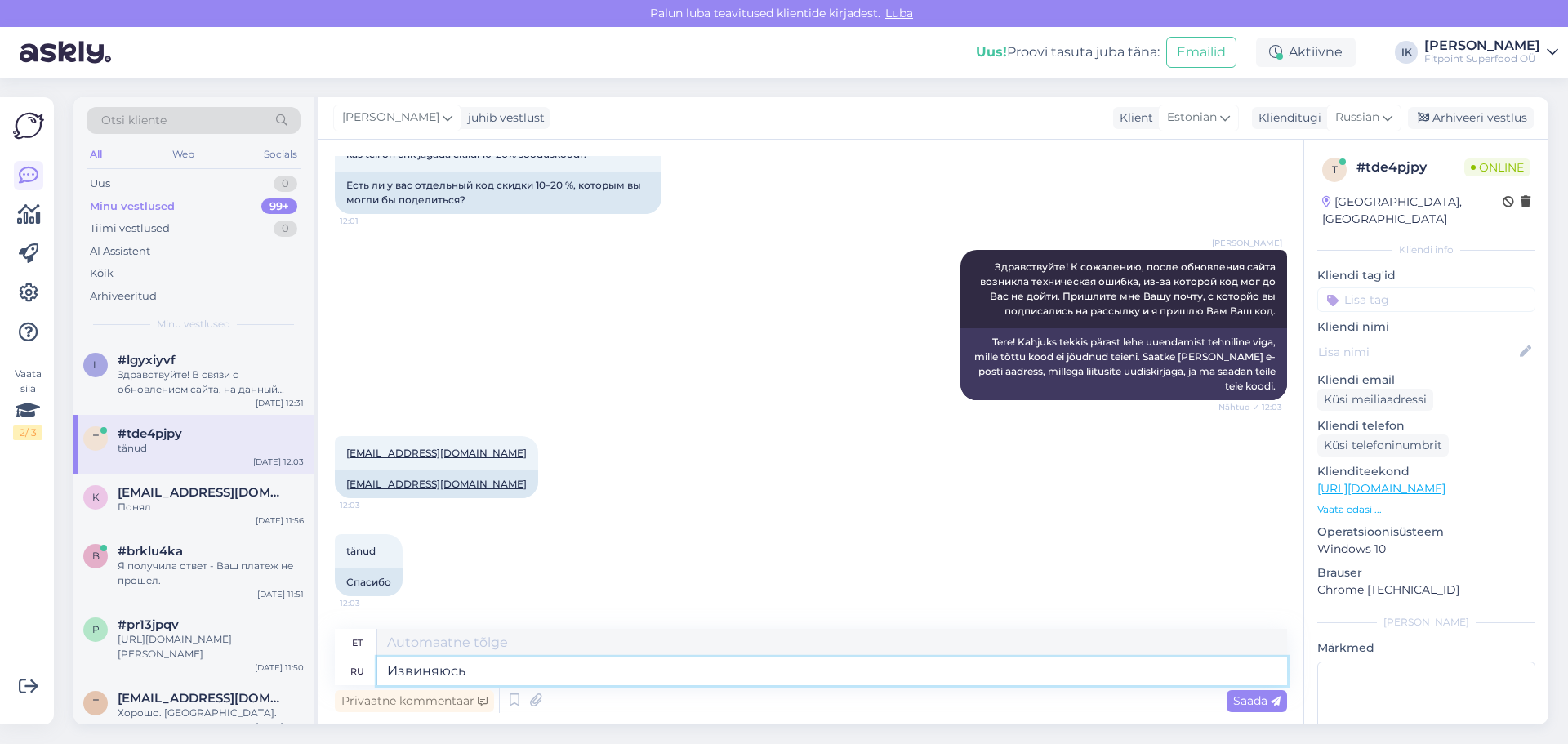
type textarea "Mul on kahju"
type textarea "Извиняюсь за"
type textarea "Vabandust selle pärast"
type textarea "Извиняюсь за долгое о"
type textarea "Vabandust pika ootamise pärast"
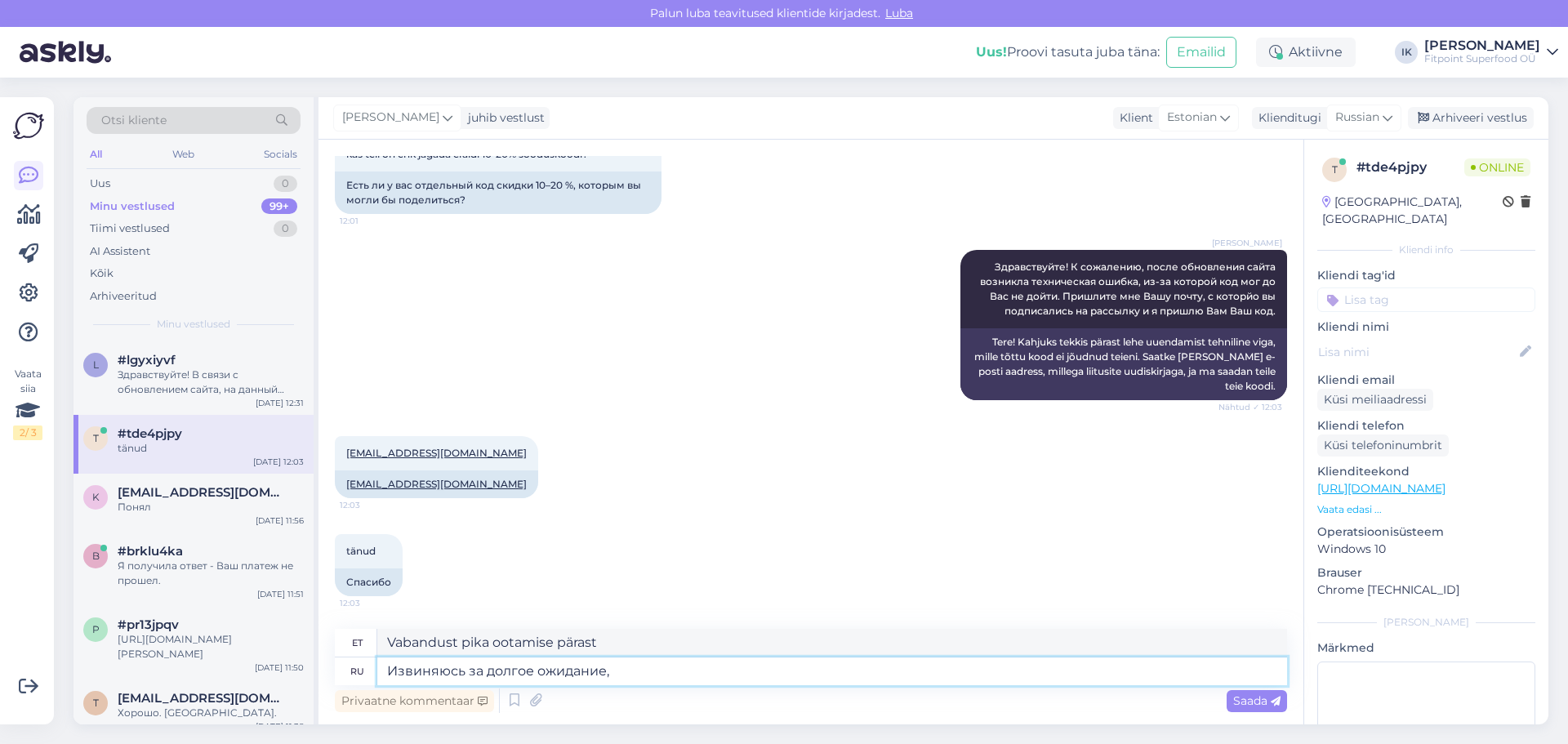
type textarea "Извиняюсь за долгое ожидание,"
type textarea "Vabandust pika ootamise pärast,"
type textarea "Извиняюсь за долгое ожидание, решали"
type textarea "Vabandust pika ootamise pärast, me olime otsustamas."
type textarea "Извиняюсь за долгое ожидание, решали данную п"
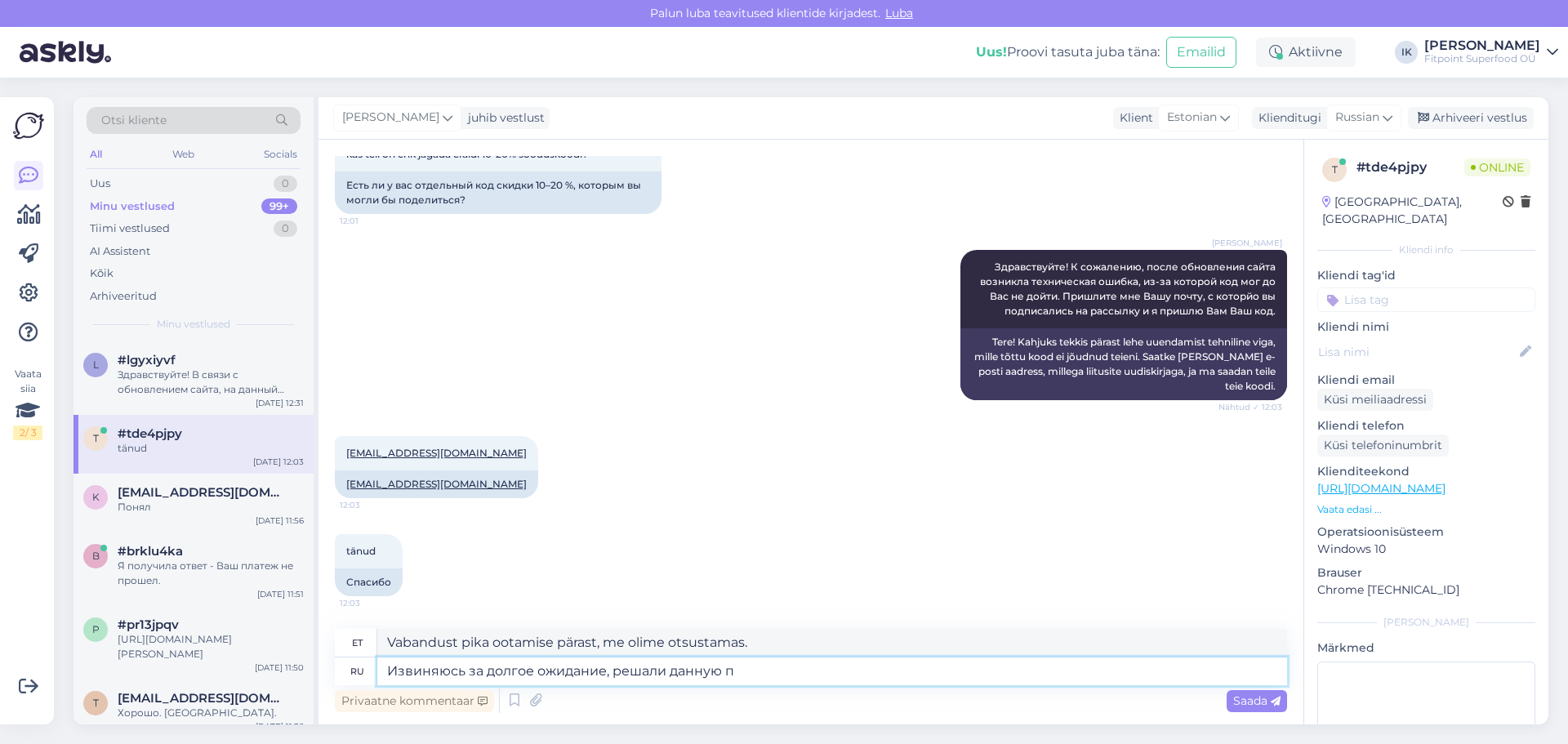
type textarea "Vabandame pika ootamise pärast, me tegelesime selle probleemi lahendamisega"
type textarea "Извиняюсь за долгое ожидание, решали данную проблему."
type textarea "Vabandame pika ootamise pärast, [PERSON_NAME] probleemi lahendanud."
type textarea "Извиняюсь за долгое ожидание, решали данную проблему."
click at [1251, 697] on span "Saada" at bounding box center [1256, 701] width 47 height 15
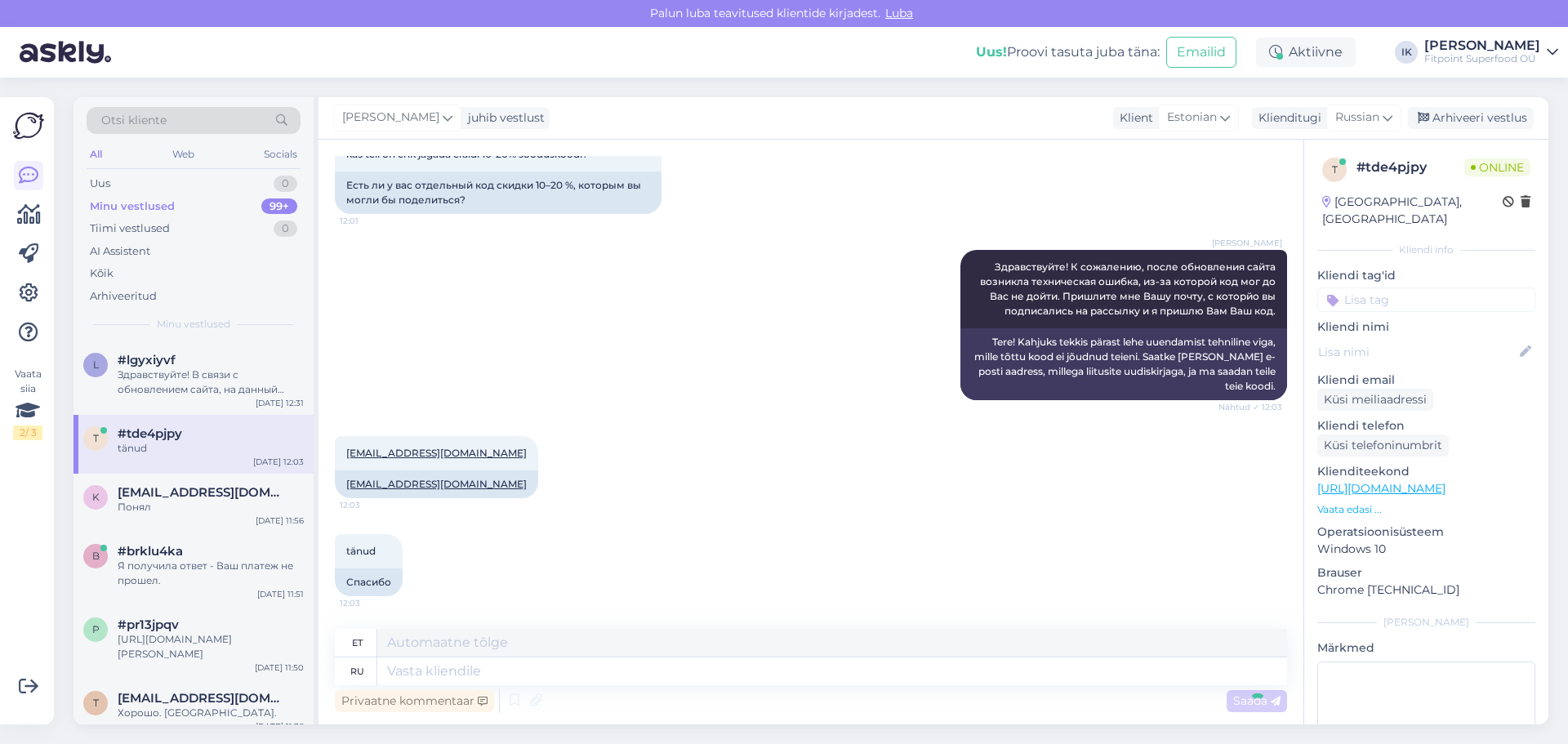
scroll to position [448, 0]
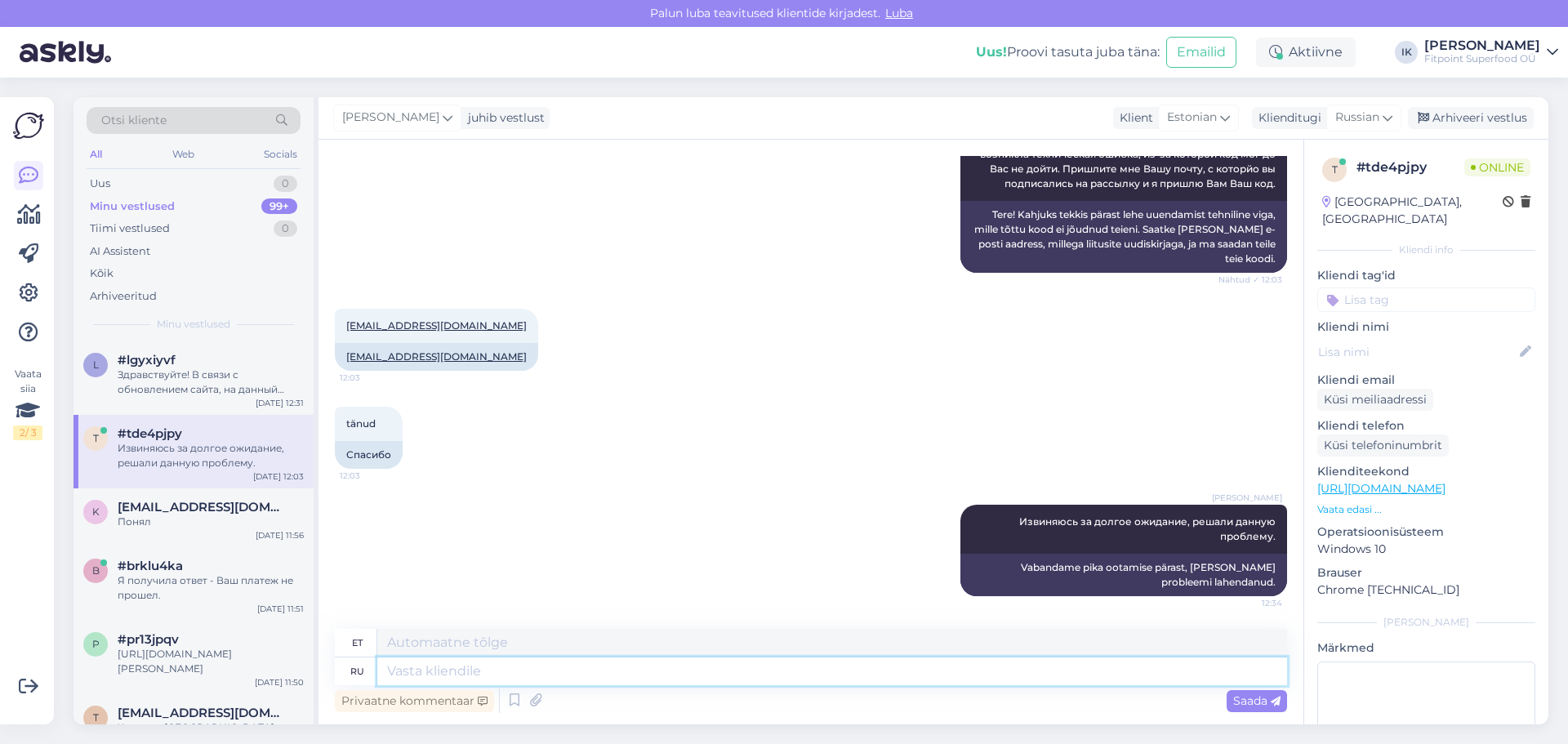
click at [1221, 670] on textarea at bounding box center [831, 670] width 910 height 27
paste textarea "Ft5wur9J"
type textarea "Ft5wur9J"
click at [1264, 703] on span "Saada" at bounding box center [1256, 701] width 47 height 15
type textarea "Ft5wur9J"
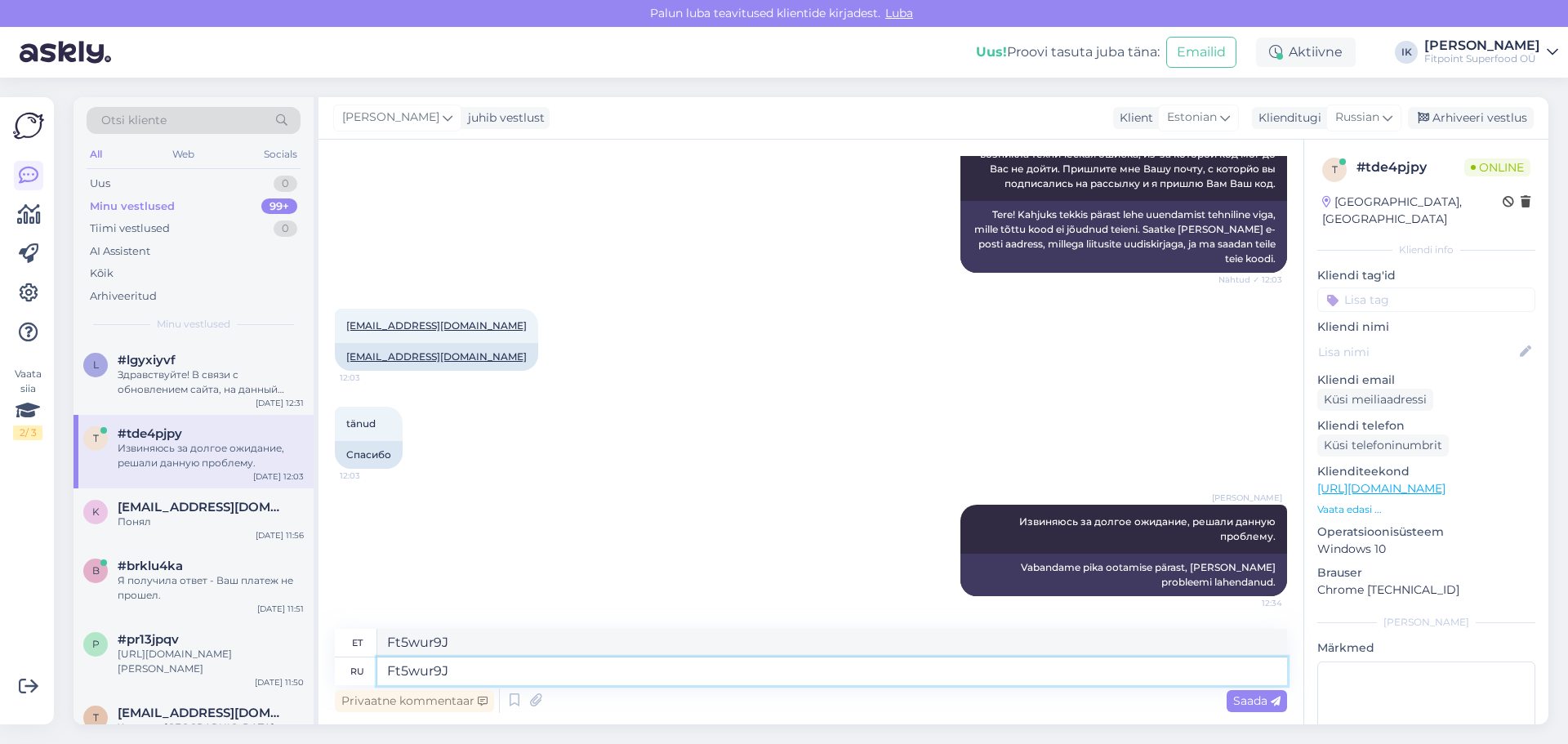
click at [1255, 673] on textarea "Ft5wur9J" at bounding box center [831, 670] width 910 height 27
click at [1266, 714] on div "Privaatne kommentaar Saada" at bounding box center [810, 700] width 952 height 31
click at [1263, 692] on div "Saada" at bounding box center [1257, 701] width 60 height 22
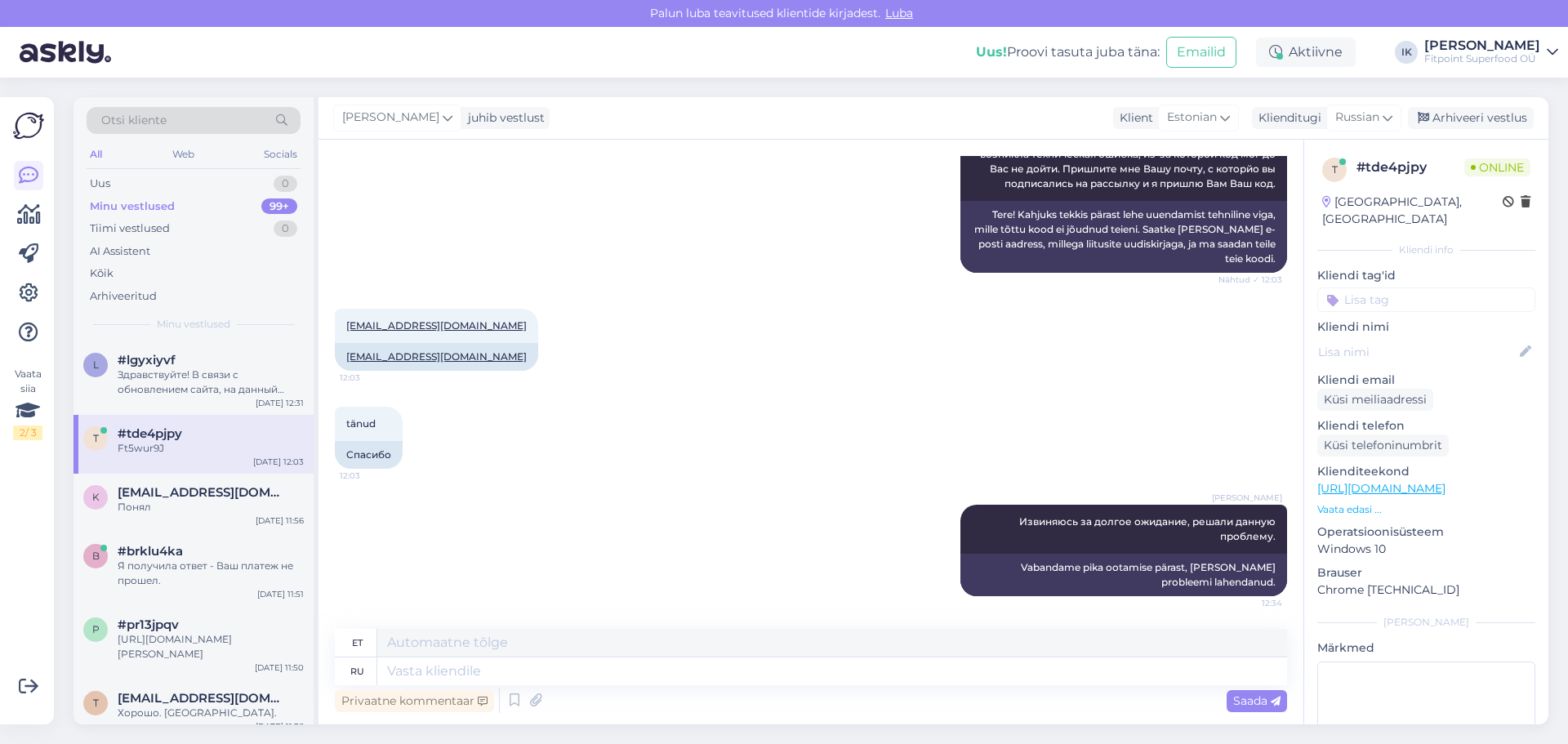
scroll to position [546, 0]
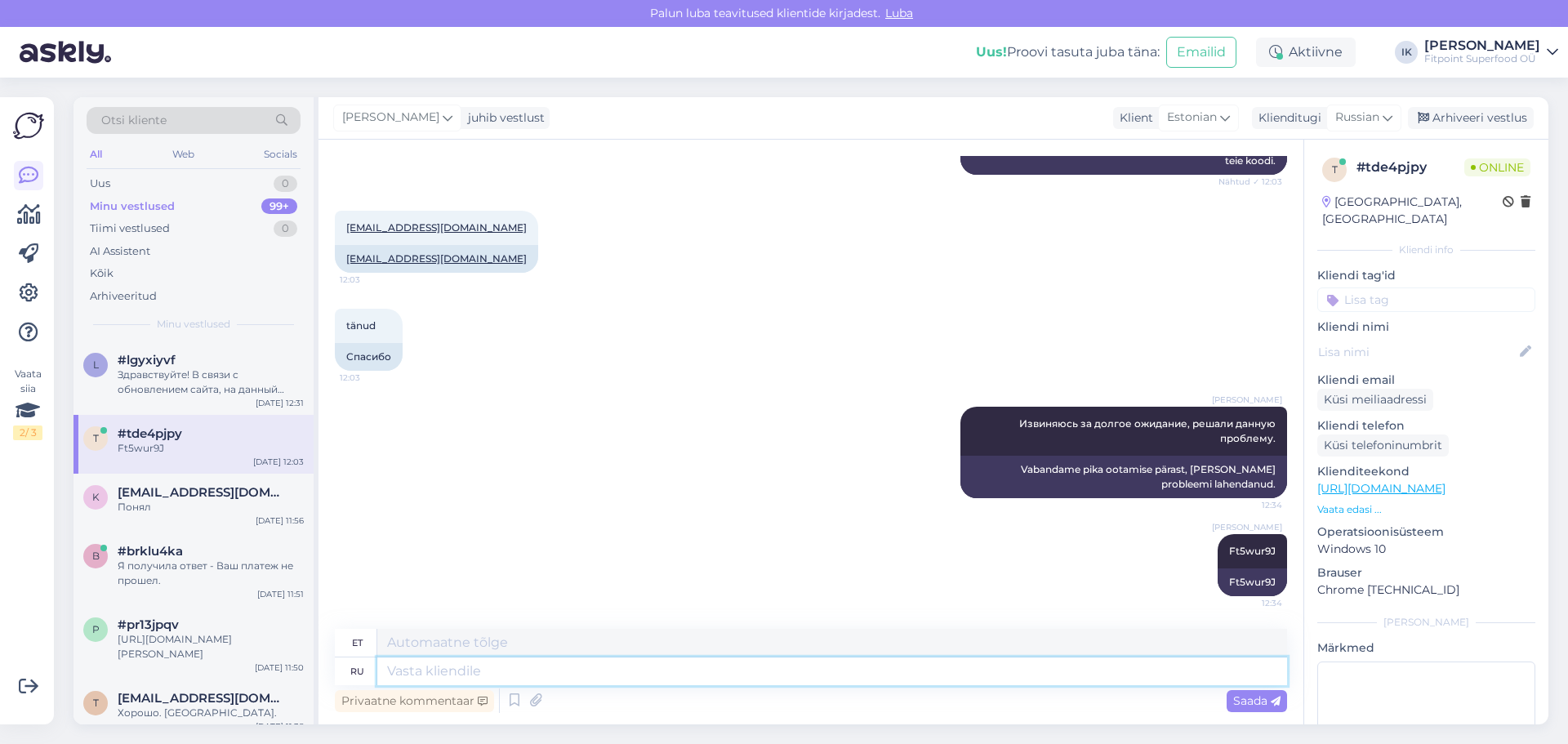
click at [1258, 673] on textarea at bounding box center [831, 670] width 910 height 27
type textarea "Во"
type textarea "Sisse"
type textarea "Во Ваш крж"
type textarea "Sinu omale"
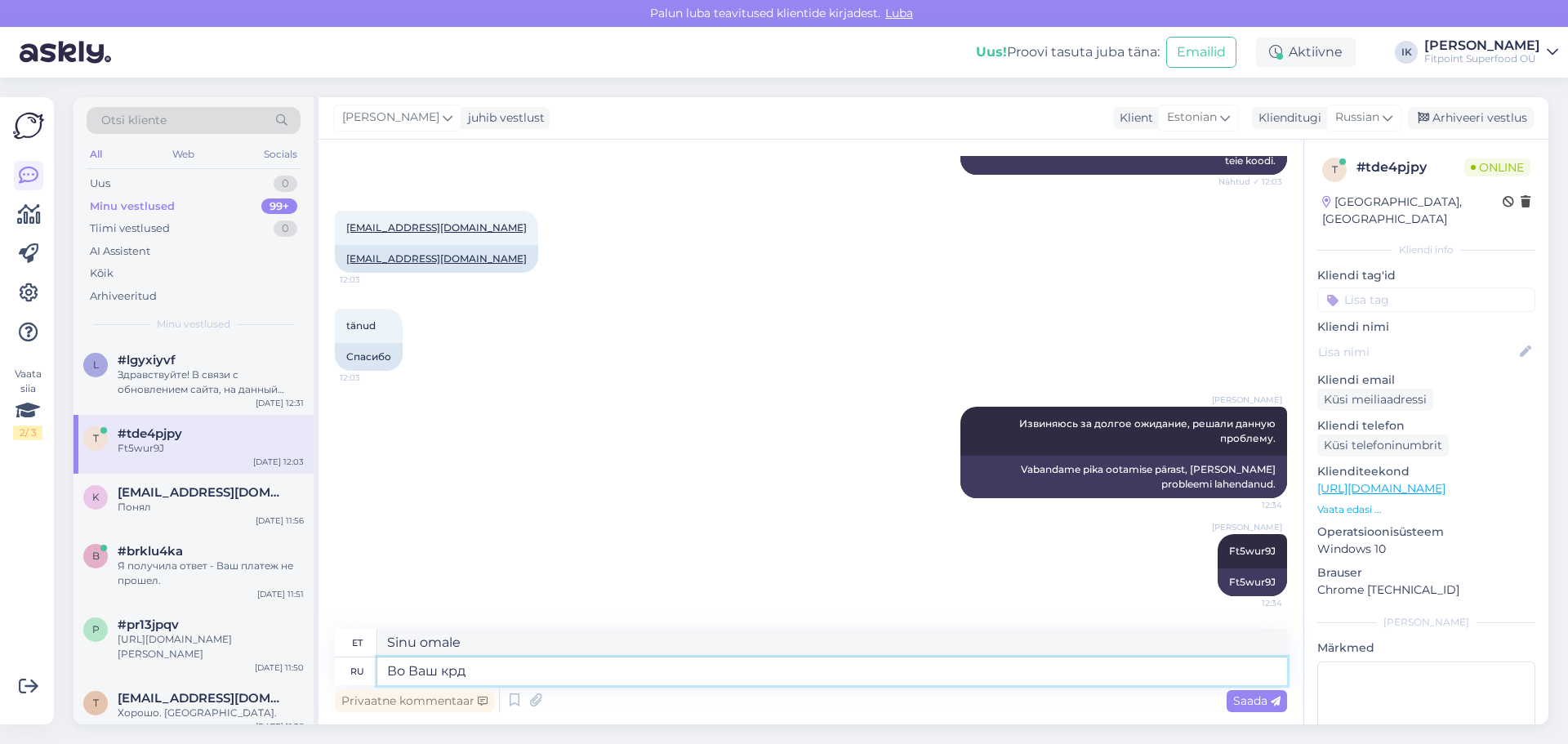
type textarea "Во Ваш крдо"
type textarea "Teie krd-le"
type textarea "Во Ваш крод"
type textarea "Sinu õuele"
type textarea "Во Ваш код"
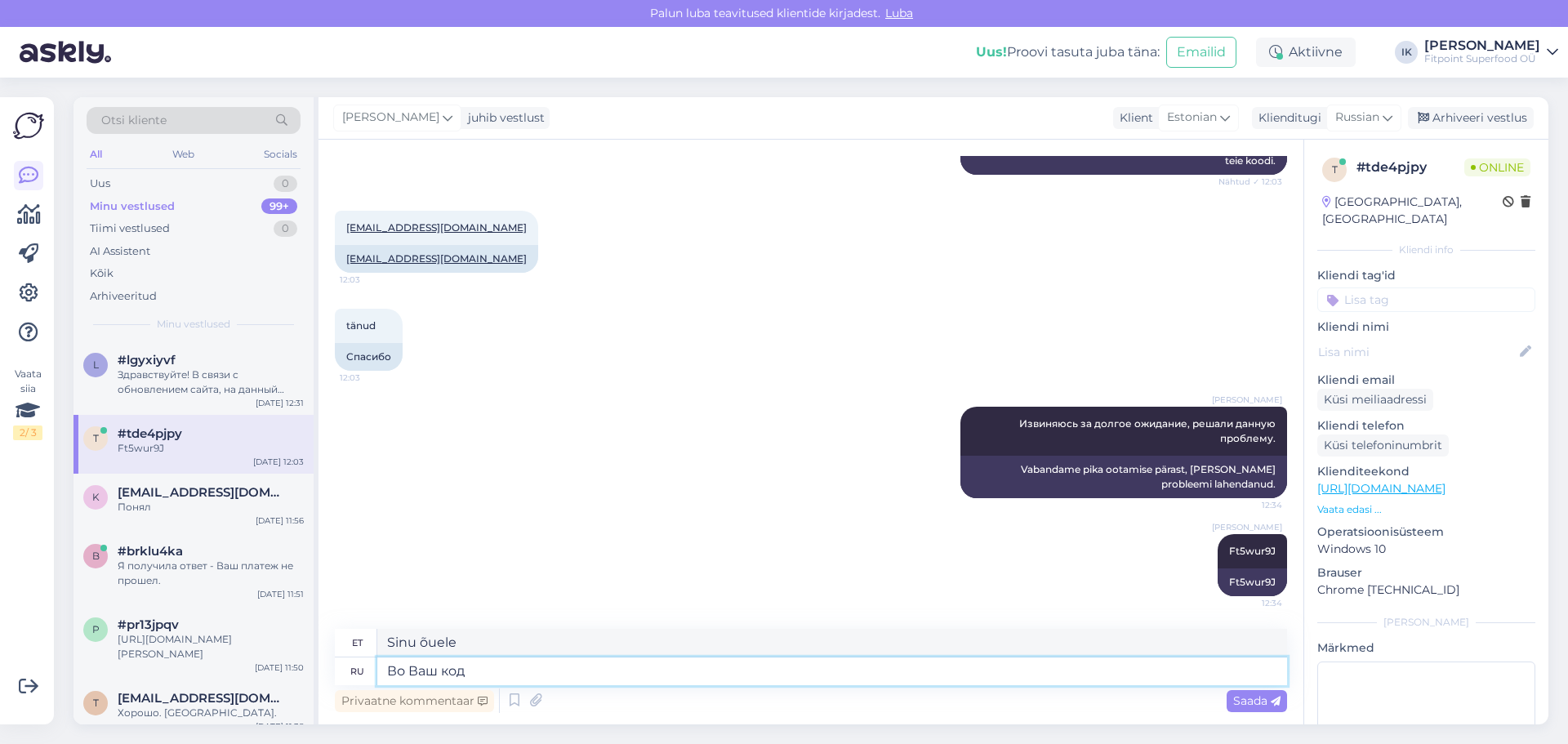
type textarea "Sinu koodis"
click at [915, 663] on textarea "Во Ваш код" at bounding box center [831, 670] width 910 height 27
click at [435, 664] on textarea "Во Ваш код" at bounding box center [831, 670] width 910 height 27
click at [440, 667] on textarea "Во Ваш код" at bounding box center [831, 670] width 910 height 27
type textarea "Во Ваш скидочный код"
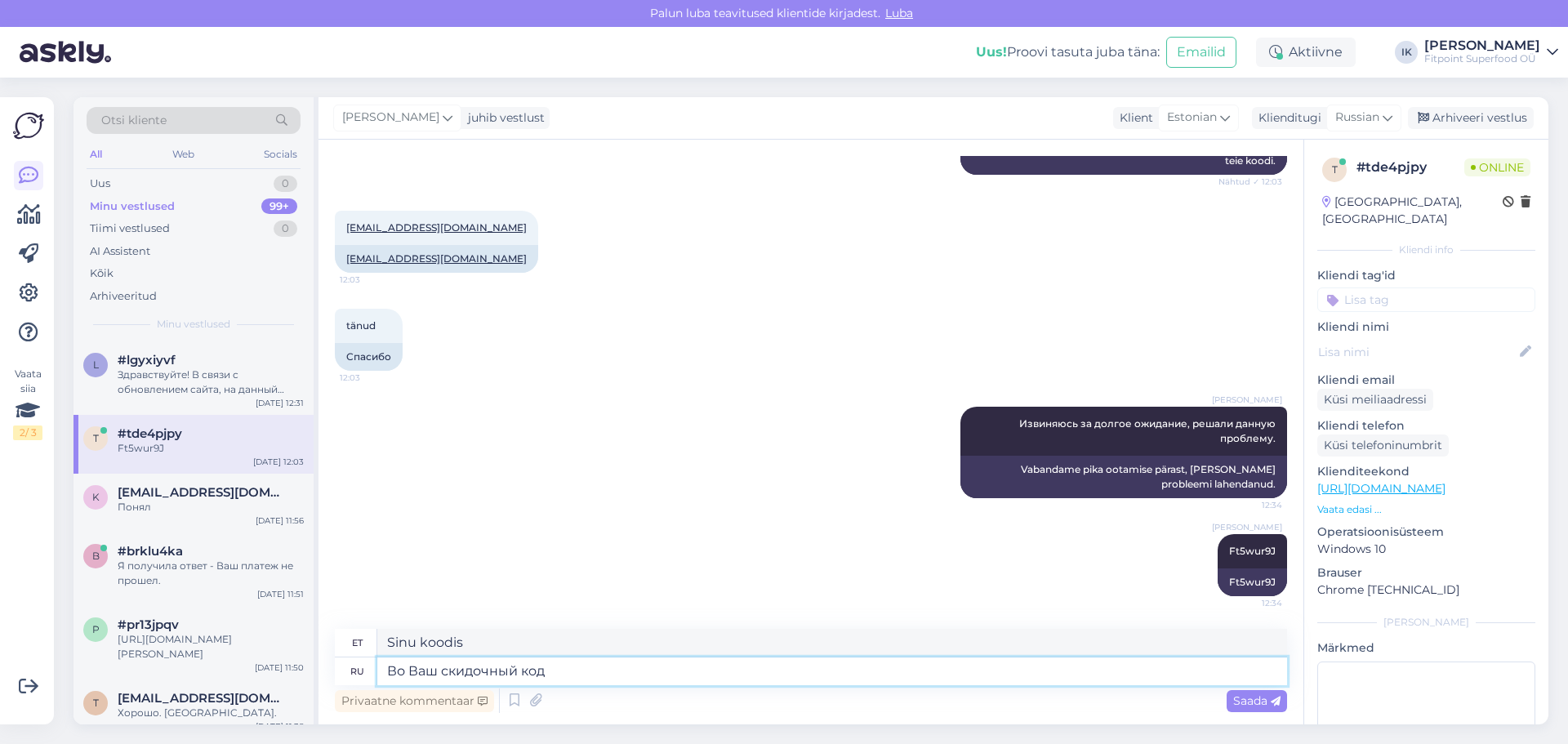
click at [673, 678] on textarea "Во Ваш скидочный код" at bounding box center [831, 670] width 910 height 27
type textarea "[PERSON_NAME]"
type textarea "Во Ваш скидочный код"
click at [613, 646] on textarea "[PERSON_NAME]" at bounding box center [831, 642] width 910 height 27
type textarea "[PERSON_NAME]"
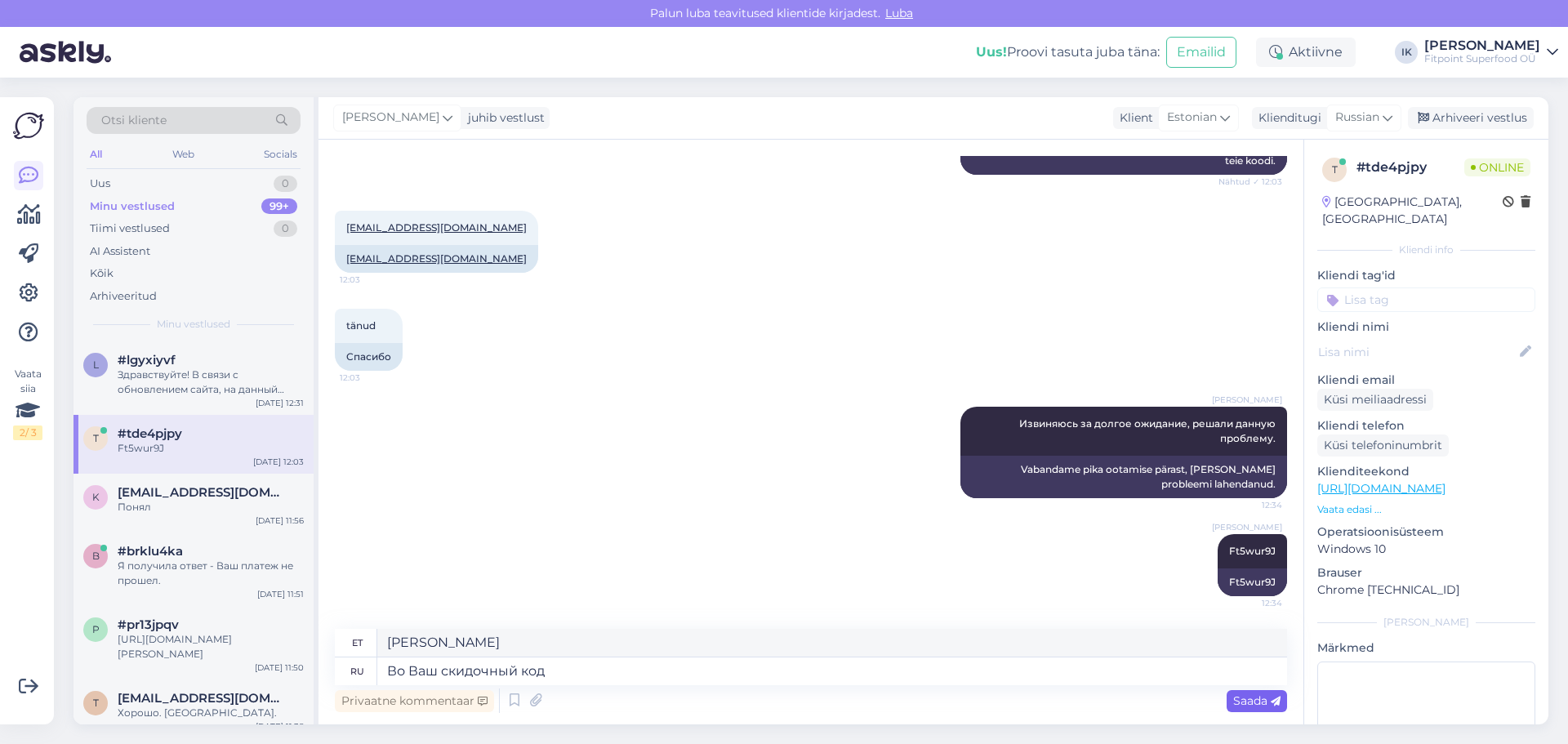
click at [1268, 705] on span "Saada" at bounding box center [1256, 701] width 47 height 15
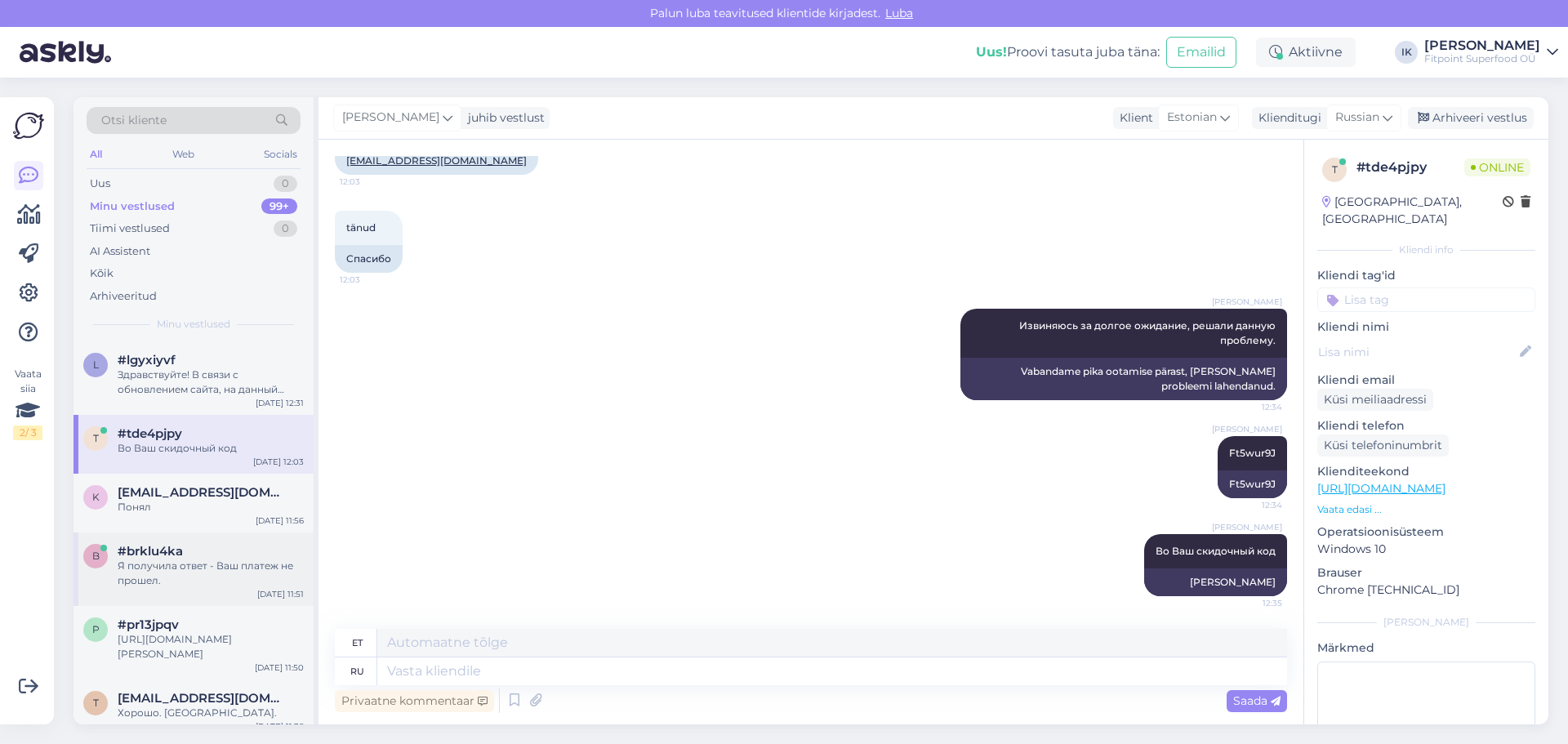
click at [236, 569] on div "Я получила ответ - Ваш платеж не прошел." at bounding box center [210, 572] width 186 height 29
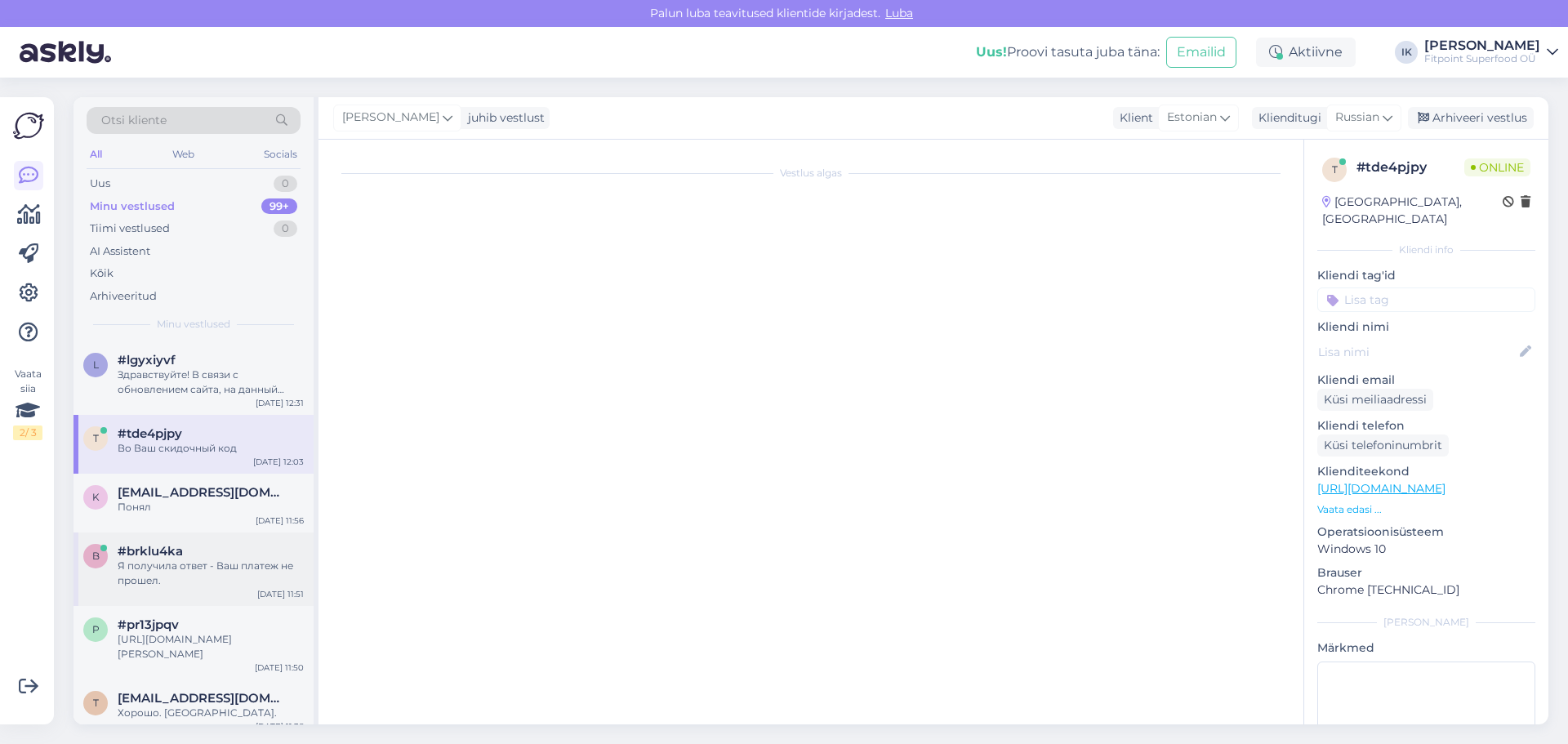
scroll to position [209, 0]
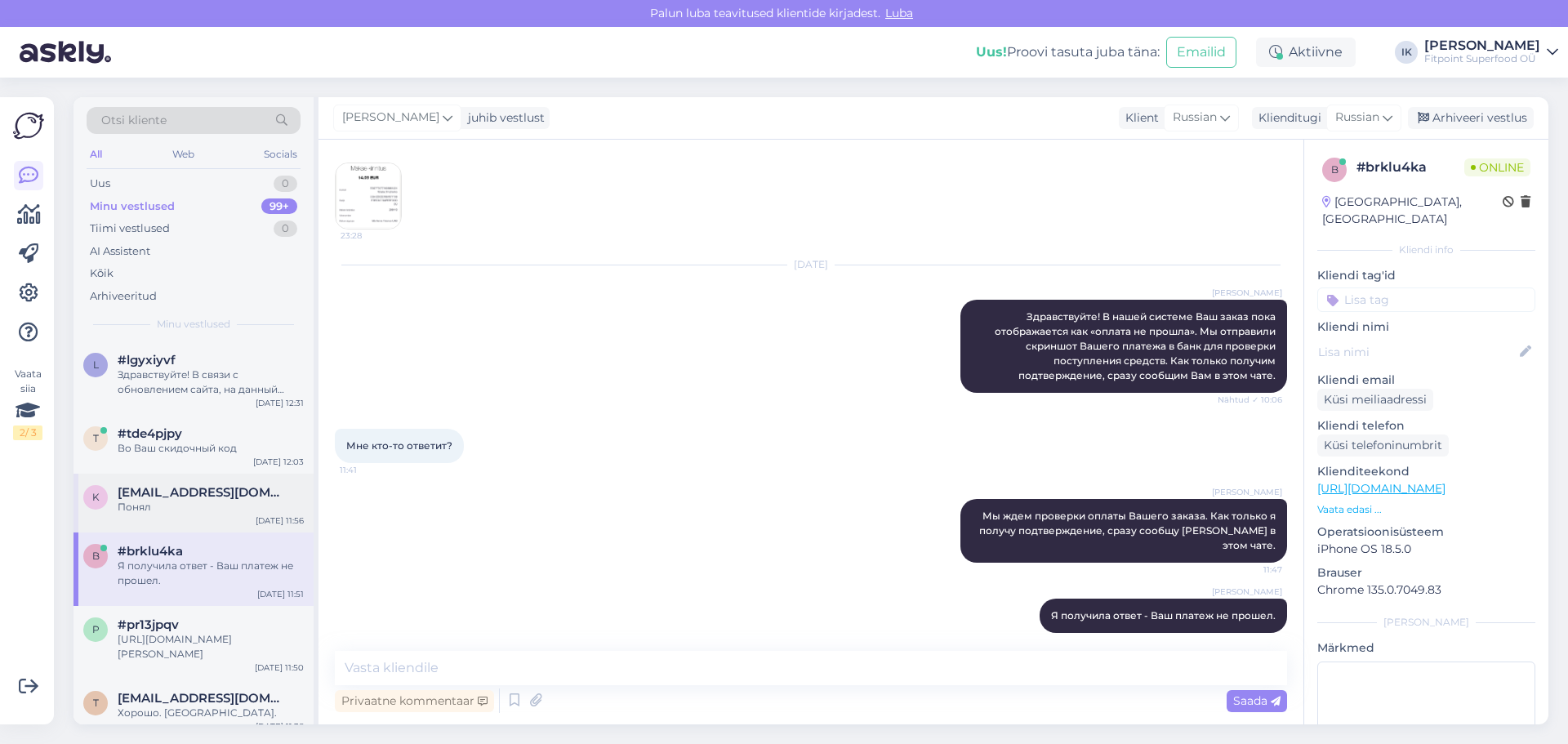
click at [232, 502] on div "Понял" at bounding box center [210, 507] width 186 height 15
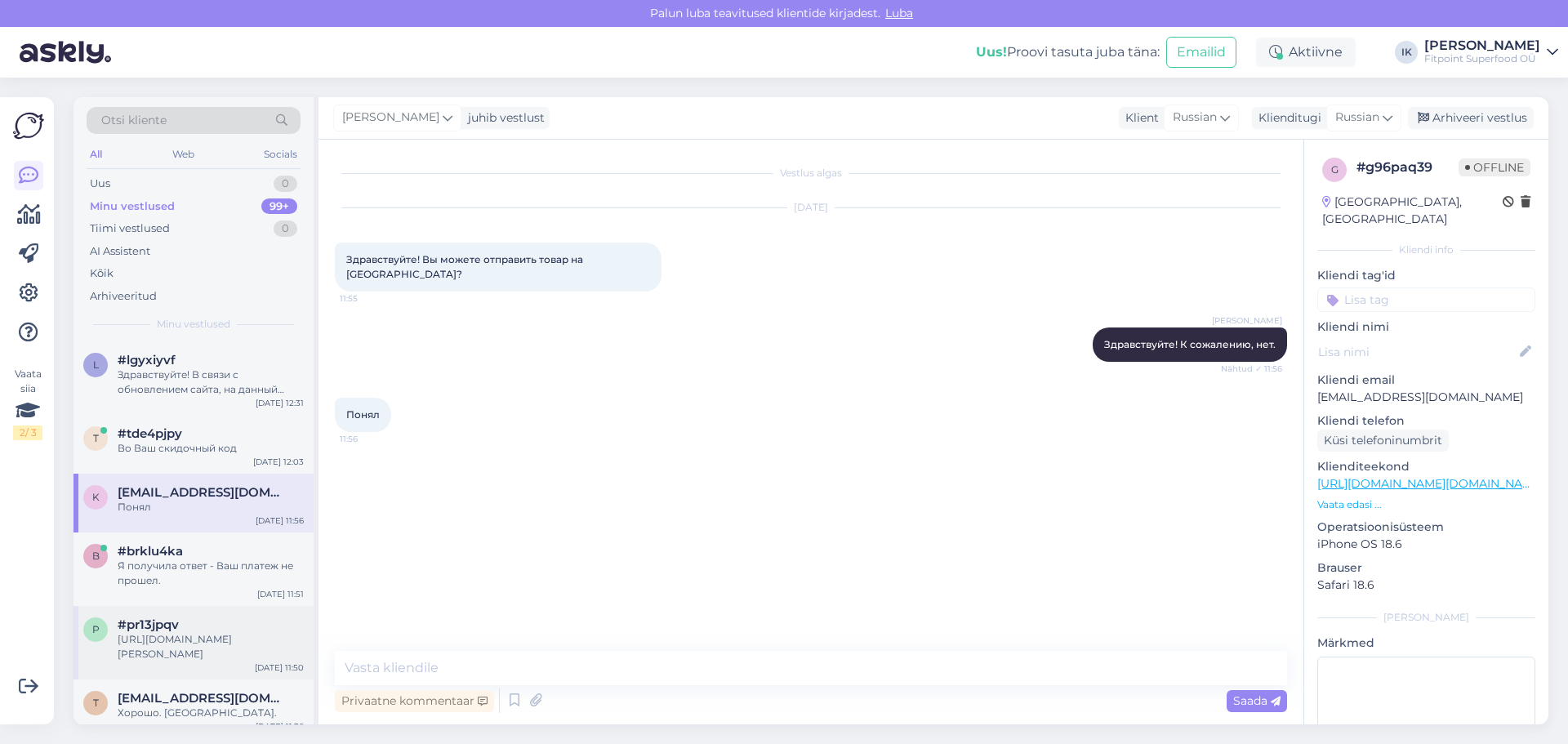
click at [238, 640] on div "[URL][DOMAIN_NAME][PERSON_NAME]" at bounding box center [210, 646] width 186 height 29
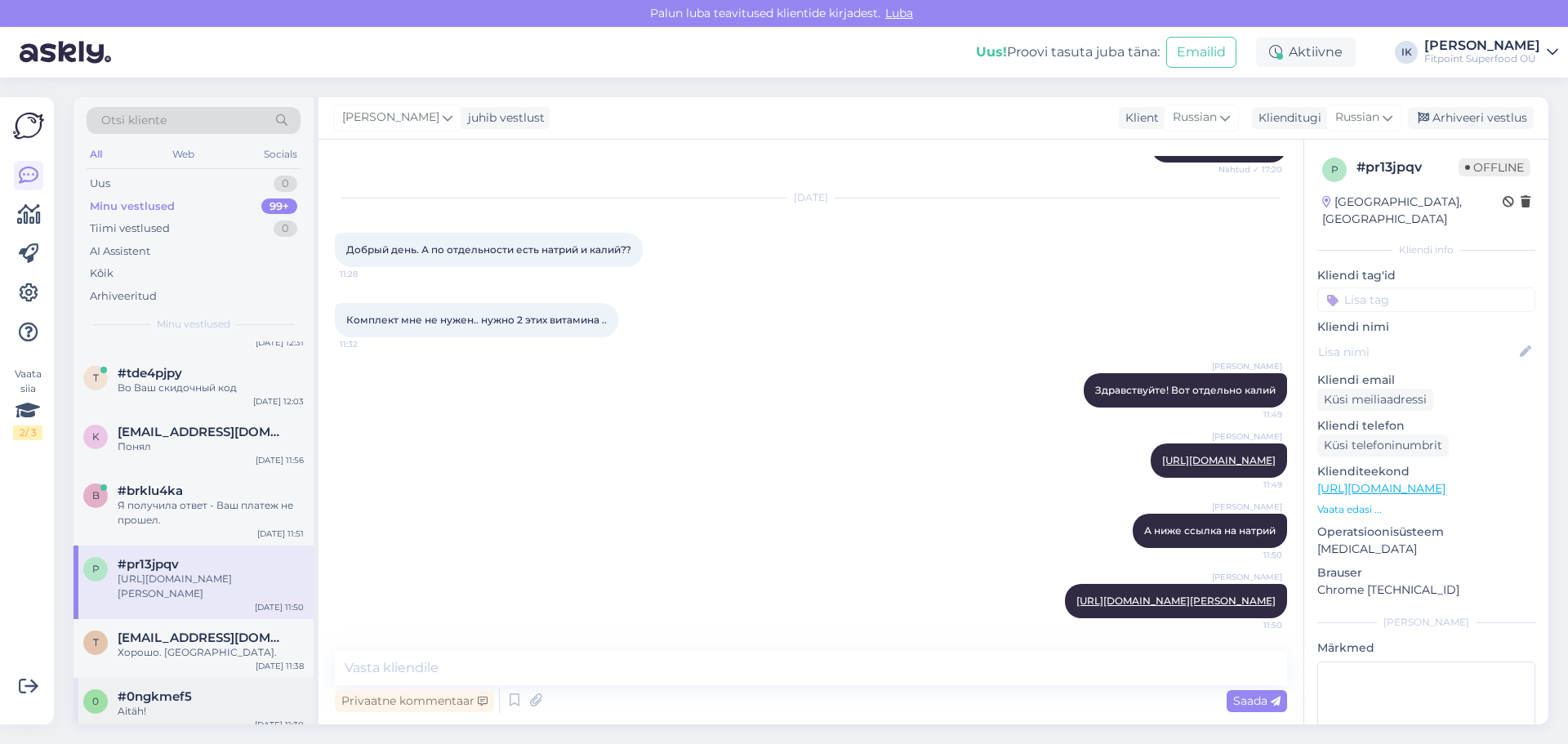
scroll to position [163, 0]
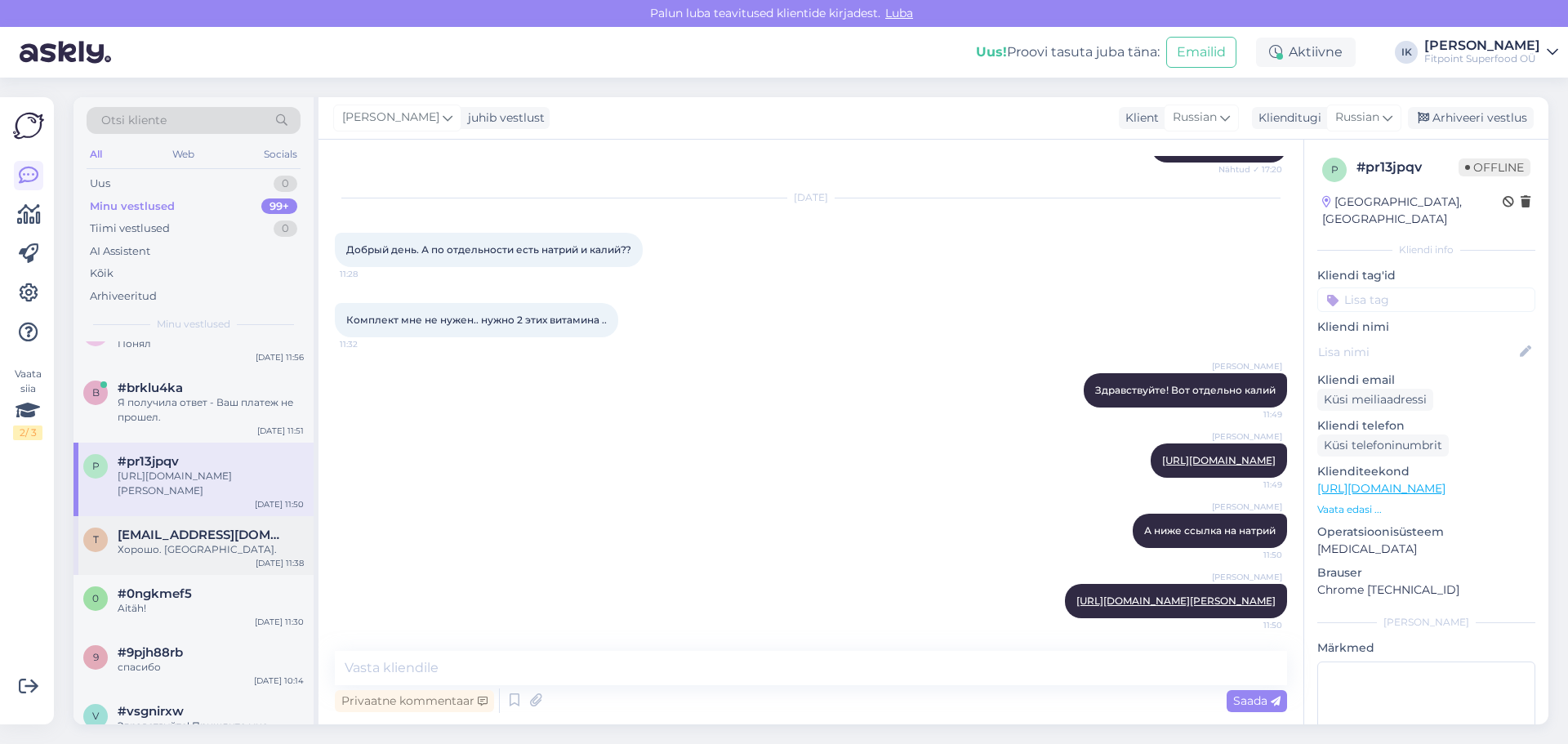
click at [238, 561] on div "t [EMAIL_ADDRESS][DOMAIN_NAME] Хорошо. [GEOGRAPHIC_DATA]. [DATE] 11:38" at bounding box center [194, 545] width 240 height 59
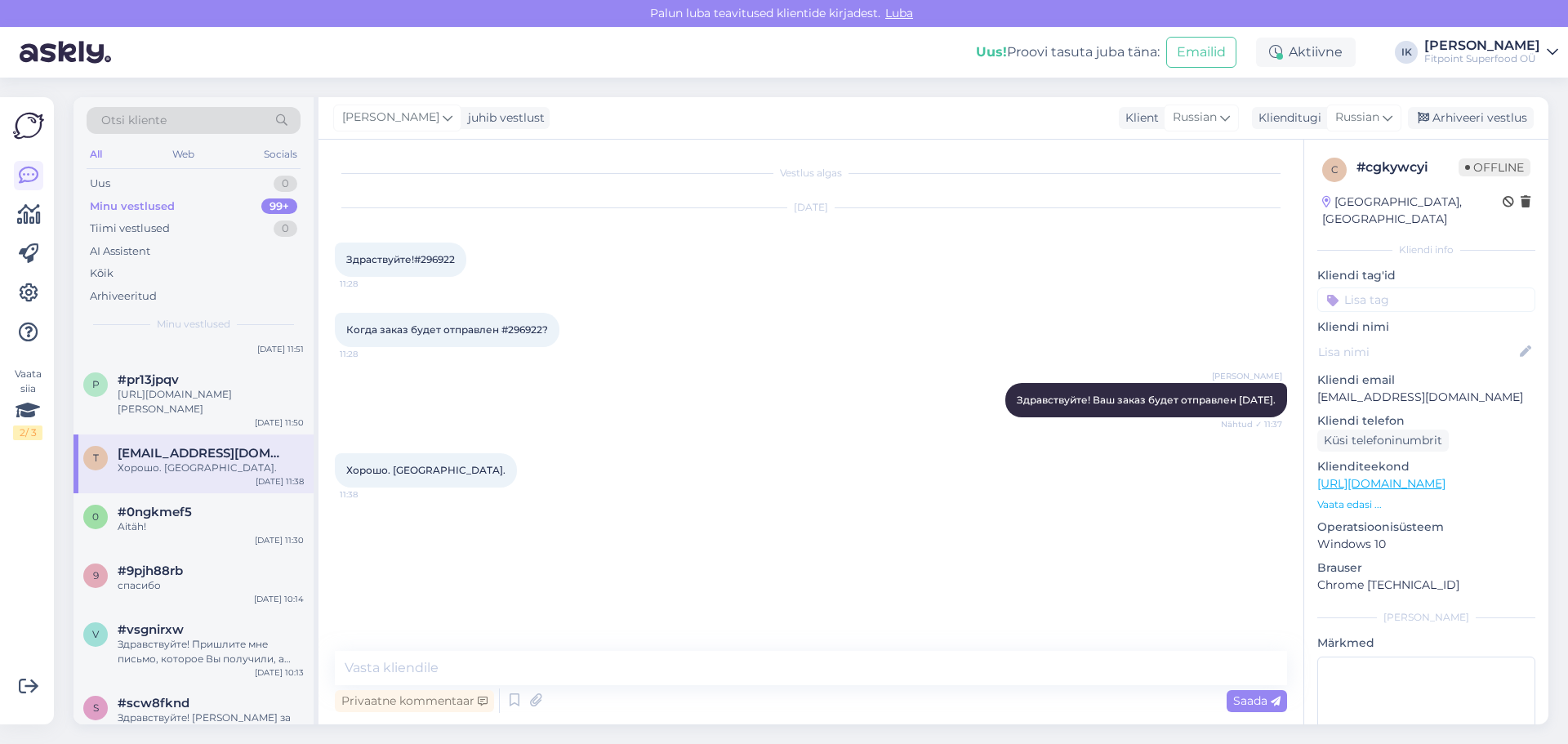
scroll to position [408, 0]
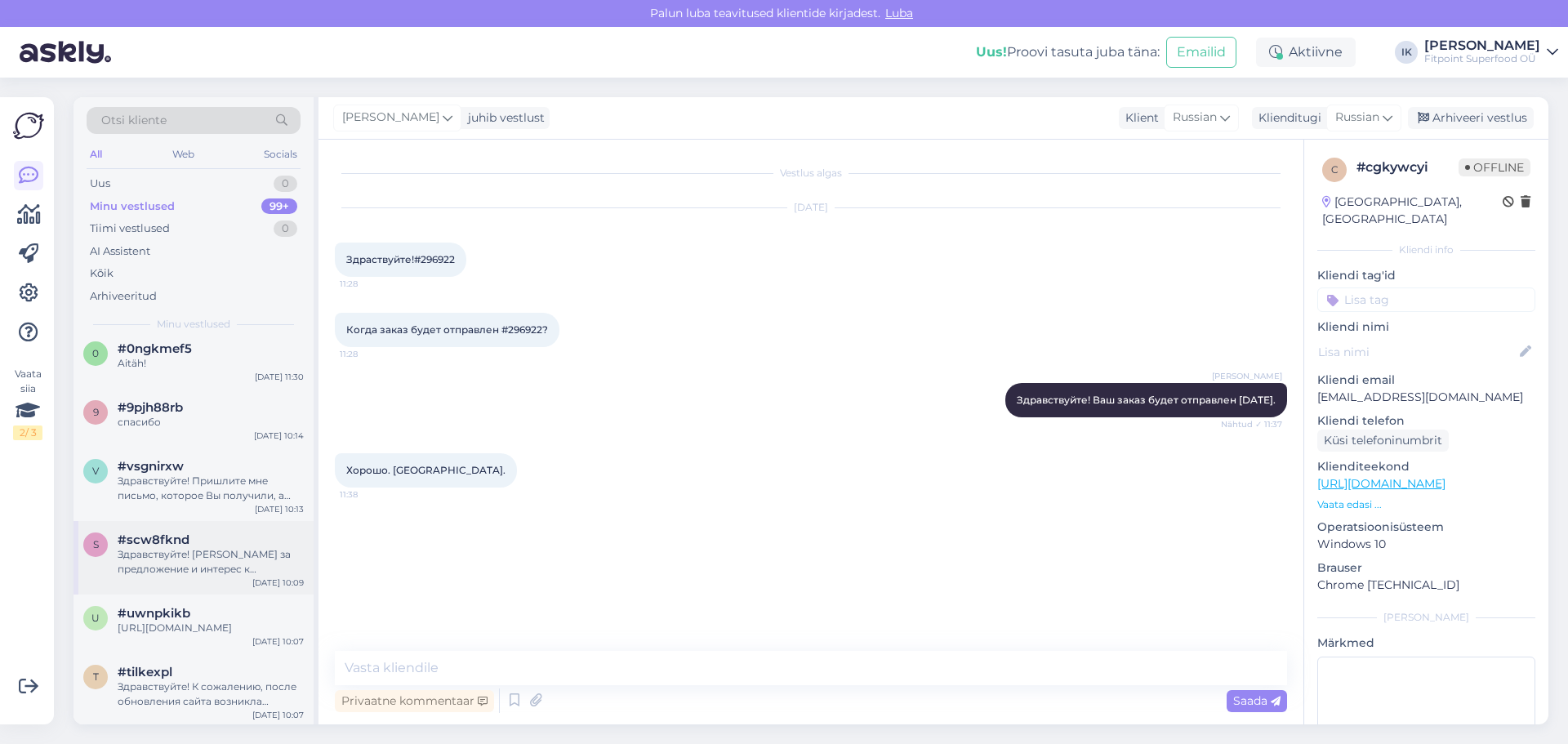
click at [268, 532] on div "s #scw8fknd Здравствуйте! [PERSON_NAME] за предложение и интерес к сотрудничест…" at bounding box center [194, 558] width 240 height 74
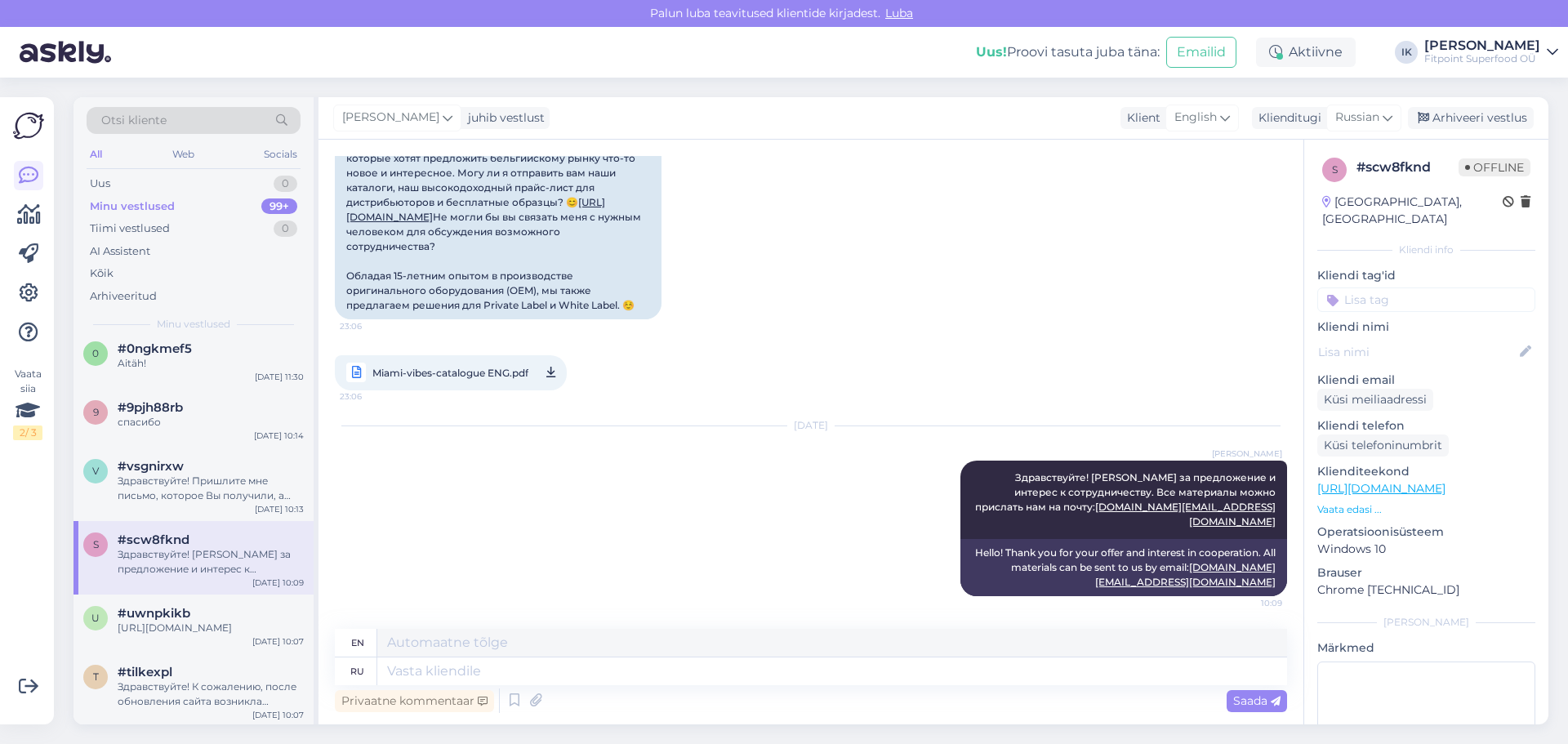
scroll to position [490, 0]
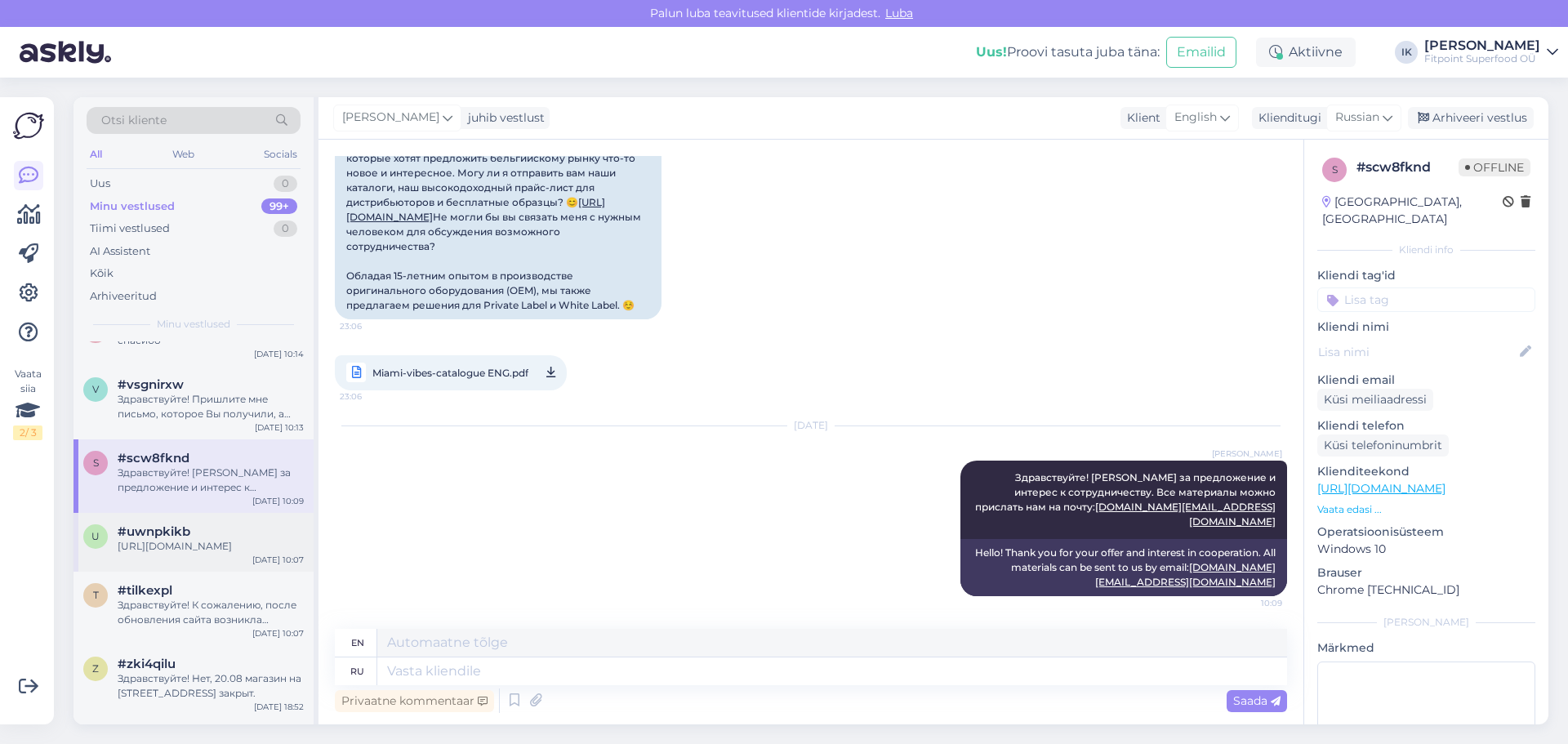
click at [263, 539] on div "[URL][DOMAIN_NAME]" at bounding box center [210, 547] width 186 height 15
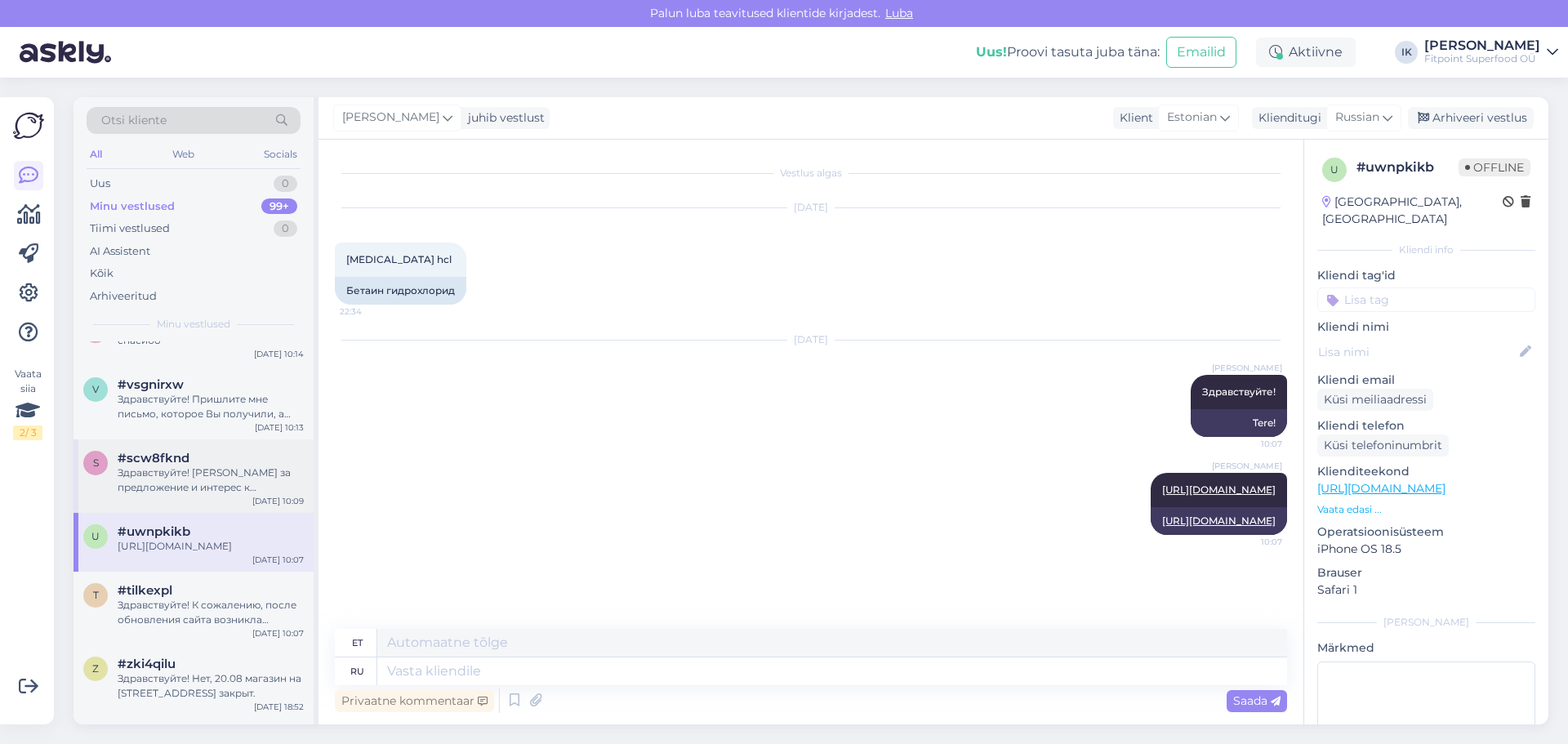
click at [276, 485] on div "Здравствуйте! [PERSON_NAME] за предложение и интерес к сотрудничеству. Все мате…" at bounding box center [210, 480] width 186 height 29
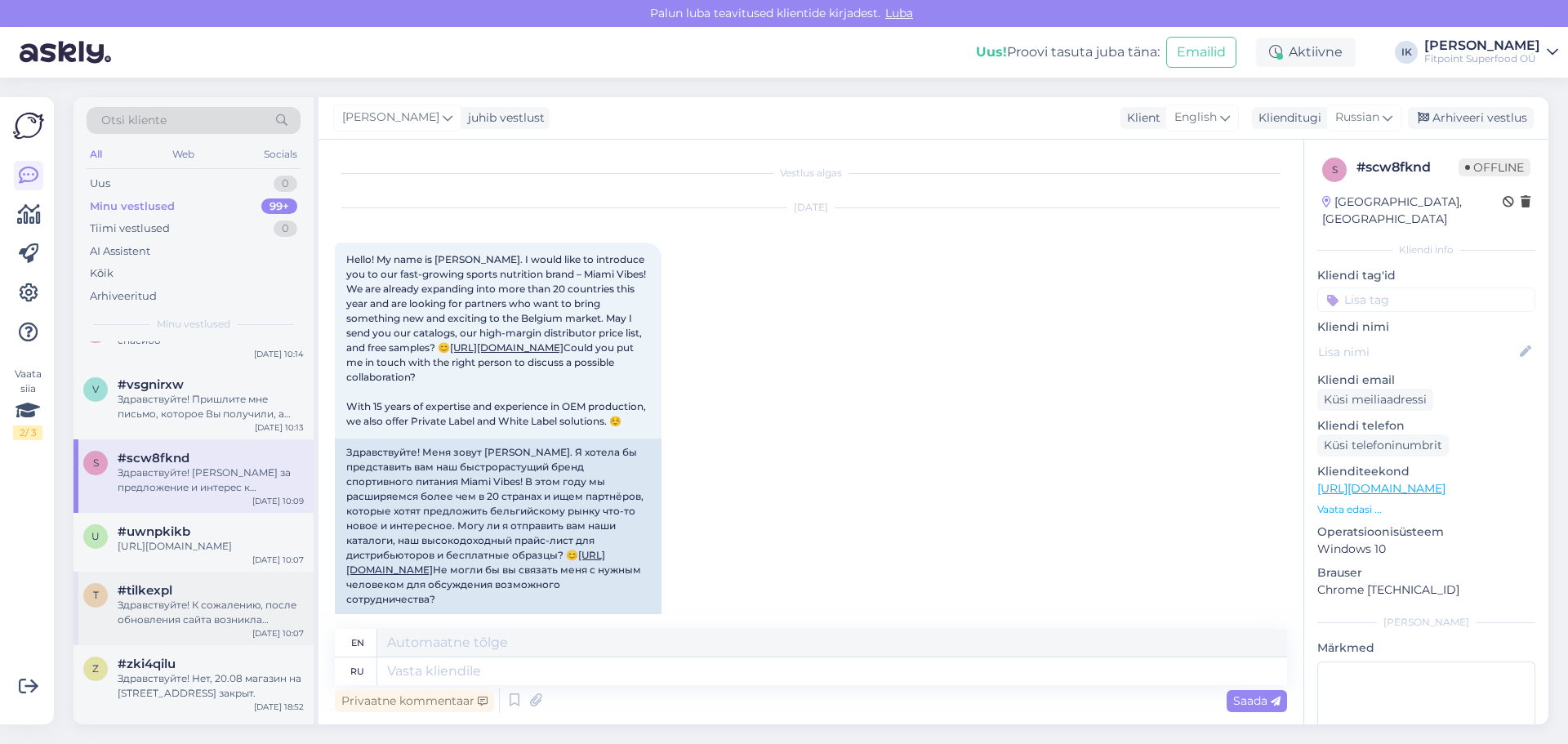
scroll to position [382, 0]
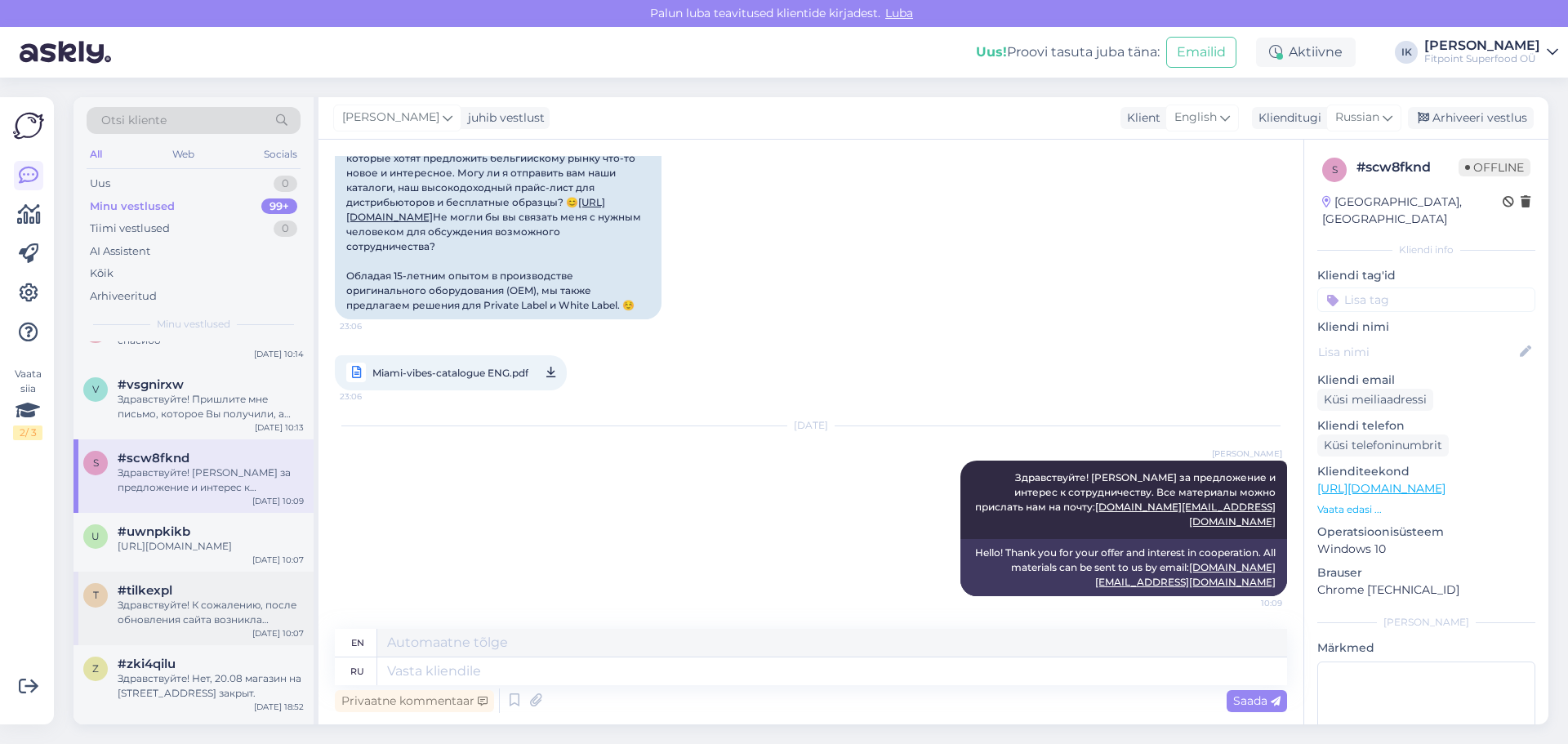
click at [255, 606] on div "Здравствуйте! К сожалению, после обновления сайта возникла техническая ошибка, …" at bounding box center [210, 612] width 186 height 29
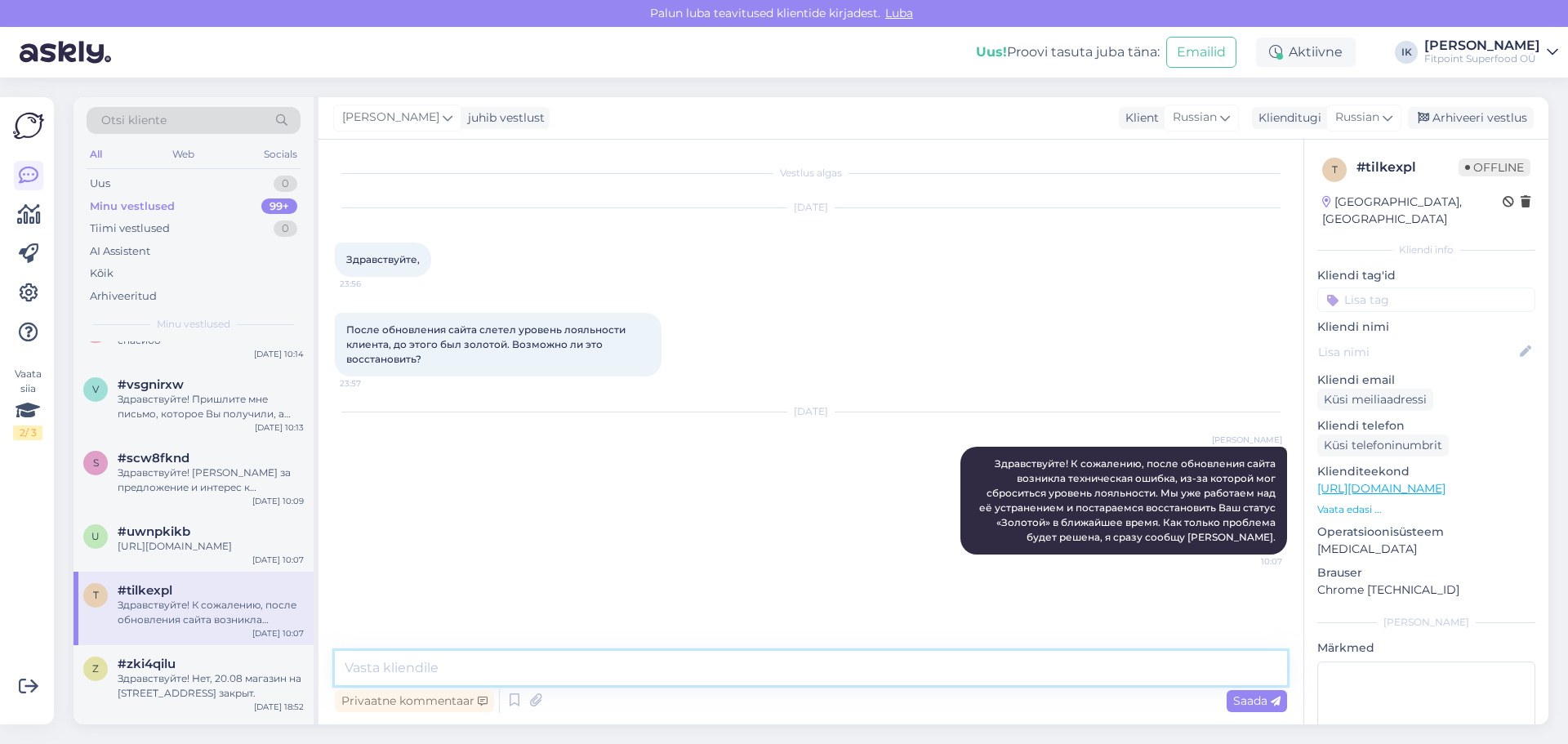
click at [480, 668] on textarea at bounding box center [810, 668] width 952 height 34
paste textarea "Мы уже всё исправили — ваш максимальный уровень и скидка 10% восстановлены. При…"
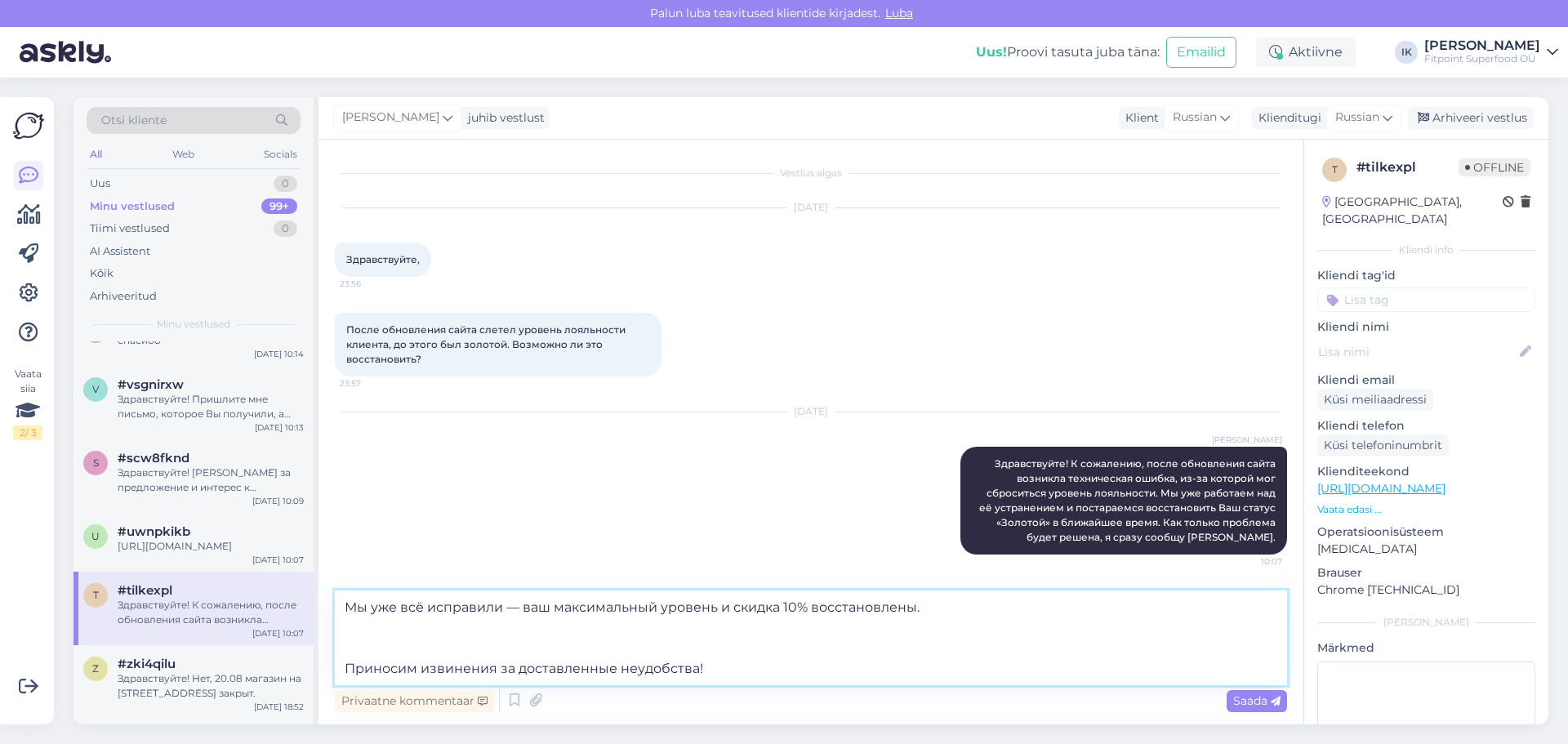
click at [563, 649] on textarea "Мы уже всё исправили — ваш максимальный уровень и скидка 10% восстановлены. При…" at bounding box center [810, 637] width 952 height 94
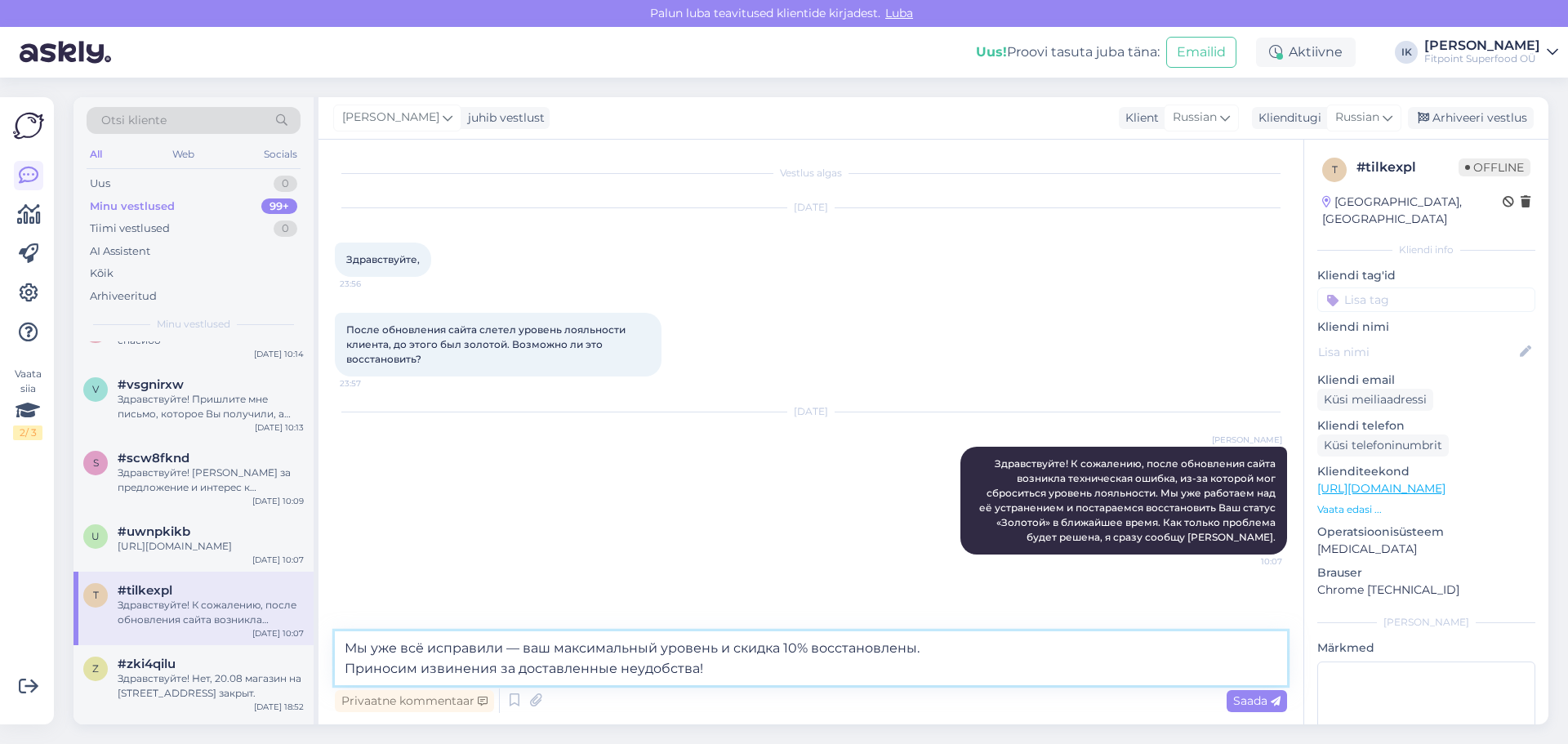
click at [880, 659] on textarea "Мы уже всё исправили — ваш максимальный уровень и скидка 10% восстановлены. При…" at bounding box center [810, 657] width 952 height 54
drag, startPoint x: 941, startPoint y: 649, endPoint x: 755, endPoint y: 652, distance: 186.0
click at [755, 652] on textarea "Мы уже всё исправили — ваш максимальный уровень и скидка 10% восстановлены. При…" at bounding box center [810, 657] width 952 height 54
click at [759, 671] on textarea "Мы уже всё исправили — ваш максимальный уровень и скидка 10% восстановлены. При…" at bounding box center [810, 657] width 952 height 54
click at [1172, 666] on textarea "Мы уже всё исправили — ваш максимальный уровень и скидка 10% восстановлены. При…" at bounding box center [810, 657] width 952 height 54
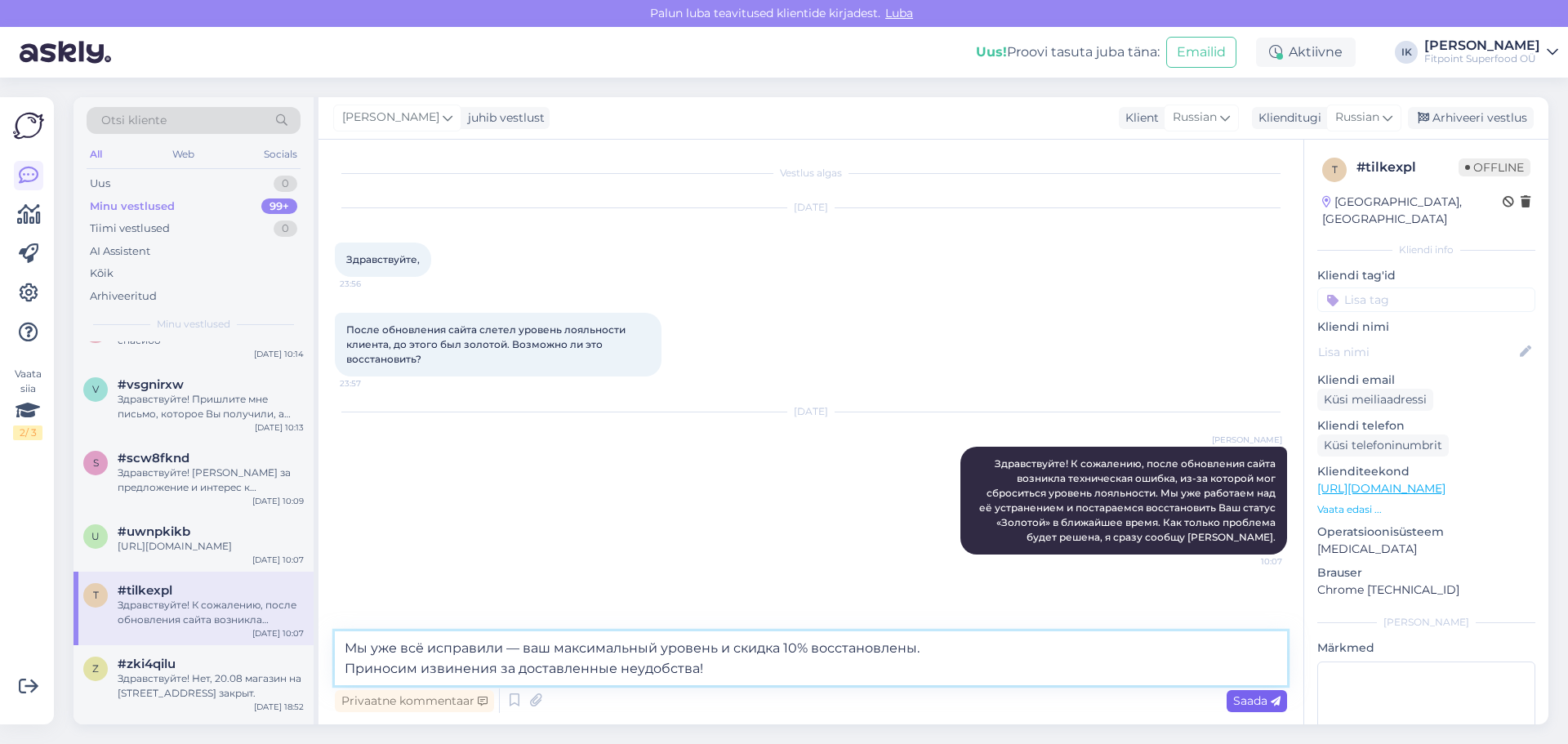
type textarea "Мы уже всё исправили — ваш максимальный уровень и скидка 10% восстановлены. При…"
click at [1252, 703] on span "Saada" at bounding box center [1256, 701] width 47 height 15
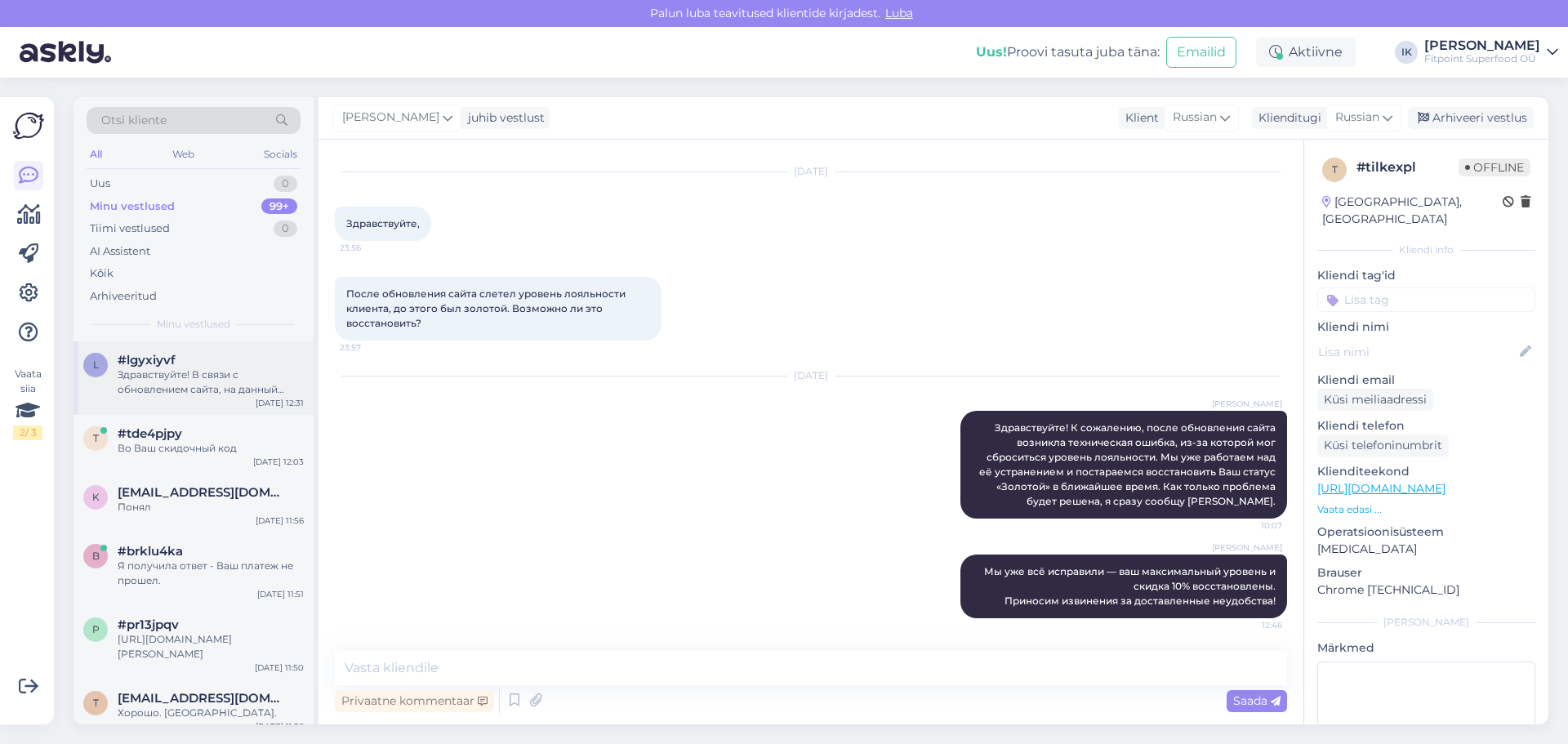
click at [189, 362] on div "#lgyxiyvf" at bounding box center [210, 360] width 186 height 15
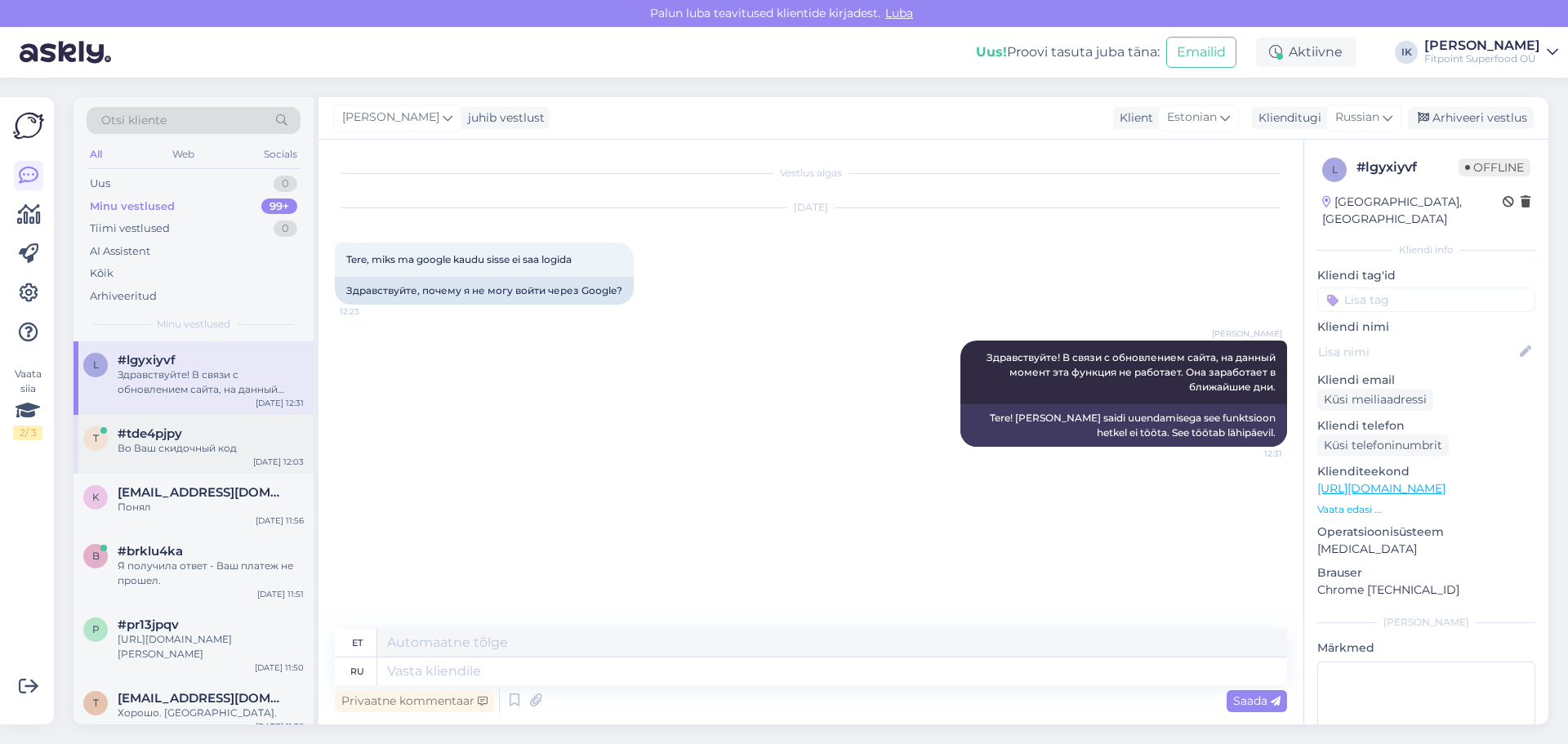
click at [208, 444] on div "Во Ваш скидочный код" at bounding box center [210, 448] width 186 height 15
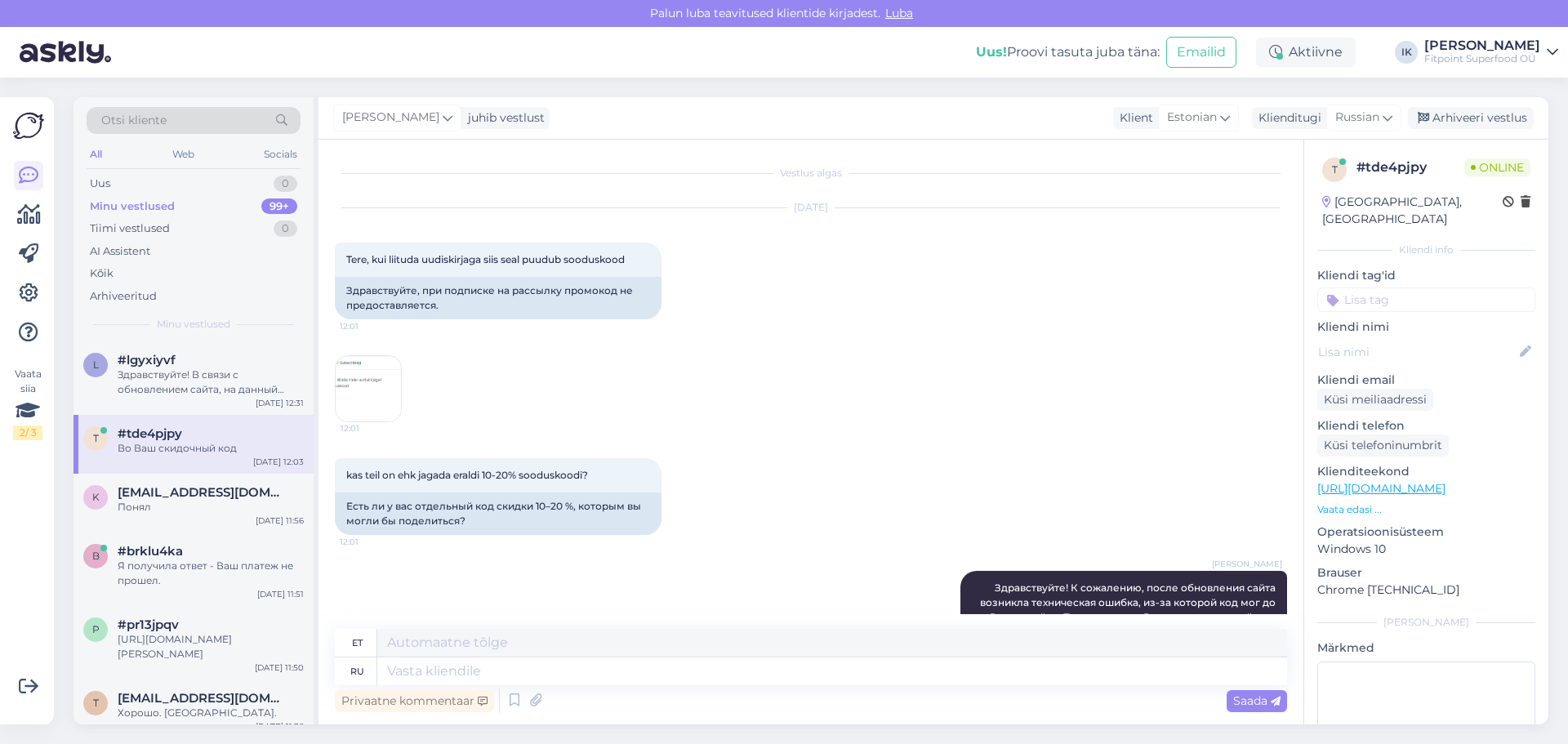
scroll to position [644, 0]
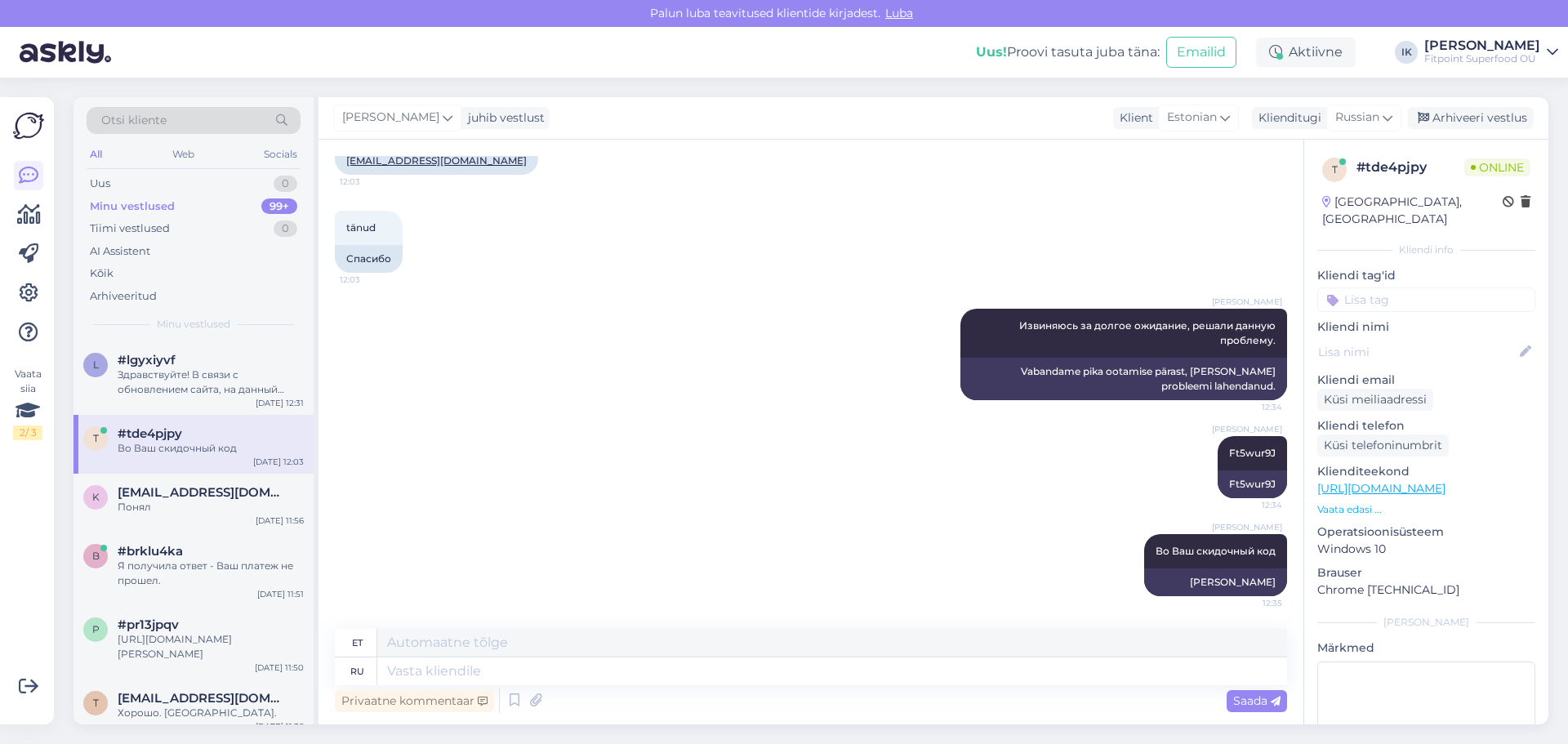
click at [725, 316] on div "[PERSON_NAME] Извиняюсь за долгое ожидание, решали данную проблему. 12:34 Vaban…" at bounding box center [810, 354] width 952 height 127
click at [387, 301] on div "[PERSON_NAME] Извиняюсь за долгое ожидание, решали данную проблему. 12:34 Vaban…" at bounding box center [810, 354] width 952 height 127
click at [652, 290] on div "tänud 12:03 Спасибо" at bounding box center [810, 242] width 952 height 98
drag, startPoint x: 596, startPoint y: 356, endPoint x: 662, endPoint y: 347, distance: 66.6
click at [596, 356] on div "[PERSON_NAME] Извиняюсь за долгое ожидание, решали данную проблему. 12:34 Vaban…" at bounding box center [810, 354] width 952 height 127
